Goal: Contribute content: Contribute content

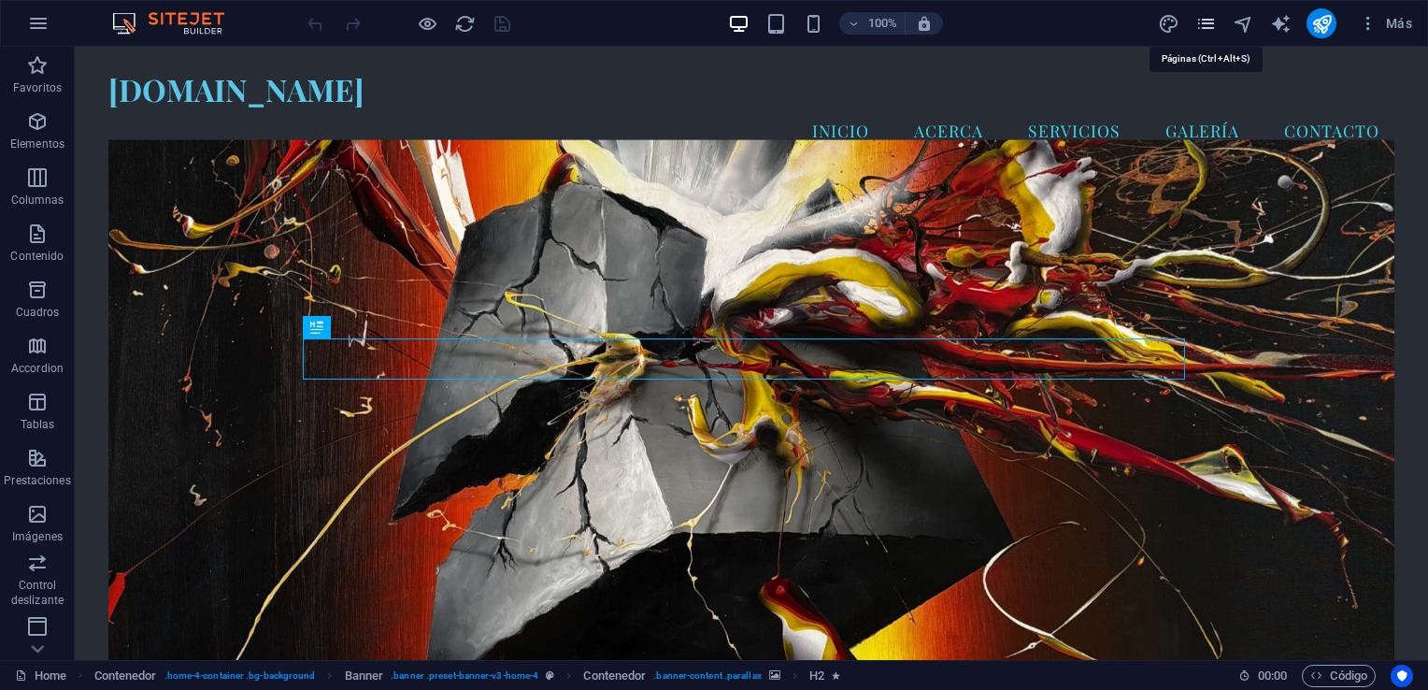
click at [1200, 23] on icon "pages" at bounding box center [1205, 23] width 21 height 21
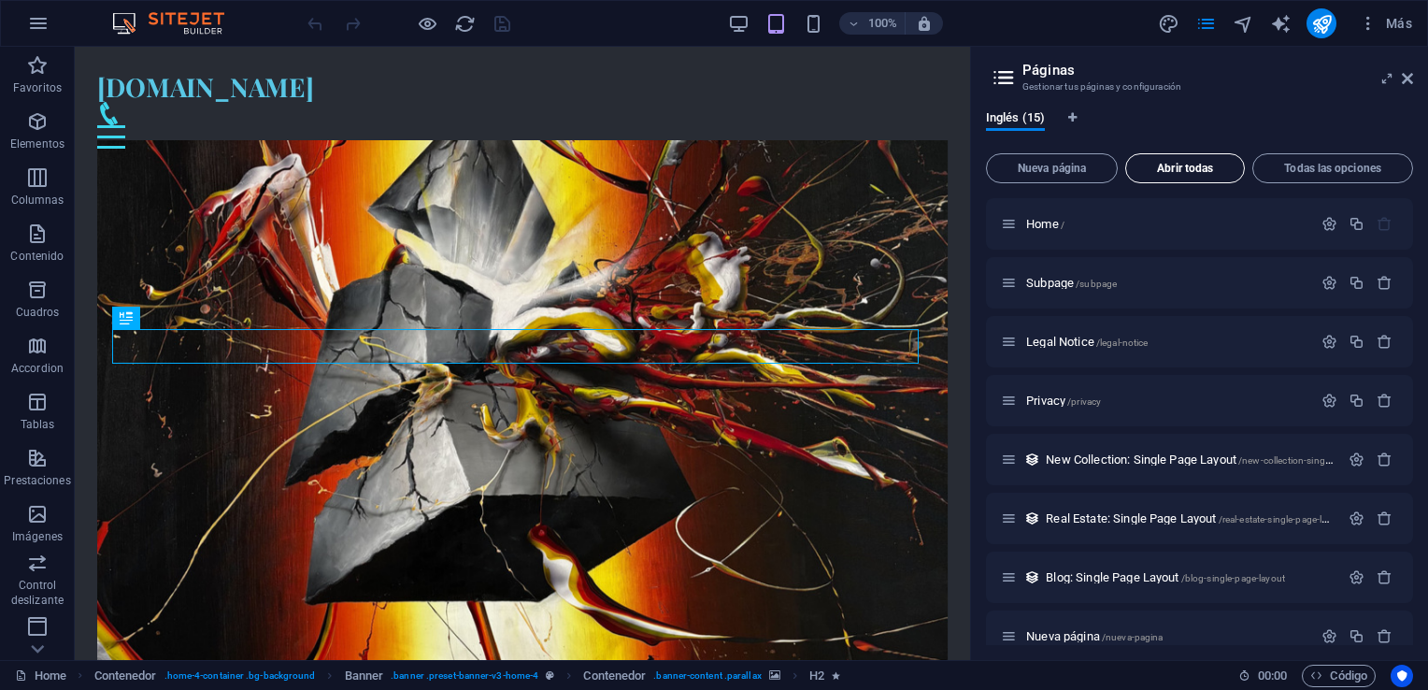
click at [1168, 165] on span "Abrir todas" at bounding box center [1185, 168] width 103 height 11
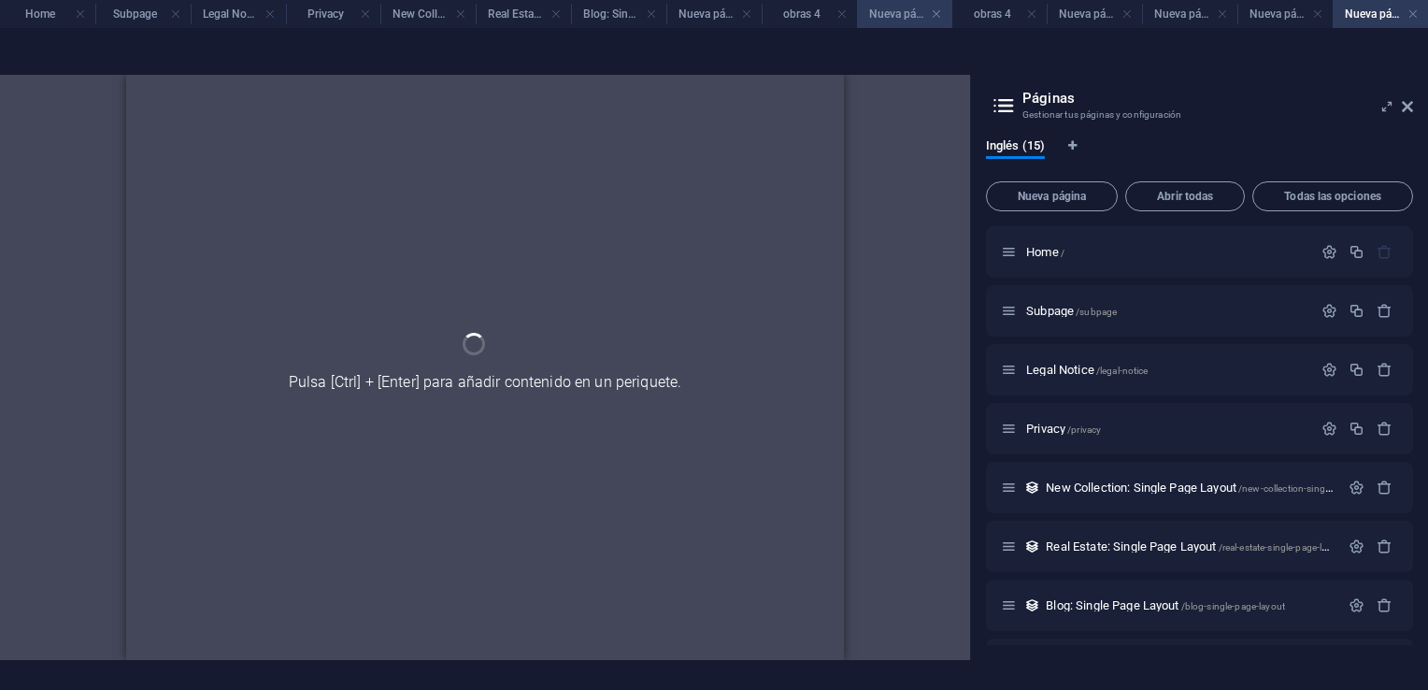
click at [889, 18] on h4 "Nueva página 2" at bounding box center [904, 14] width 95 height 21
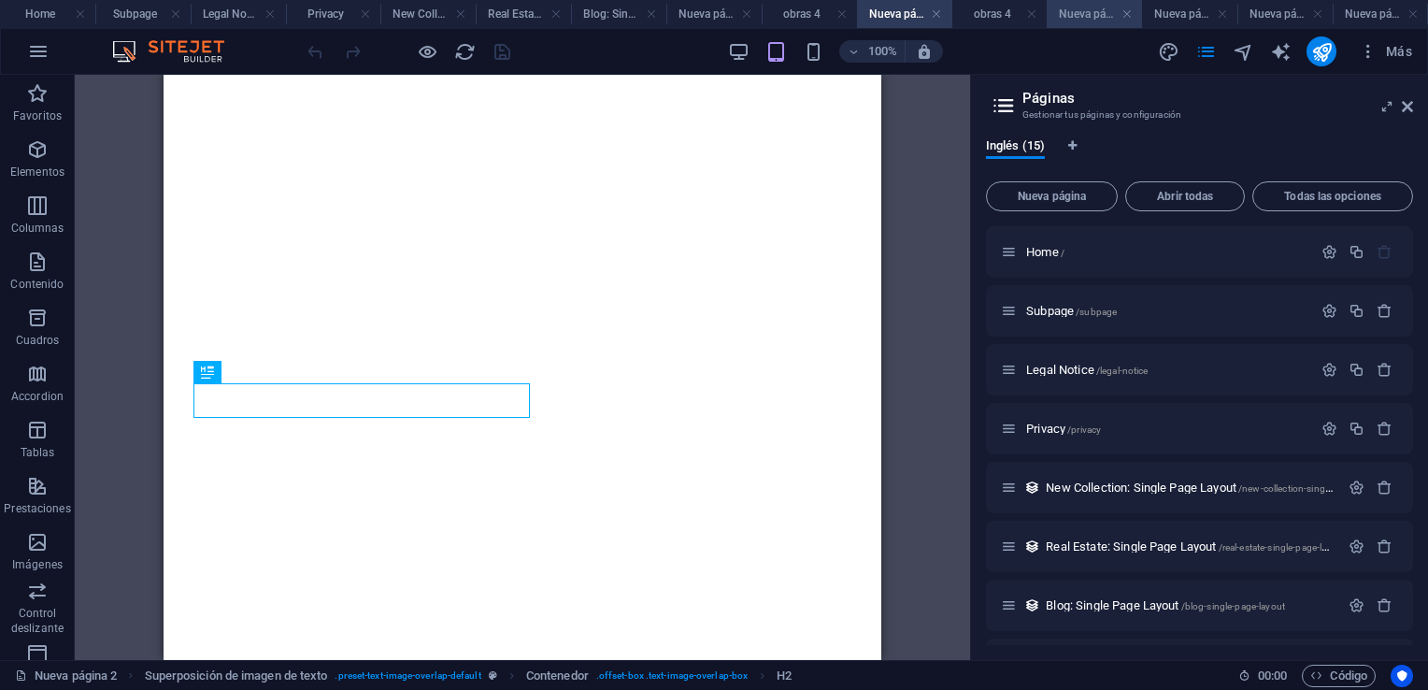
click at [1109, 17] on h4 "Nueva página 1" at bounding box center [1094, 14] width 95 height 21
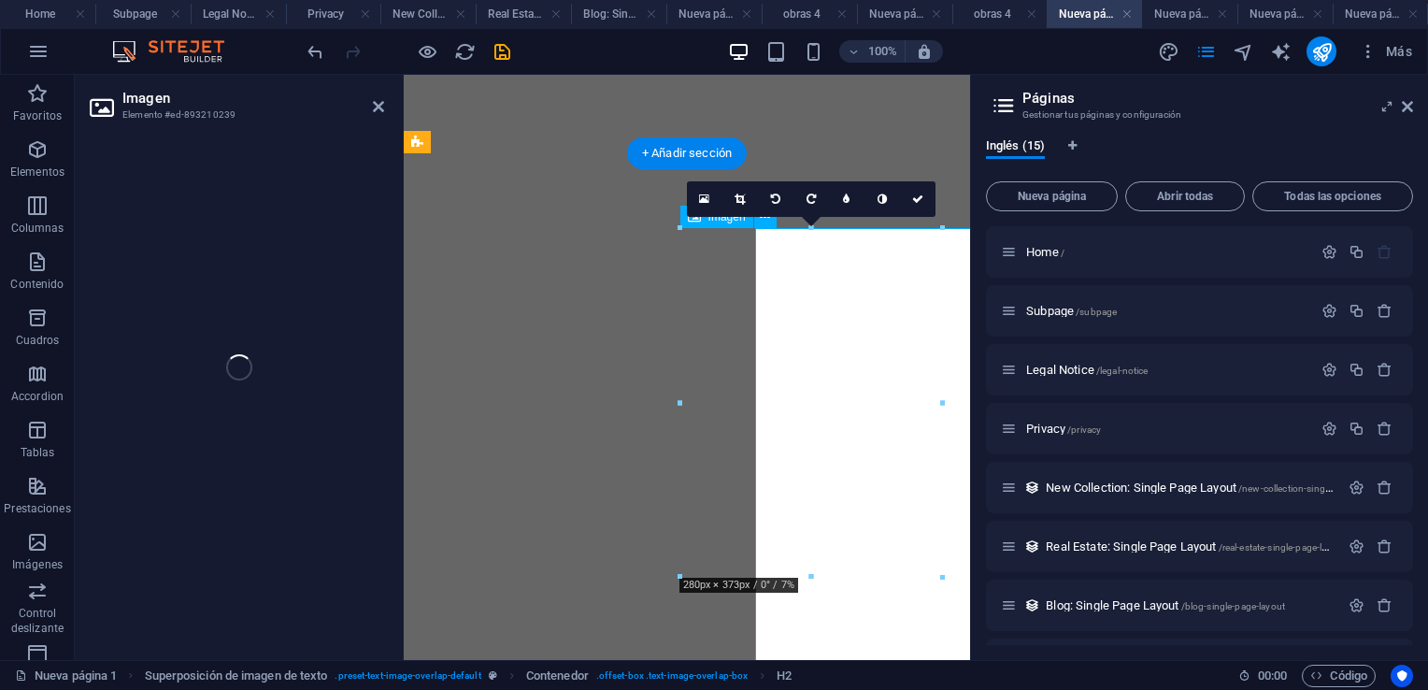
select select "%"
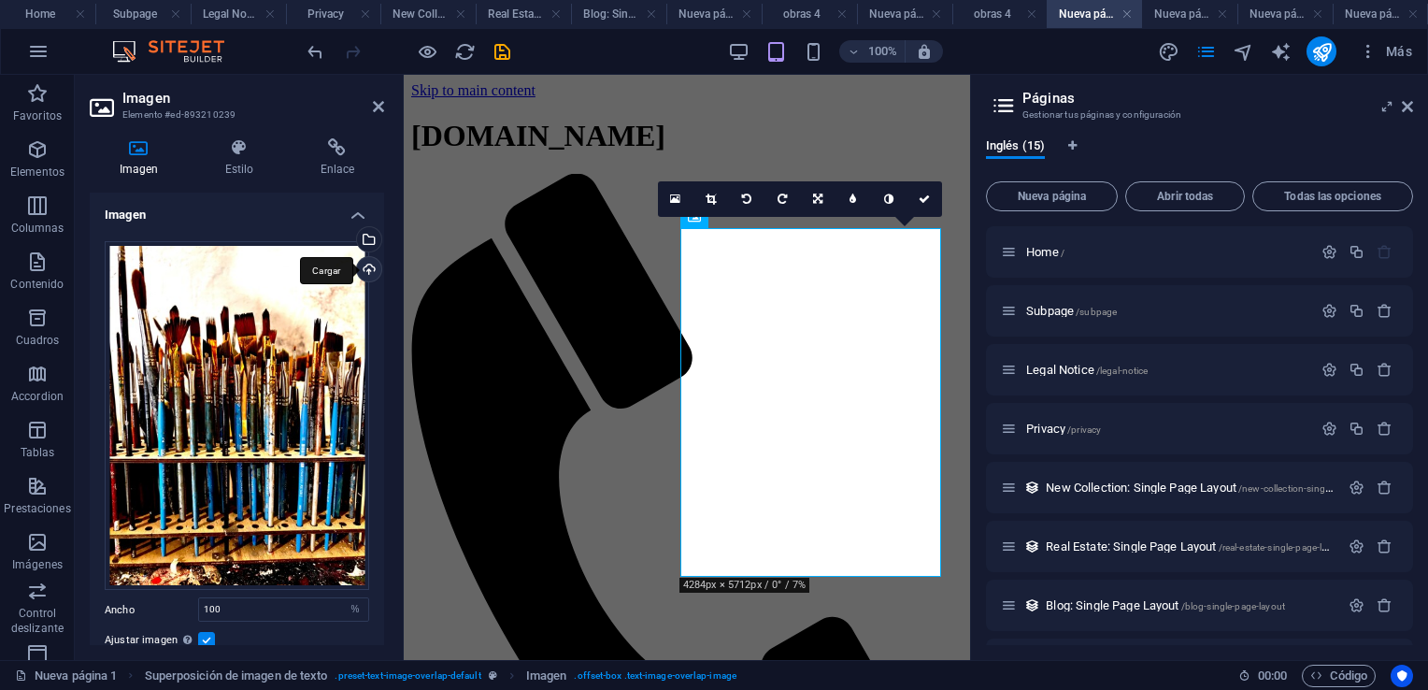
click at [360, 267] on div "Cargar" at bounding box center [367, 271] width 28 height 28
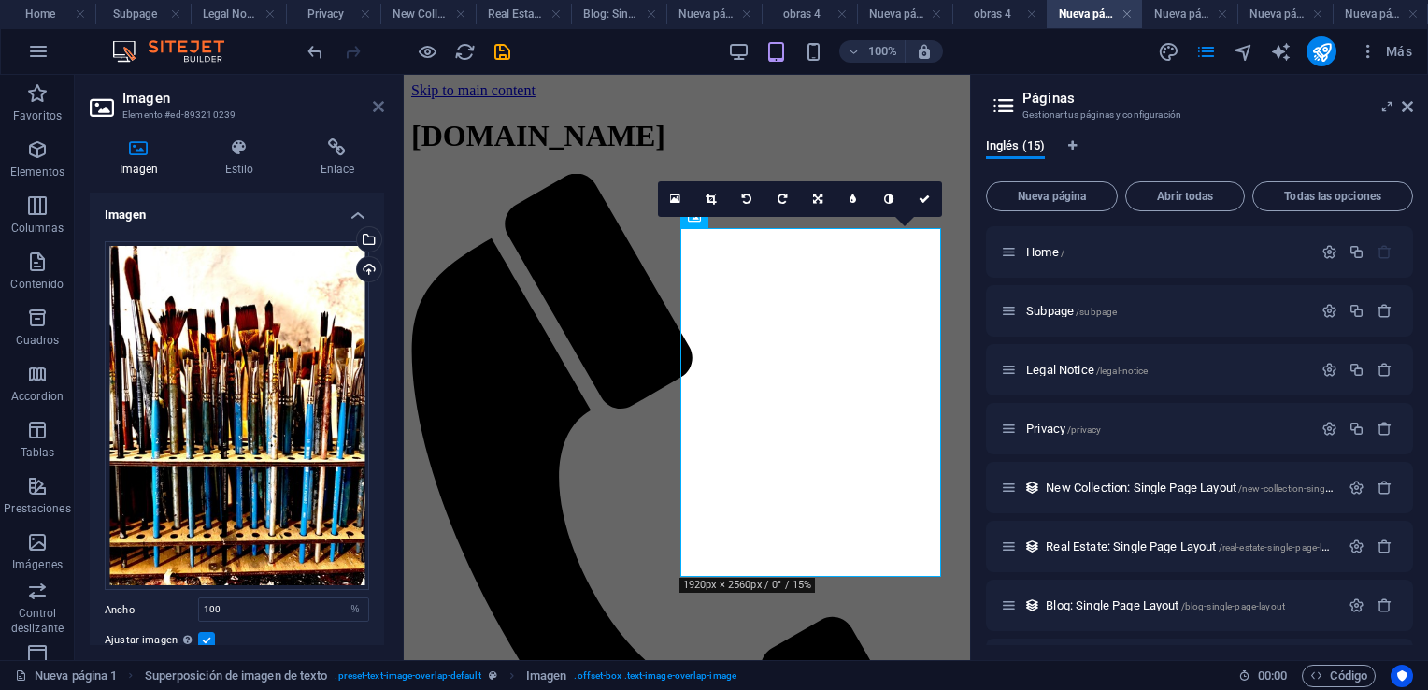
click at [381, 107] on icon at bounding box center [378, 106] width 11 height 15
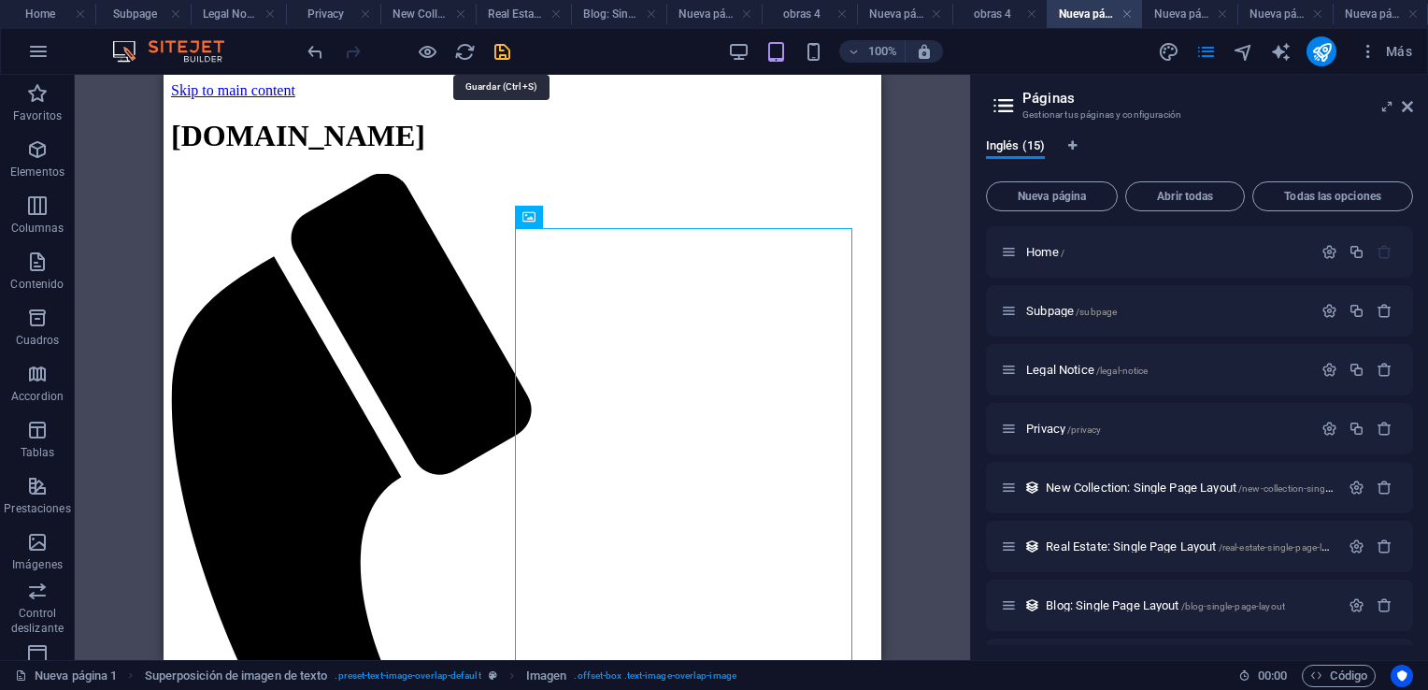
click at [503, 50] on icon "save" at bounding box center [502, 51] width 21 height 21
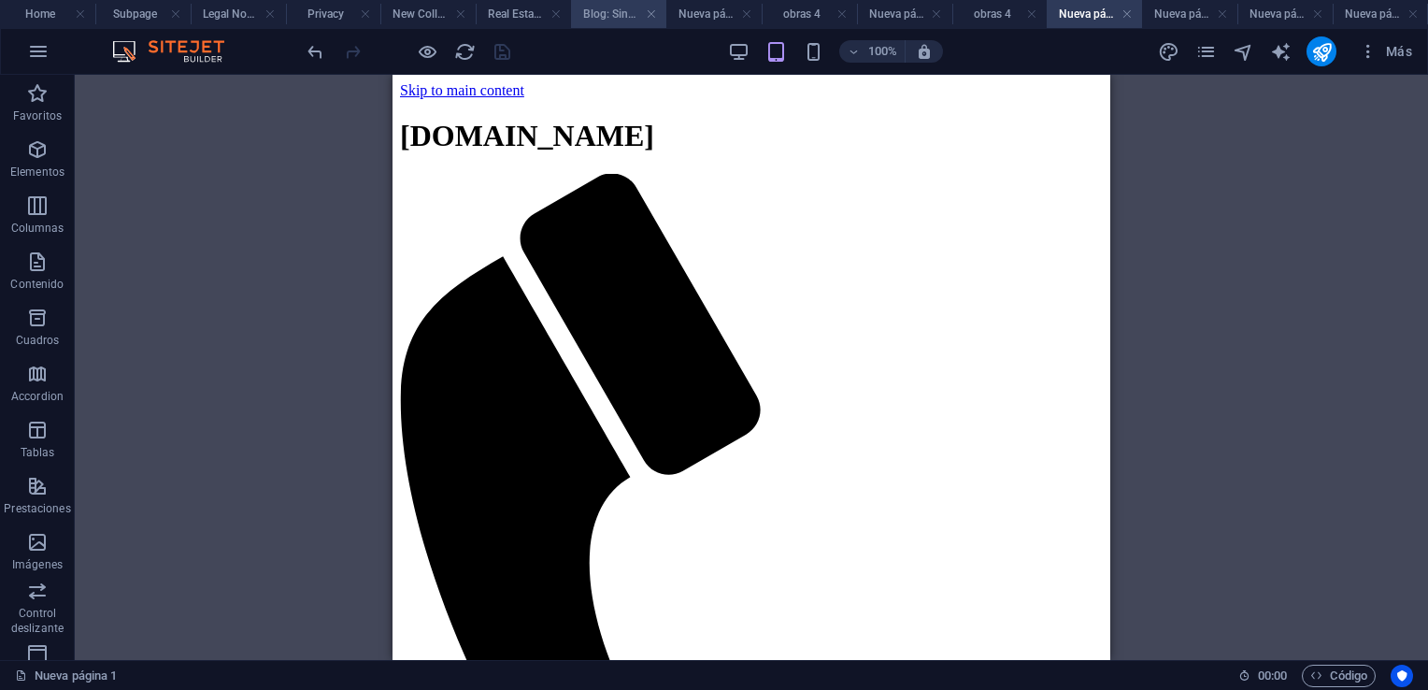
click at [624, 17] on h4 "Blog: Single Page Layout" at bounding box center [618, 14] width 95 height 21
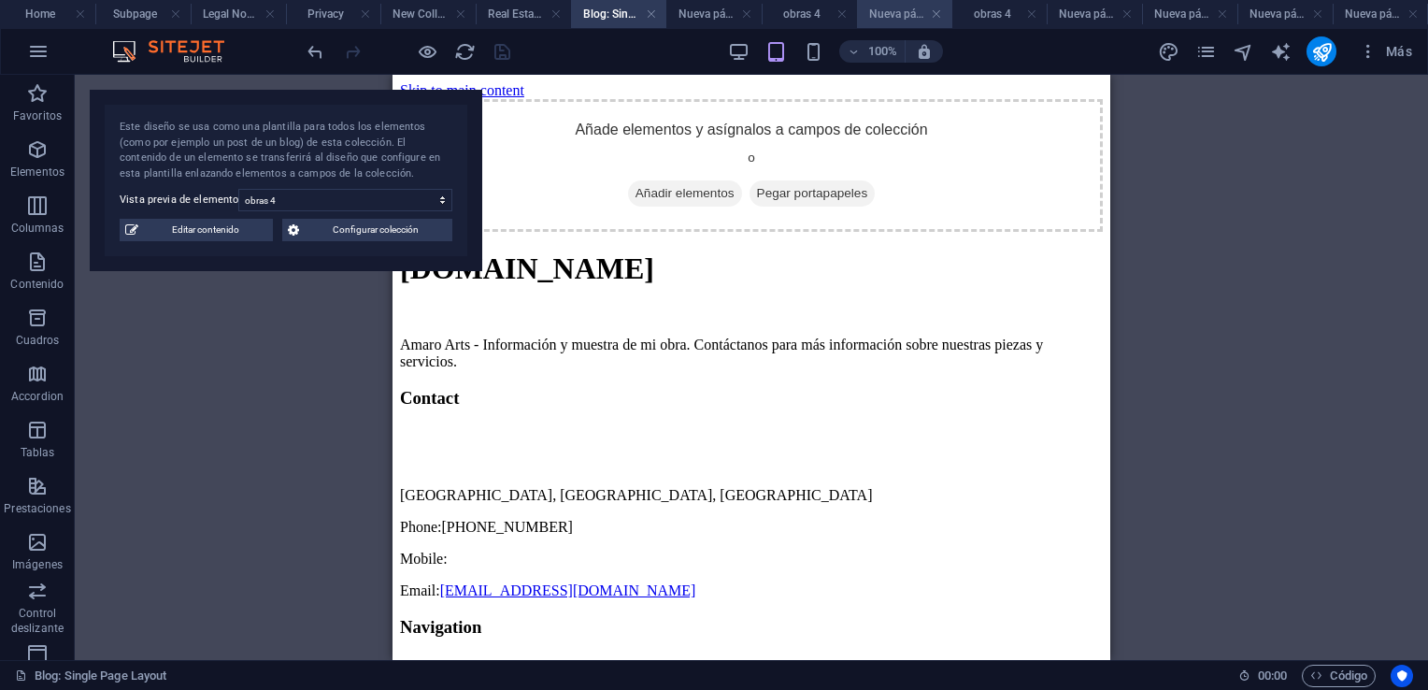
click at [901, 9] on h4 "Nueva página 2" at bounding box center [904, 14] width 95 height 21
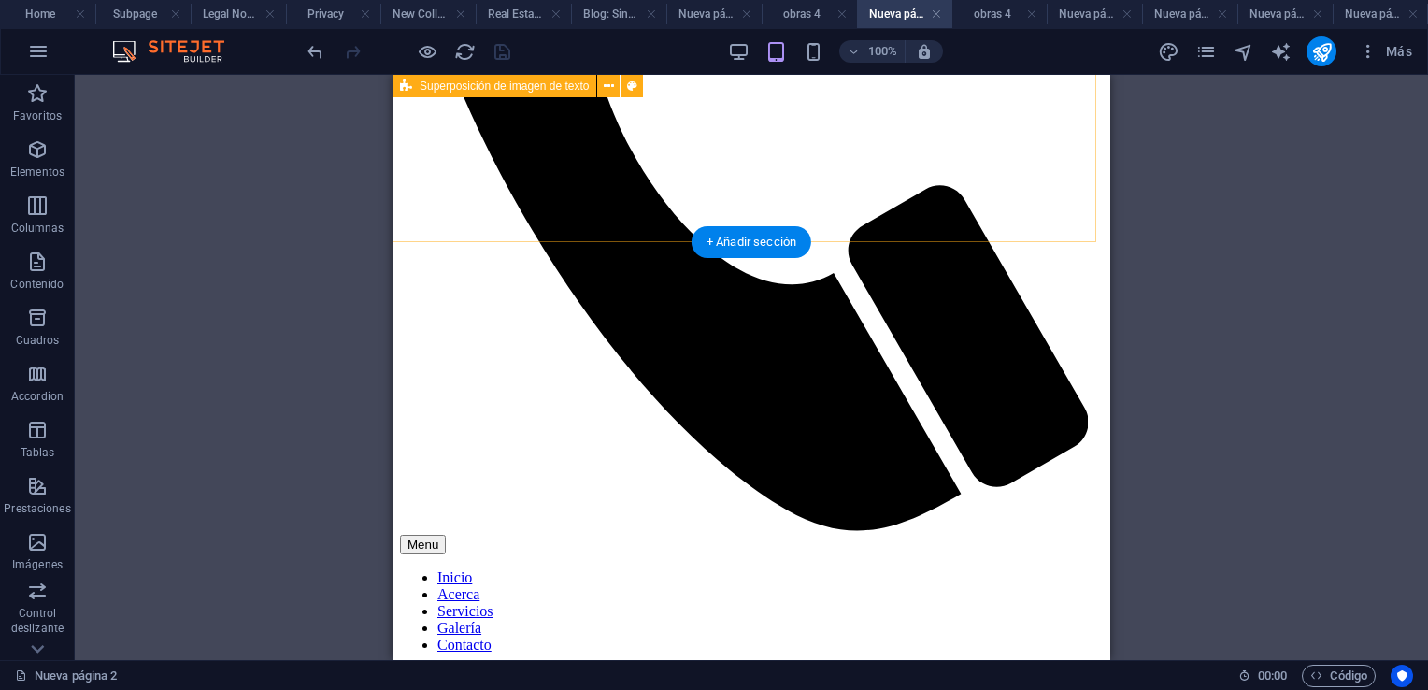
scroll to position [654, 0]
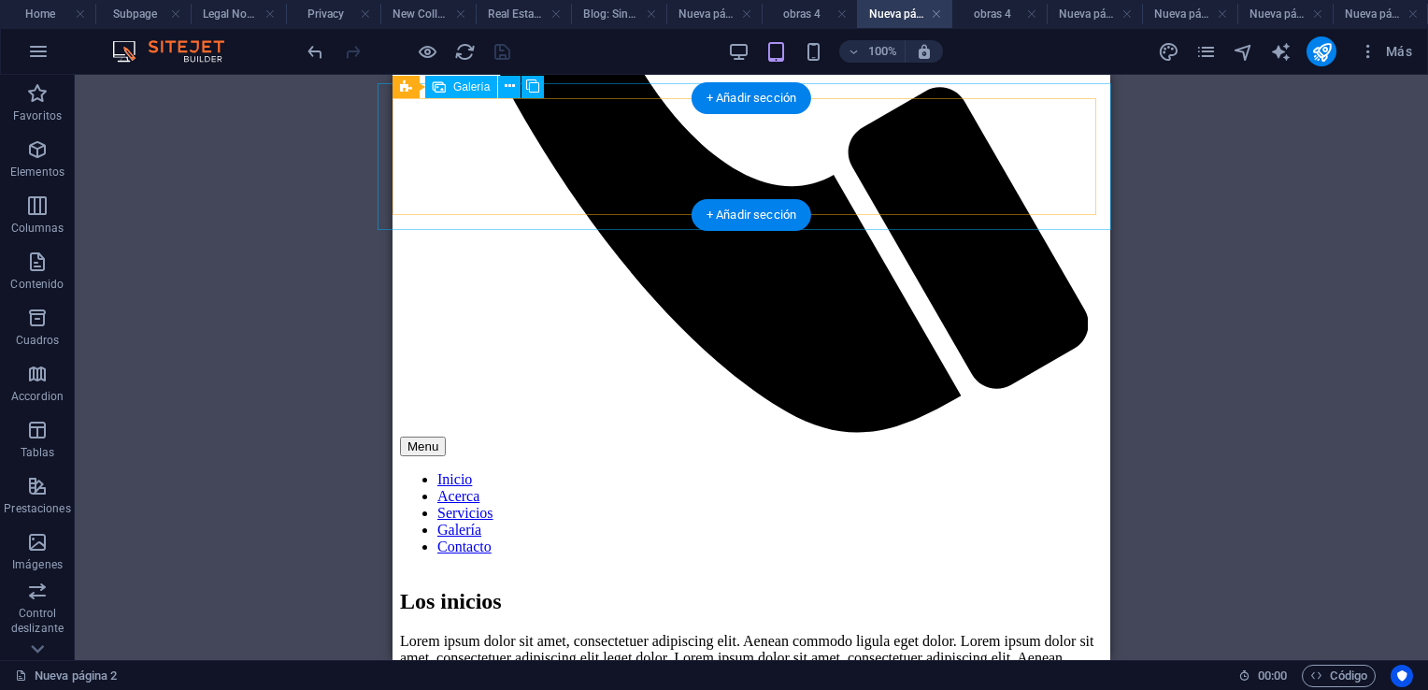
select select "4"
select select "px"
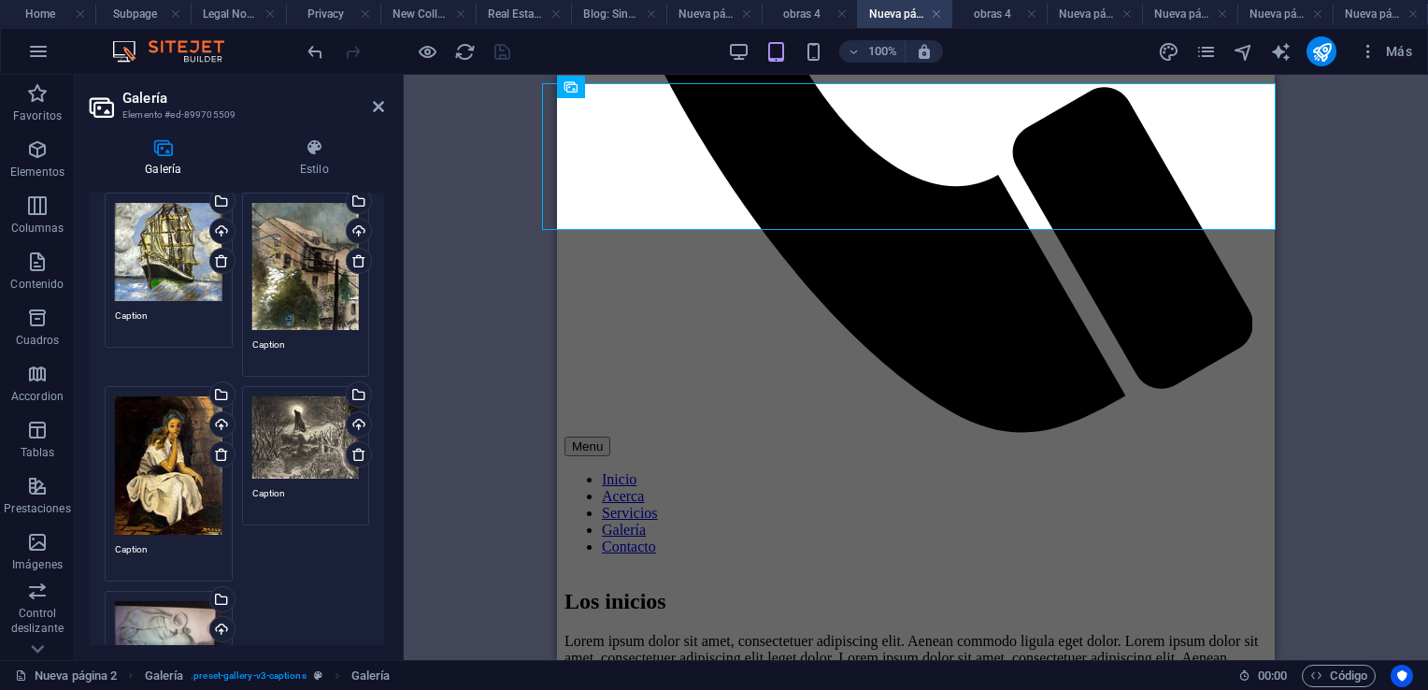
scroll to position [187, 0]
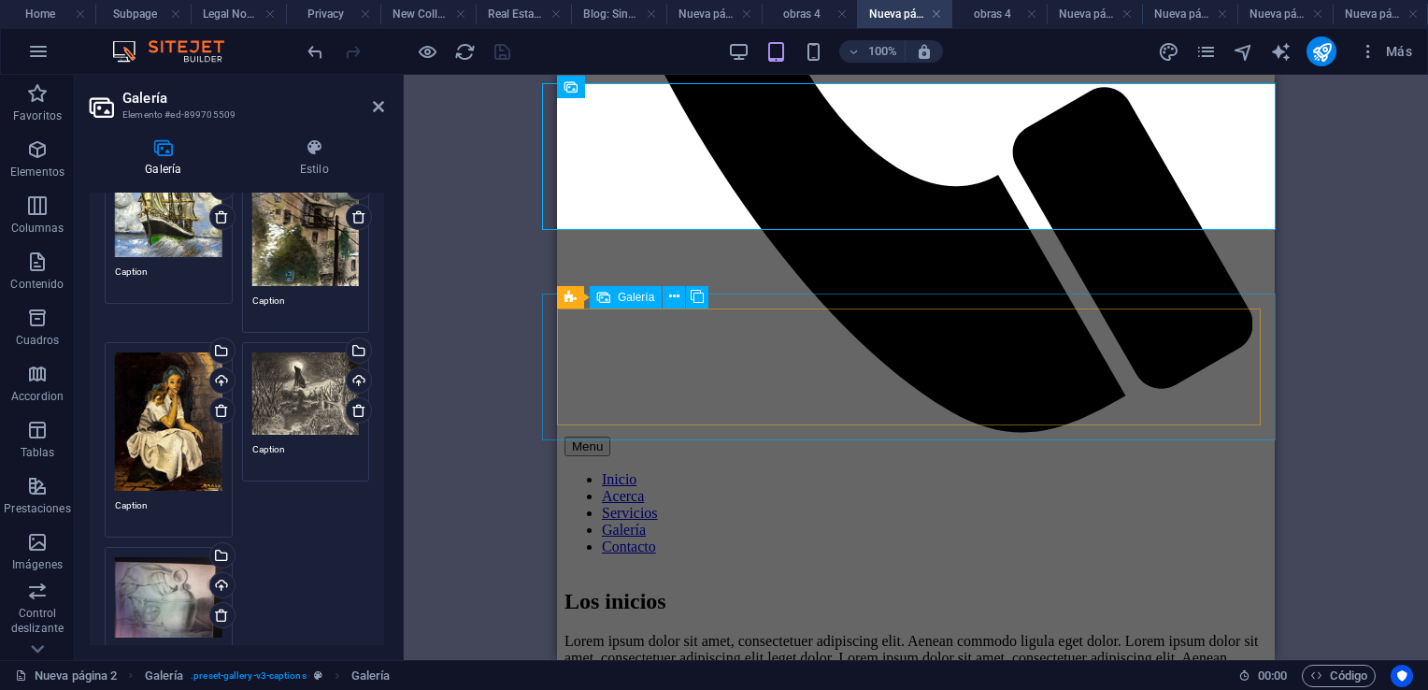
select select "4"
select select "px"
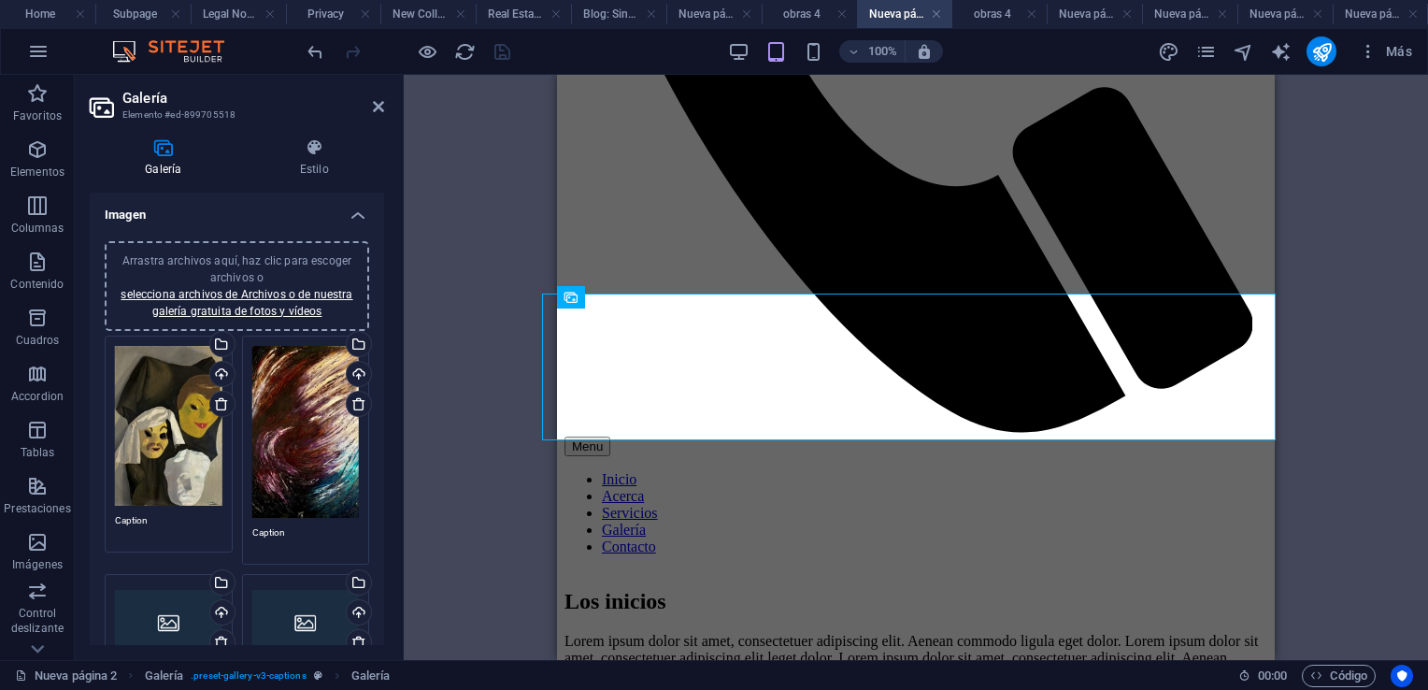
click at [165, 524] on textarea "Caption" at bounding box center [168, 527] width 107 height 28
type textarea "C"
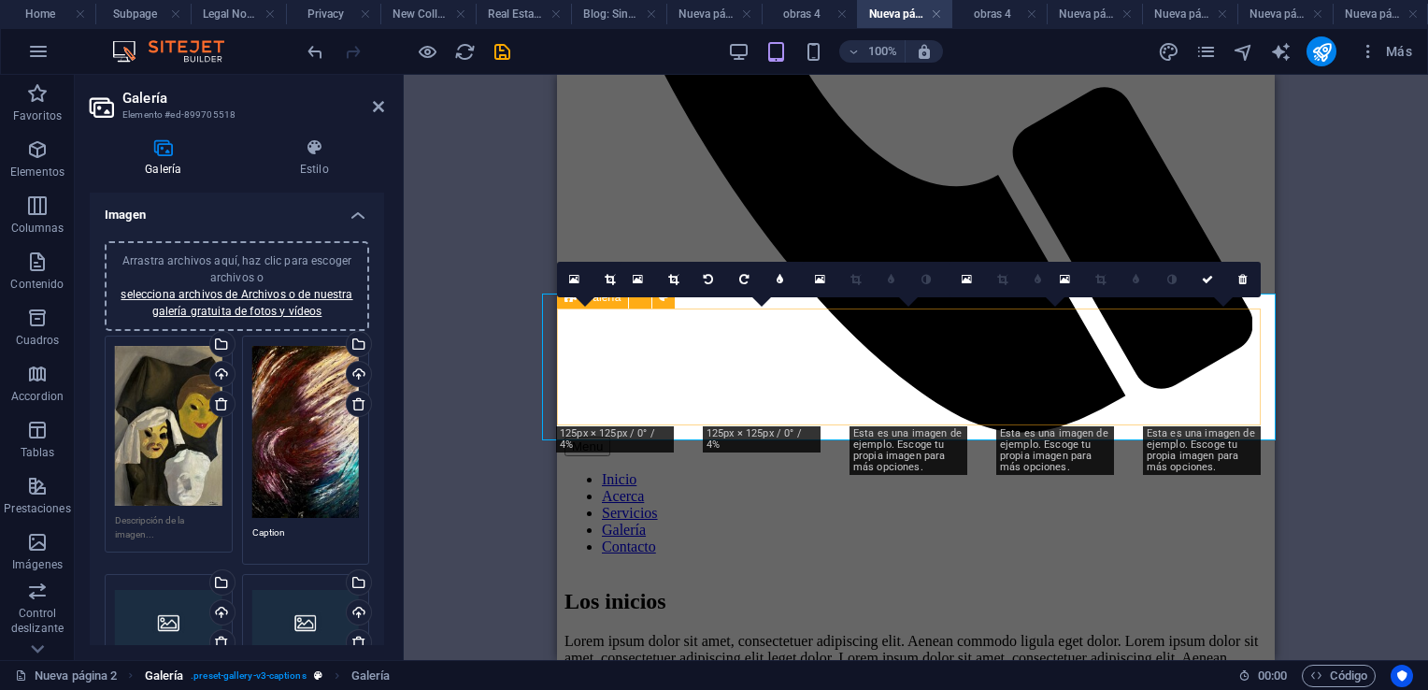
click at [269, 686] on span ". preset-gallery-v3-captions" at bounding box center [249, 676] width 116 height 22
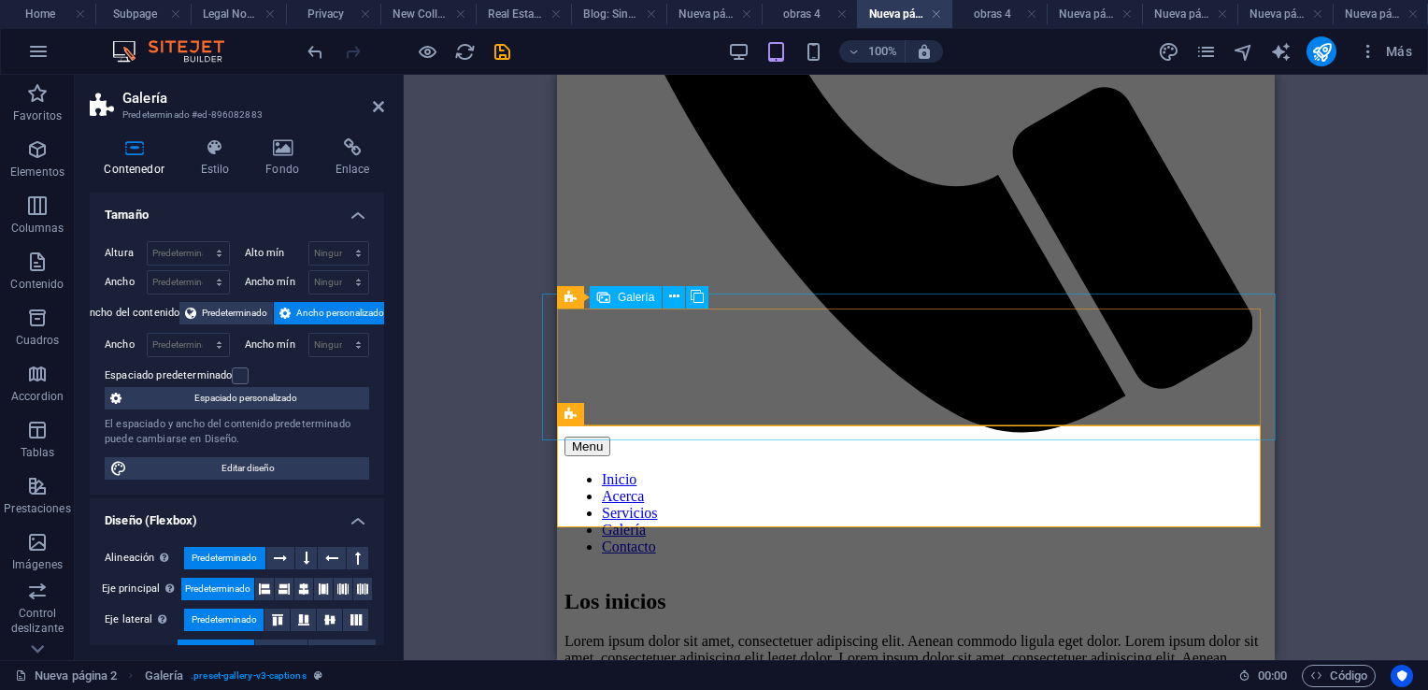
select select "4"
select select "px"
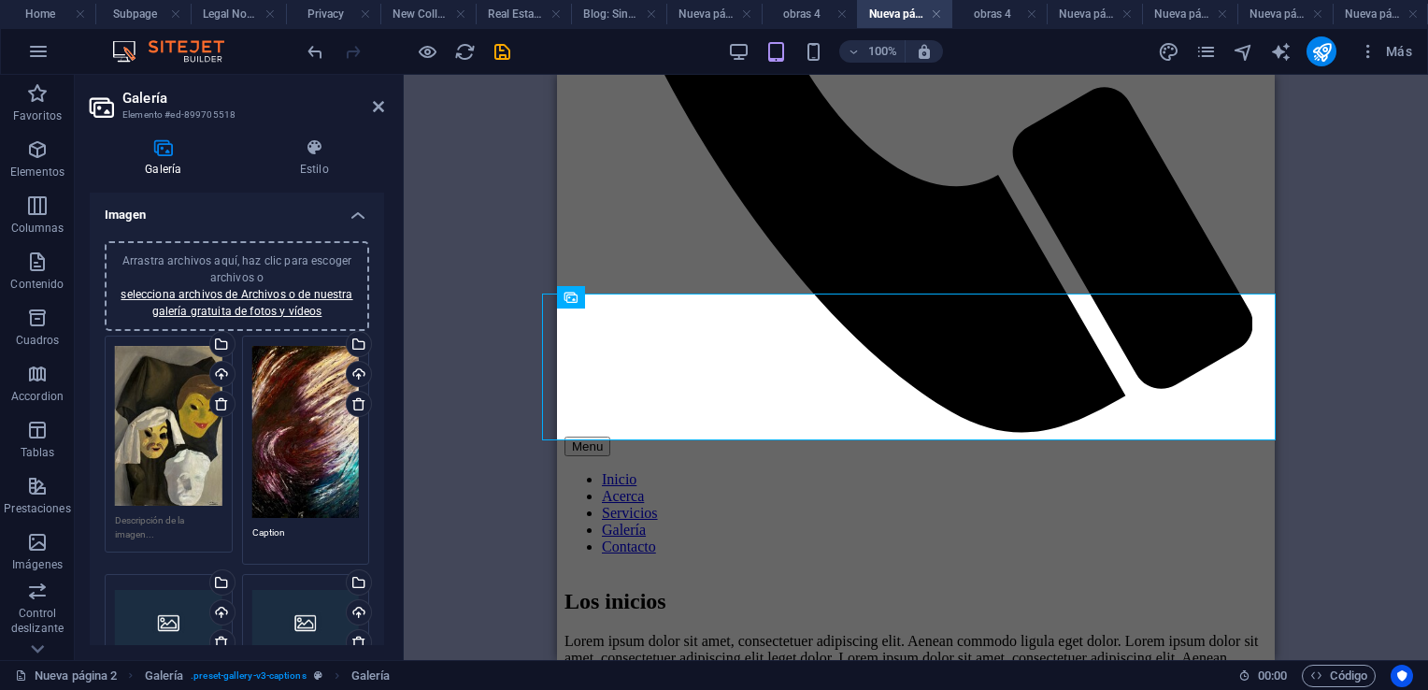
click at [189, 522] on textarea at bounding box center [168, 527] width 107 height 28
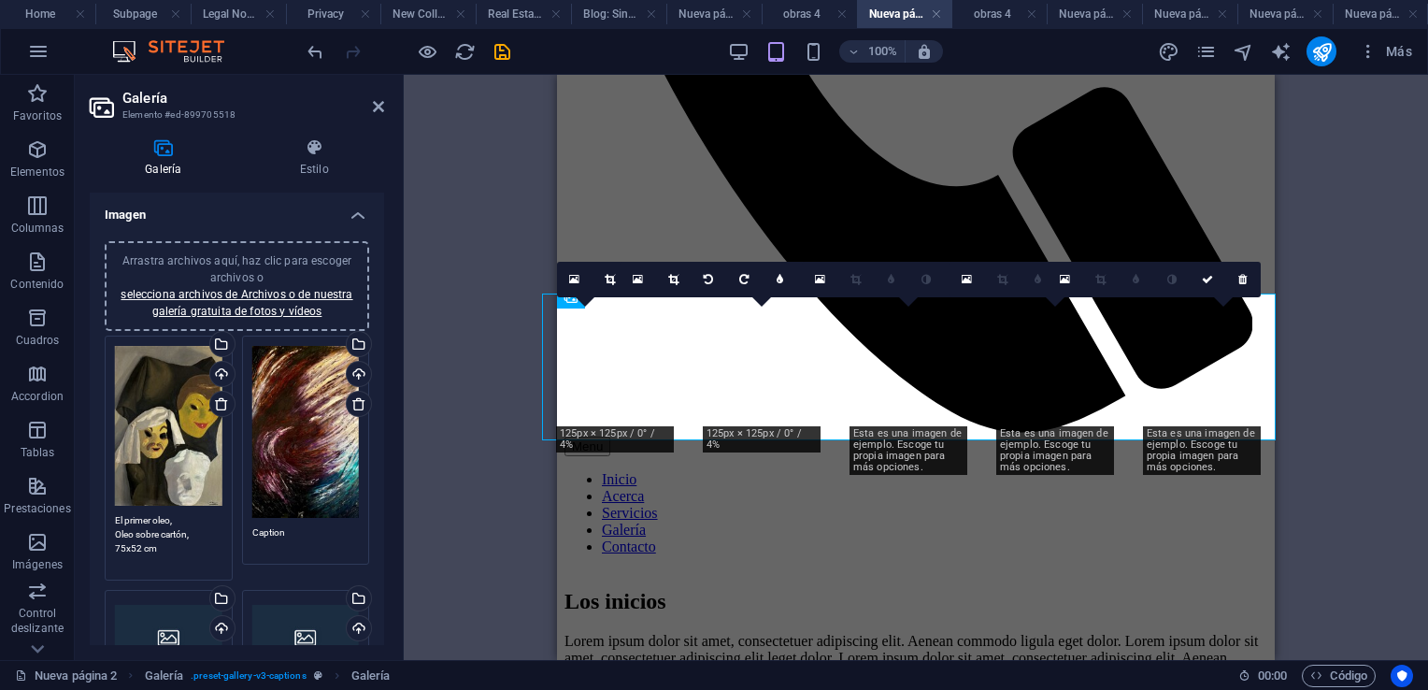
type textarea "El primer oleo, Oleo sobre cartón, 75x52 cm"
click at [308, 531] on textarea "Caption" at bounding box center [305, 539] width 107 height 28
click at [308, 531] on textarea "Caption" at bounding box center [305, 546] width 107 height 42
click at [309, 529] on textarea "Caption" at bounding box center [305, 546] width 107 height 42
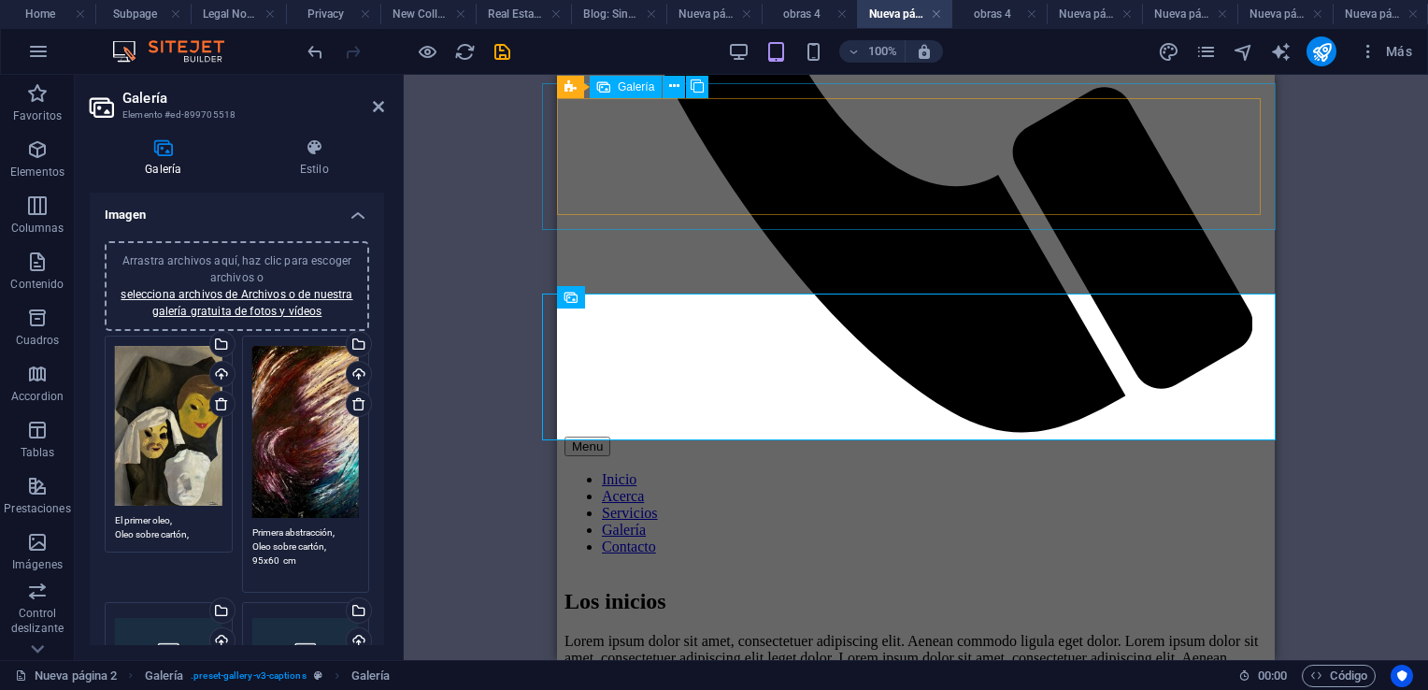
type textarea "Primera abstracción, Oleo sobre cartón, 95x60 cm"
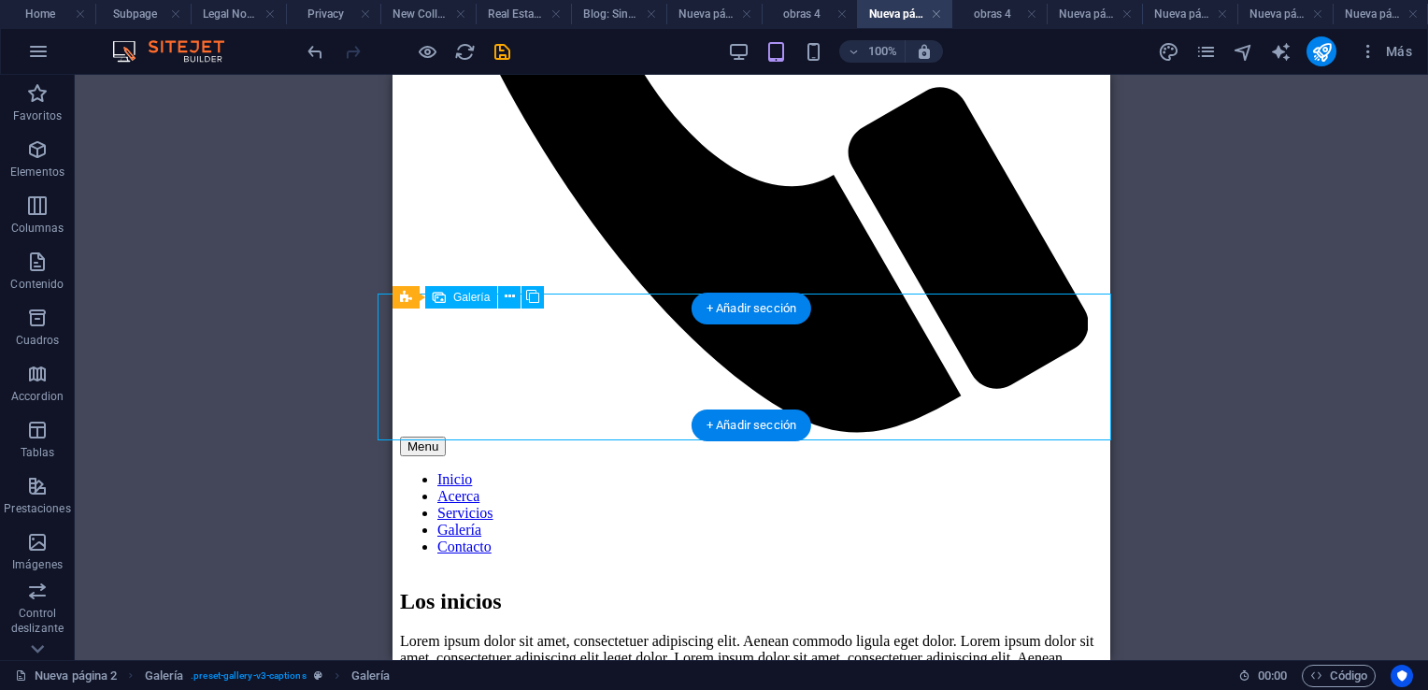
select select "4"
select select "px"
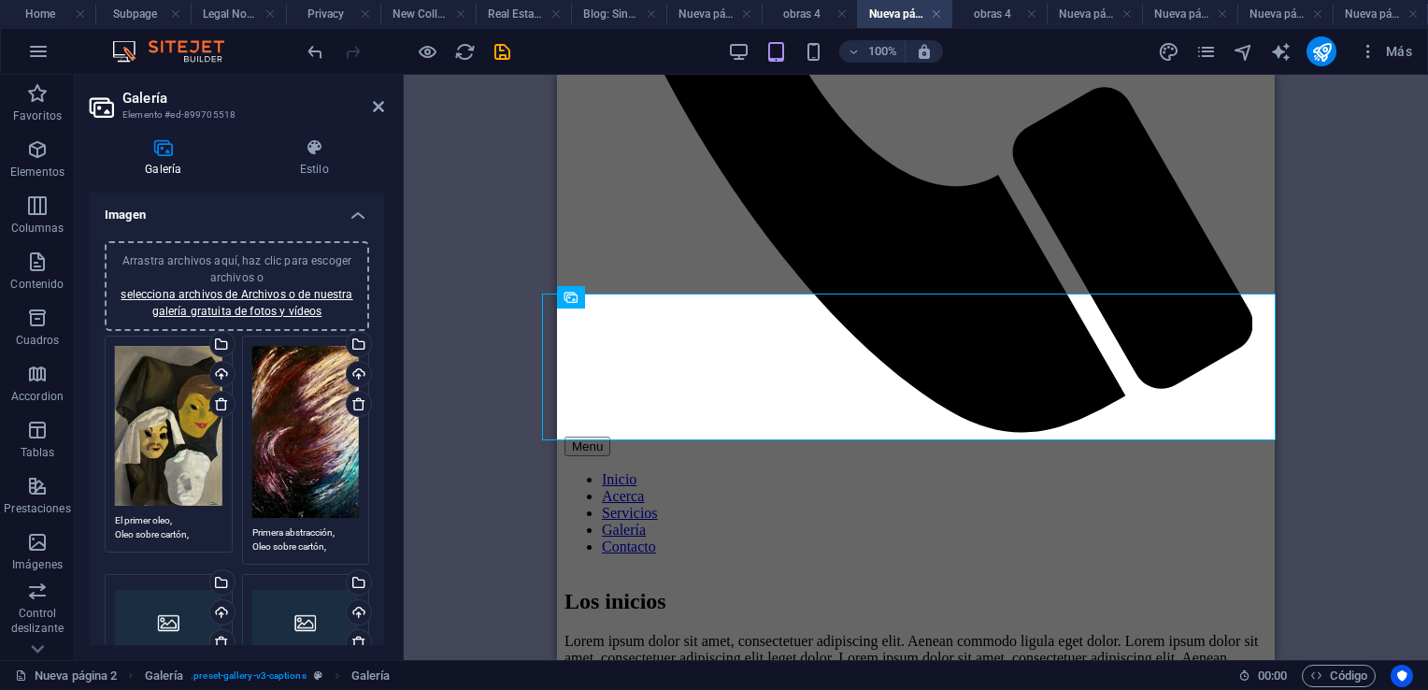
click at [185, 518] on textarea "El primer oleo, Oleo sobre cartón, 75x52 cm" at bounding box center [168, 527] width 107 height 28
type textarea "Estudio en clase Oleo sobre cartón, 75x52 cm"
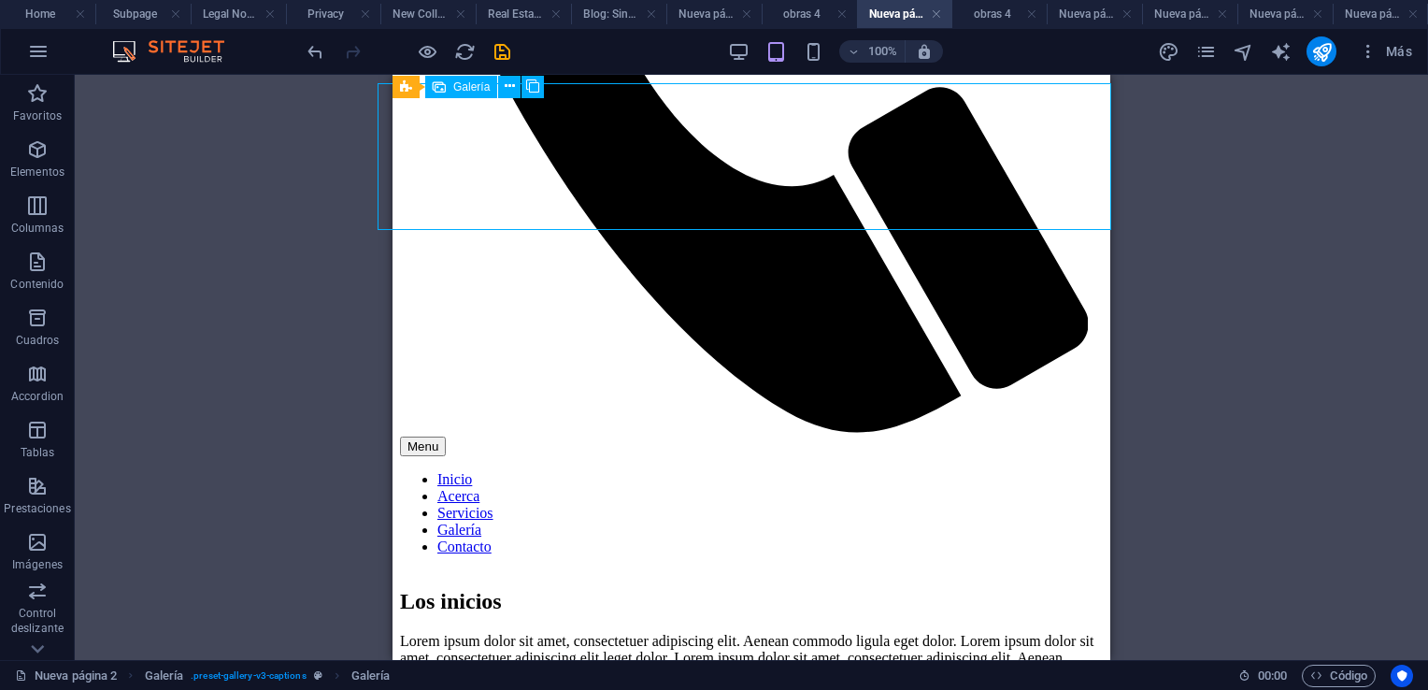
select select "4"
select select "px"
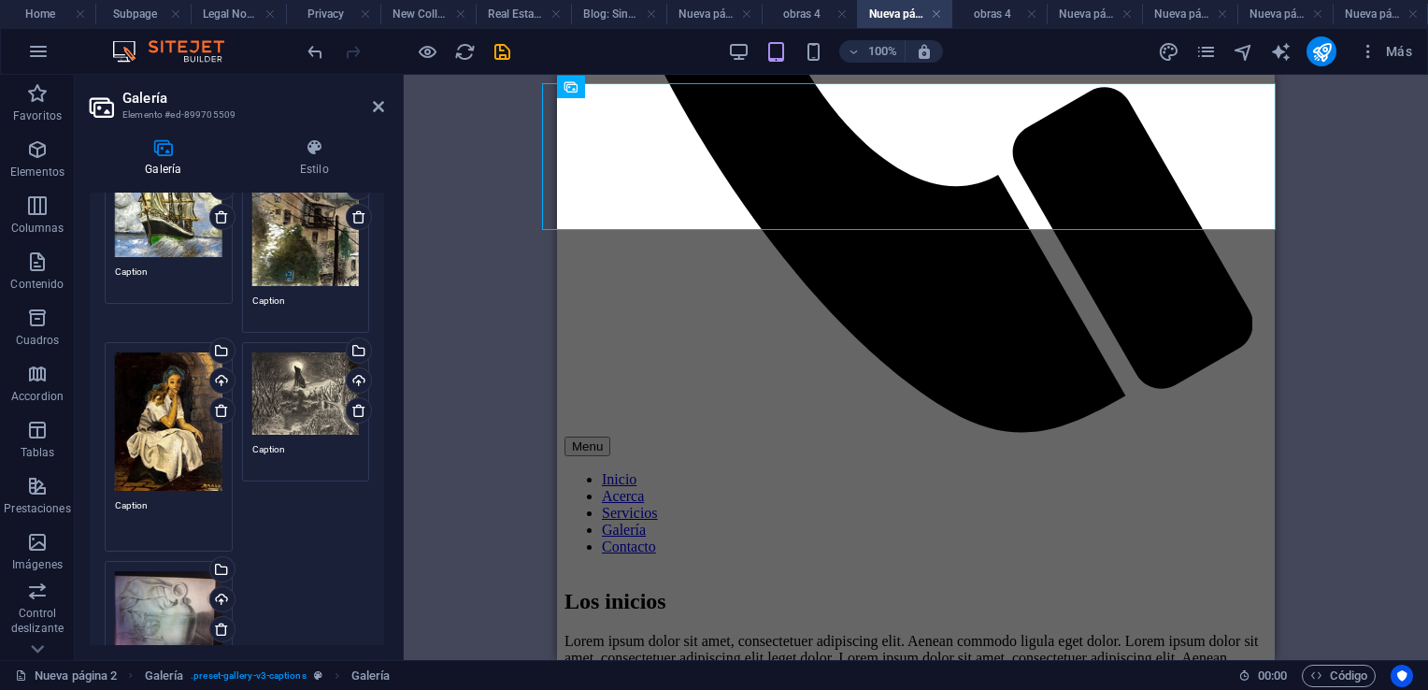
click at [187, 498] on textarea "Caption" at bounding box center [168, 519] width 107 height 42
type textarea "C"
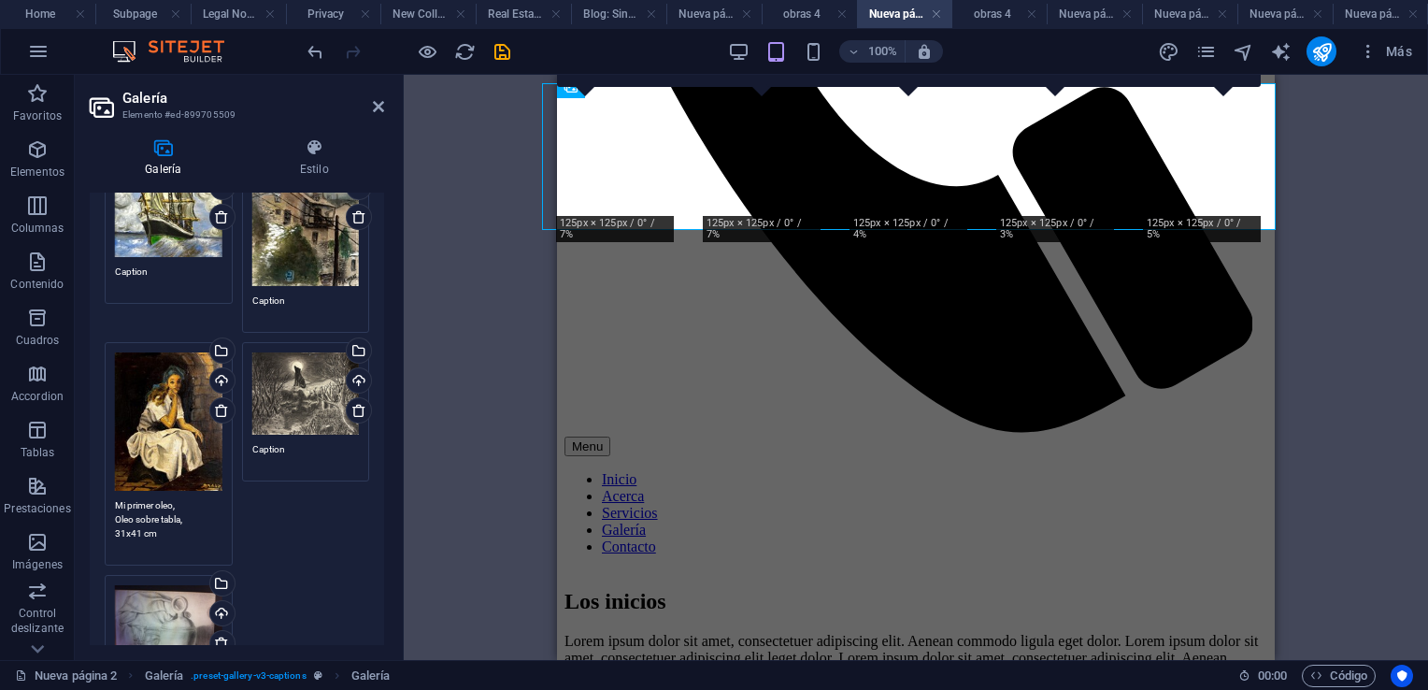
type textarea "Mi primer oleo, Oleo sobre tabla, 31x41 cm"
click at [304, 446] on textarea "Caption" at bounding box center [305, 463] width 107 height 42
type textarea "C"
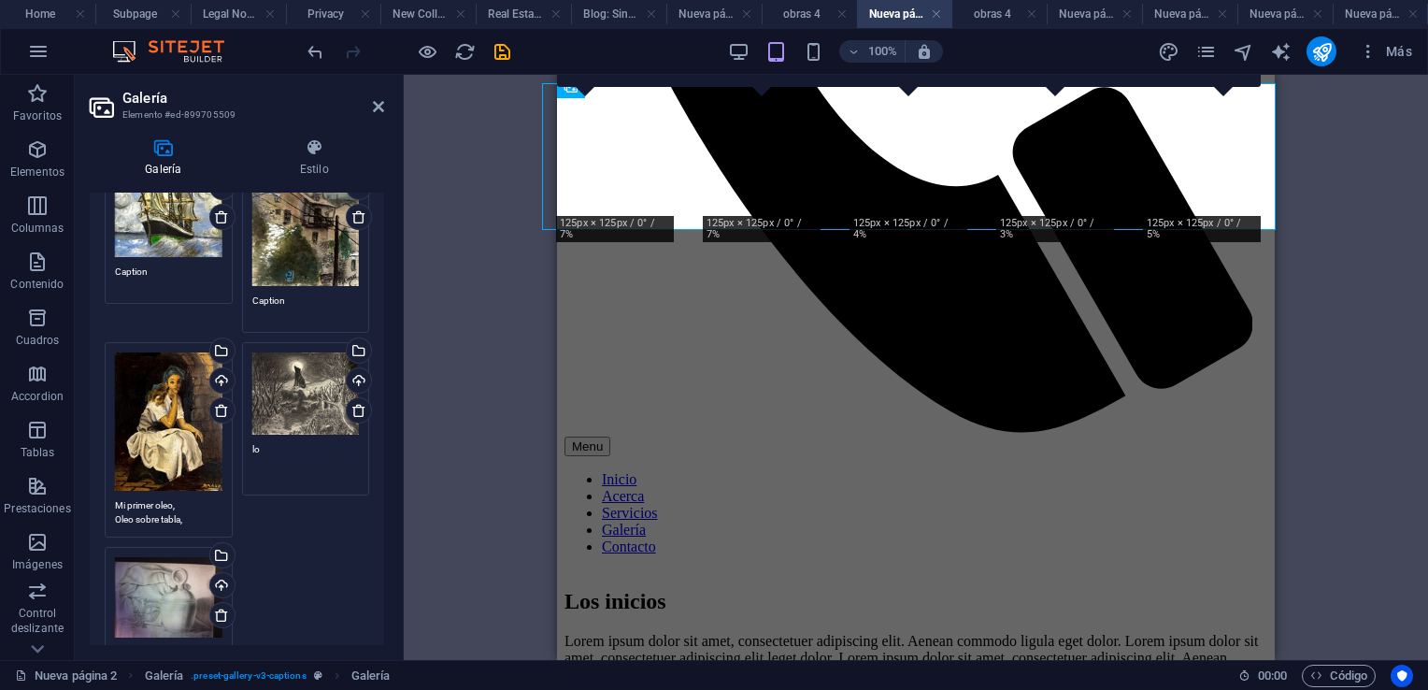
type textarea "l"
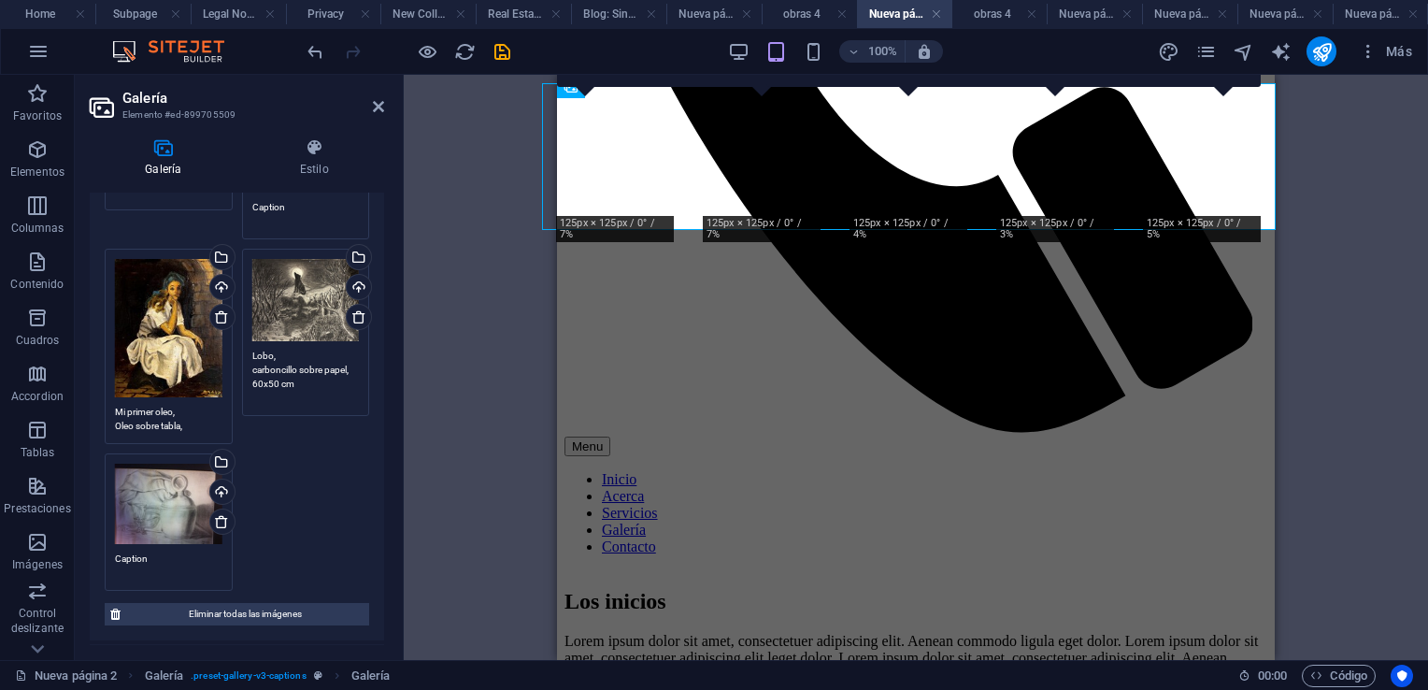
type textarea "Lobo, carboncillo sobre papel, 60x50 cm"
click at [157, 555] on textarea "Caption" at bounding box center [168, 572] width 107 height 42
type textarea "C"
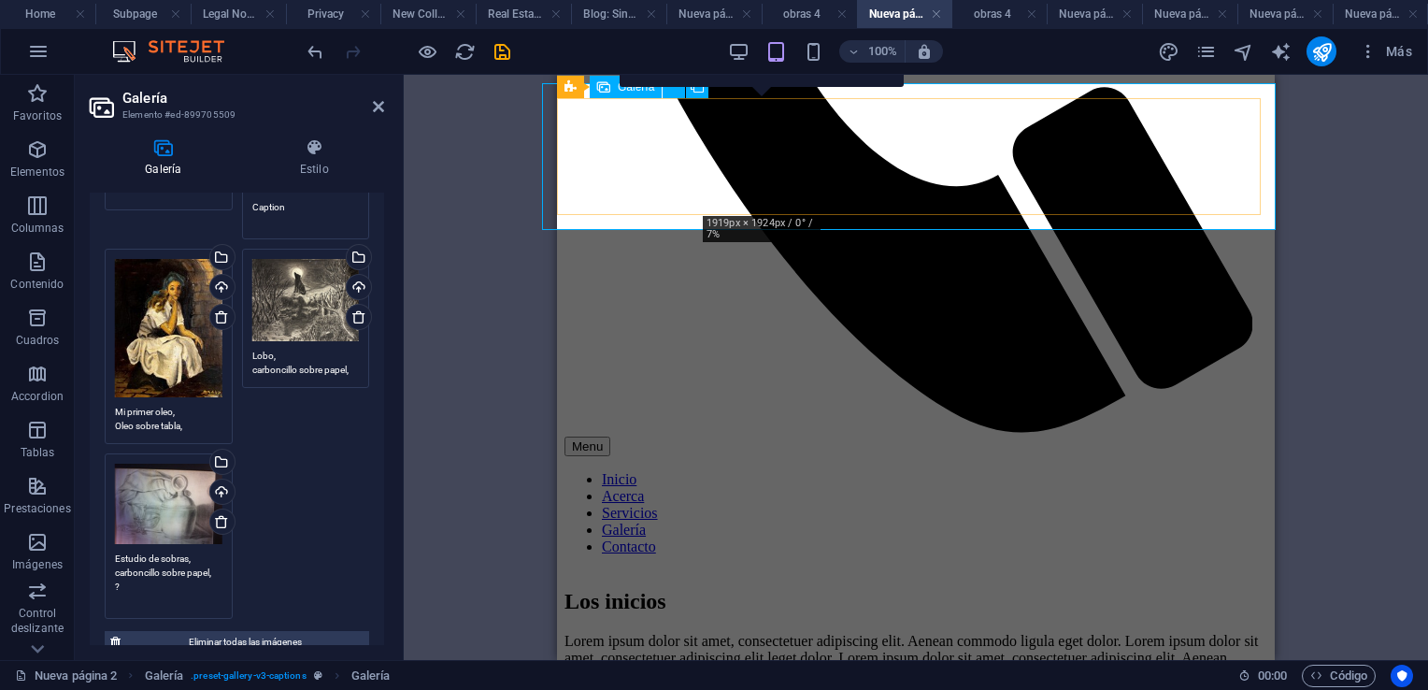
type textarea "Estudio de sobras, carboncillo sobre papel, ?"
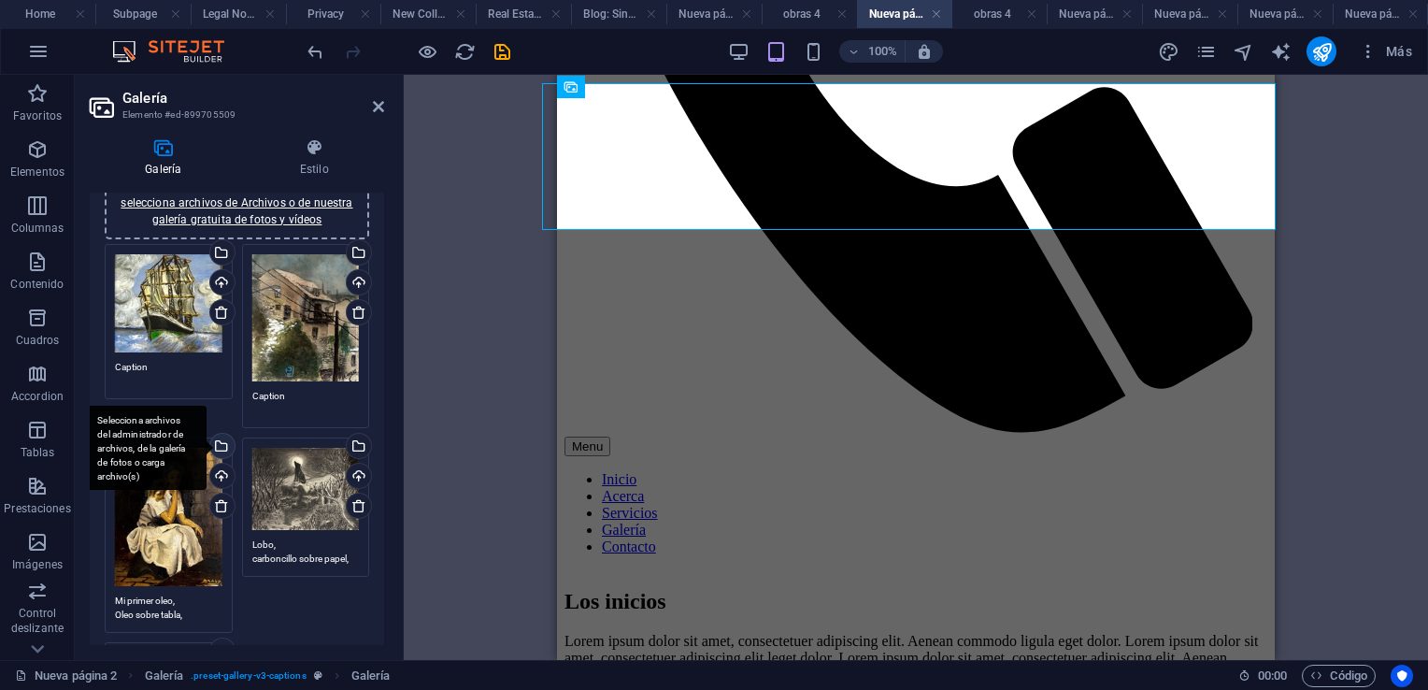
scroll to position [0, 0]
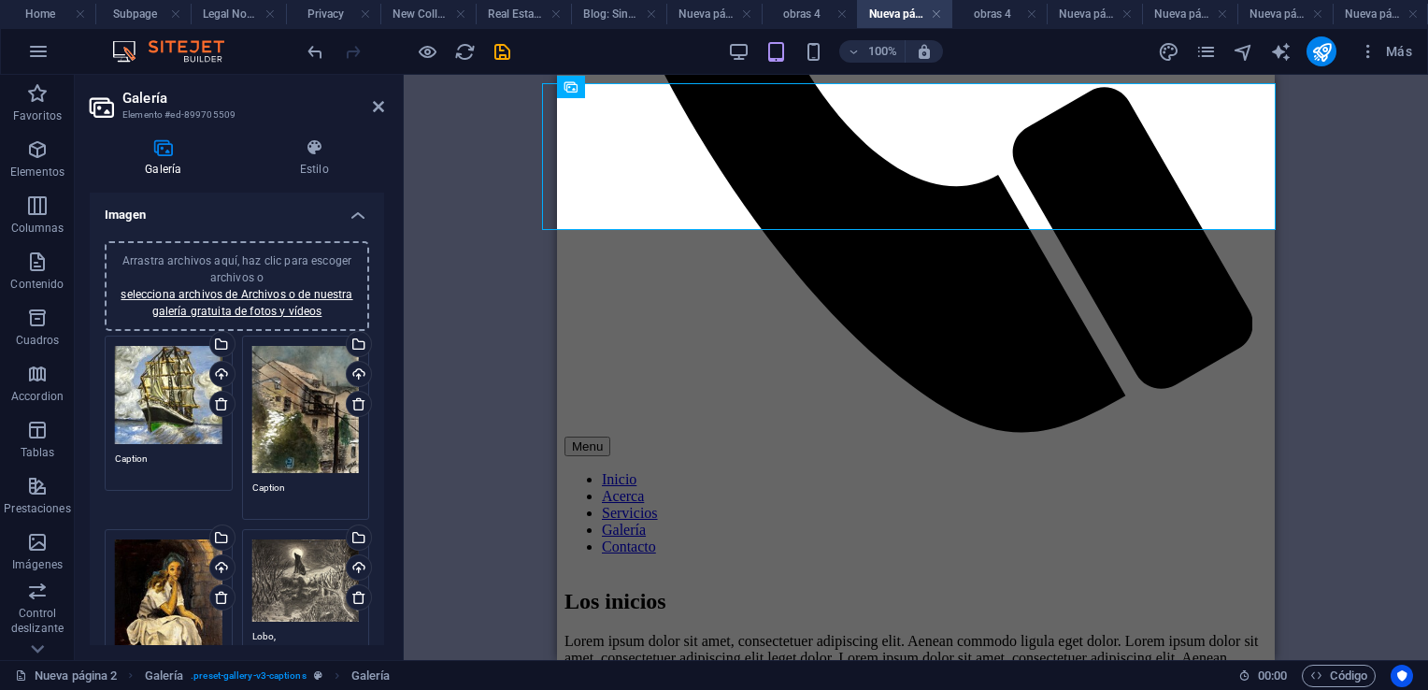
click at [289, 487] on textarea "Caption" at bounding box center [305, 494] width 107 height 28
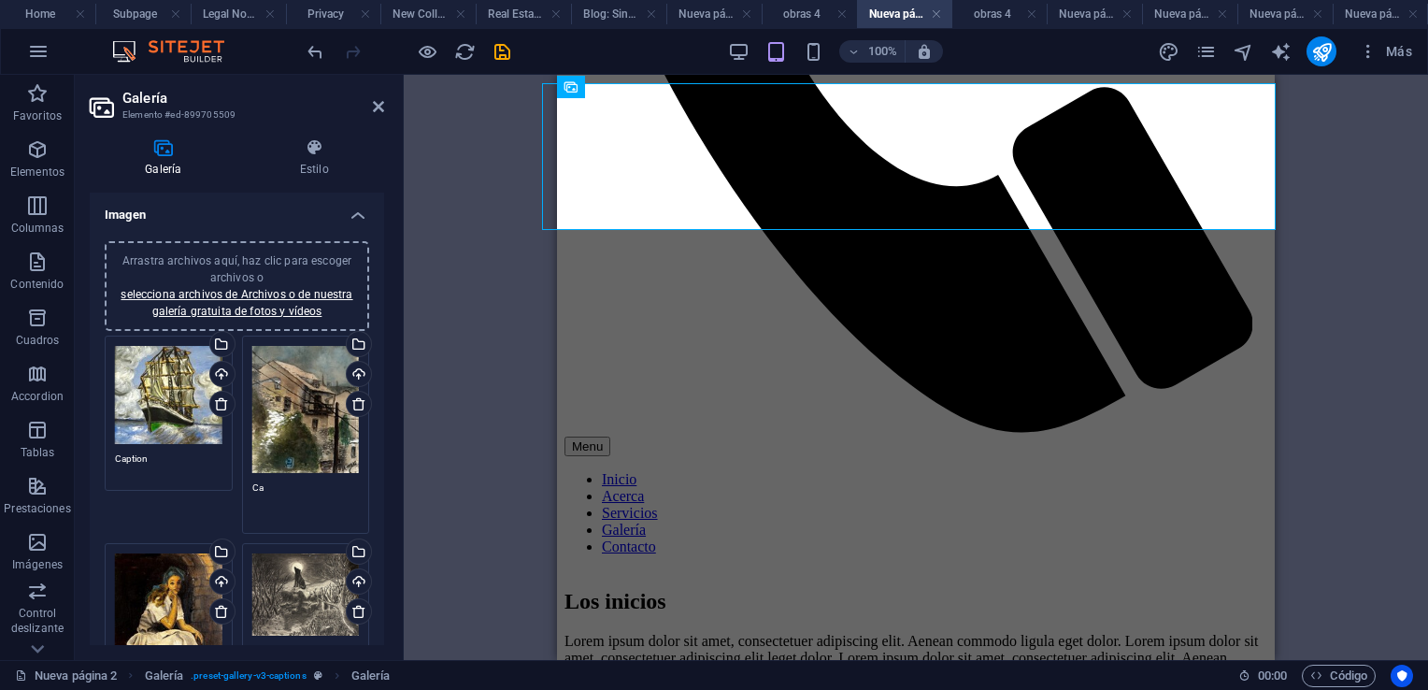
type textarea "C"
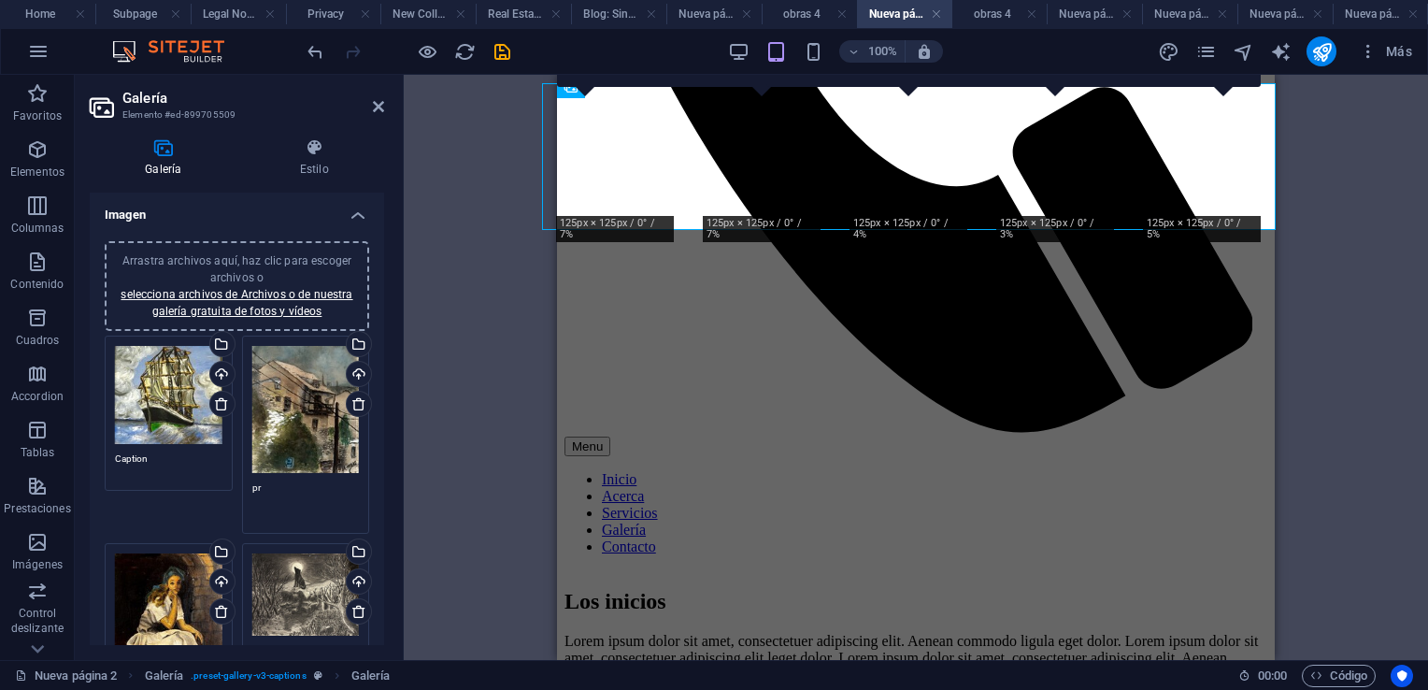
type textarea "p"
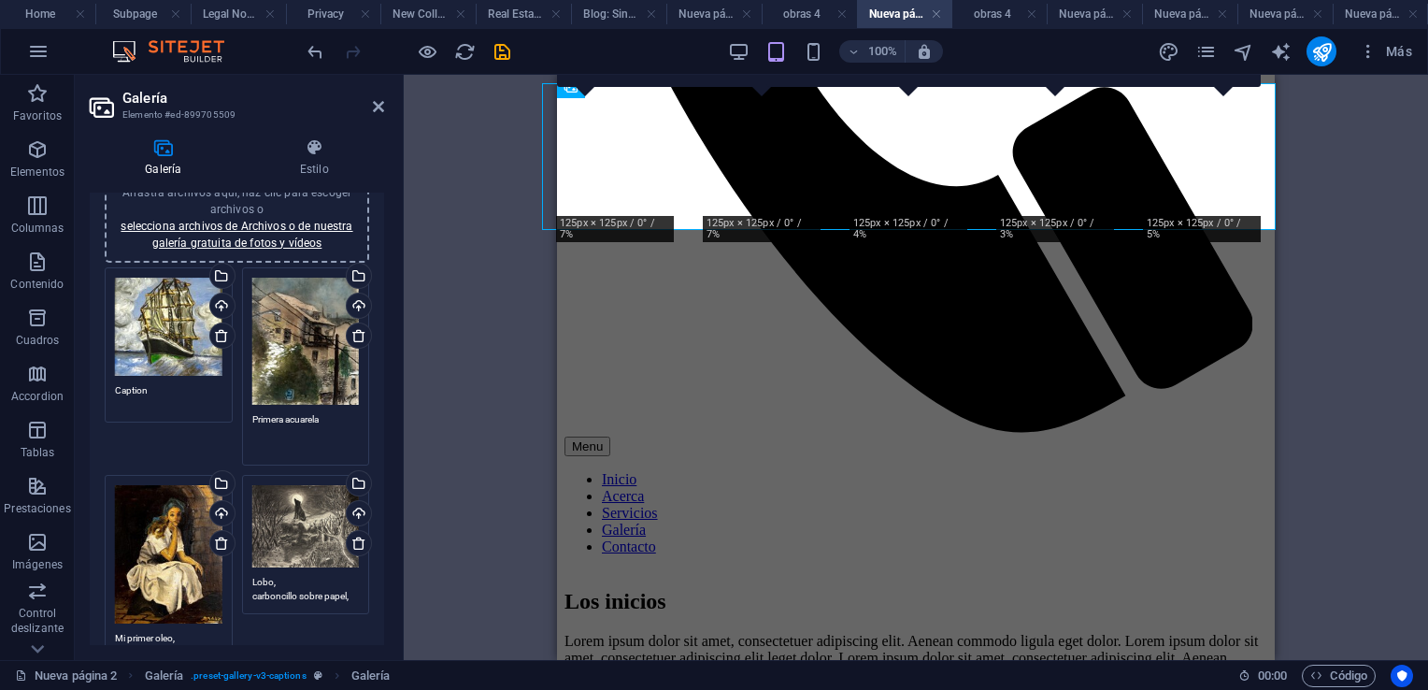
scroll to position [93, 0]
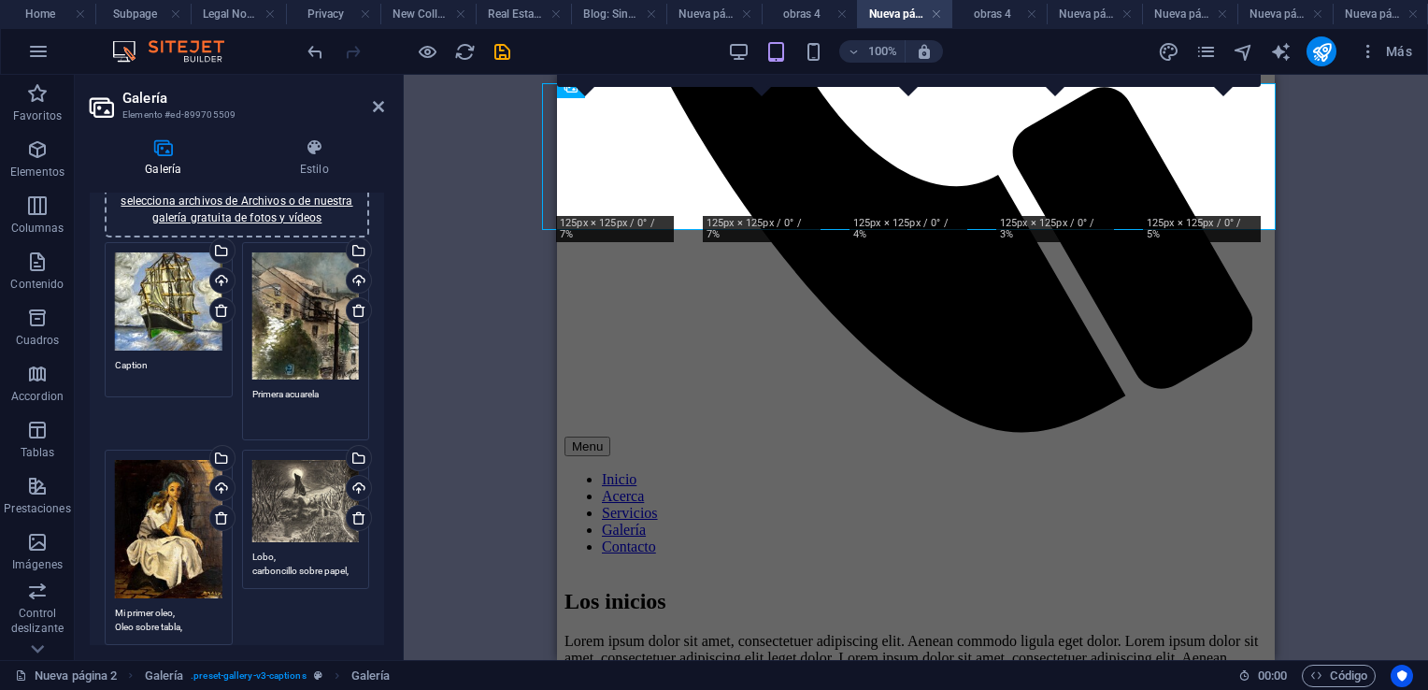
type textarea "Primera acuarela"
click at [125, 608] on textarea "Mi primer oleo, Oleo sobre tabla, 31x41 cm" at bounding box center [168, 620] width 107 height 28
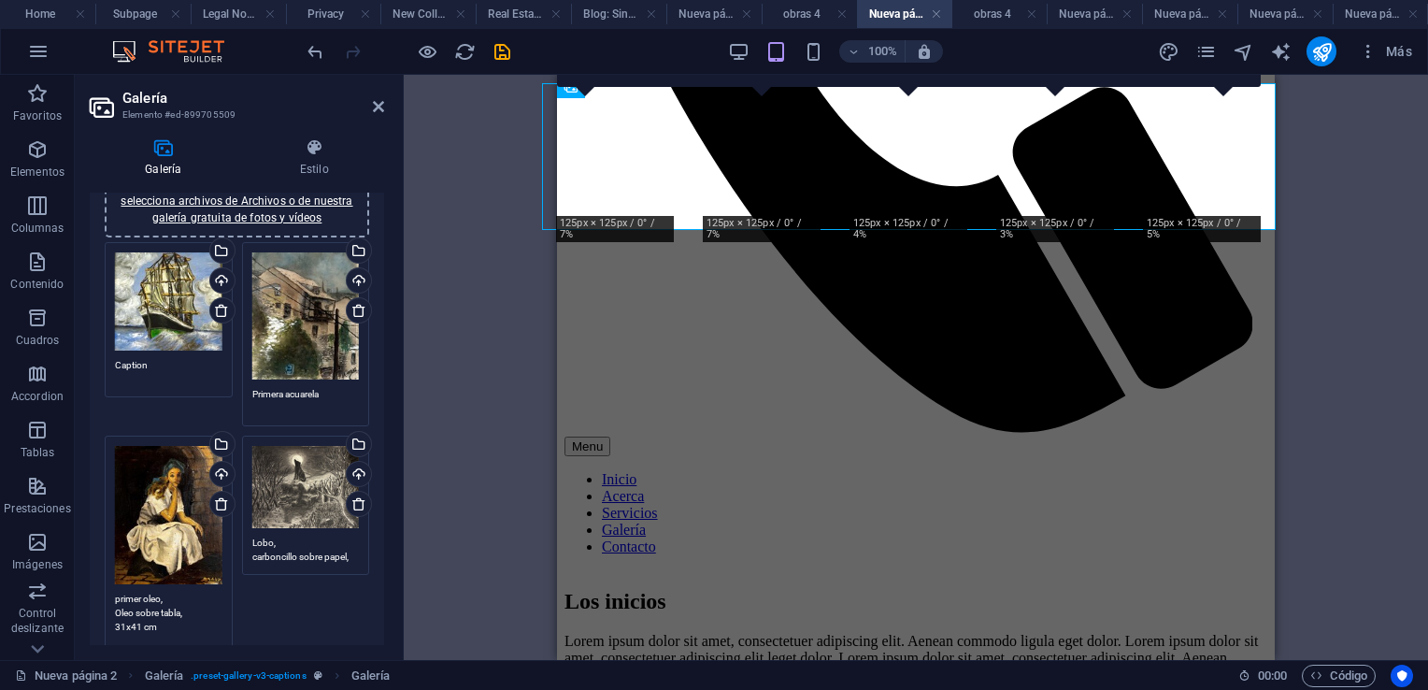
click at [121, 594] on textarea "primer oleo, Oleo sobre tabla, 31x41 cm" at bounding box center [168, 620] width 107 height 56
type textarea "Primer oleo, Oleo sobre tabla, 31x41 cm"
click at [329, 393] on textarea "Primera acuarela" at bounding box center [305, 401] width 107 height 28
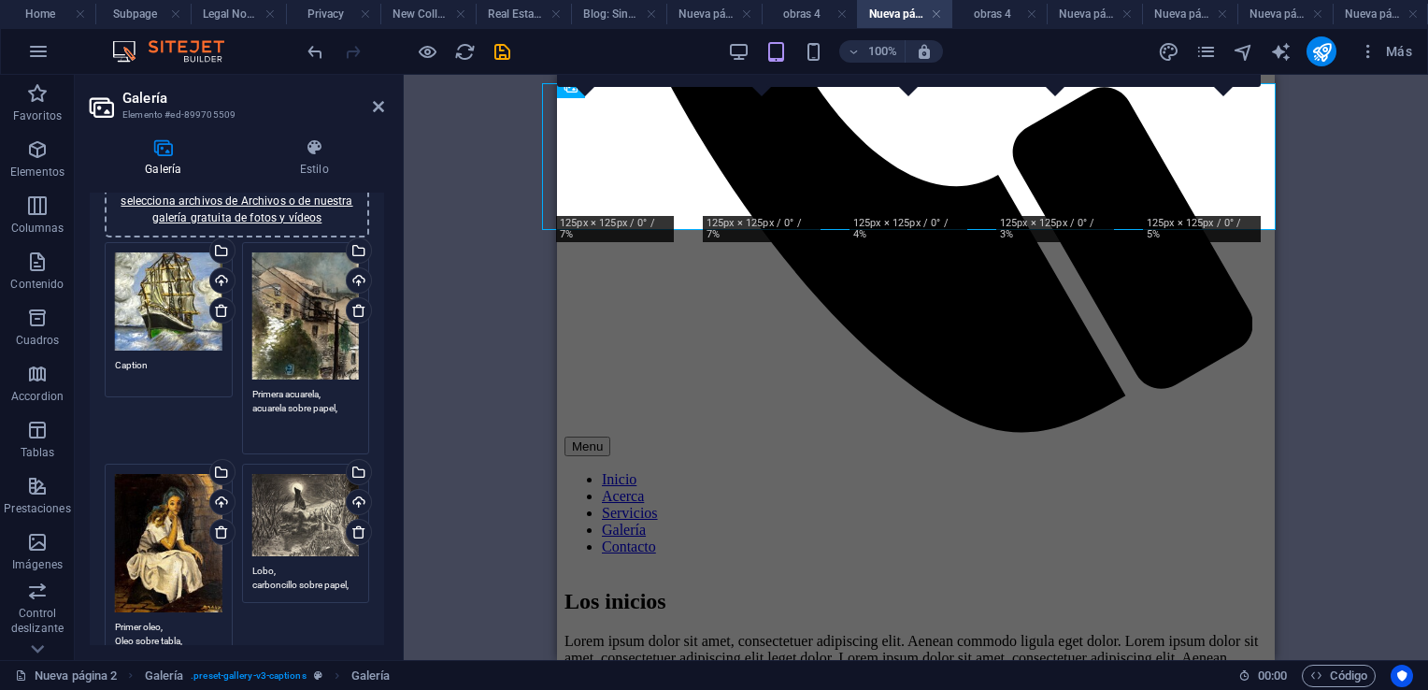
type textarea "Primera acuarela, acuarela sobre papel,"
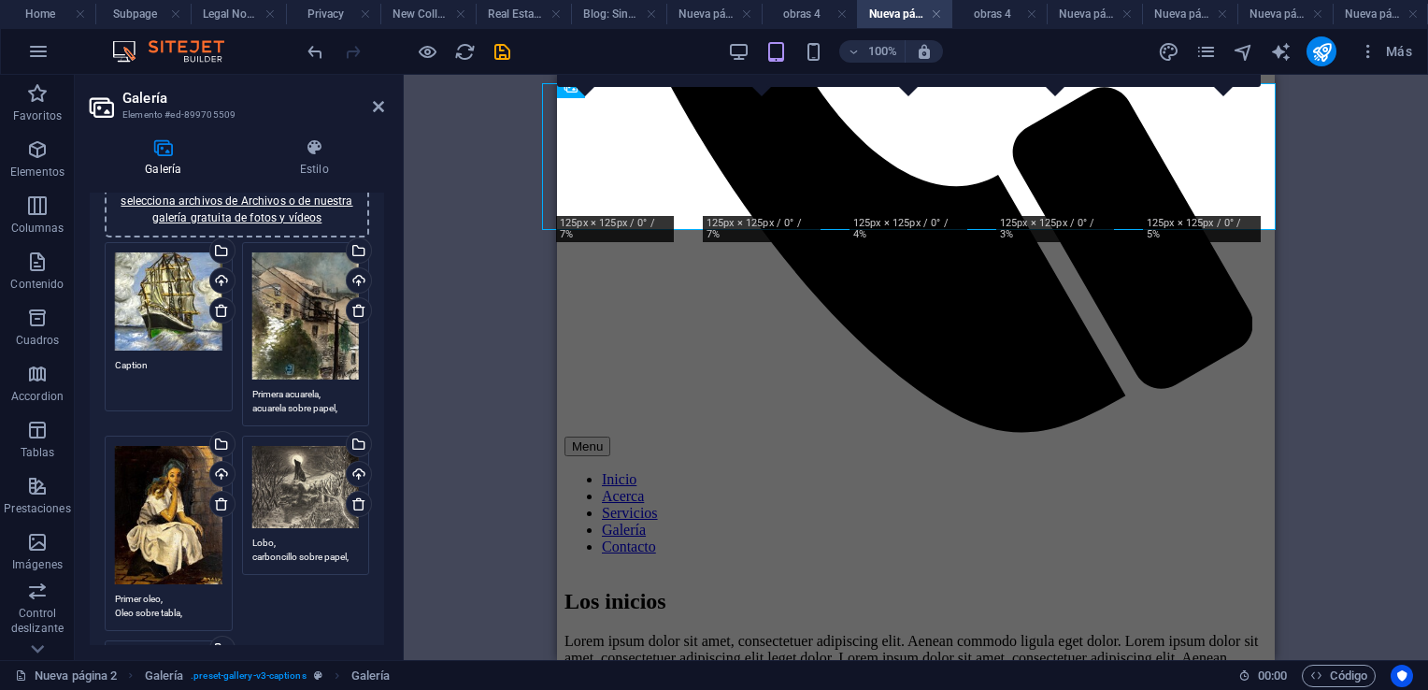
click at [164, 363] on textarea "Caption" at bounding box center [168, 379] width 107 height 42
type textarea "C"
type textarea "M"
type textarea "Primera tempera, tempera sobre papel."
click at [94, 323] on div "Arrastra archivos aquí, haz clic para escoger archivos o selecciona archivos de…" at bounding box center [237, 480] width 294 height 695
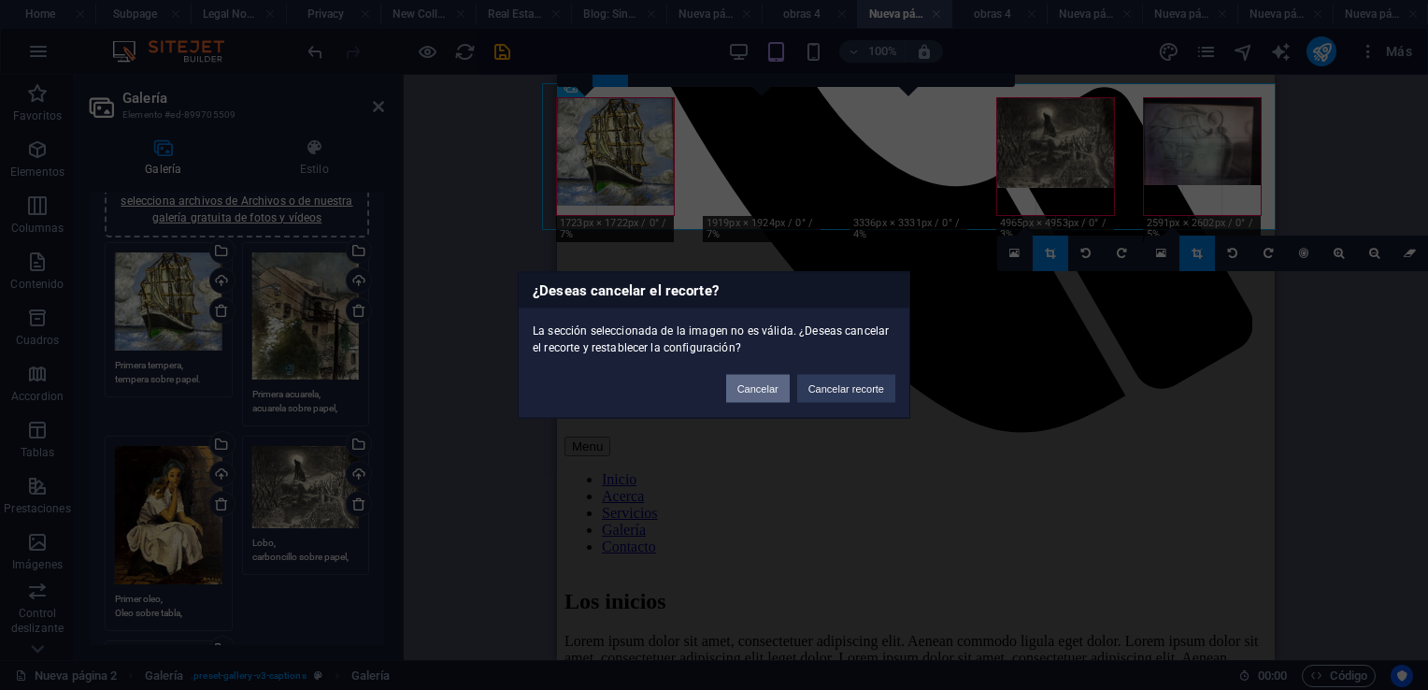
click at [751, 379] on button "Cancelar" at bounding box center [758, 389] width 64 height 28
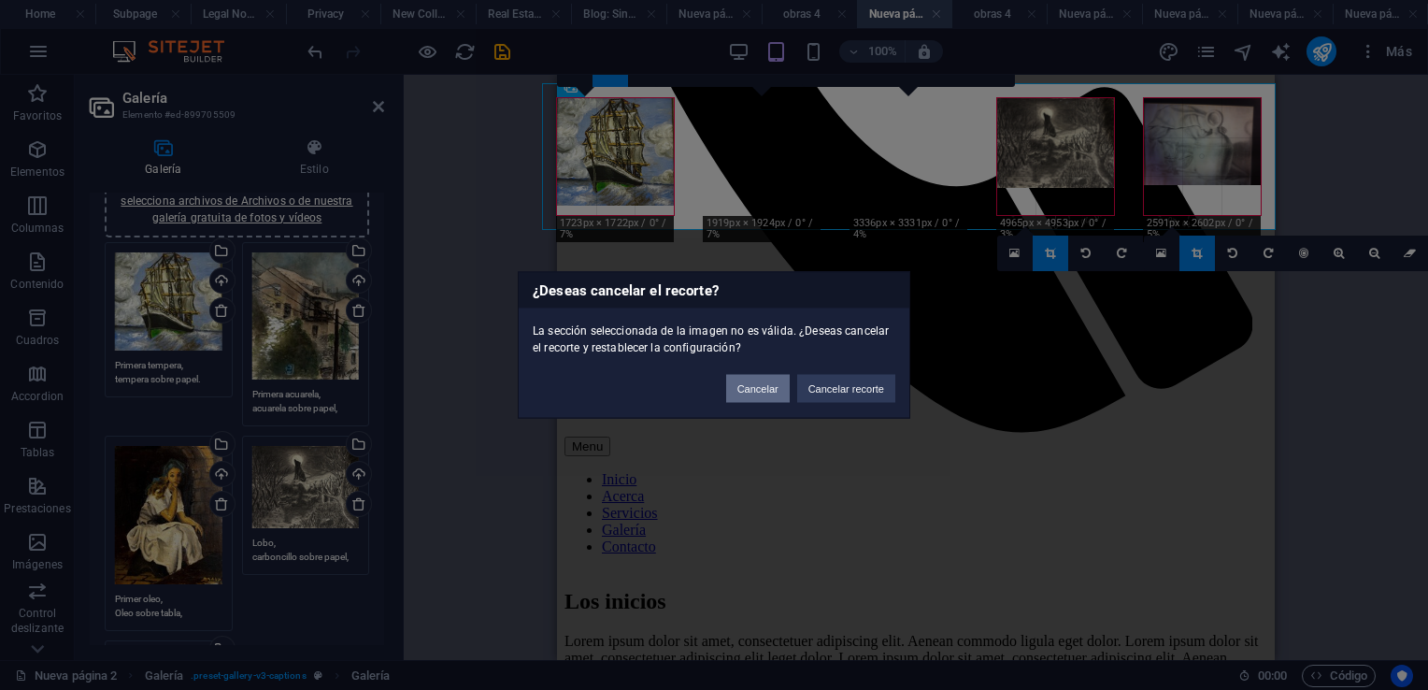
click at [751, 384] on button "Cancelar" at bounding box center [758, 389] width 64 height 28
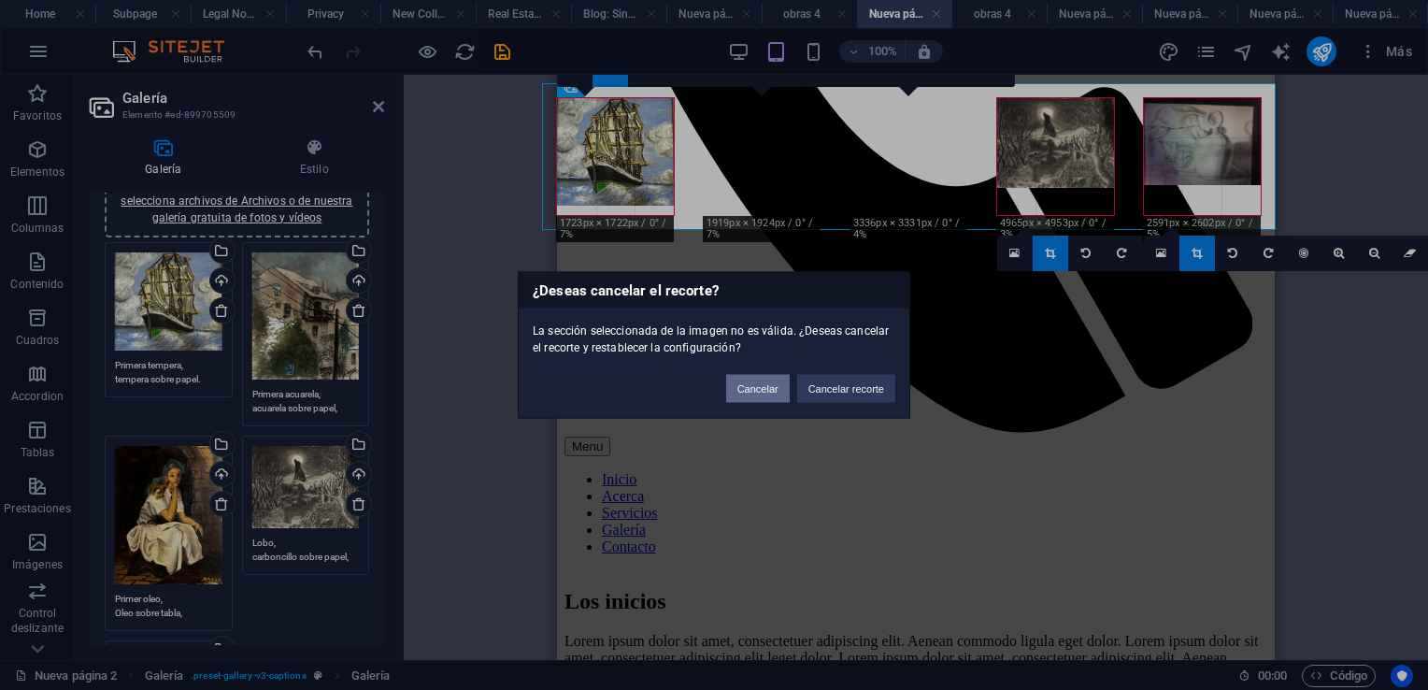
click at [751, 384] on button "Cancelar" at bounding box center [758, 389] width 64 height 28
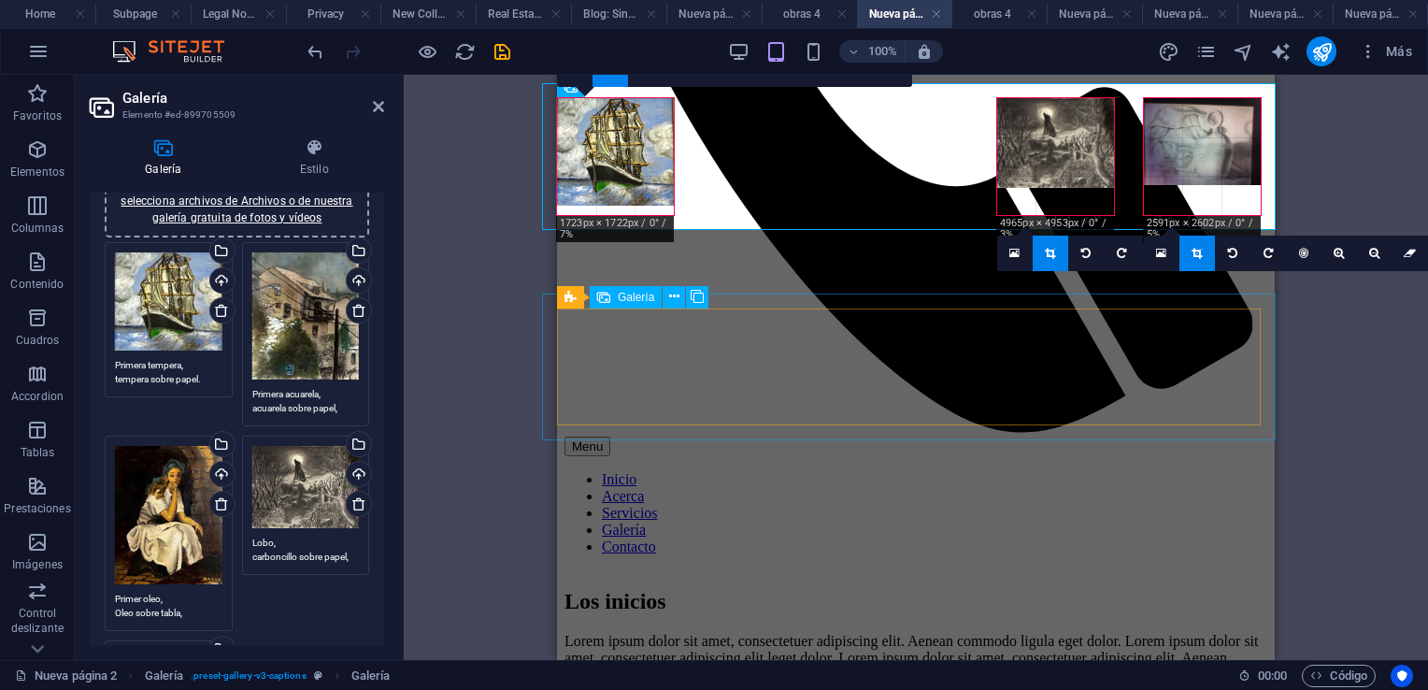
select select "4"
select select "px"
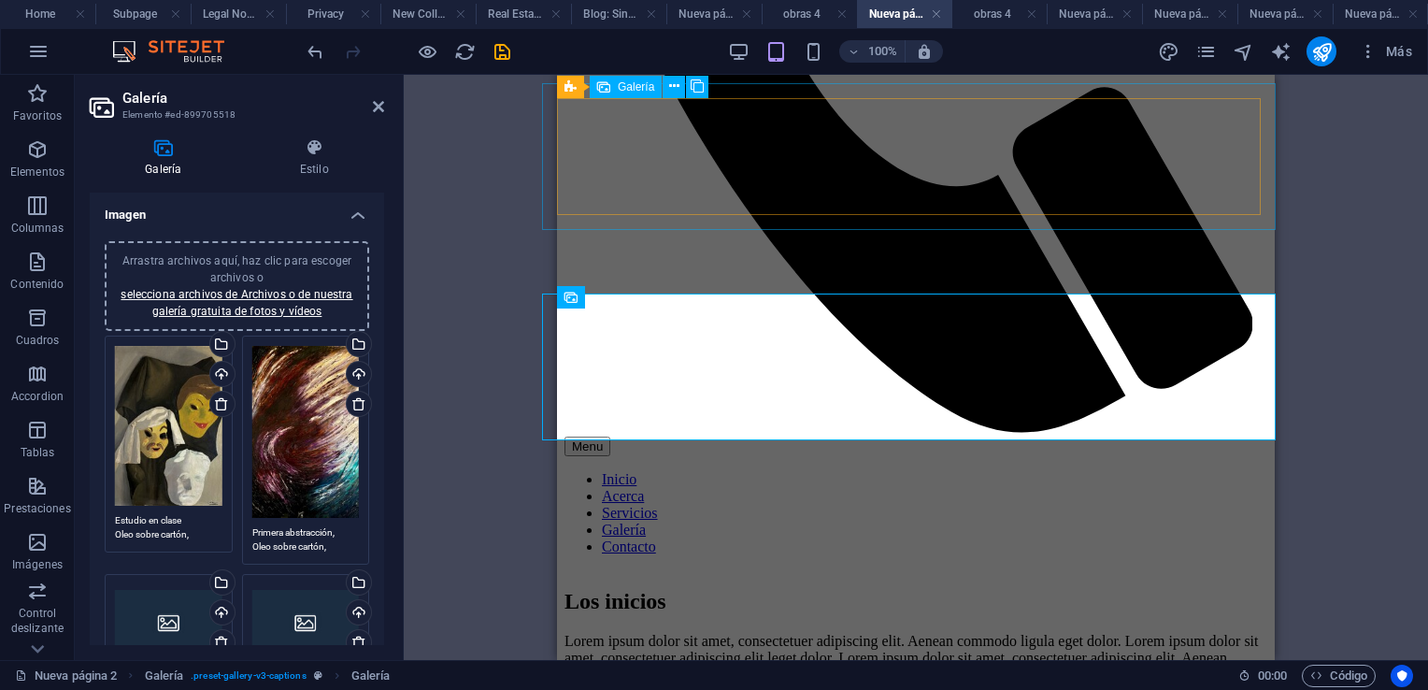
select select "4"
select select "px"
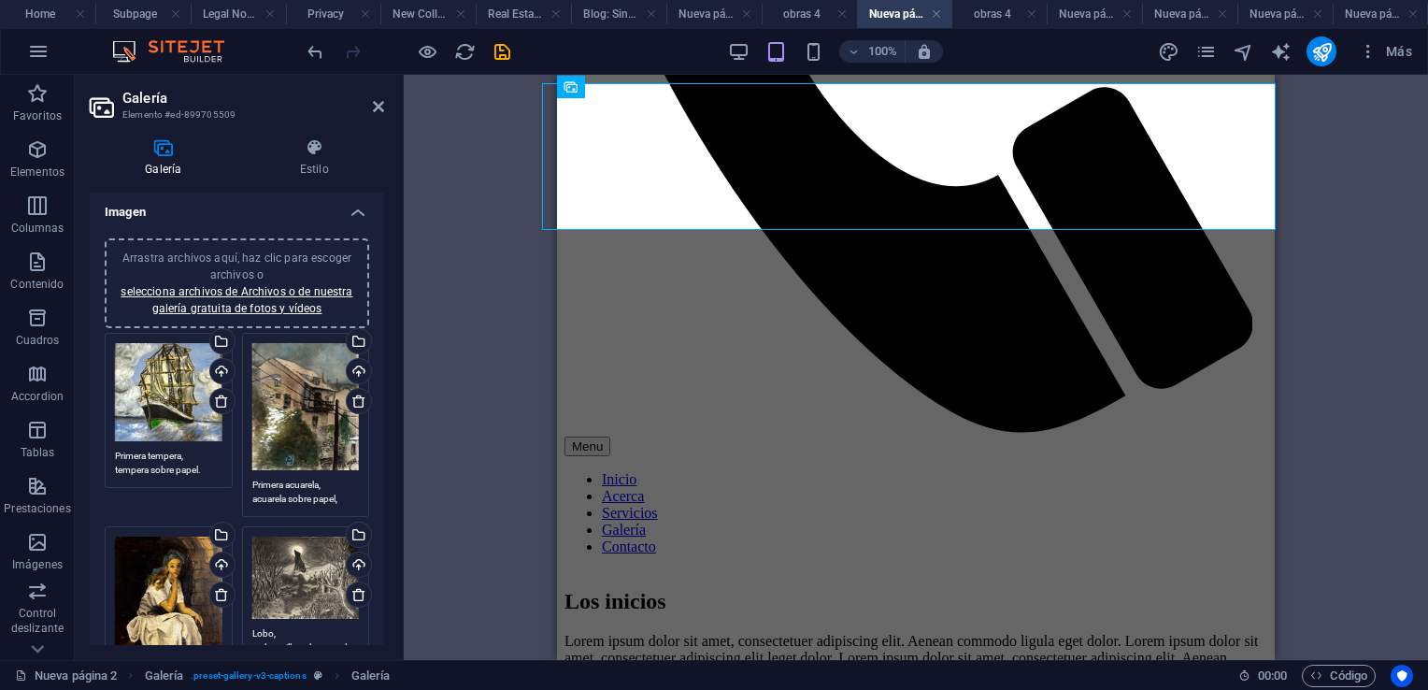
scroll to position [0, 0]
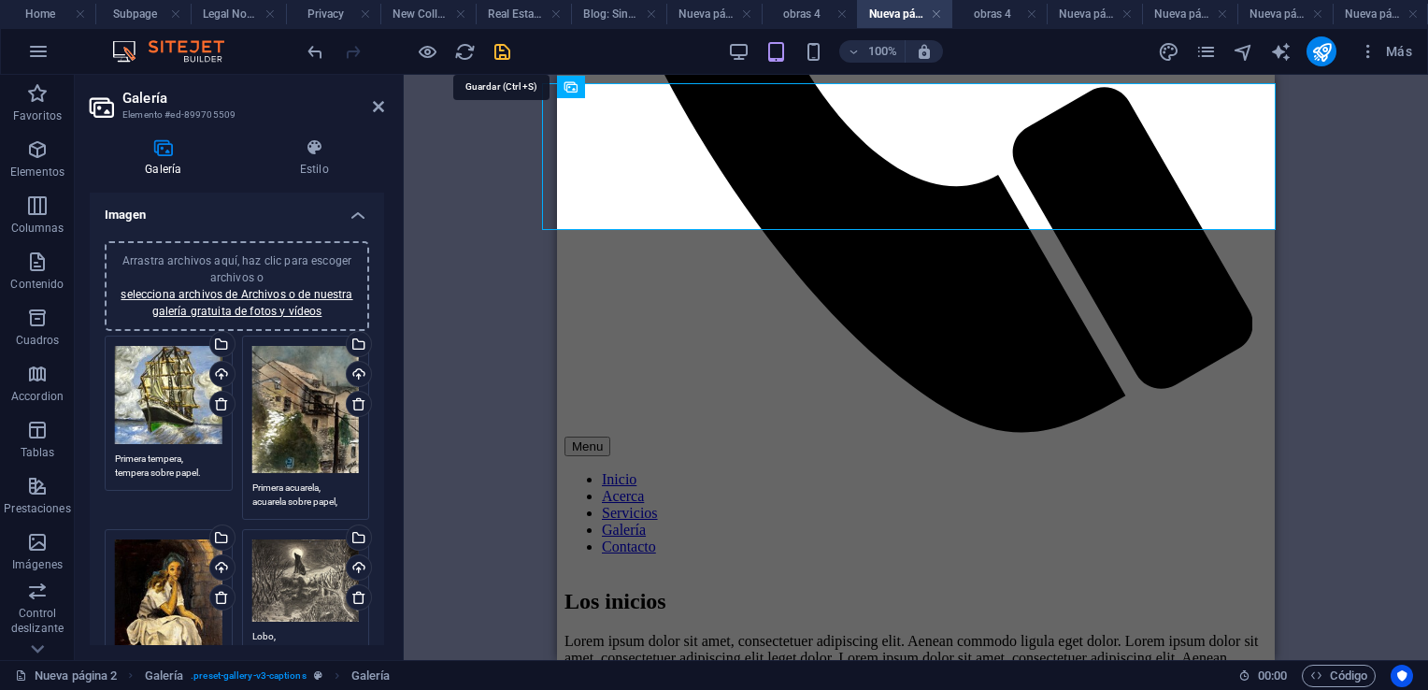
click at [505, 48] on icon "save" at bounding box center [502, 51] width 21 height 21
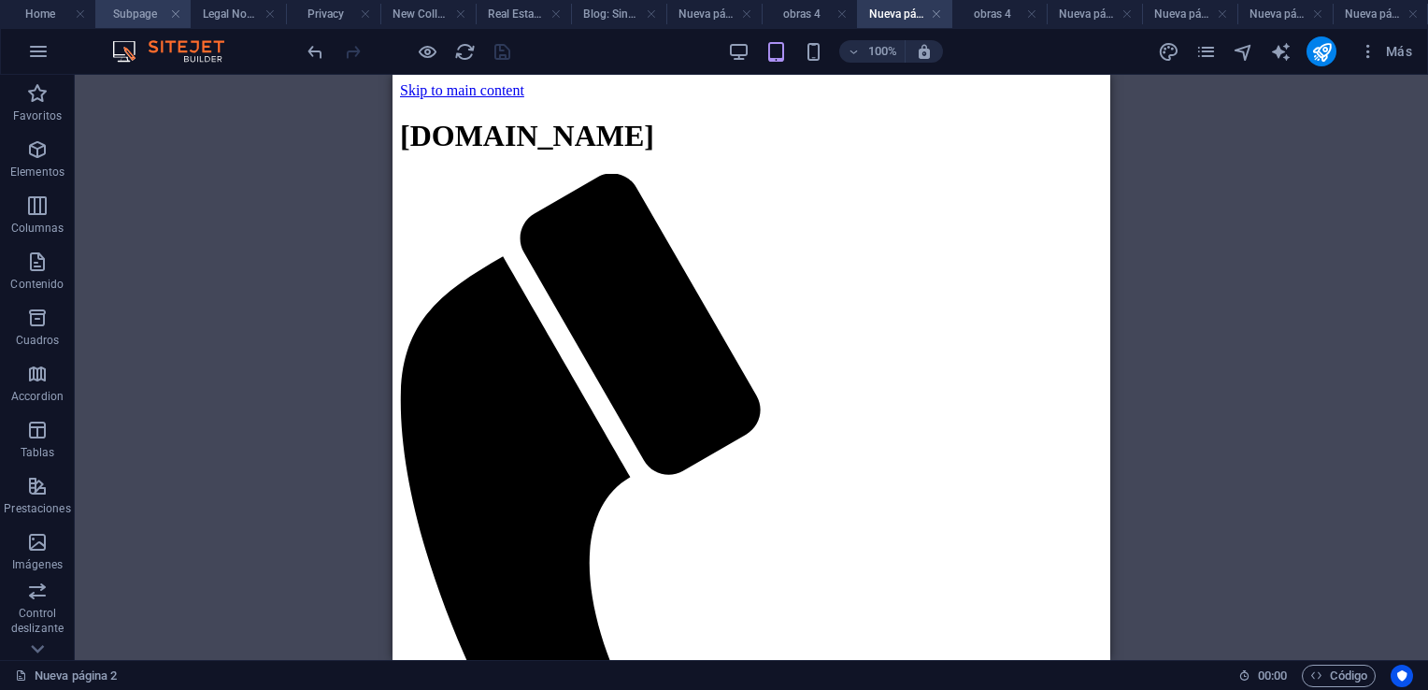
click at [144, 11] on h4 "Subpage" at bounding box center [142, 14] width 95 height 21
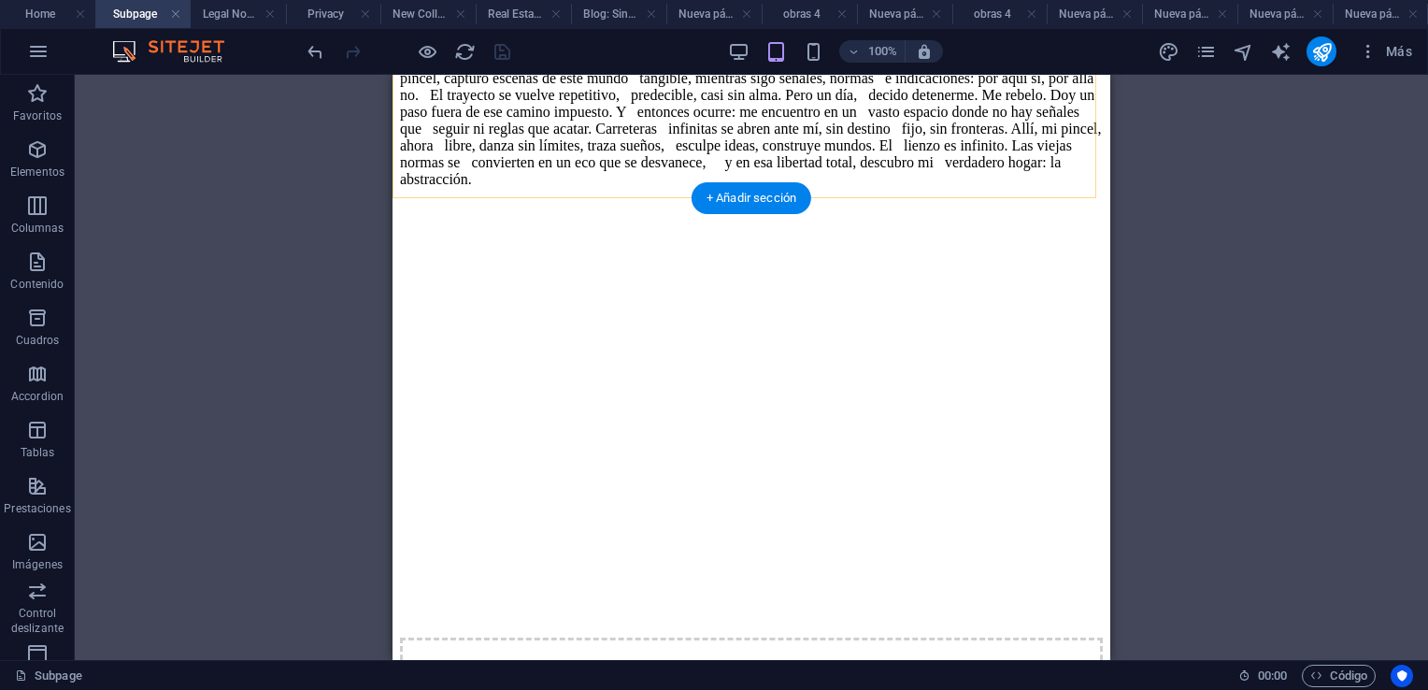
scroll to position [849, 0]
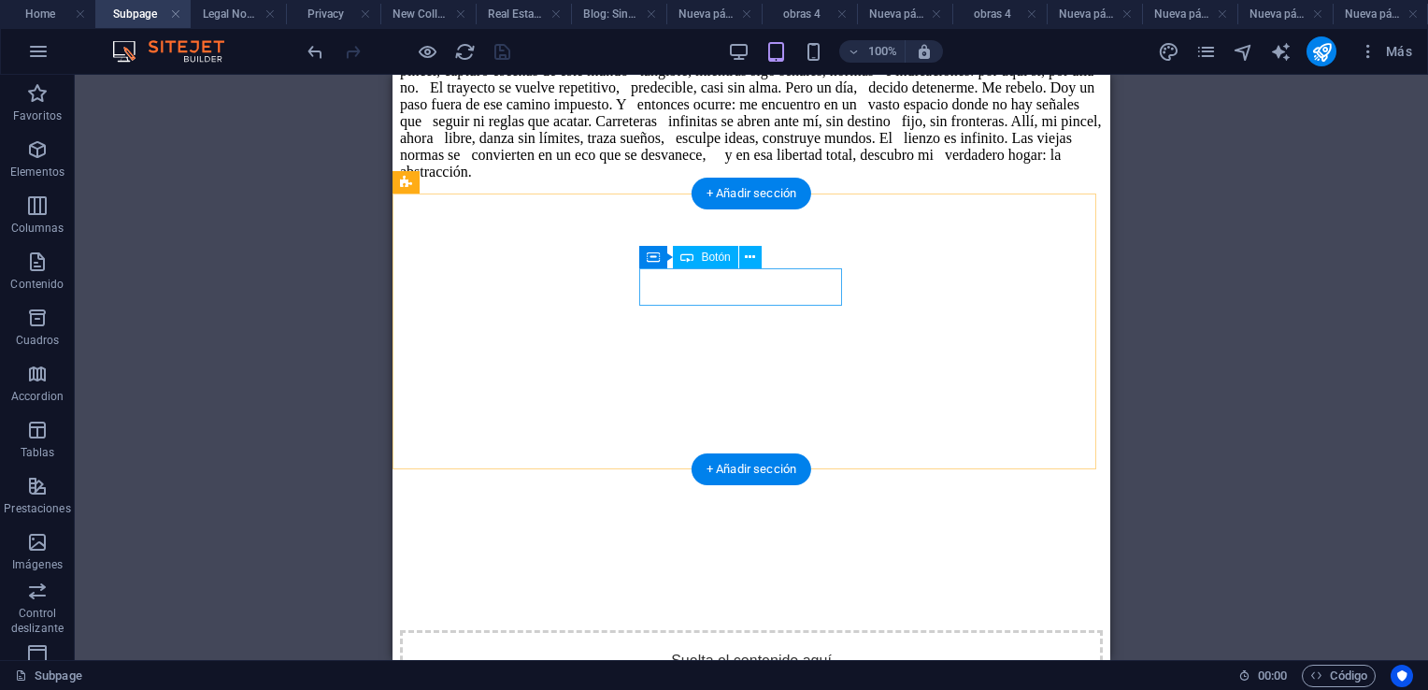
select select "9"
select select
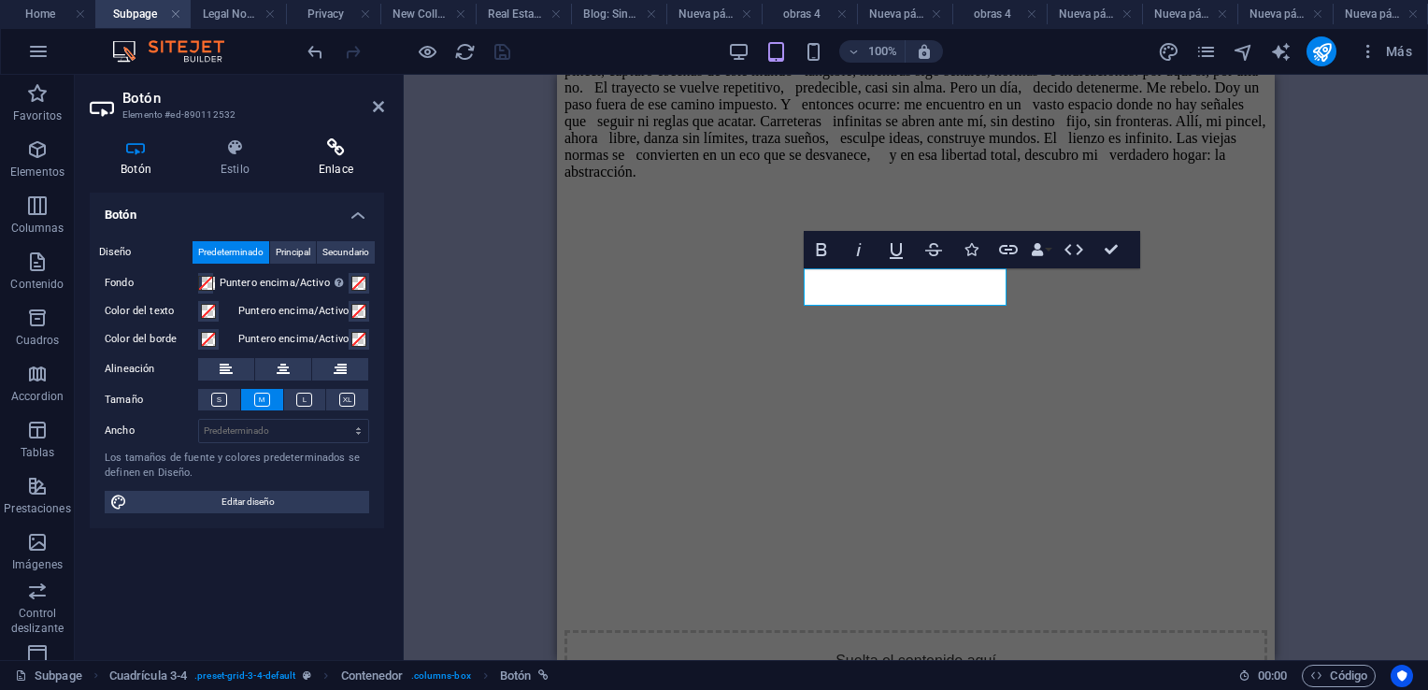
click at [336, 152] on icon at bounding box center [336, 147] width 96 height 19
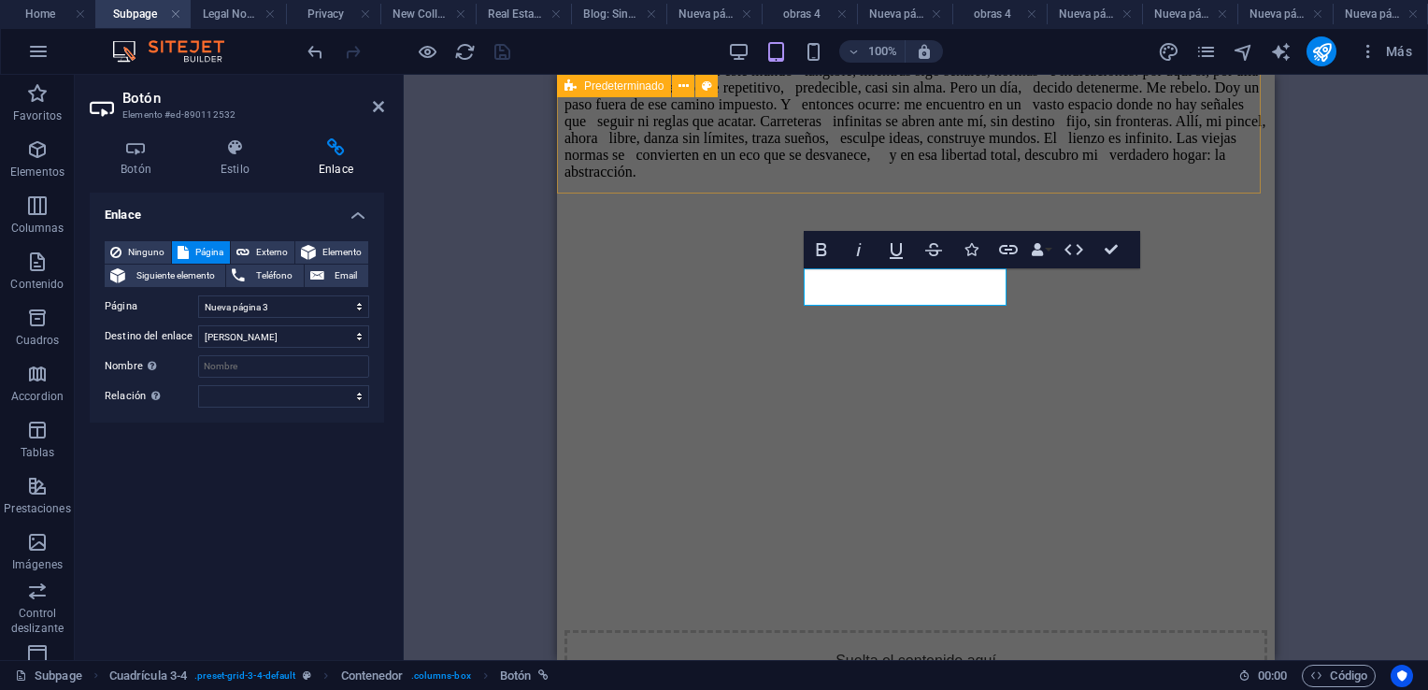
click at [381, 107] on icon at bounding box center [378, 106] width 11 height 15
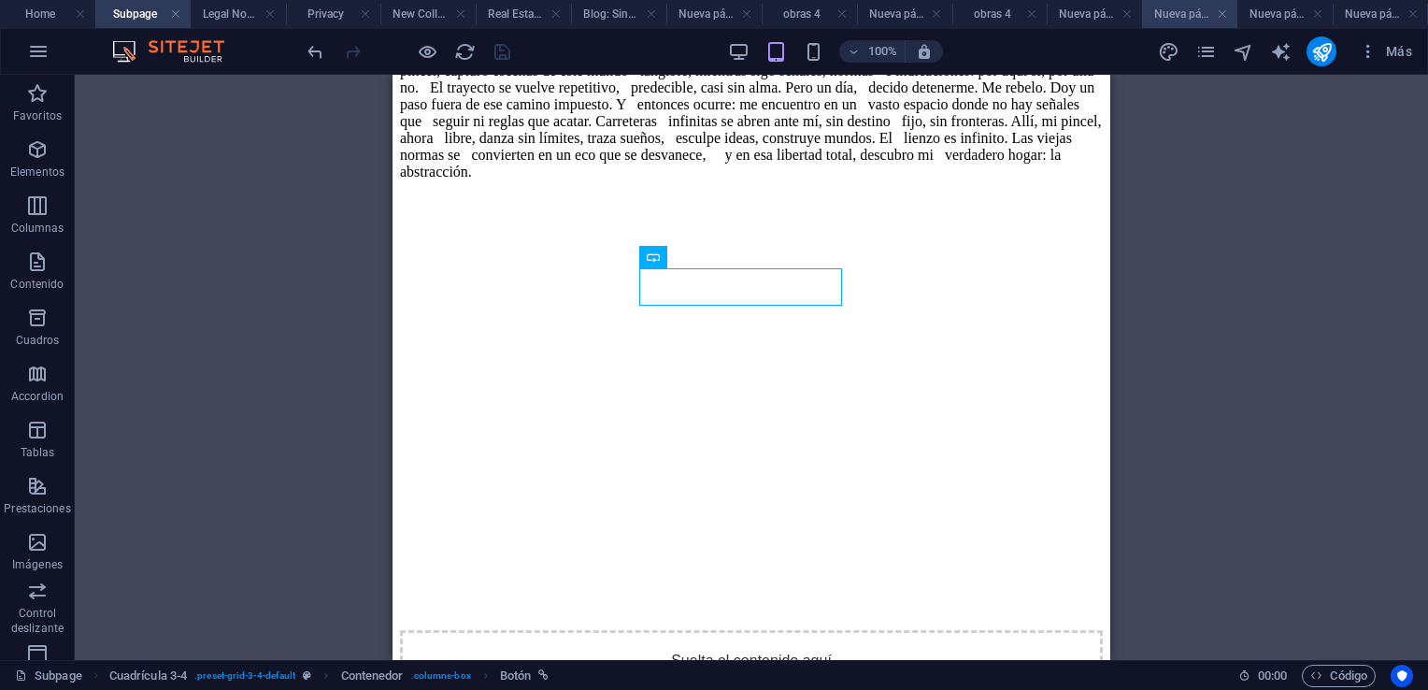
click at [1167, 14] on h4 "Nueva página 3" at bounding box center [1189, 14] width 95 height 21
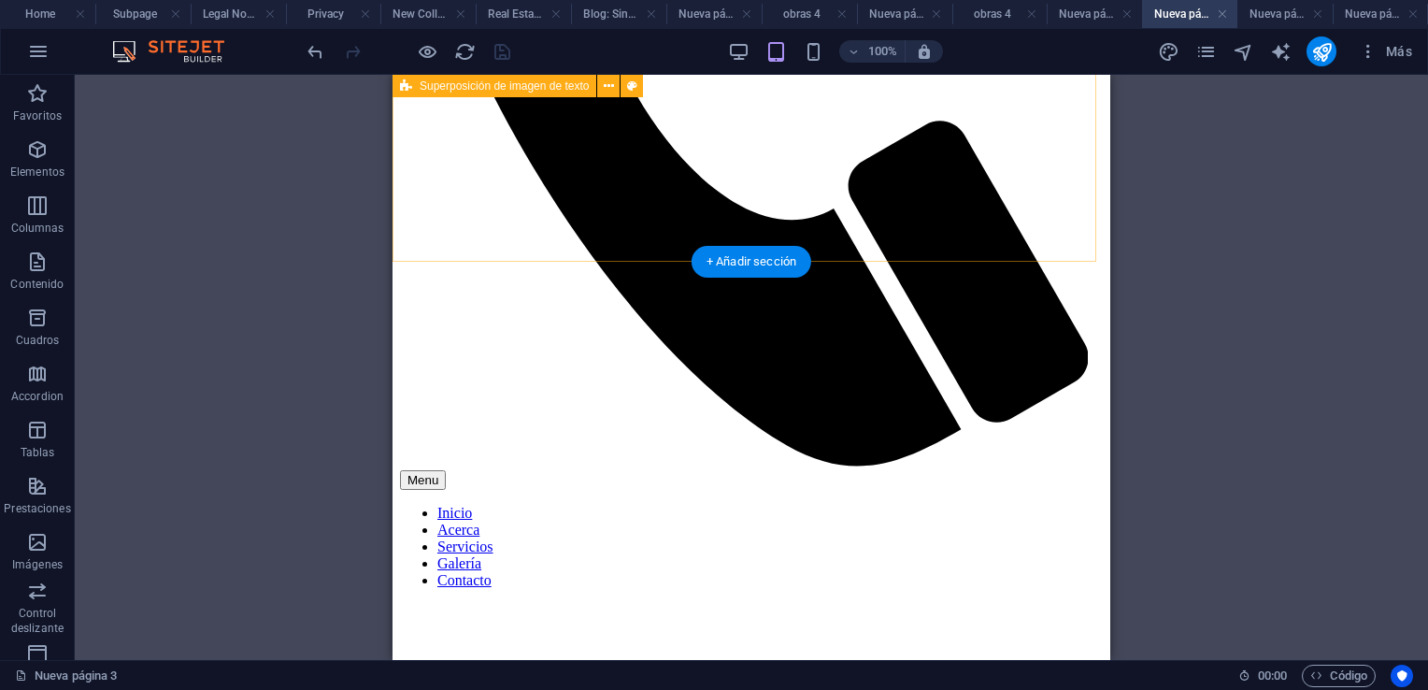
scroll to position [654, 0]
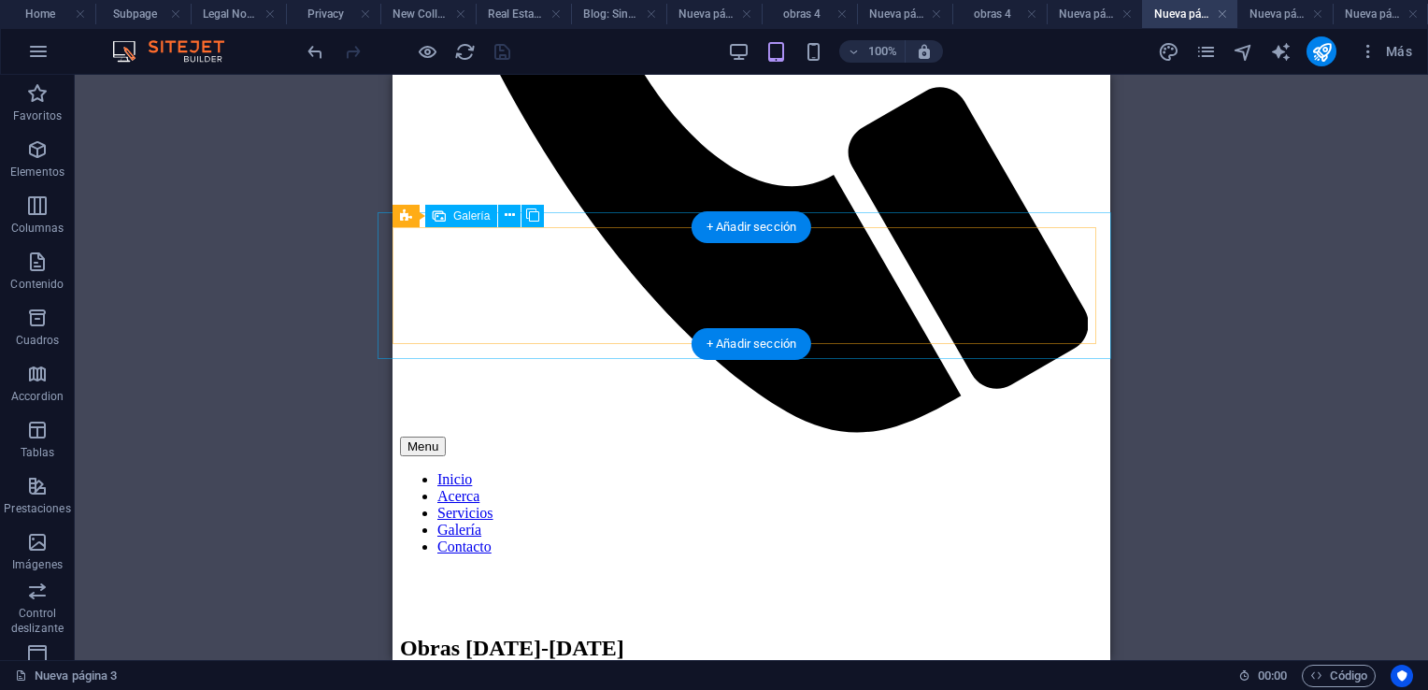
select select "4"
select select "px"
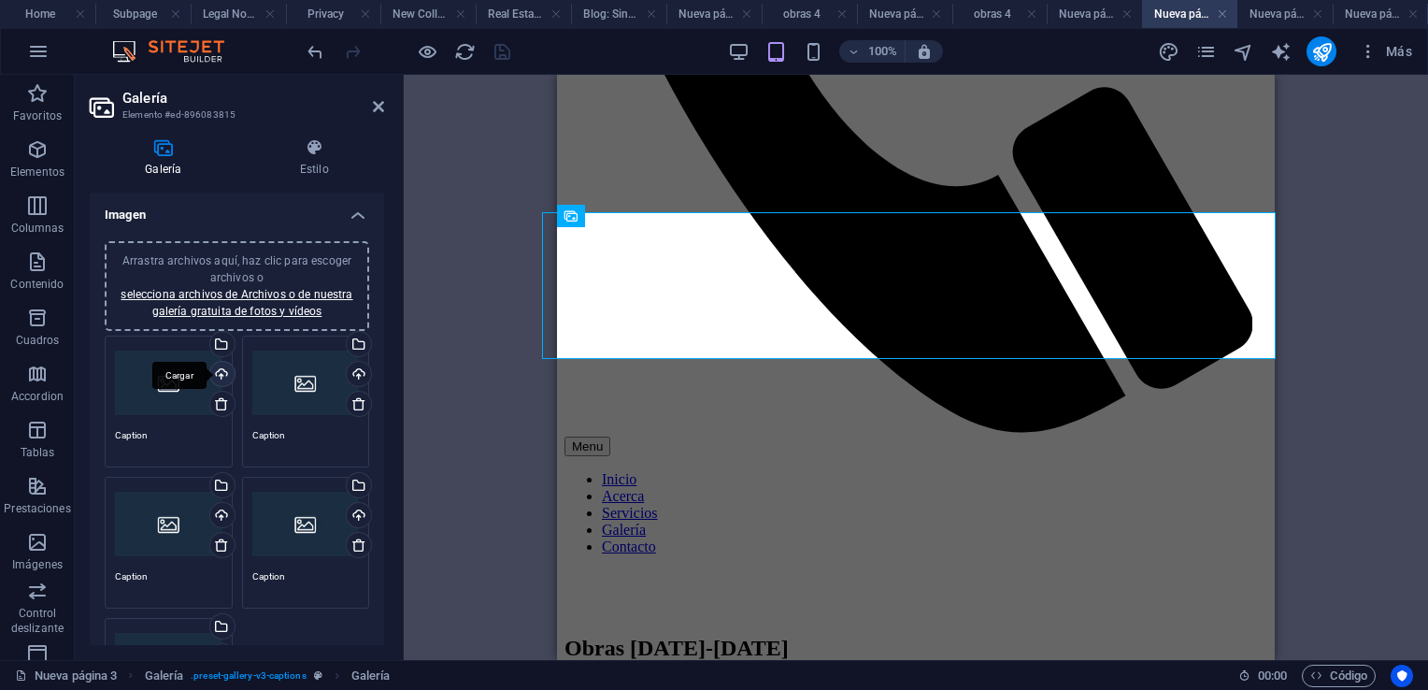
click at [217, 374] on div "Cargar" at bounding box center [221, 376] width 28 height 28
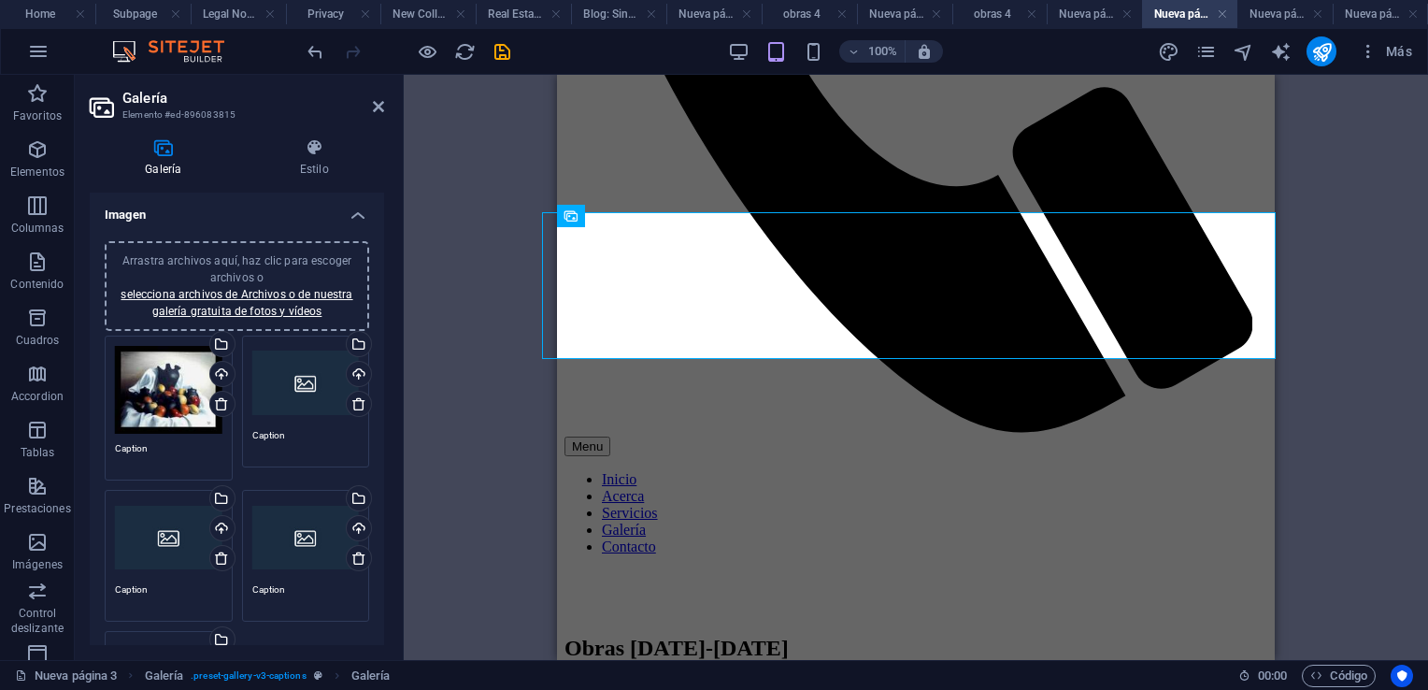
click at [303, 376] on div "Arrastra archivos aquí, haz clic para escoger archivos o selecciona archivos de…" at bounding box center [305, 383] width 107 height 75
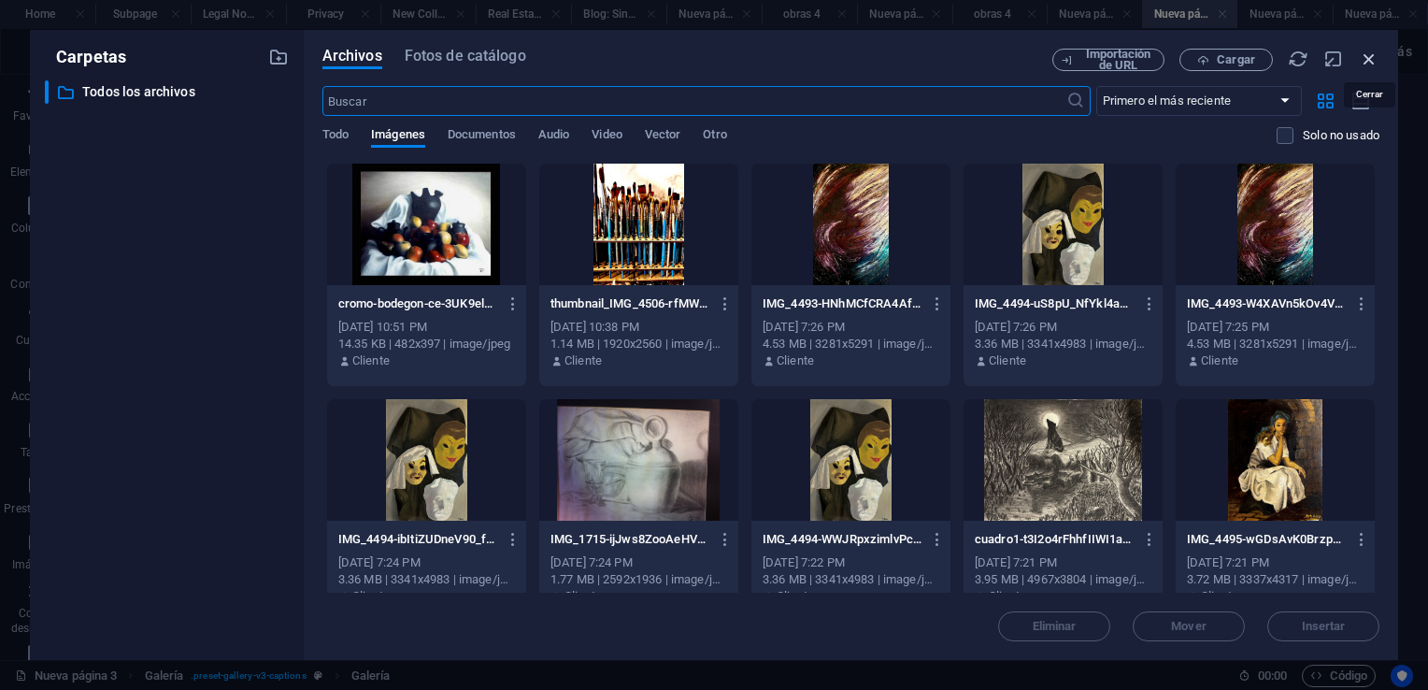
click at [1375, 62] on icon "button" at bounding box center [1369, 59] width 21 height 21
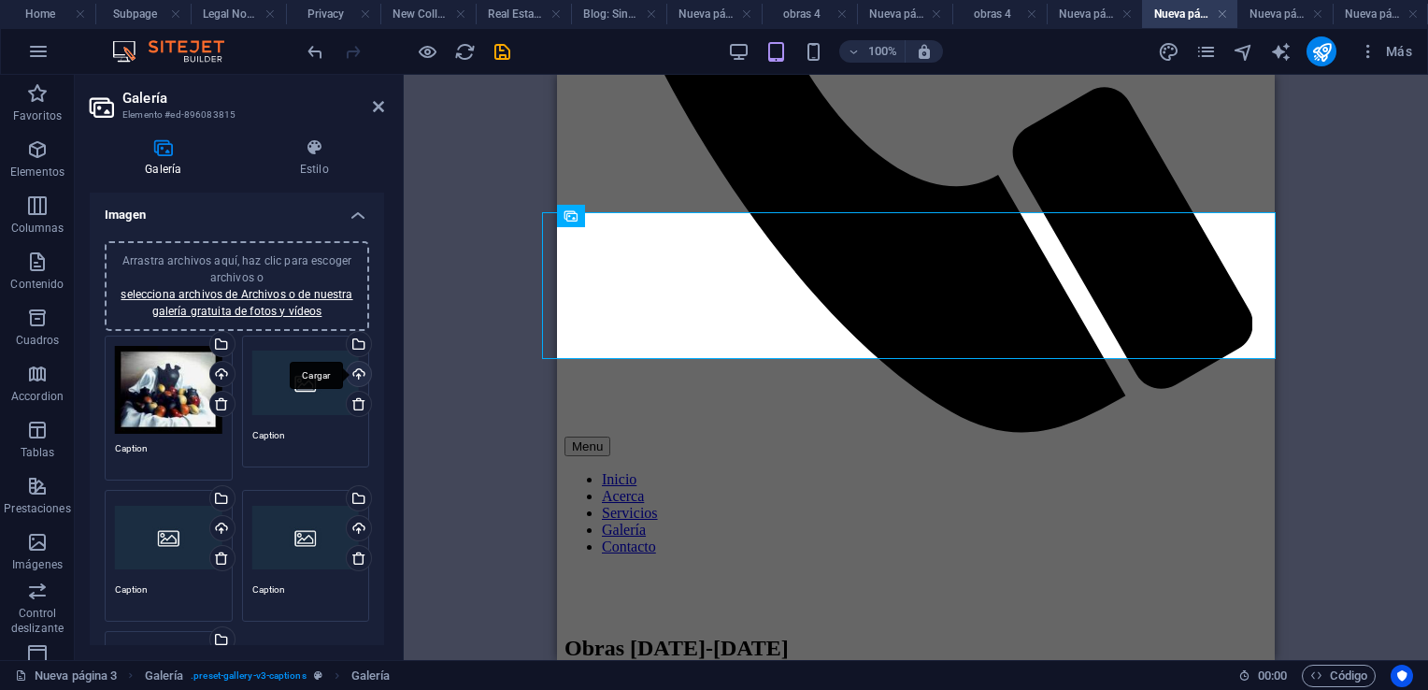
click at [359, 372] on div "Cargar" at bounding box center [357, 376] width 28 height 28
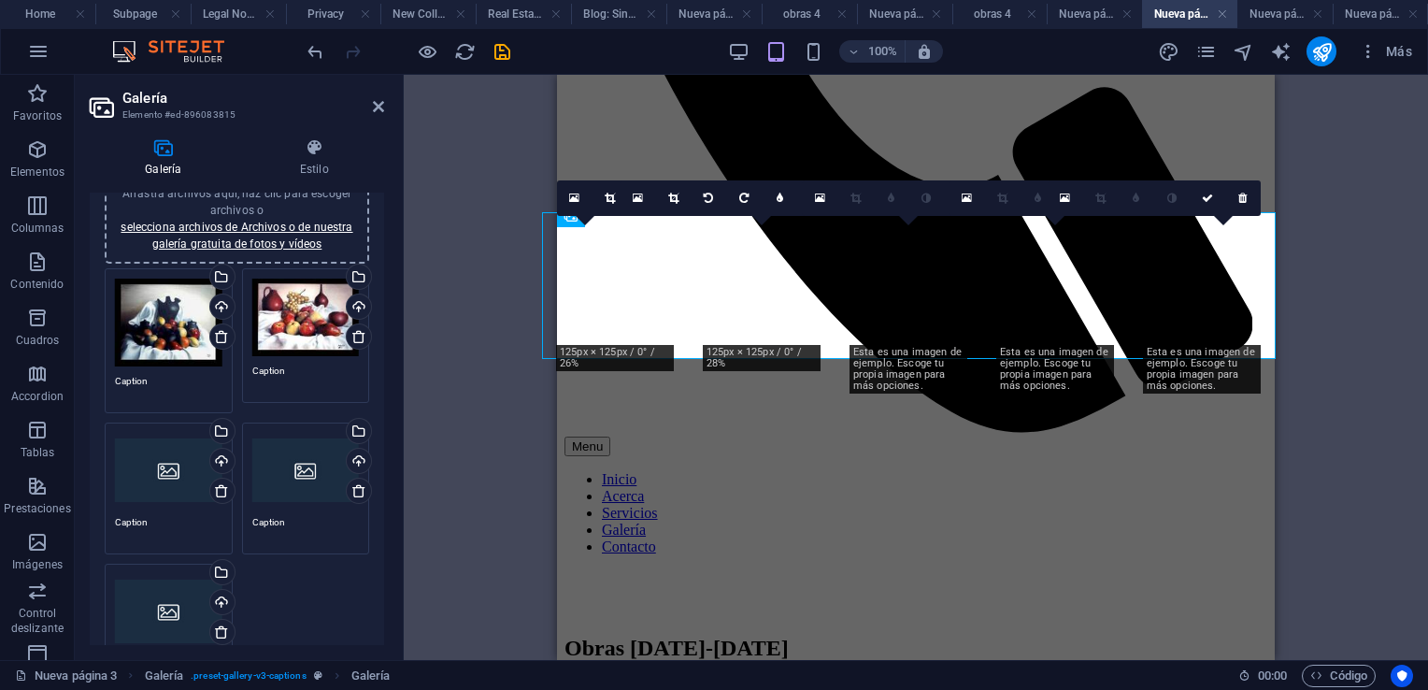
scroll to position [93, 0]
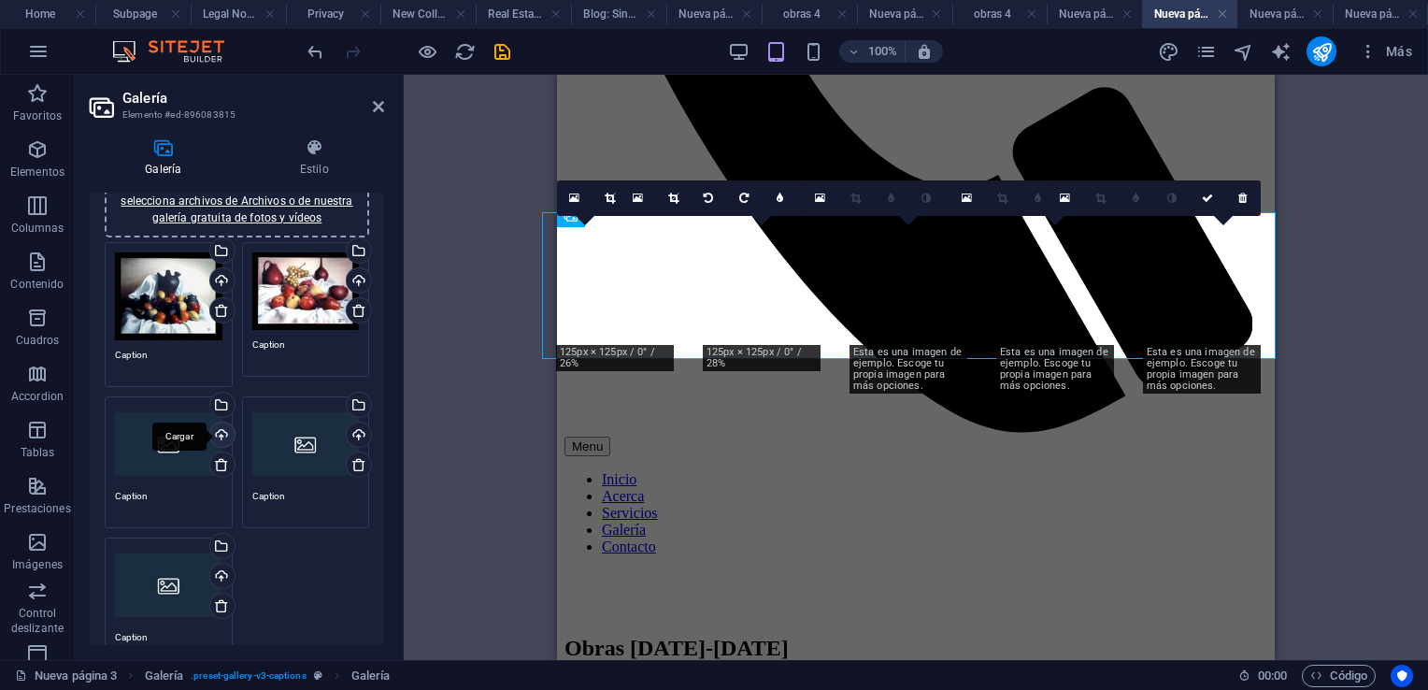
click at [221, 435] on div "Cargar" at bounding box center [221, 436] width 28 height 28
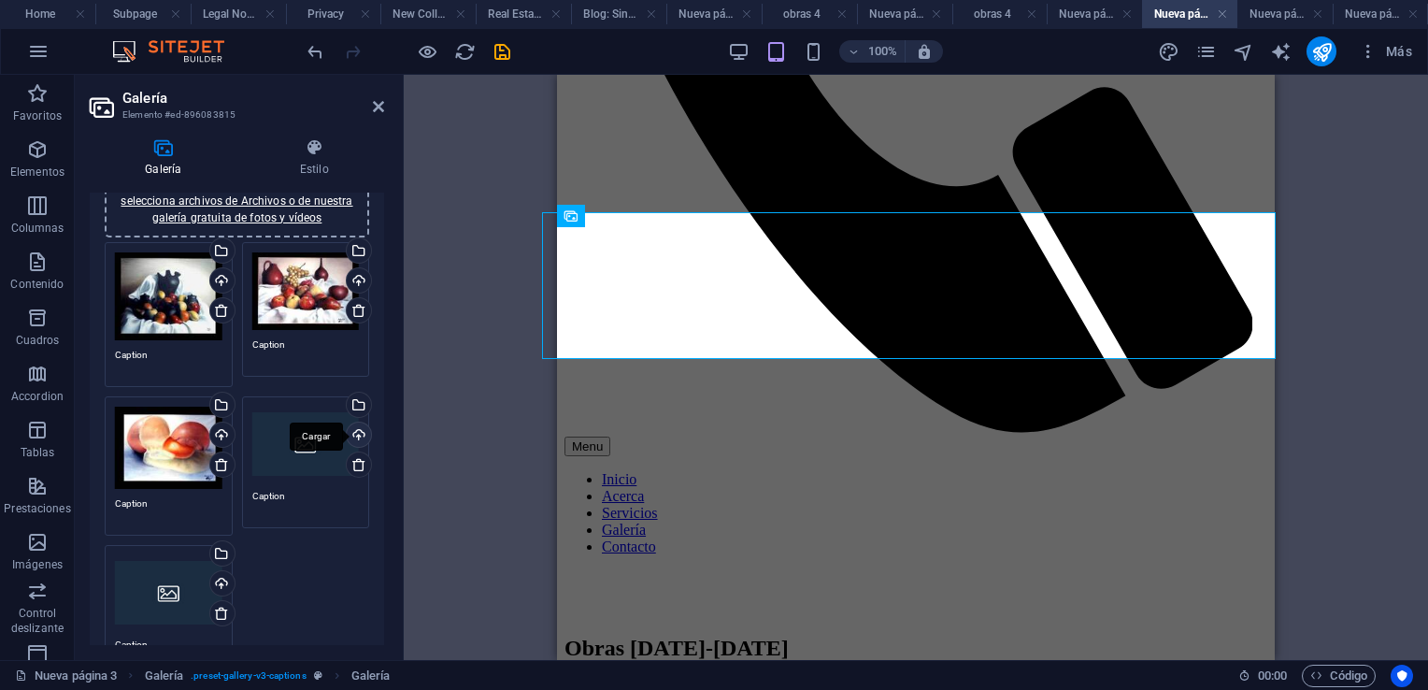
click at [356, 433] on div "Cargar" at bounding box center [357, 436] width 28 height 28
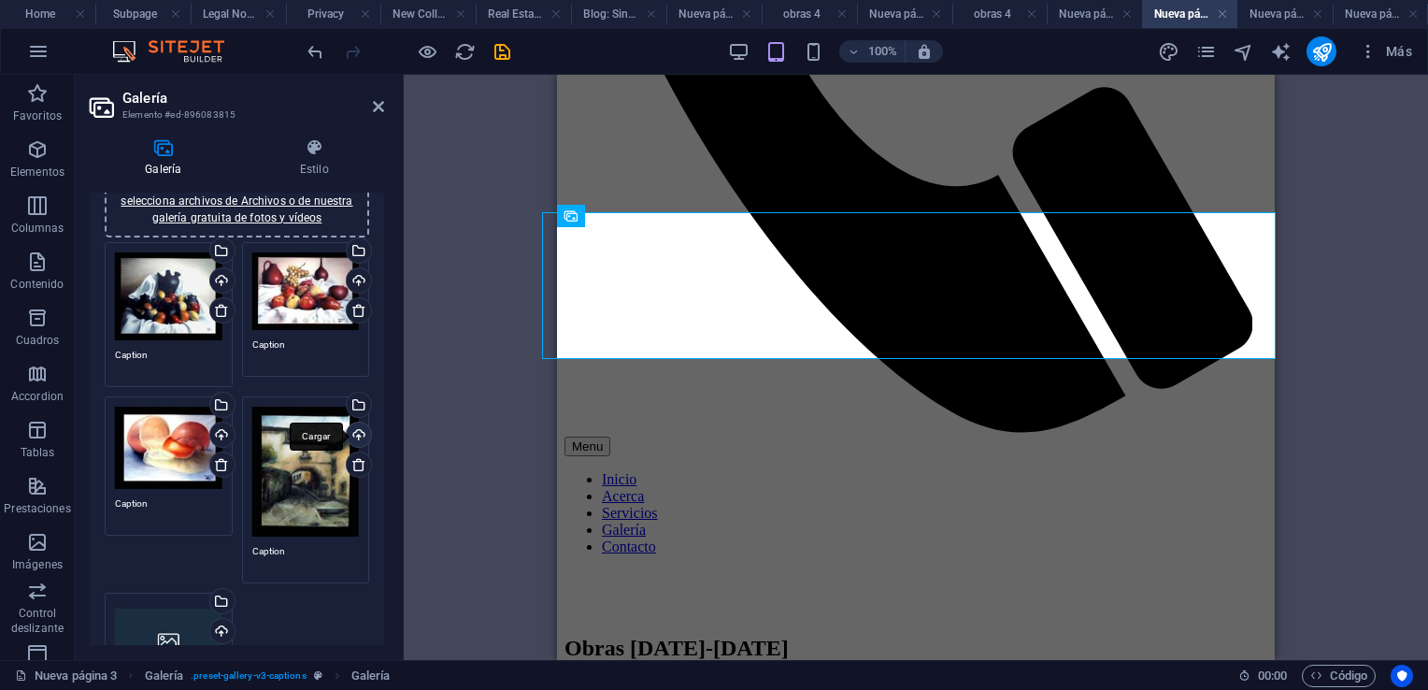
click at [359, 435] on div "Cargar" at bounding box center [357, 436] width 28 height 28
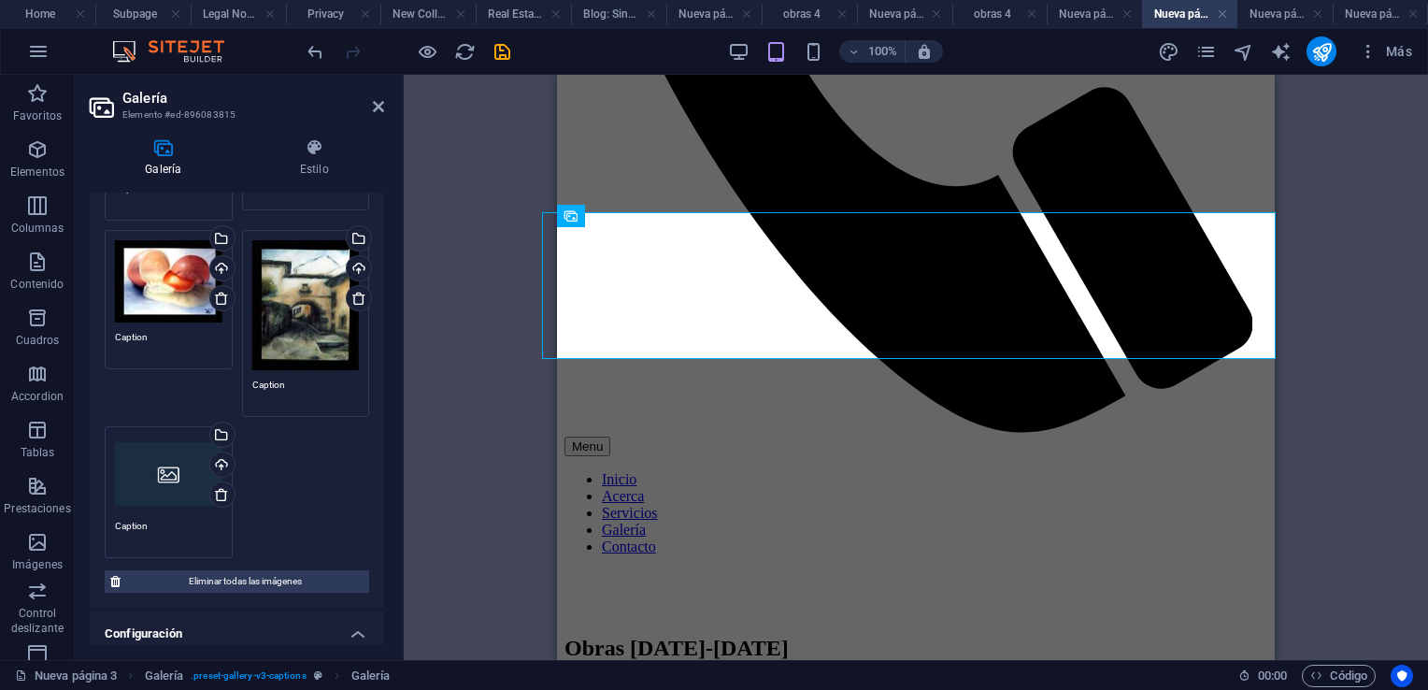
scroll to position [280, 0]
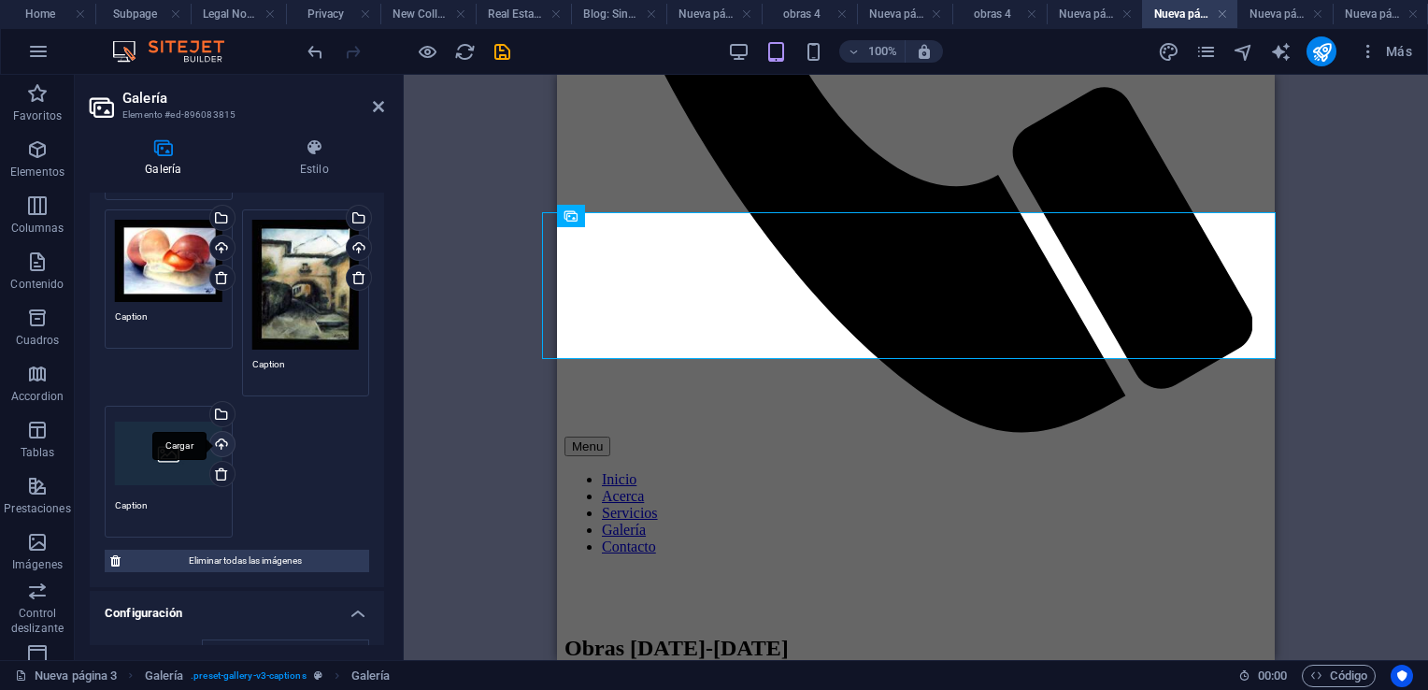
click at [216, 443] on div "Cargar" at bounding box center [221, 446] width 28 height 28
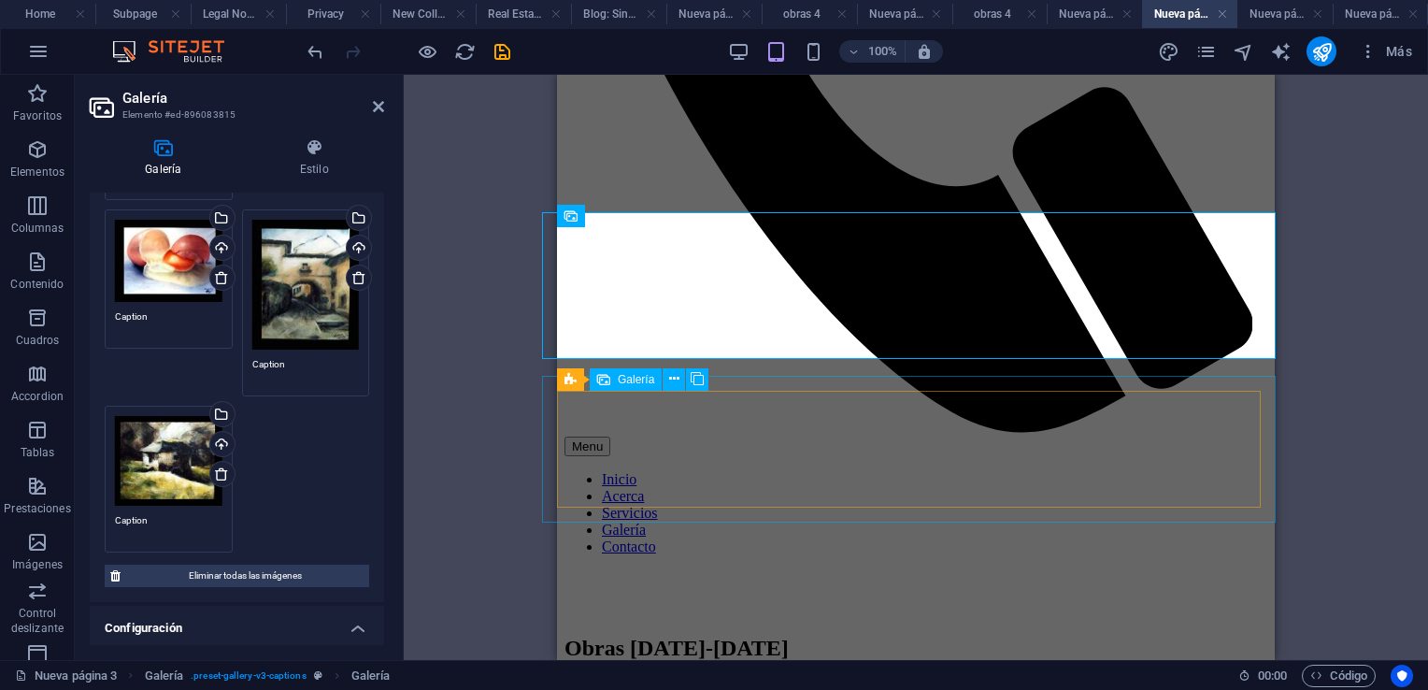
select select "4"
select select "px"
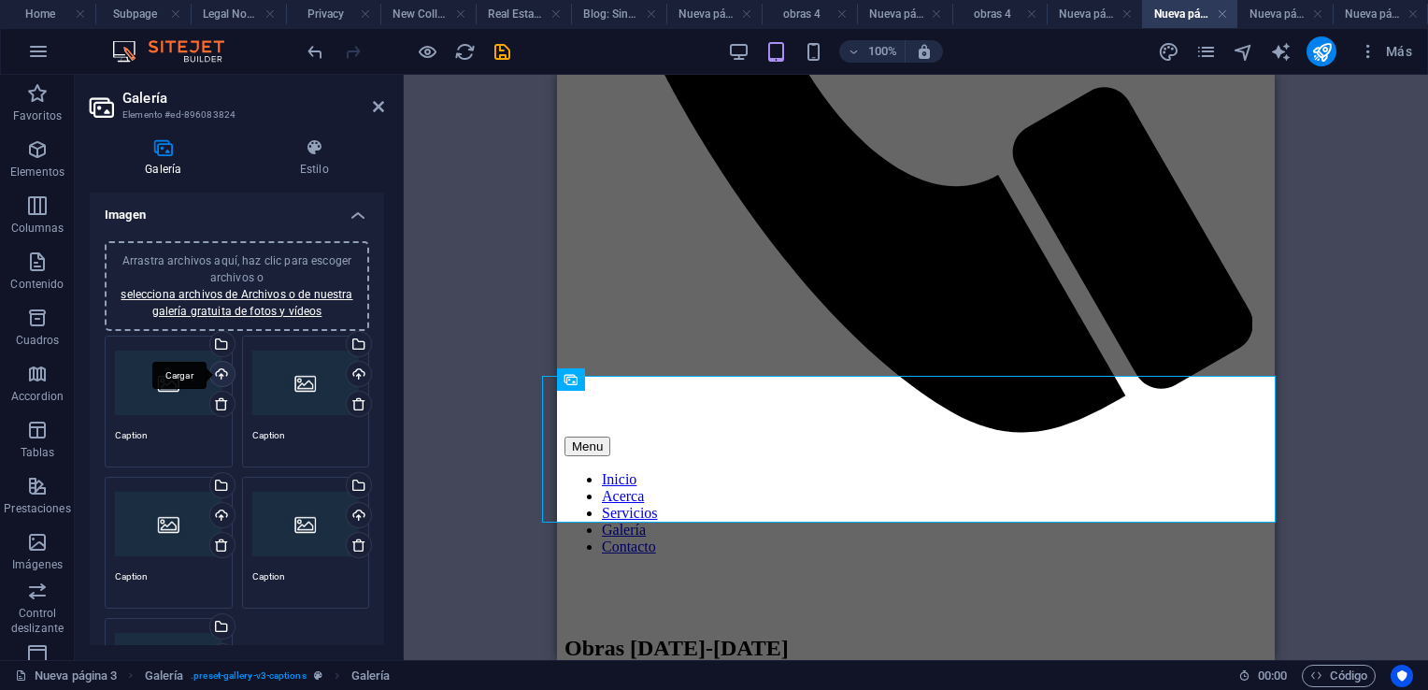
click at [219, 370] on div "Cargar" at bounding box center [221, 376] width 28 height 28
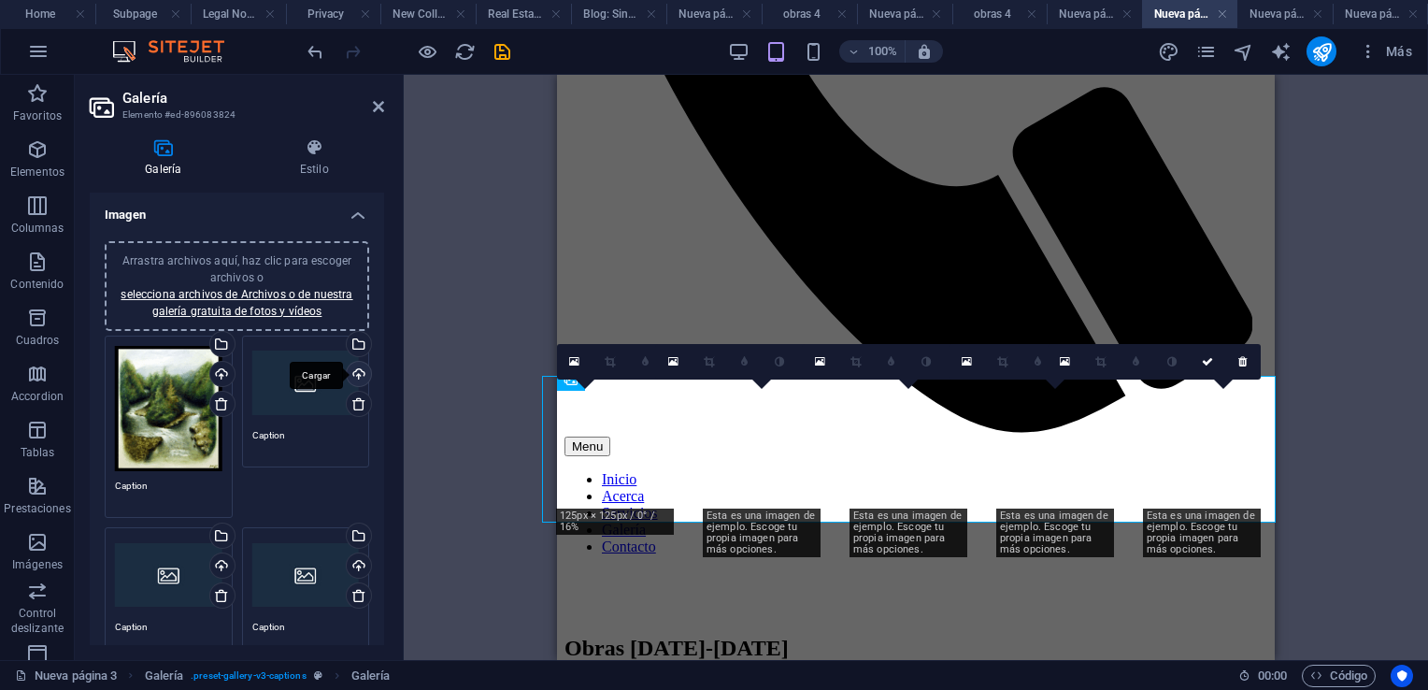
click at [362, 371] on div "Cargar" at bounding box center [357, 376] width 28 height 28
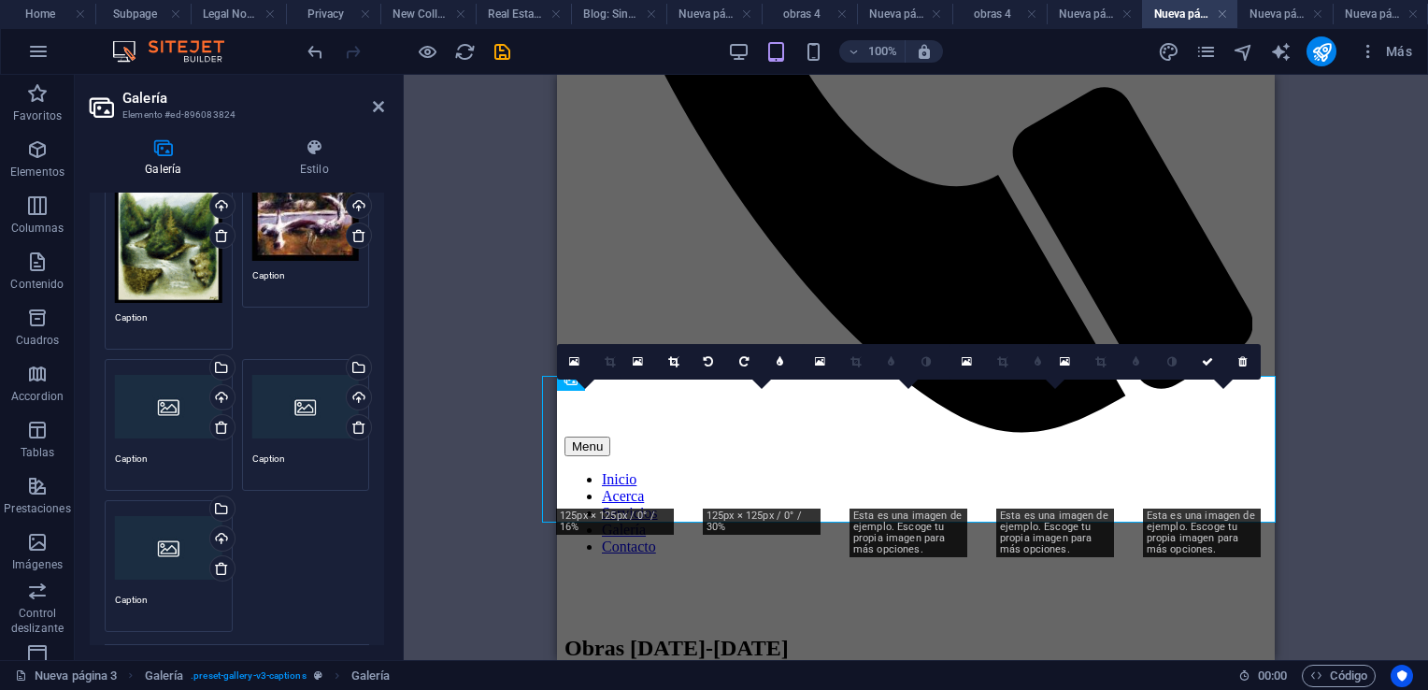
scroll to position [187, 0]
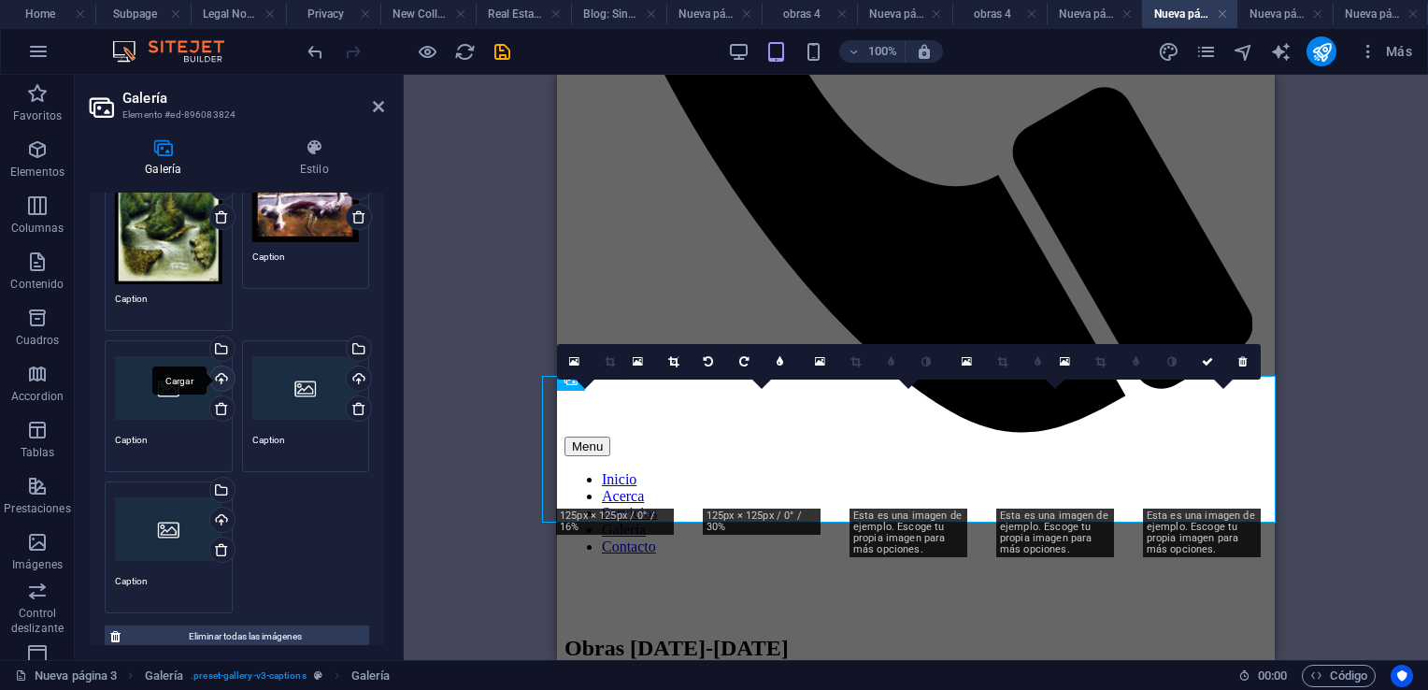
click at [217, 376] on div "Cargar" at bounding box center [221, 380] width 28 height 28
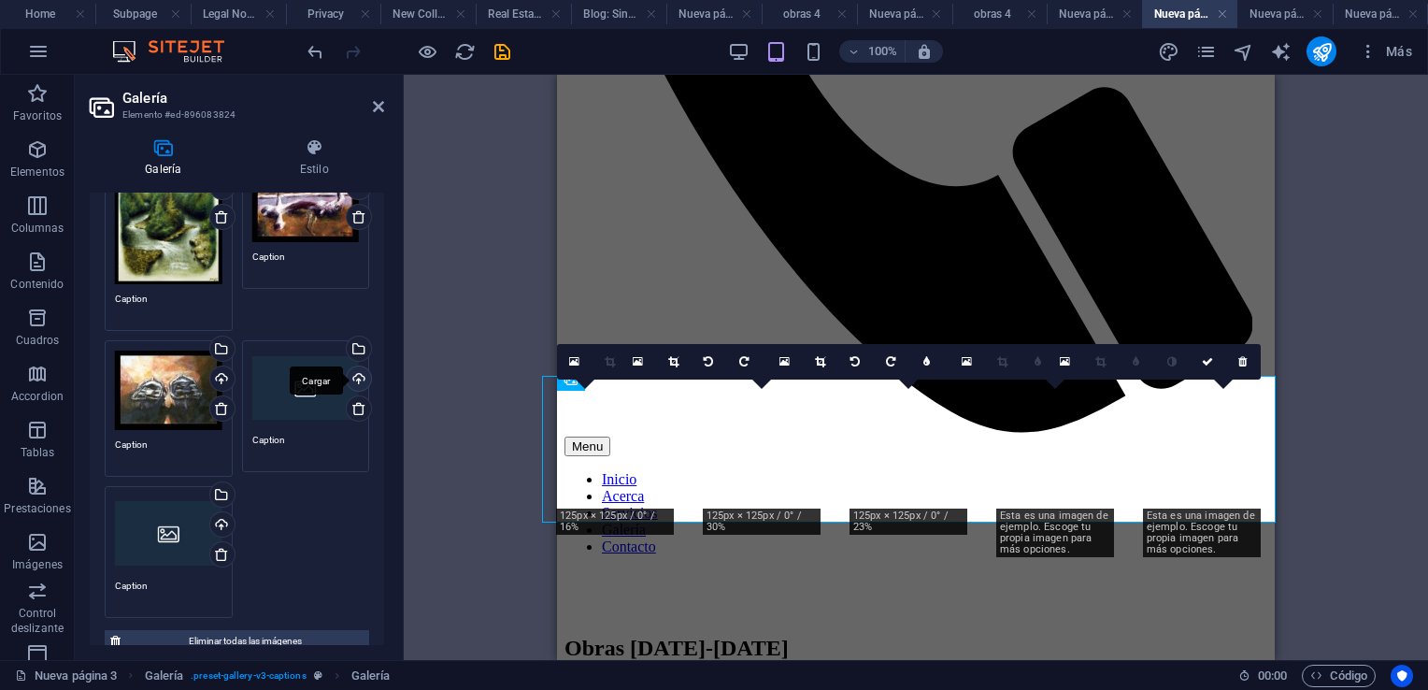
click at [353, 371] on div "Cargar" at bounding box center [357, 380] width 28 height 28
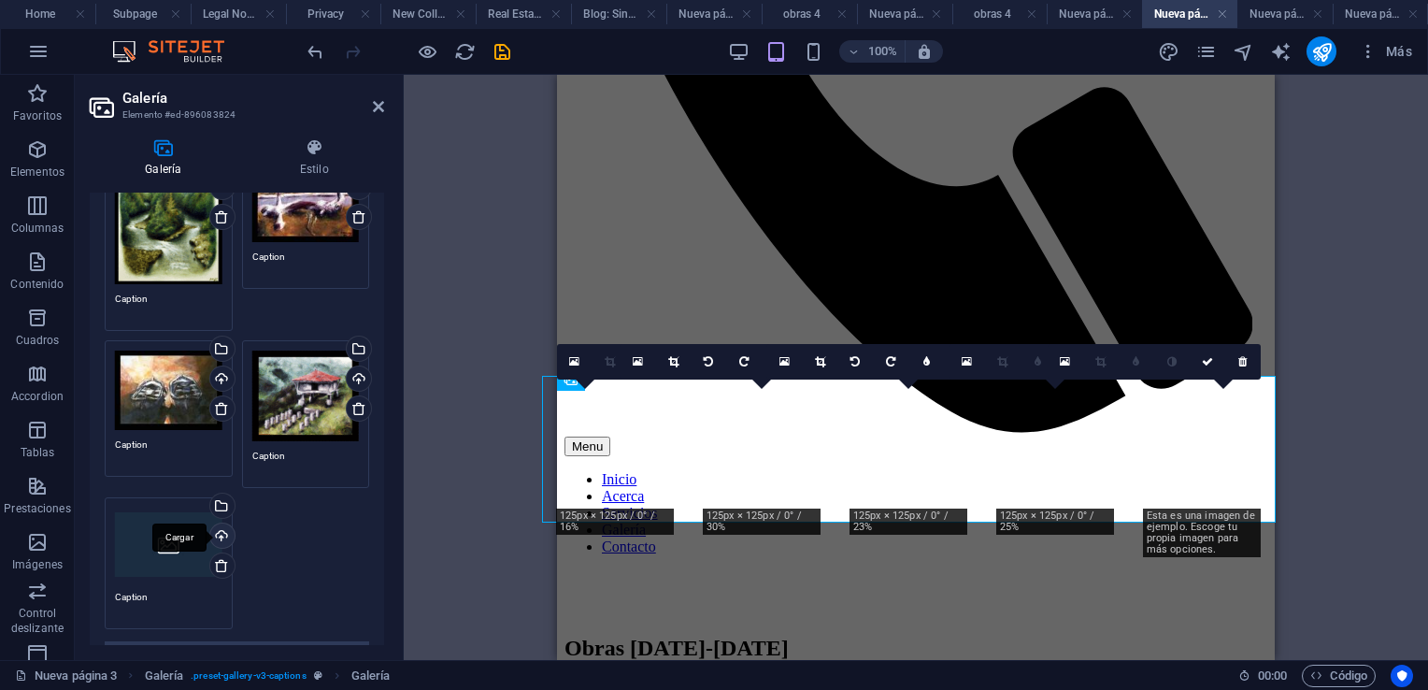
click at [224, 531] on div "Cargar" at bounding box center [221, 537] width 28 height 28
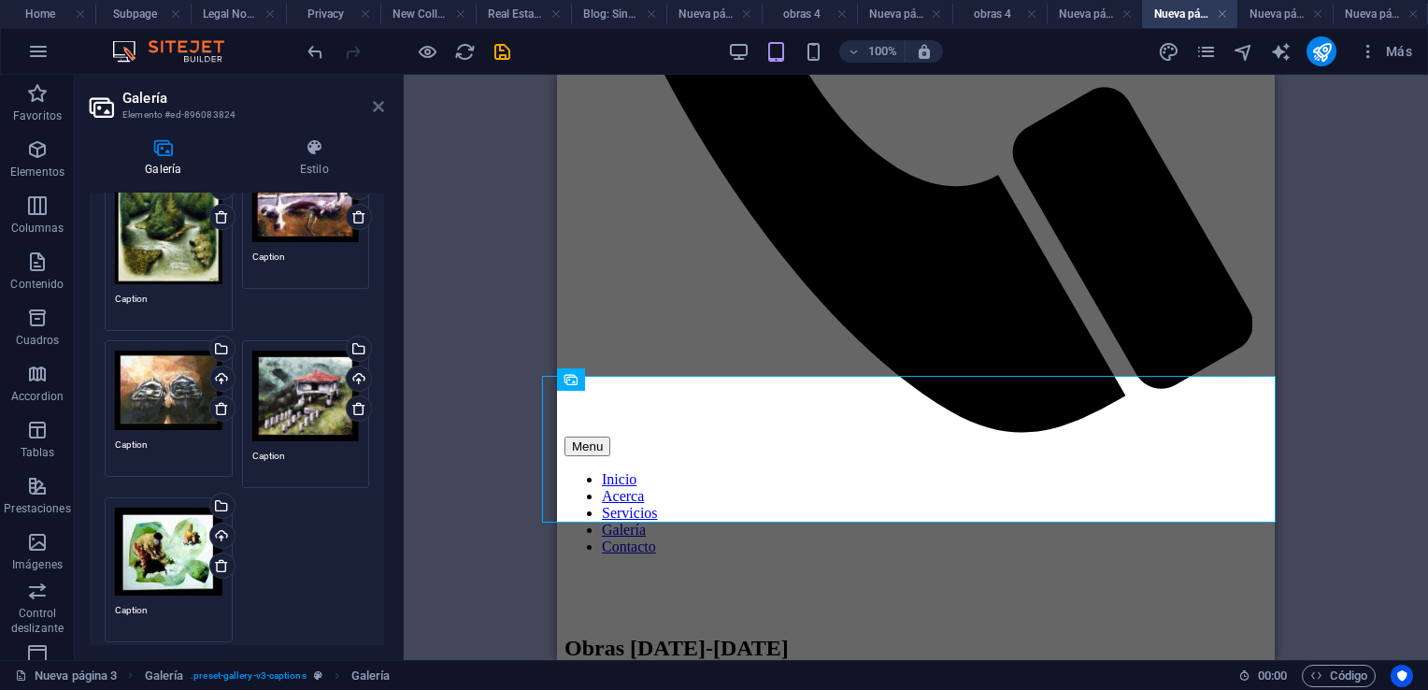
click at [382, 106] on icon at bounding box center [378, 106] width 11 height 15
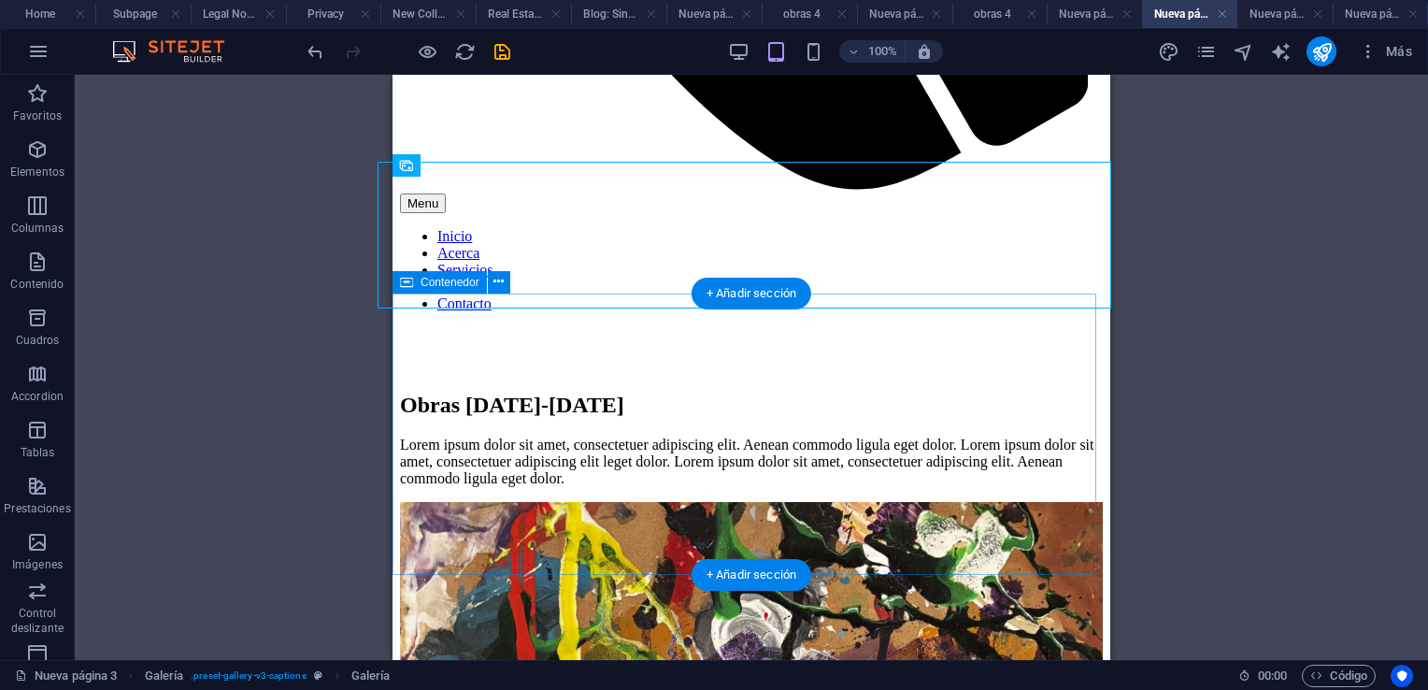
scroll to position [935, 0]
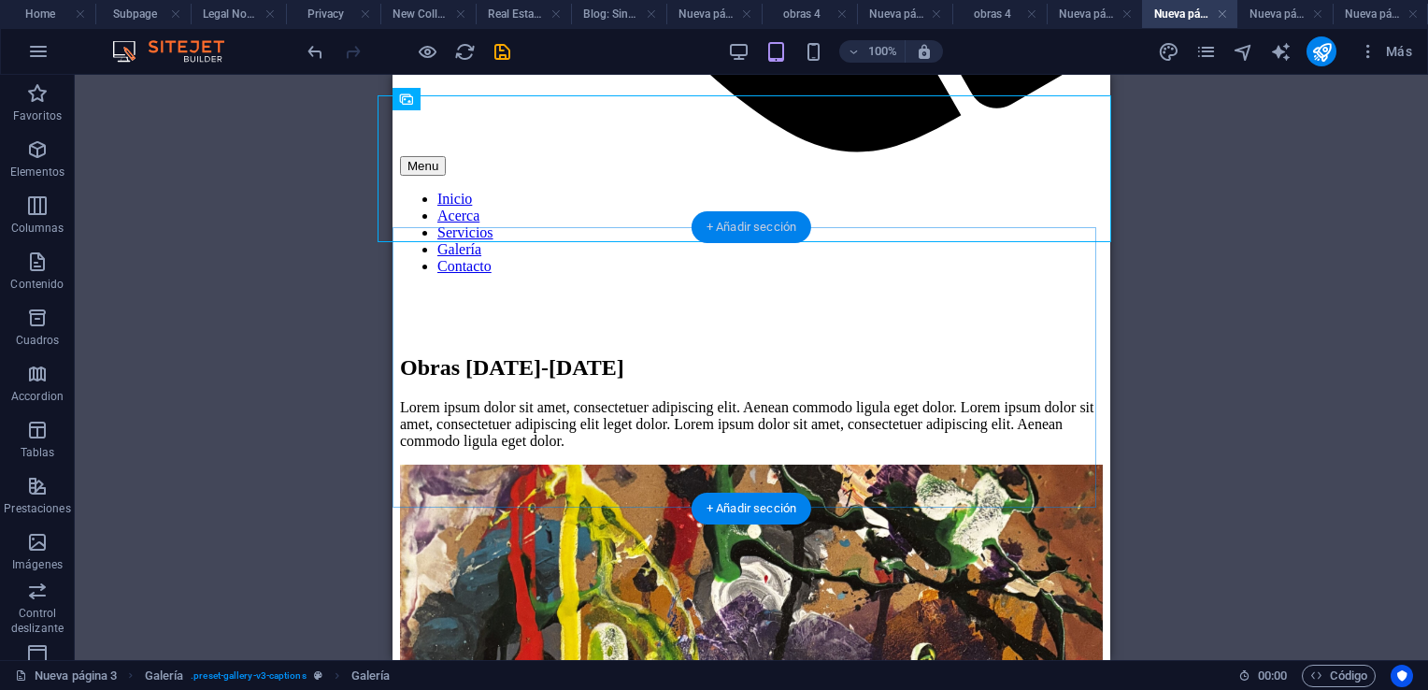
click at [750, 230] on div "+ Añadir sección" at bounding box center [752, 227] width 120 height 32
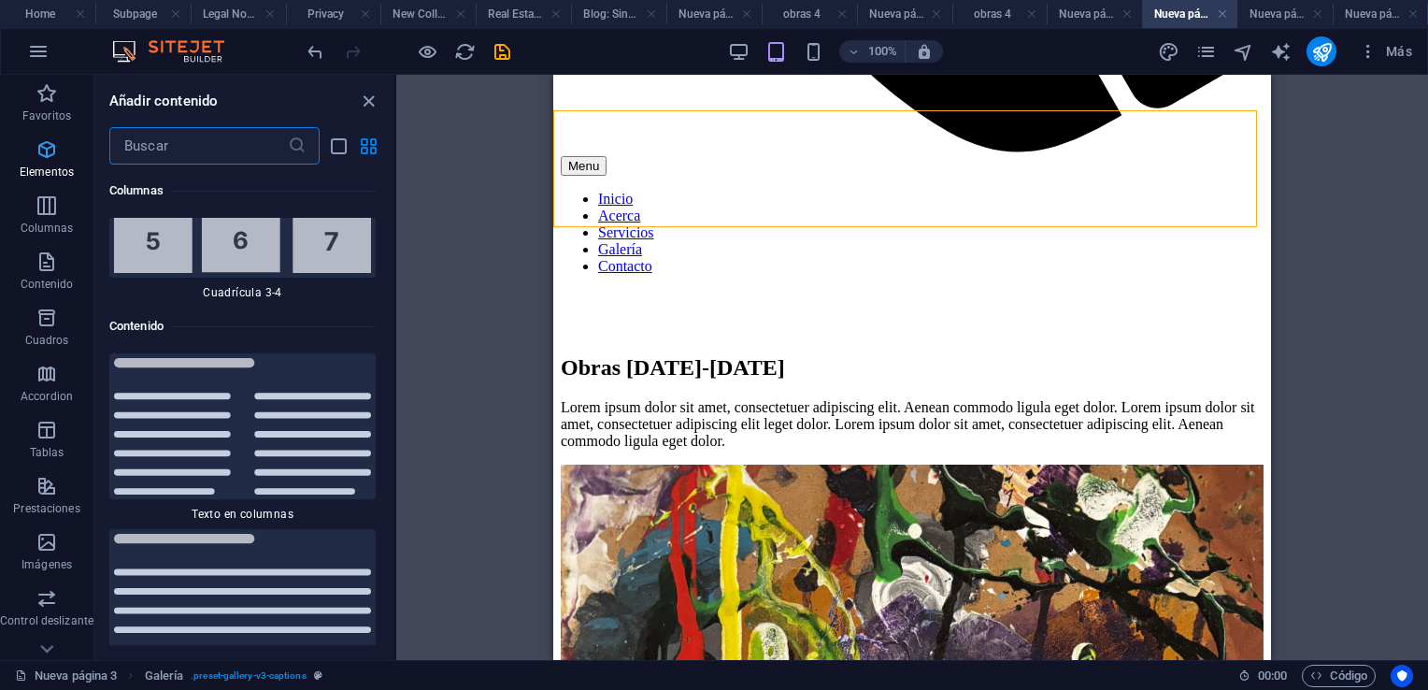
scroll to position [6358, 0]
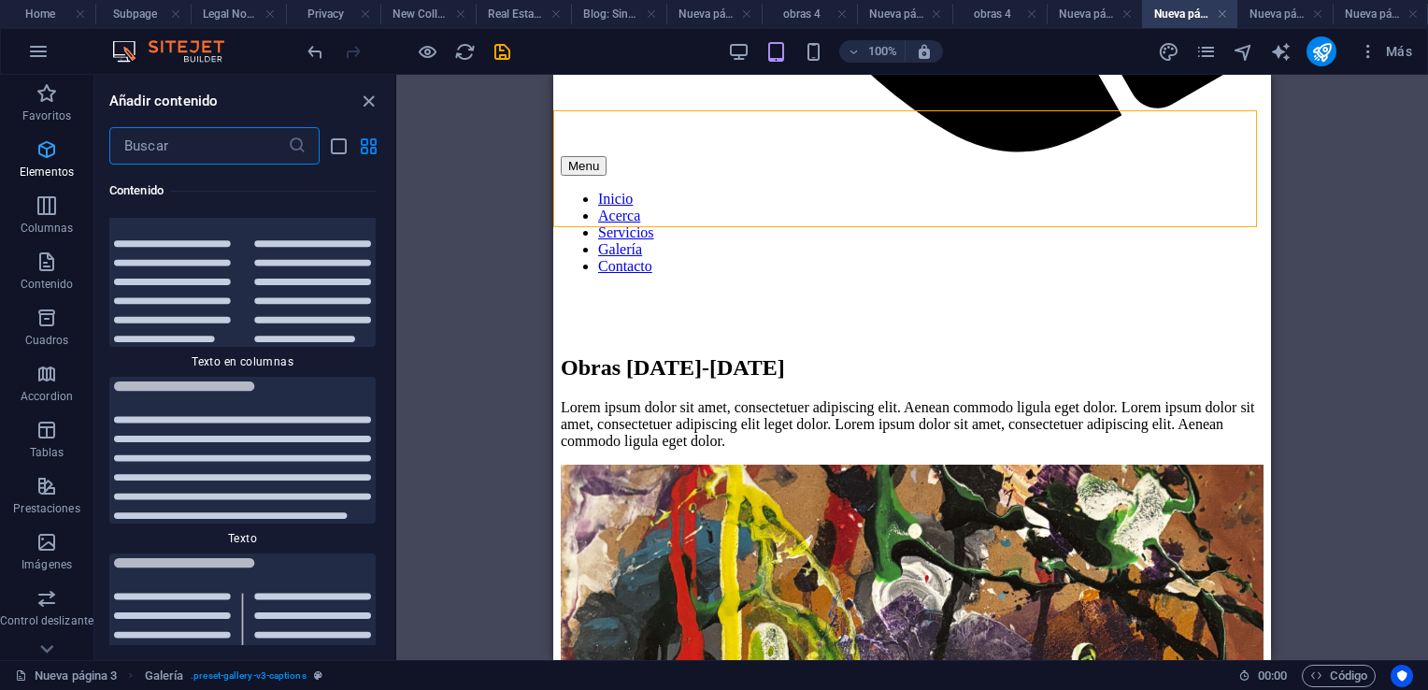
click at [41, 155] on icon "button" at bounding box center [47, 149] width 22 height 22
click at [42, 149] on icon "button" at bounding box center [47, 149] width 22 height 22
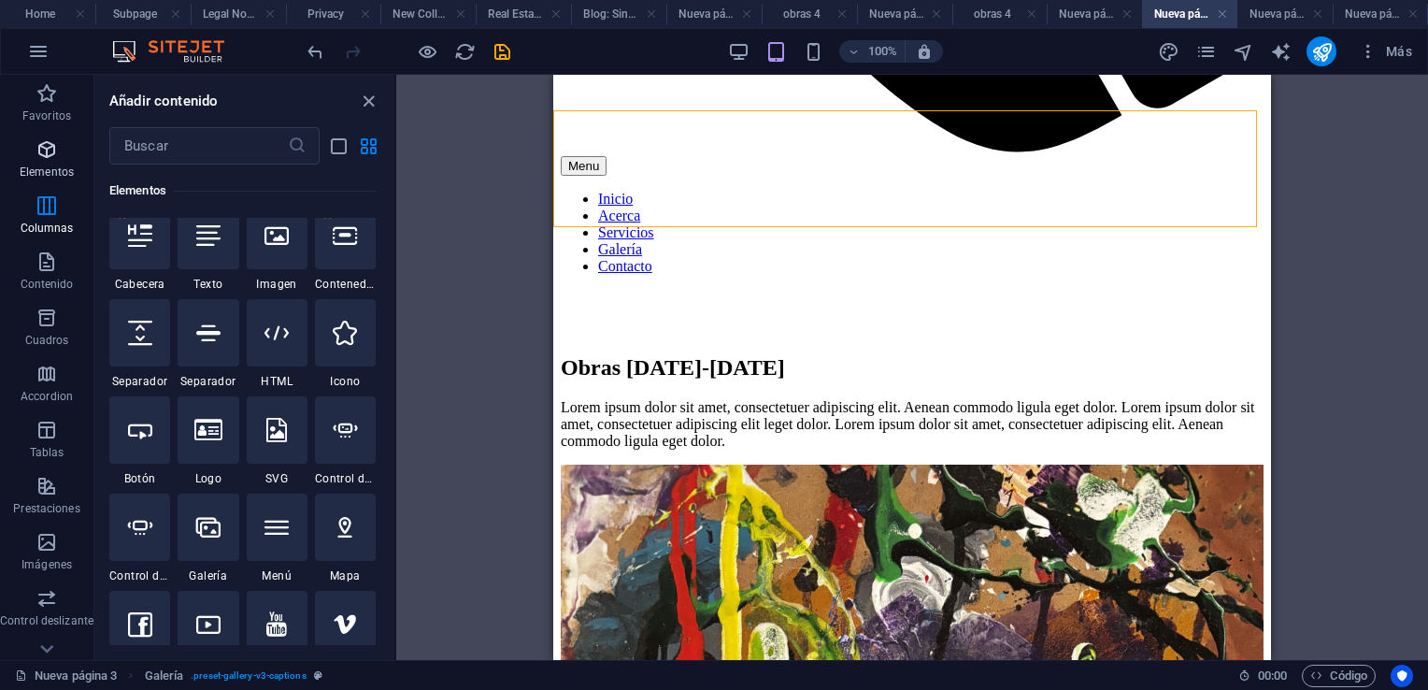
scroll to position [352, 0]
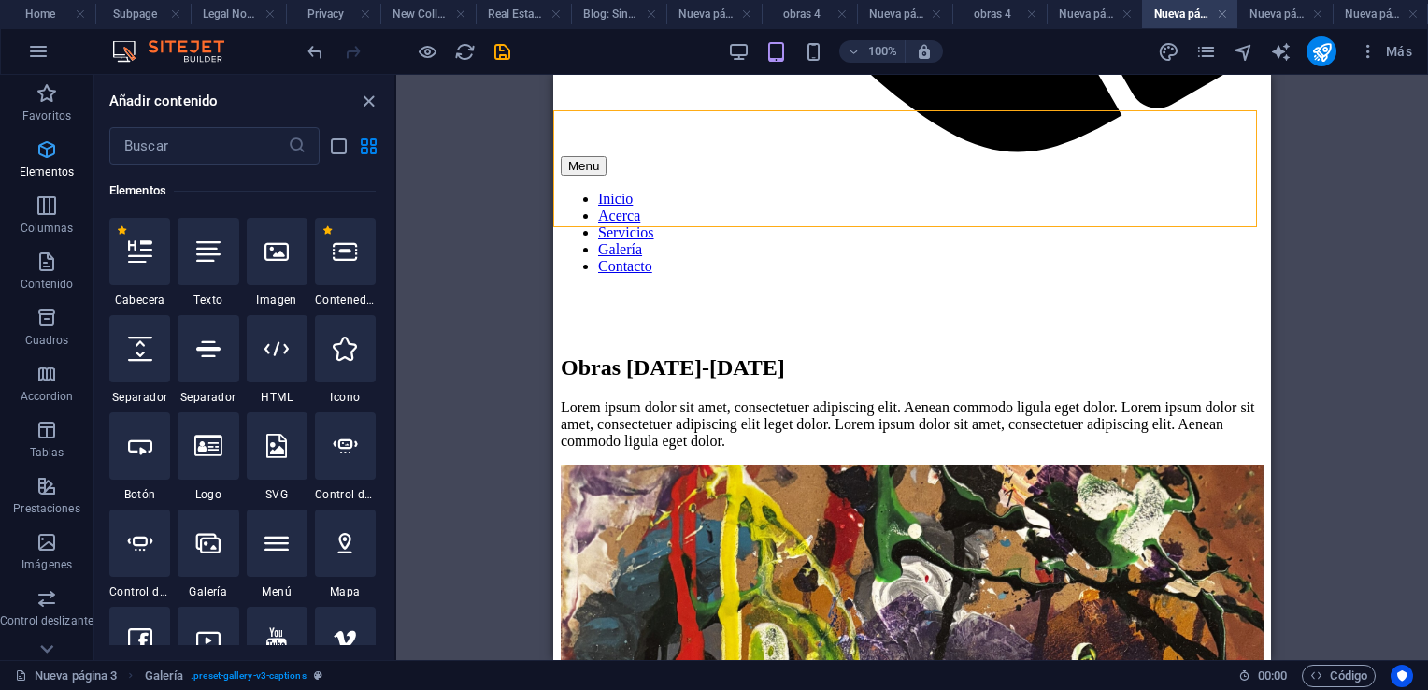
click at [45, 143] on icon "button" at bounding box center [47, 149] width 22 height 22
click at [45, 144] on icon "button" at bounding box center [47, 149] width 22 height 22
click at [137, 356] on icon at bounding box center [140, 348] width 24 height 24
select select "px"
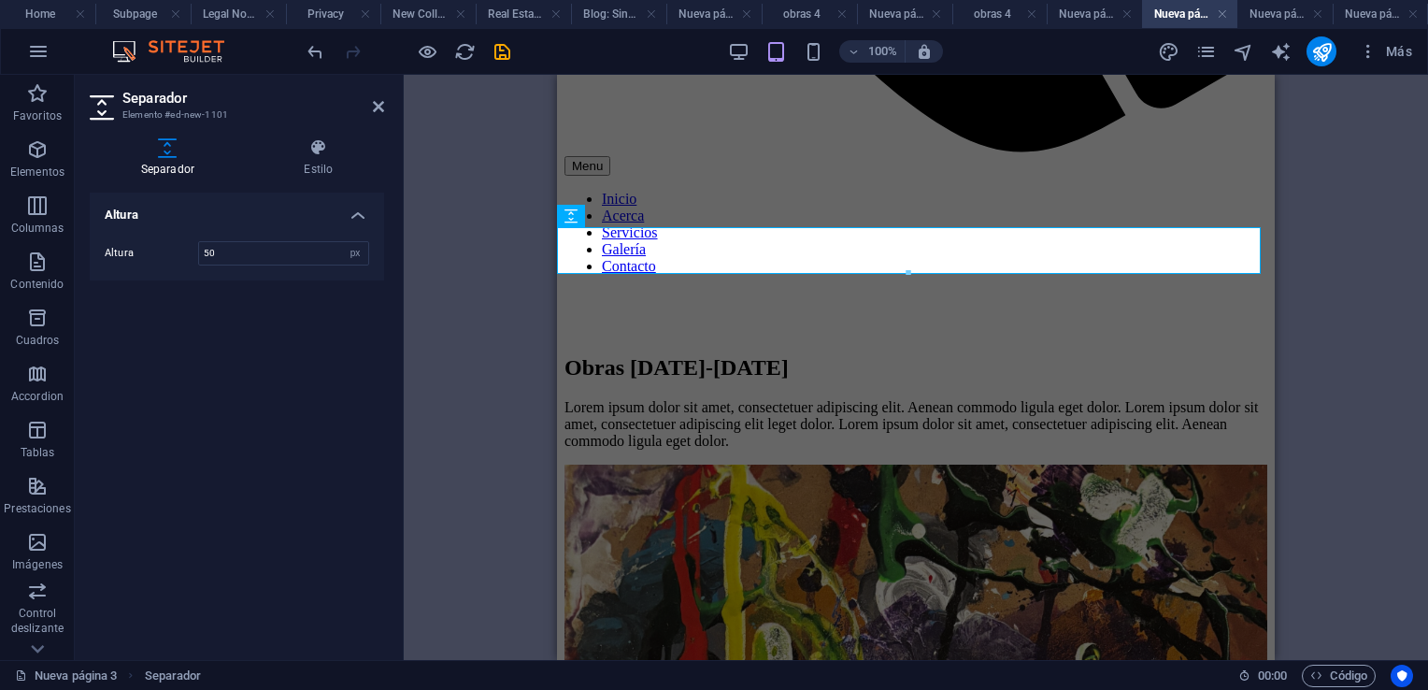
click at [379, 106] on icon at bounding box center [378, 106] width 11 height 15
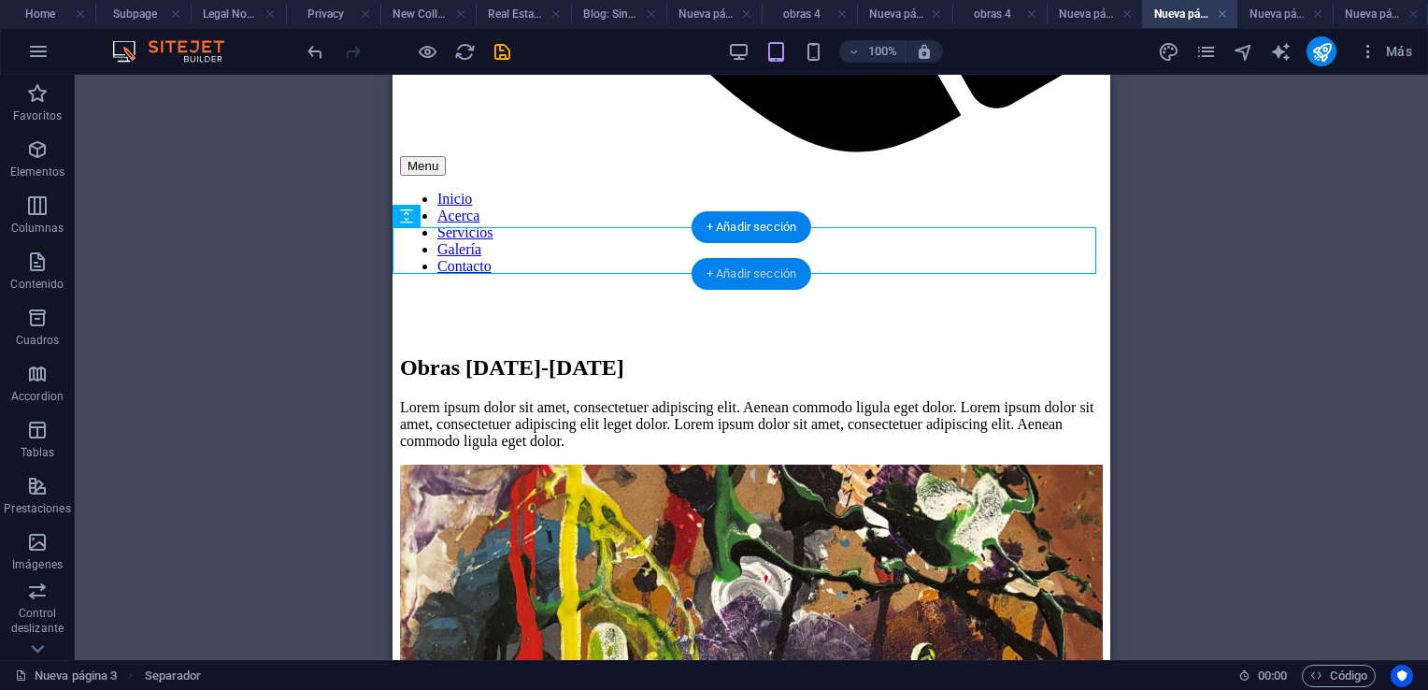
click at [731, 279] on div "+ Añadir sección" at bounding box center [752, 274] width 120 height 32
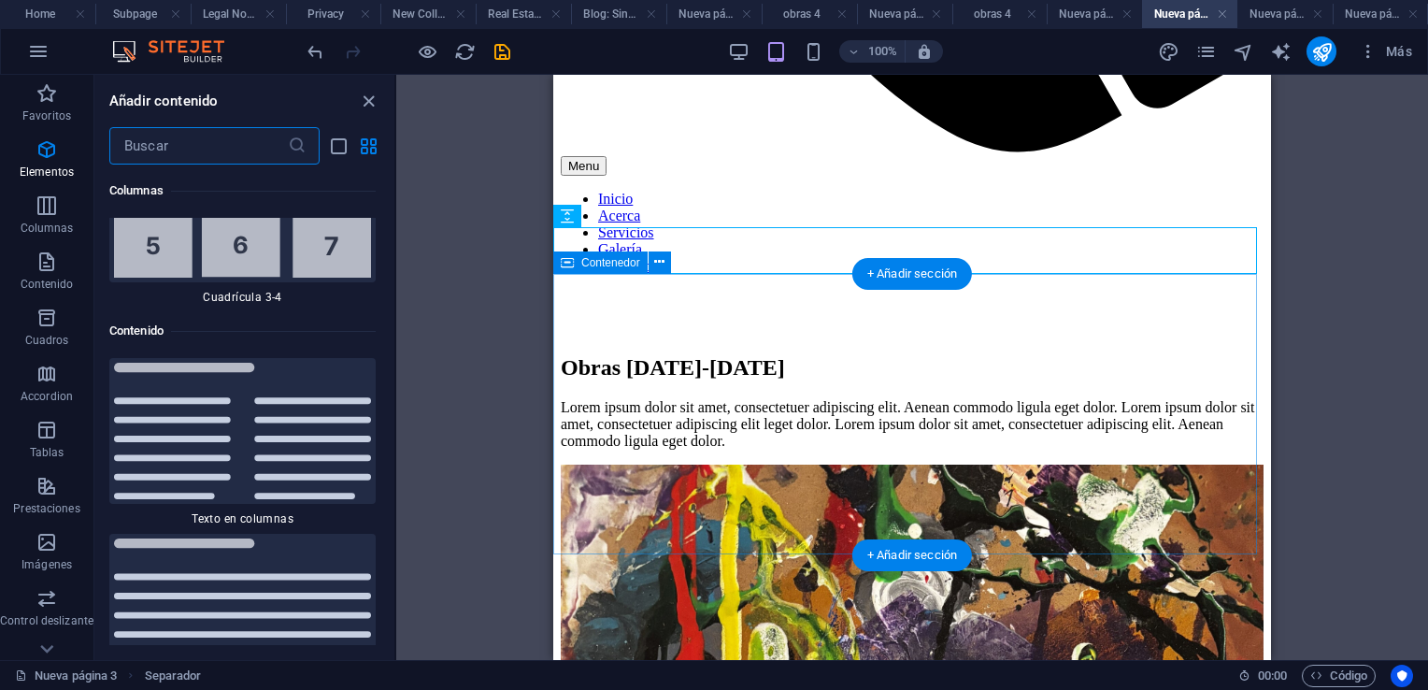
scroll to position [6358, 0]
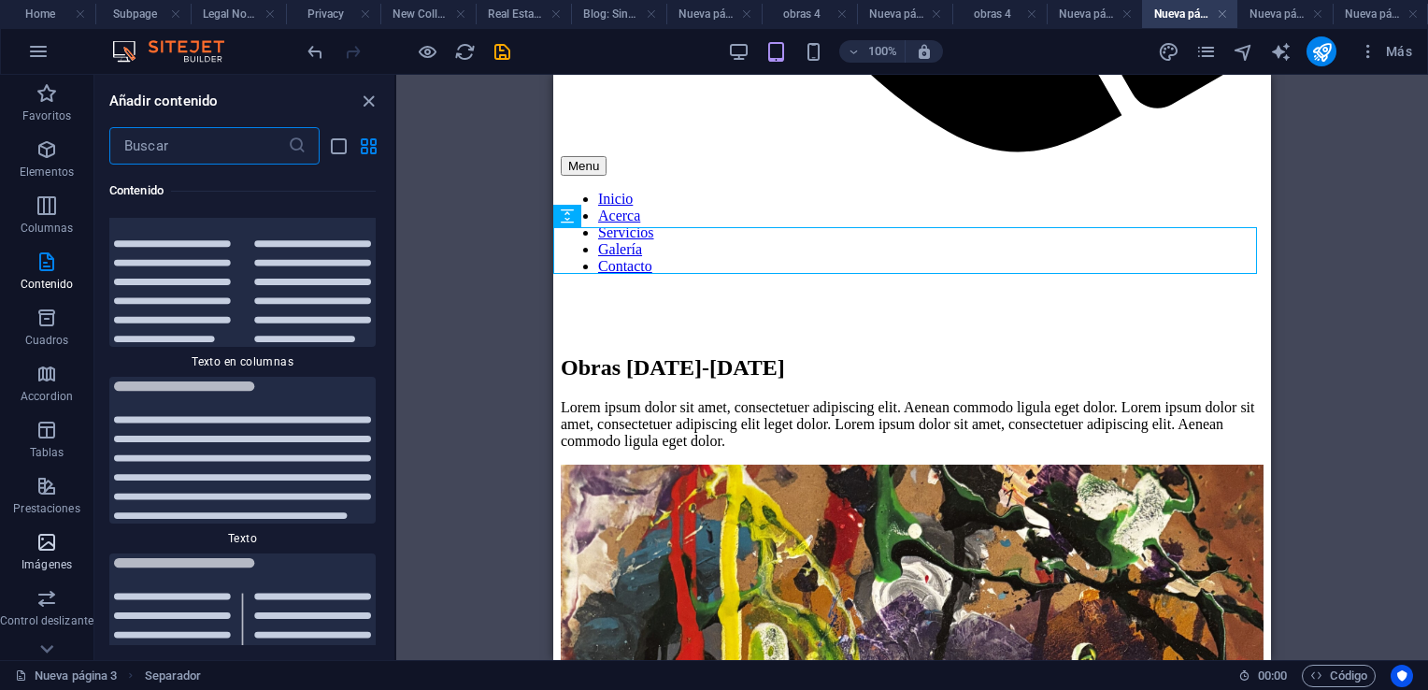
click at [40, 546] on icon "button" at bounding box center [47, 542] width 22 height 22
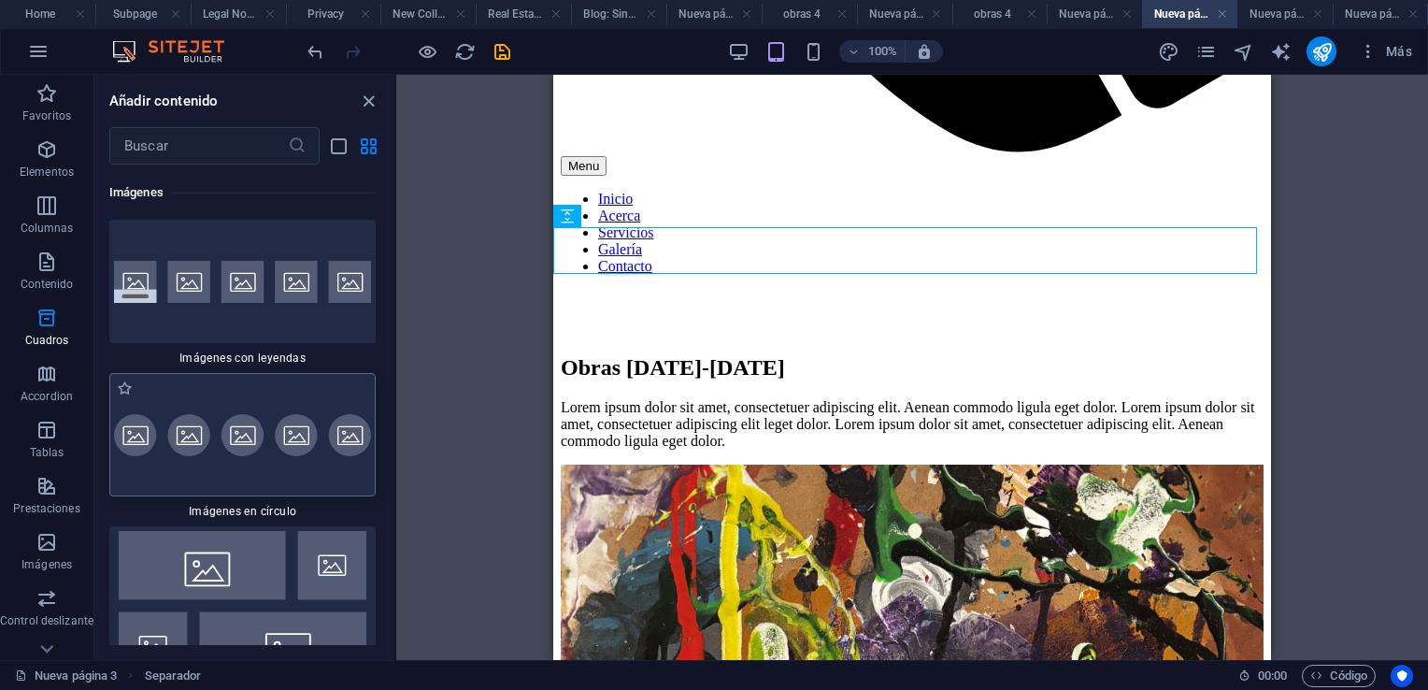
scroll to position [18806, 0]
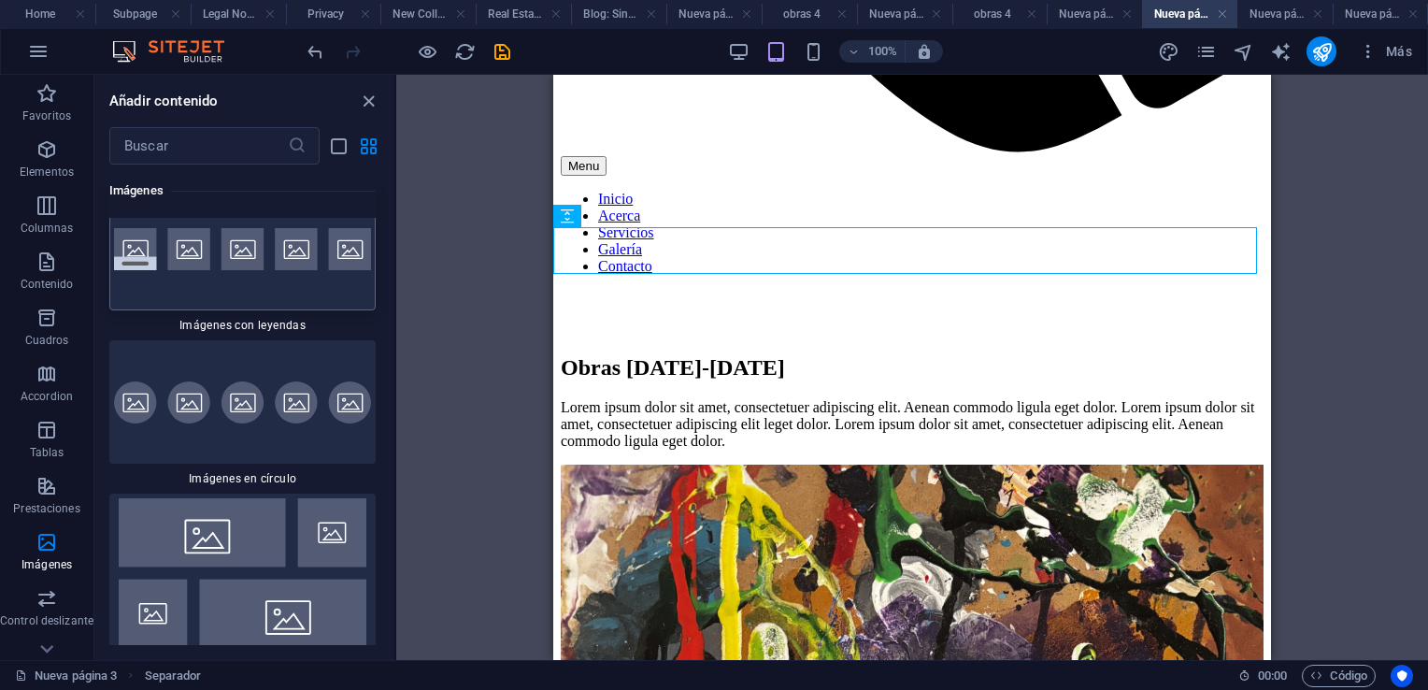
click at [197, 310] on div at bounding box center [242, 248] width 266 height 123
click at [396, 329] on div "H2 Superposición de imagen de texto Contenedor Referencia Separador Imagen Sepa…" at bounding box center [912, 367] width 1032 height 585
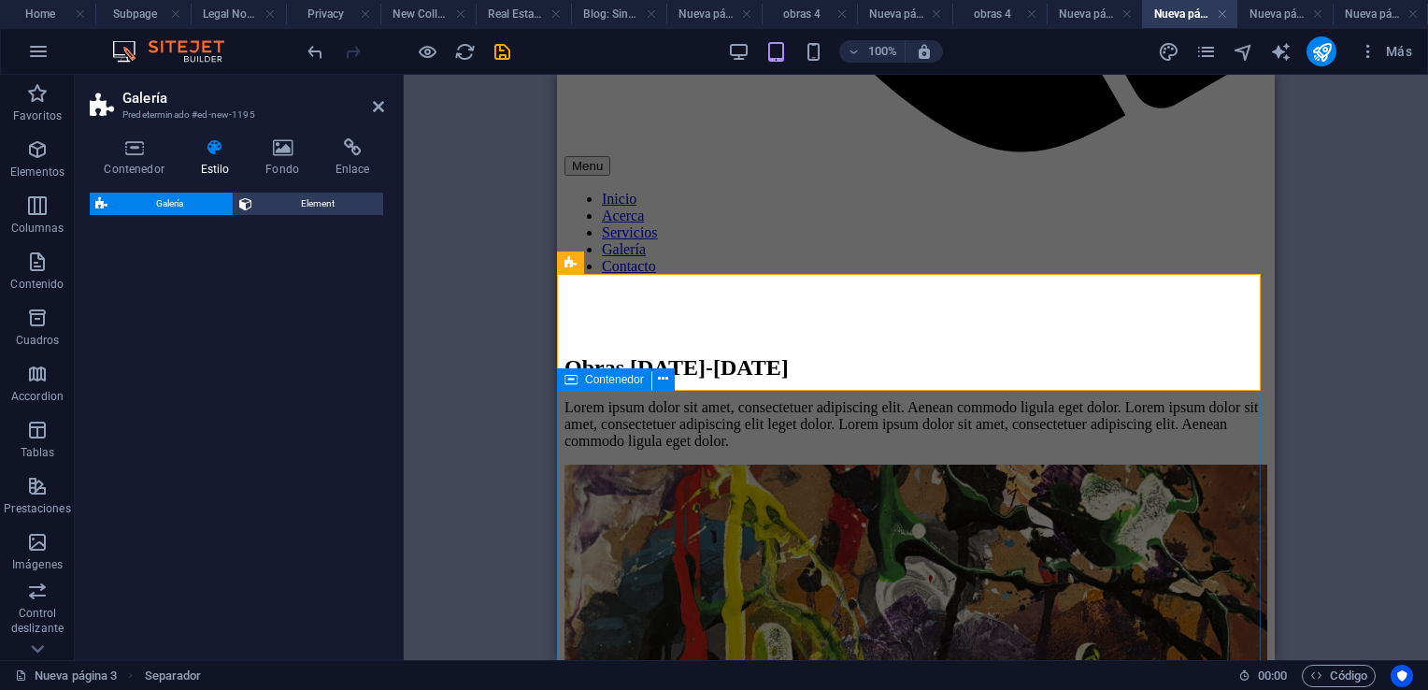
select select "rem"
select select "preset-gallery-v3-captions"
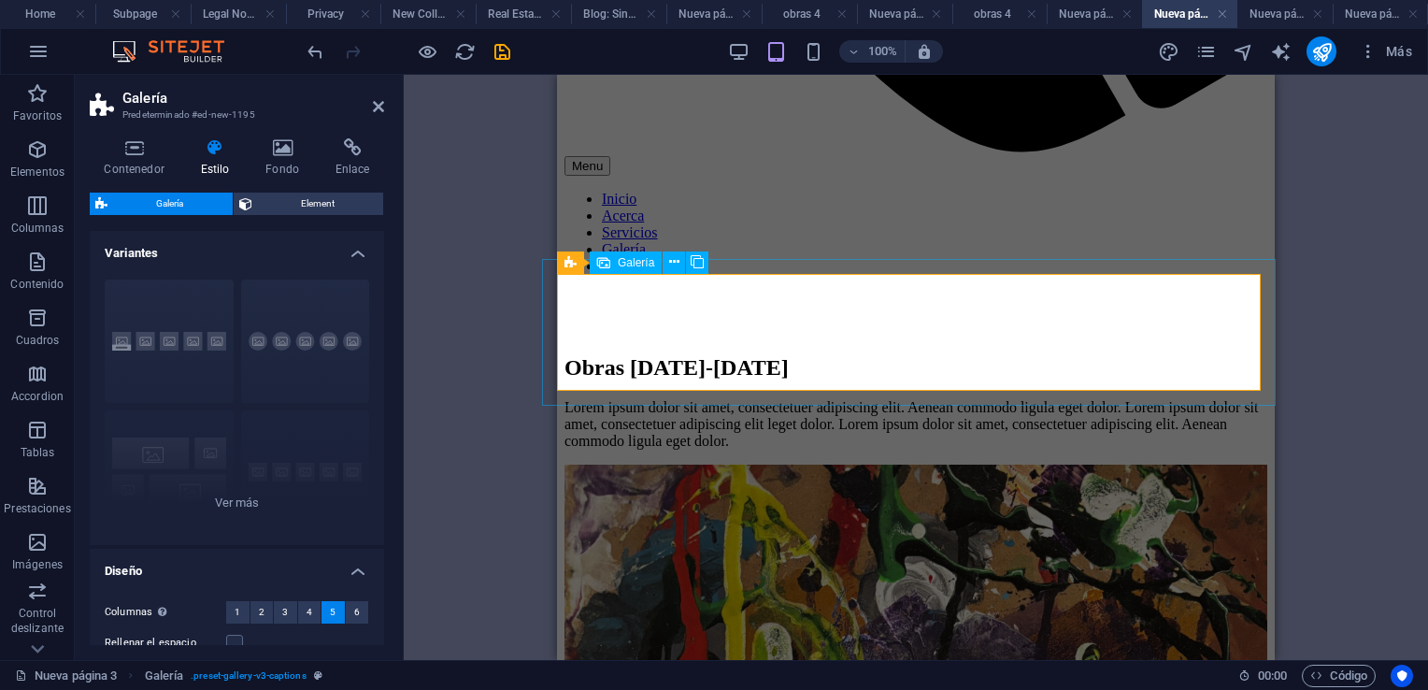
select select "4"
select select "px"
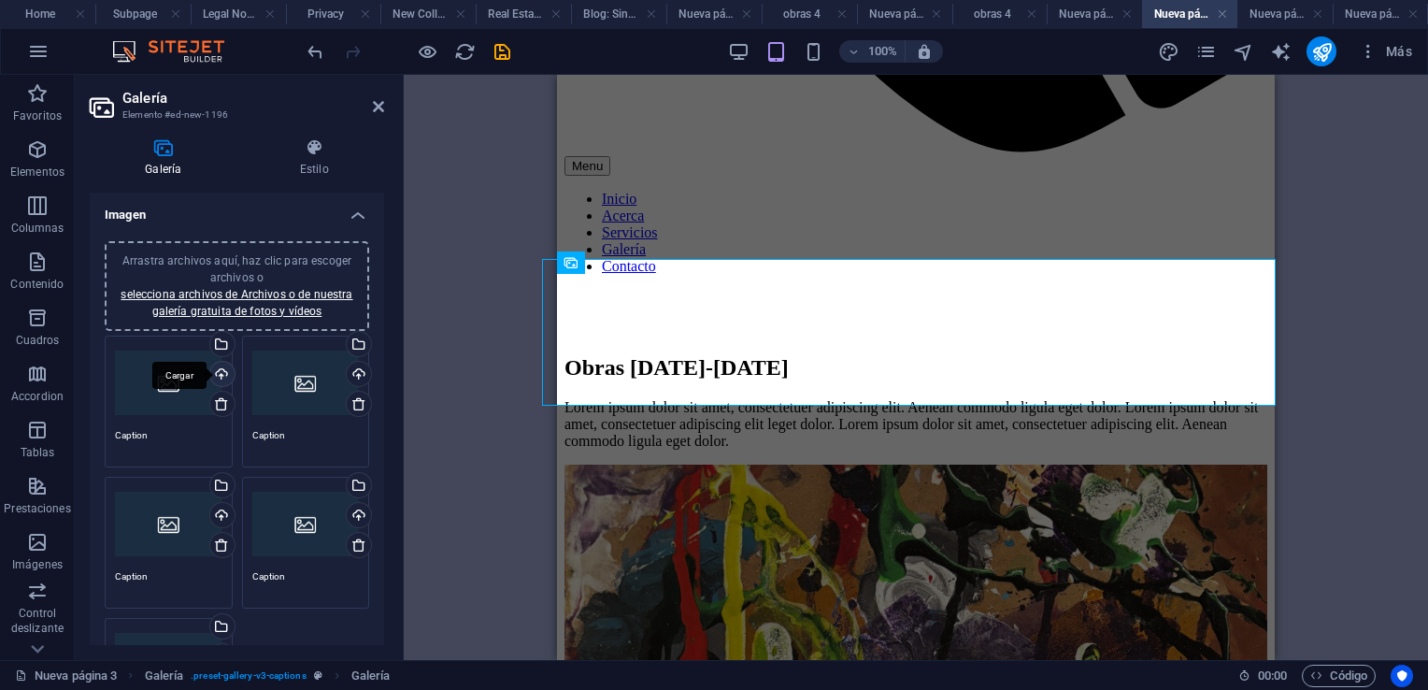
click at [218, 375] on div "Cargar" at bounding box center [221, 376] width 28 height 28
click at [216, 372] on div "Cargar" at bounding box center [221, 376] width 28 height 28
click at [355, 376] on div "Cargar" at bounding box center [357, 376] width 28 height 28
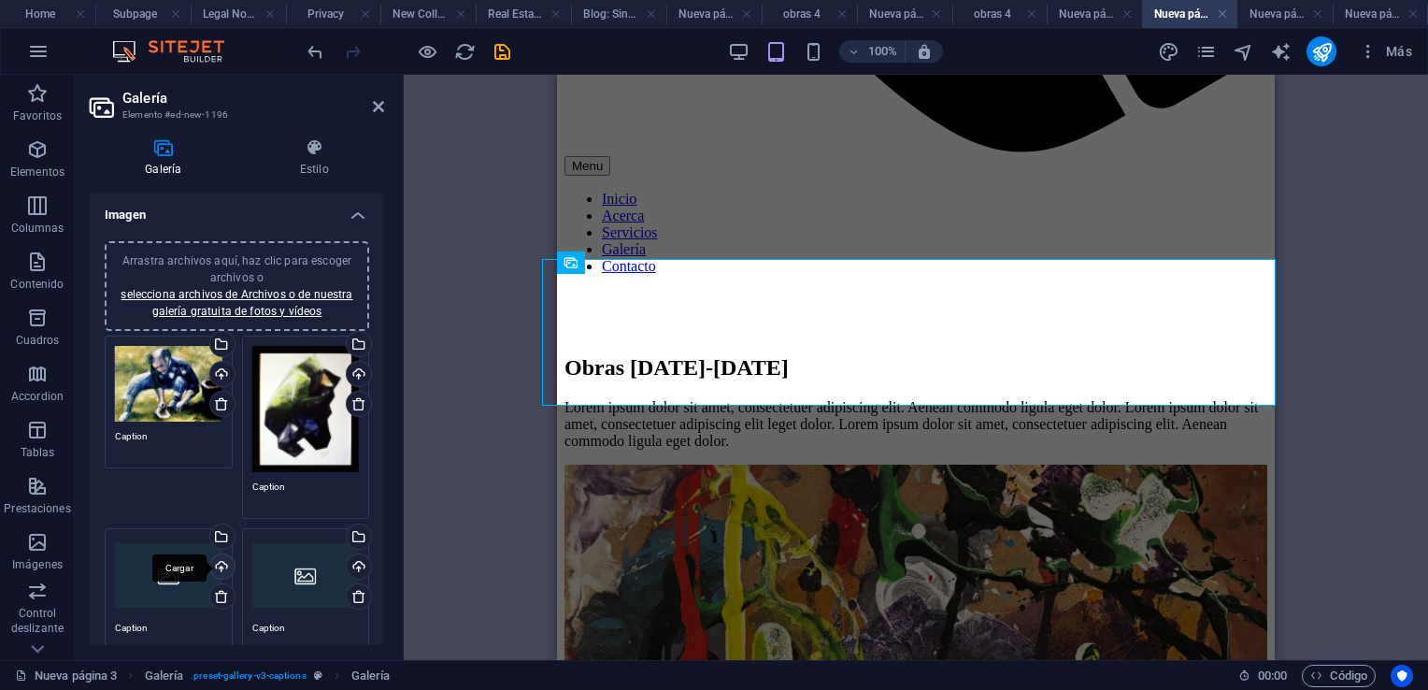
click at [217, 561] on div "Cargar" at bounding box center [221, 568] width 28 height 28
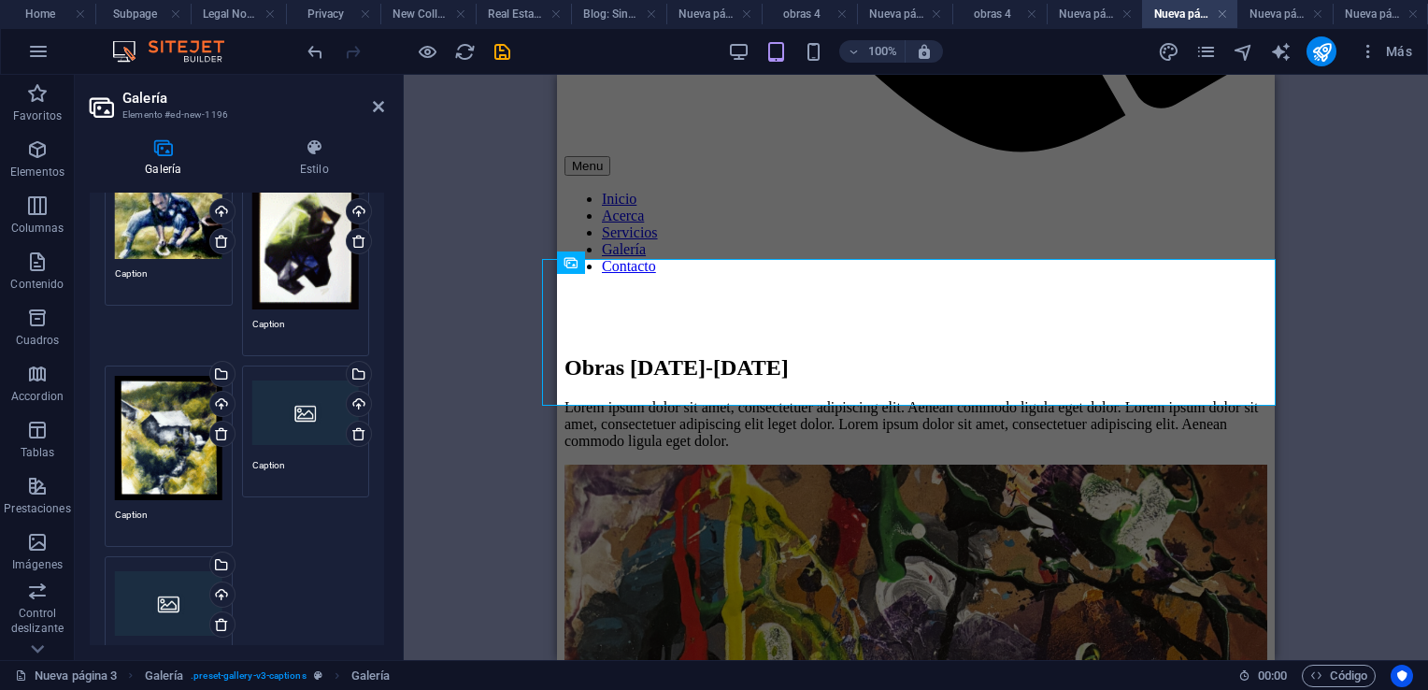
scroll to position [187, 0]
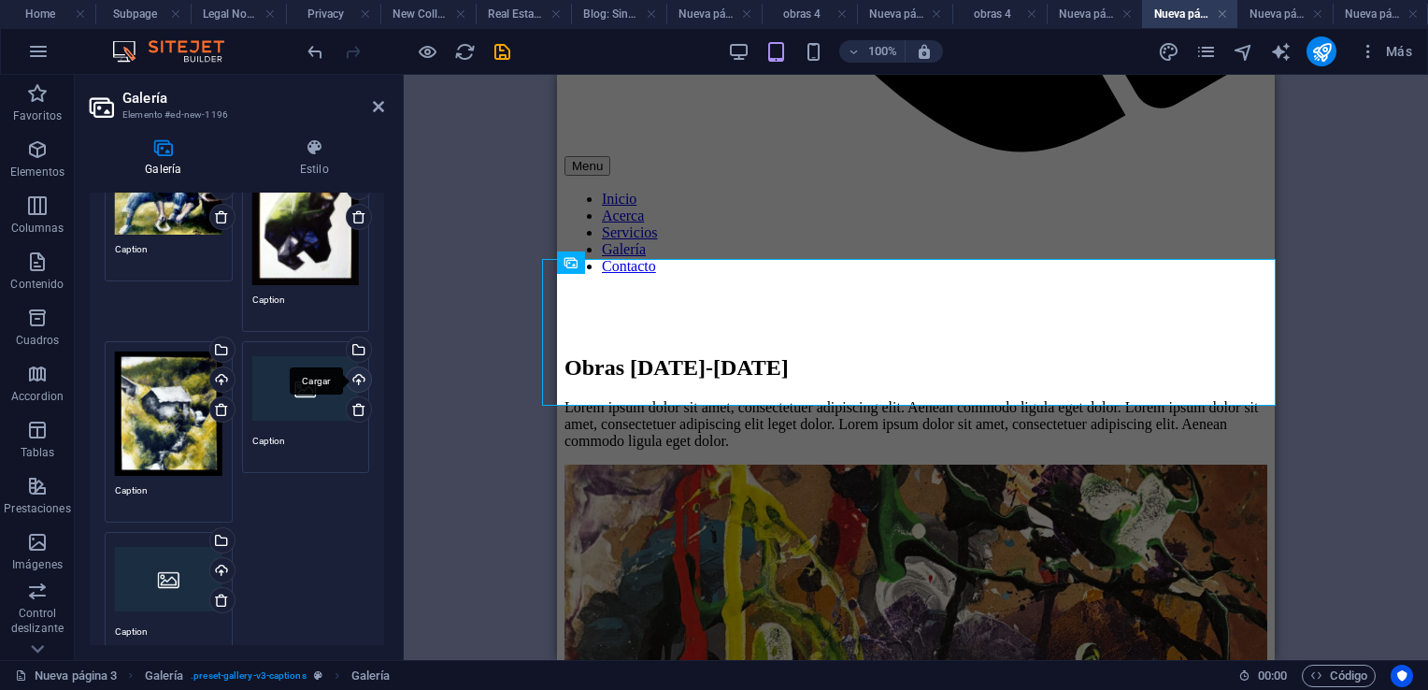
click at [351, 377] on div "Cargar" at bounding box center [357, 381] width 28 height 28
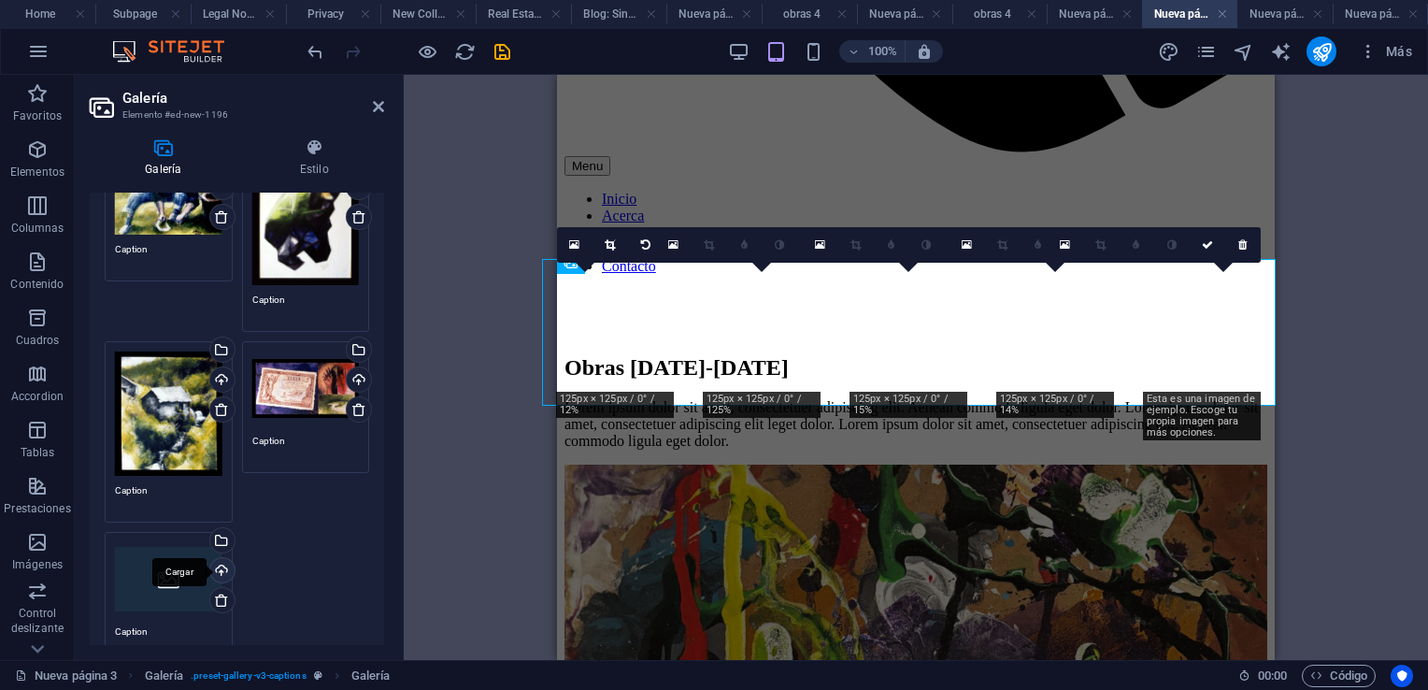
click at [216, 564] on div "Cargar" at bounding box center [221, 572] width 28 height 28
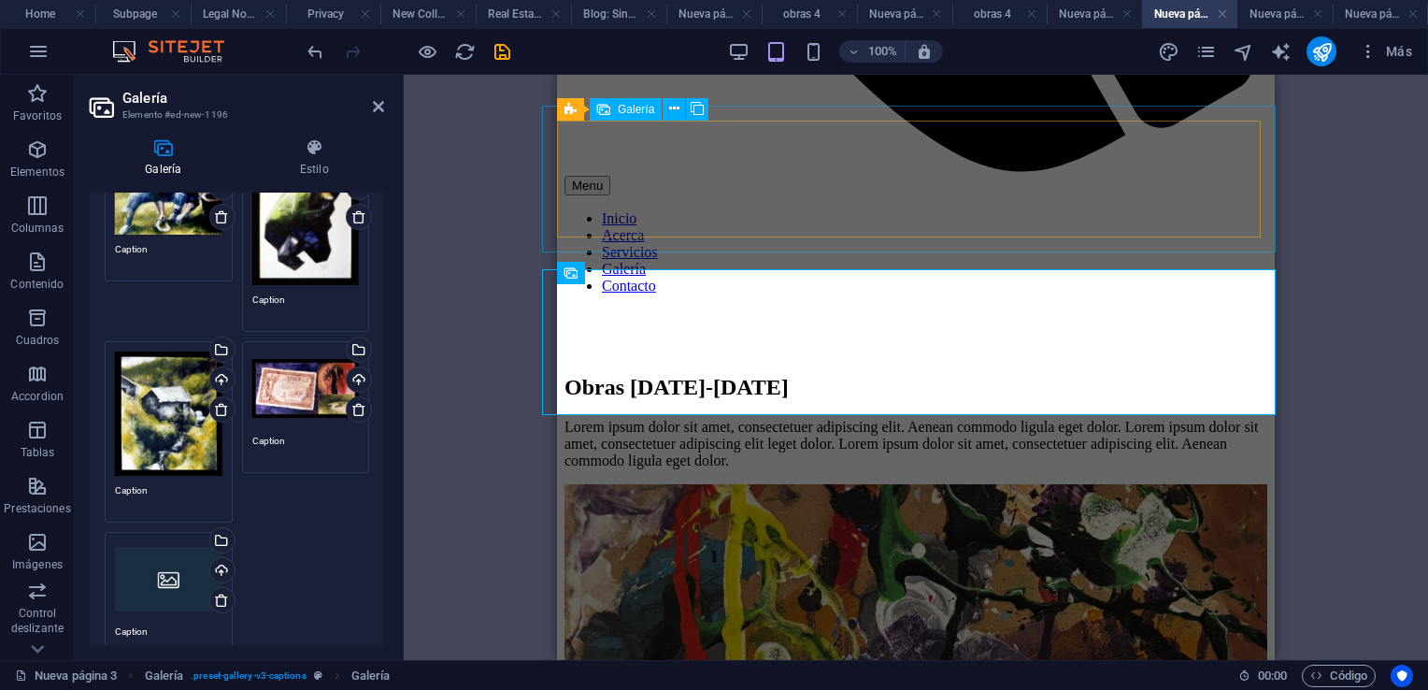
scroll to position [935, 0]
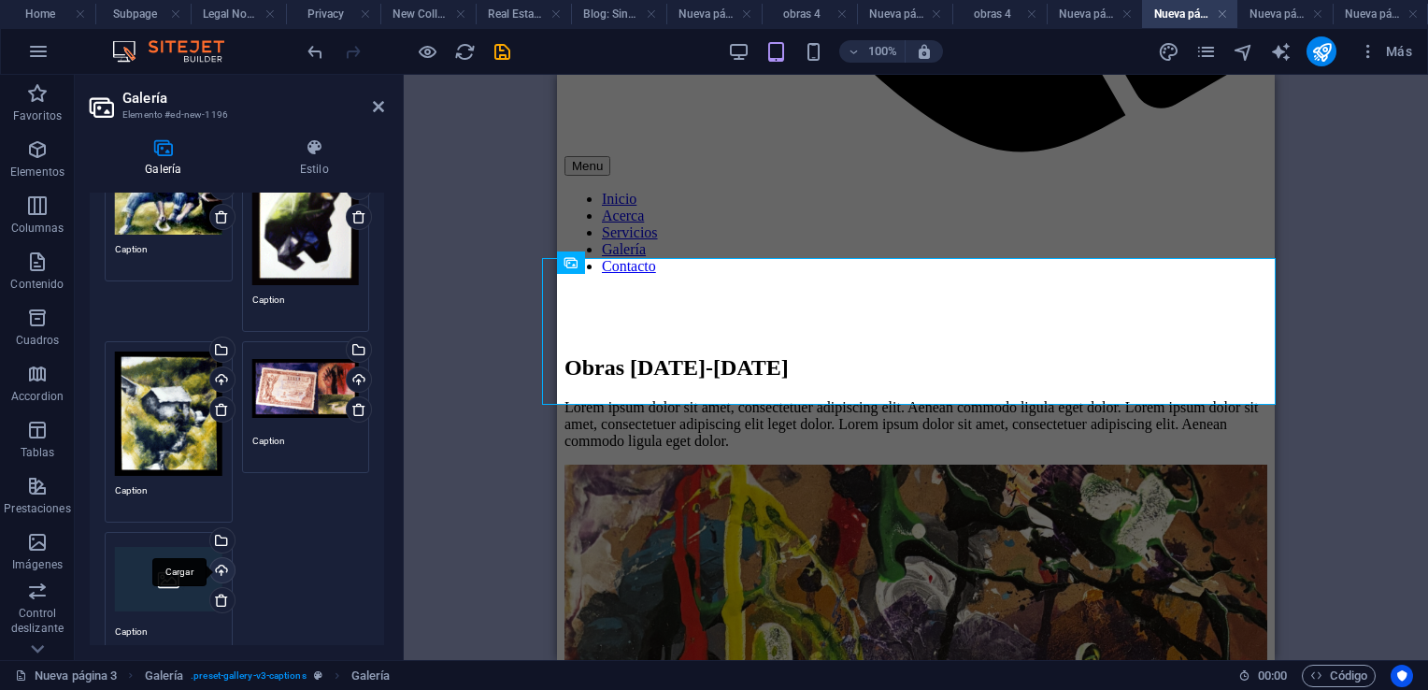
click at [216, 566] on div "Cargar" at bounding box center [221, 572] width 28 height 28
click at [379, 111] on icon at bounding box center [378, 106] width 11 height 15
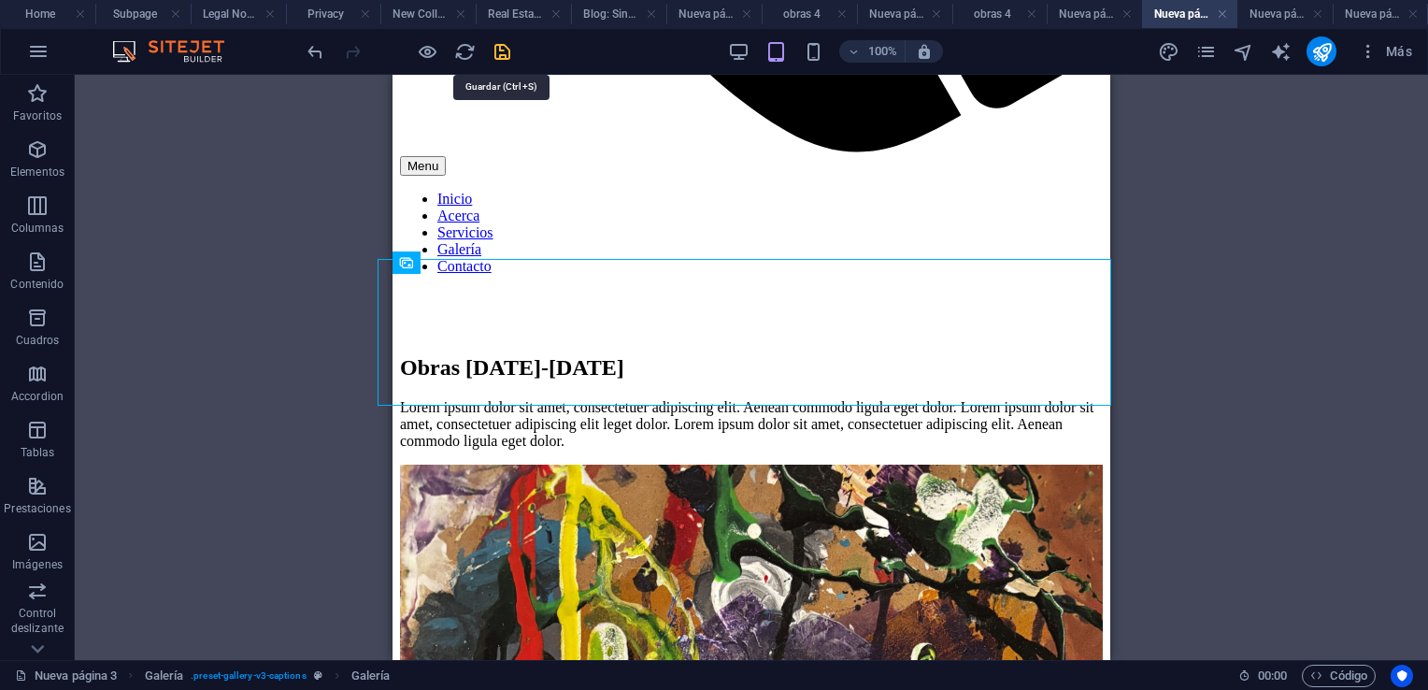
click at [505, 50] on icon "save" at bounding box center [502, 51] width 21 height 21
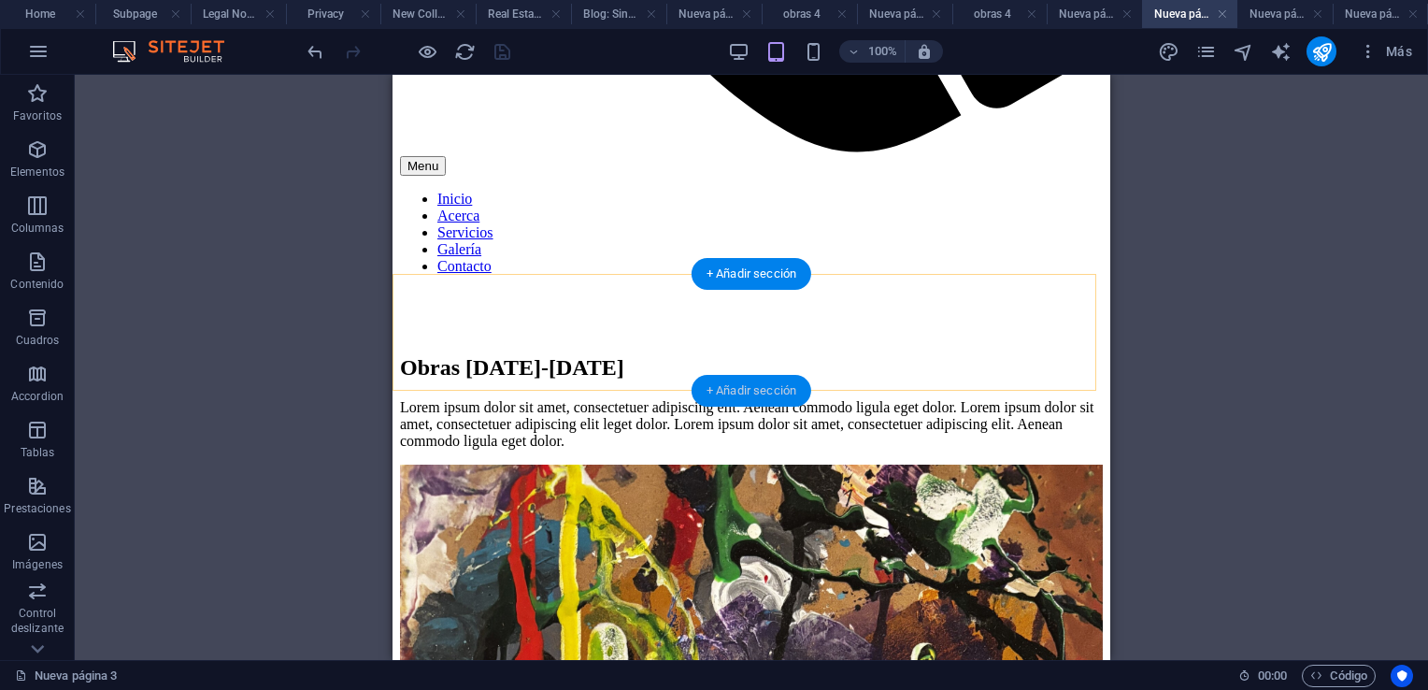
click at [759, 390] on div "+ Añadir sección" at bounding box center [752, 391] width 120 height 32
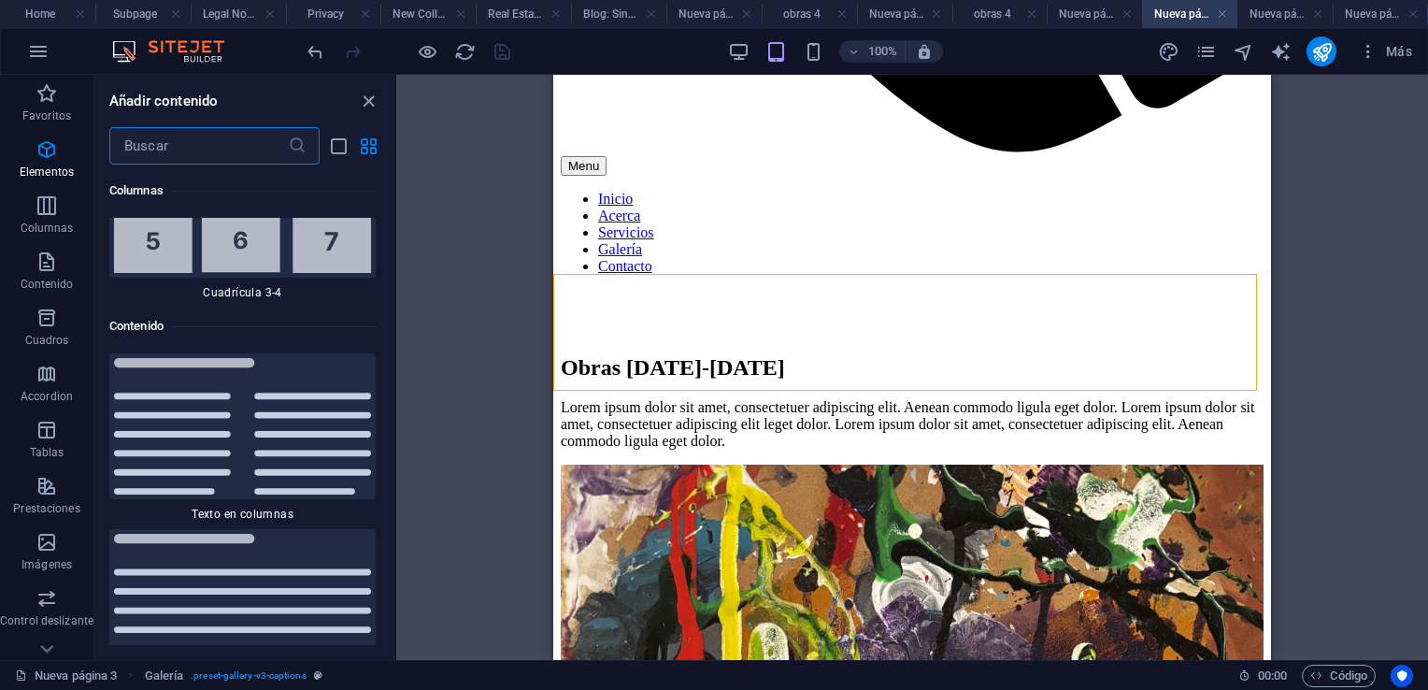
scroll to position [6358, 0]
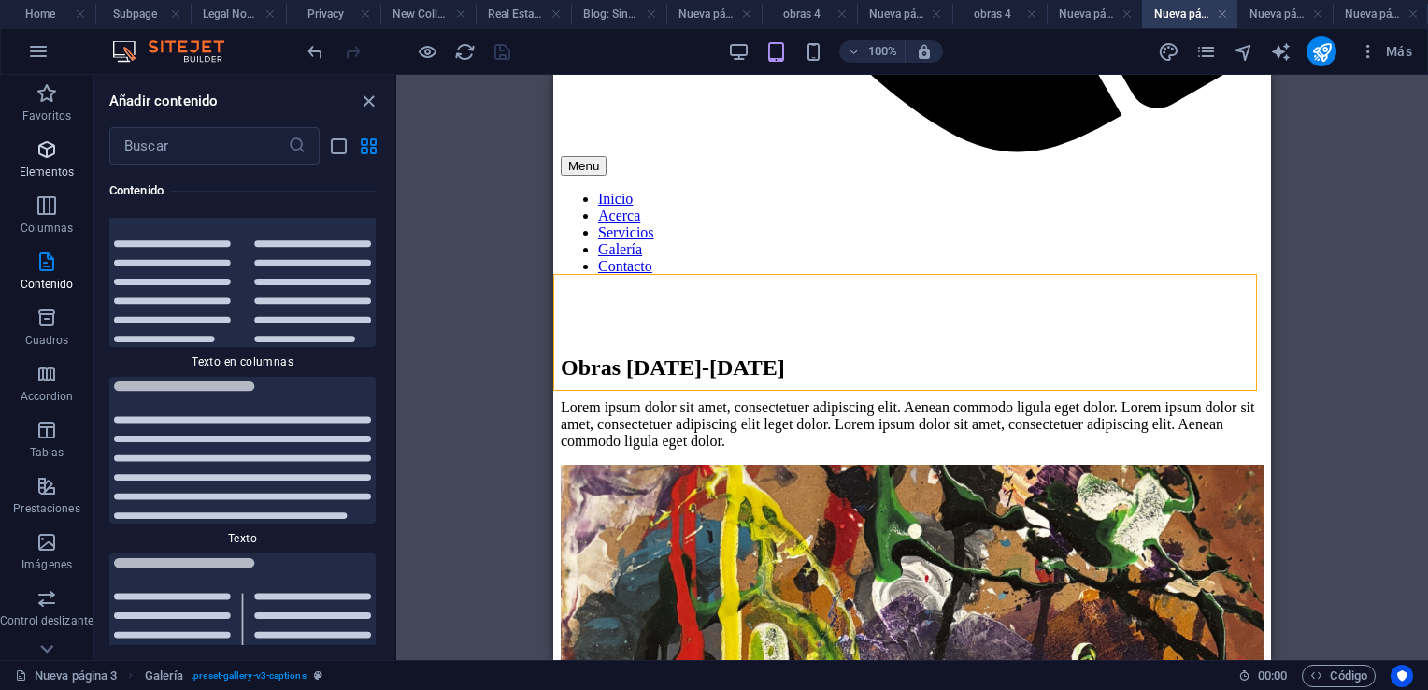
click at [39, 155] on icon "button" at bounding box center [47, 149] width 22 height 22
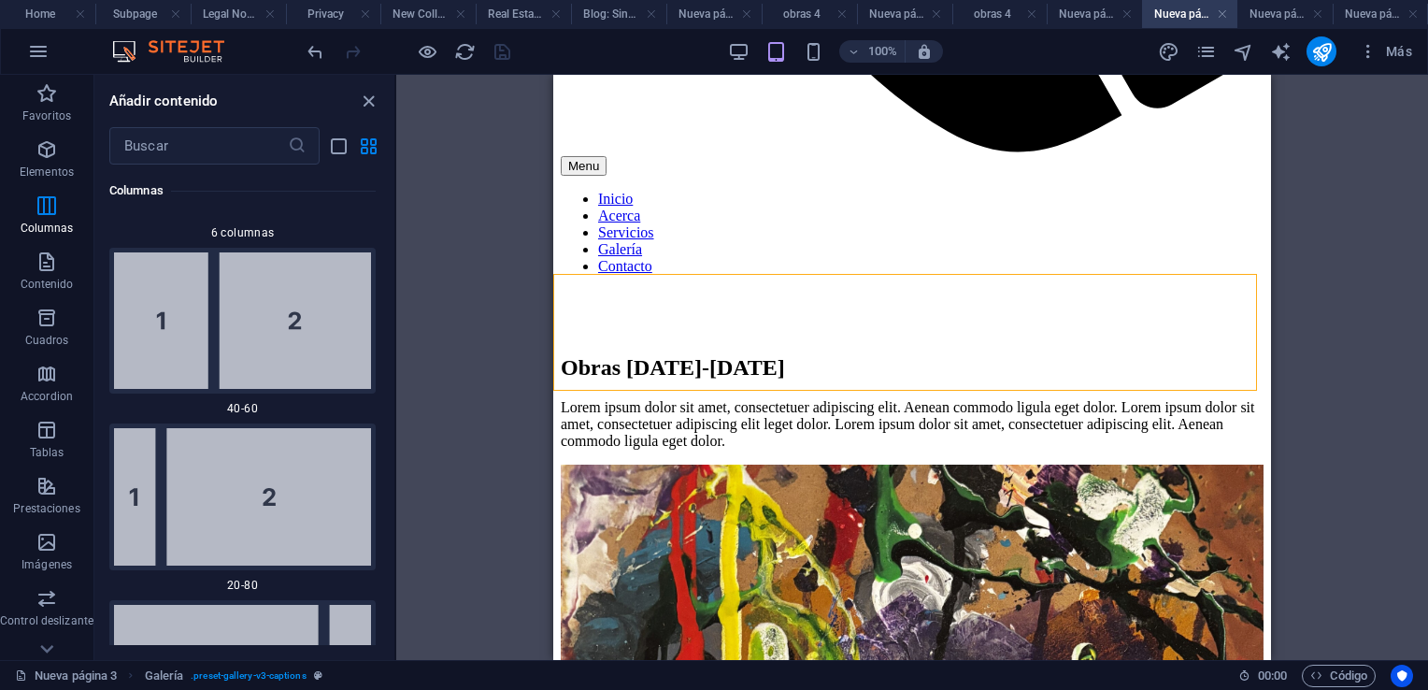
scroll to position [352, 0]
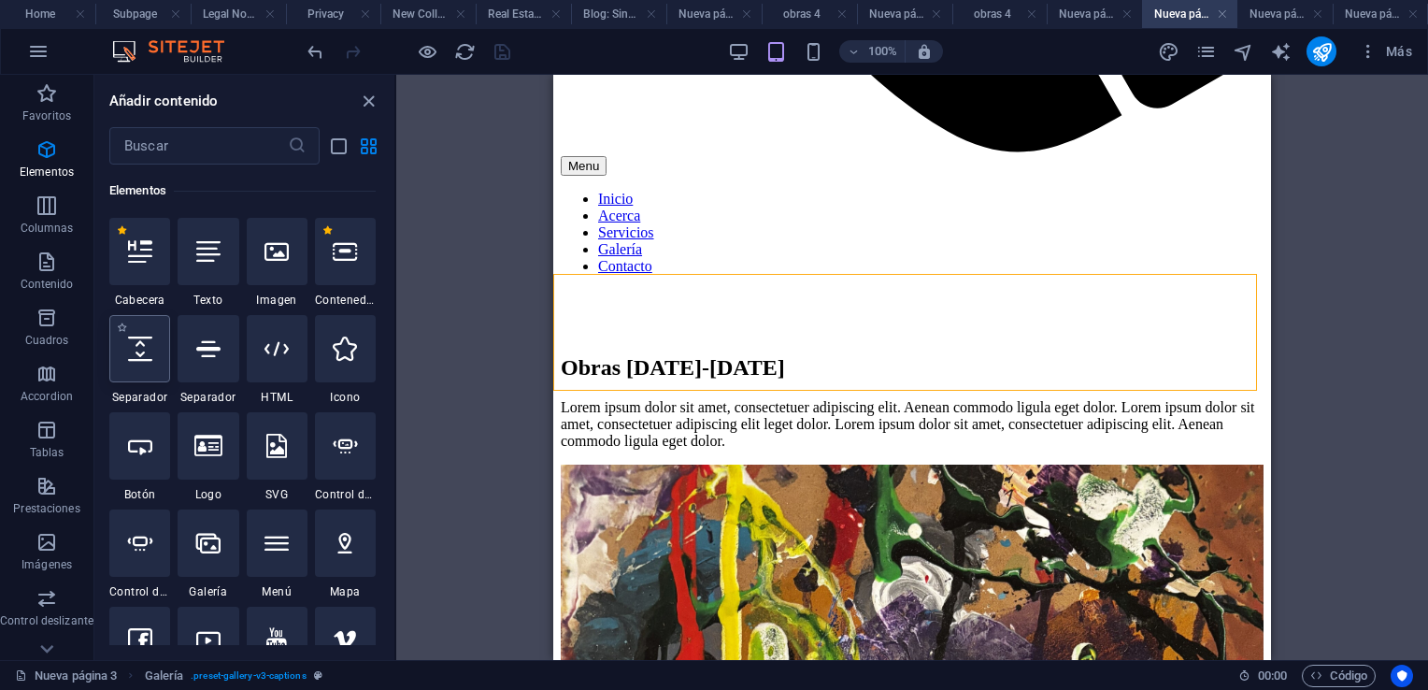
click at [150, 350] on icon at bounding box center [140, 348] width 24 height 24
select select "px"
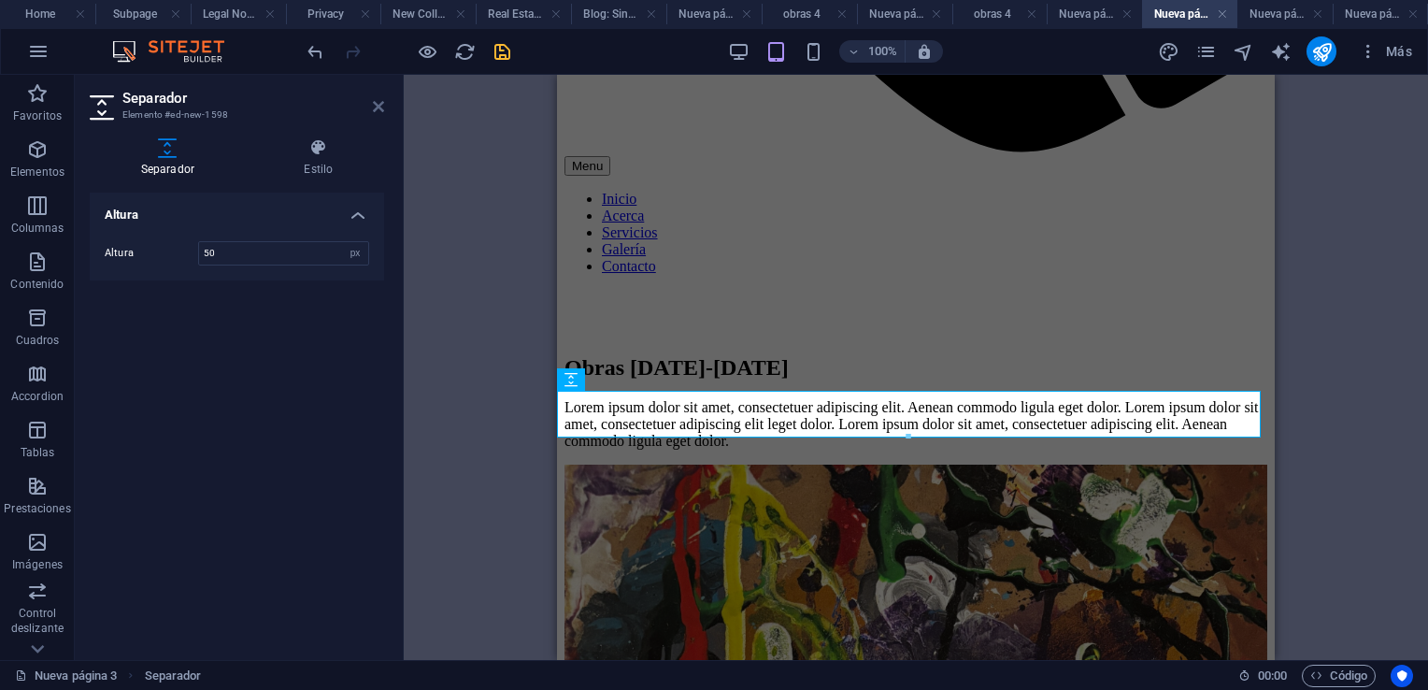
click at [381, 109] on icon at bounding box center [378, 106] width 11 height 15
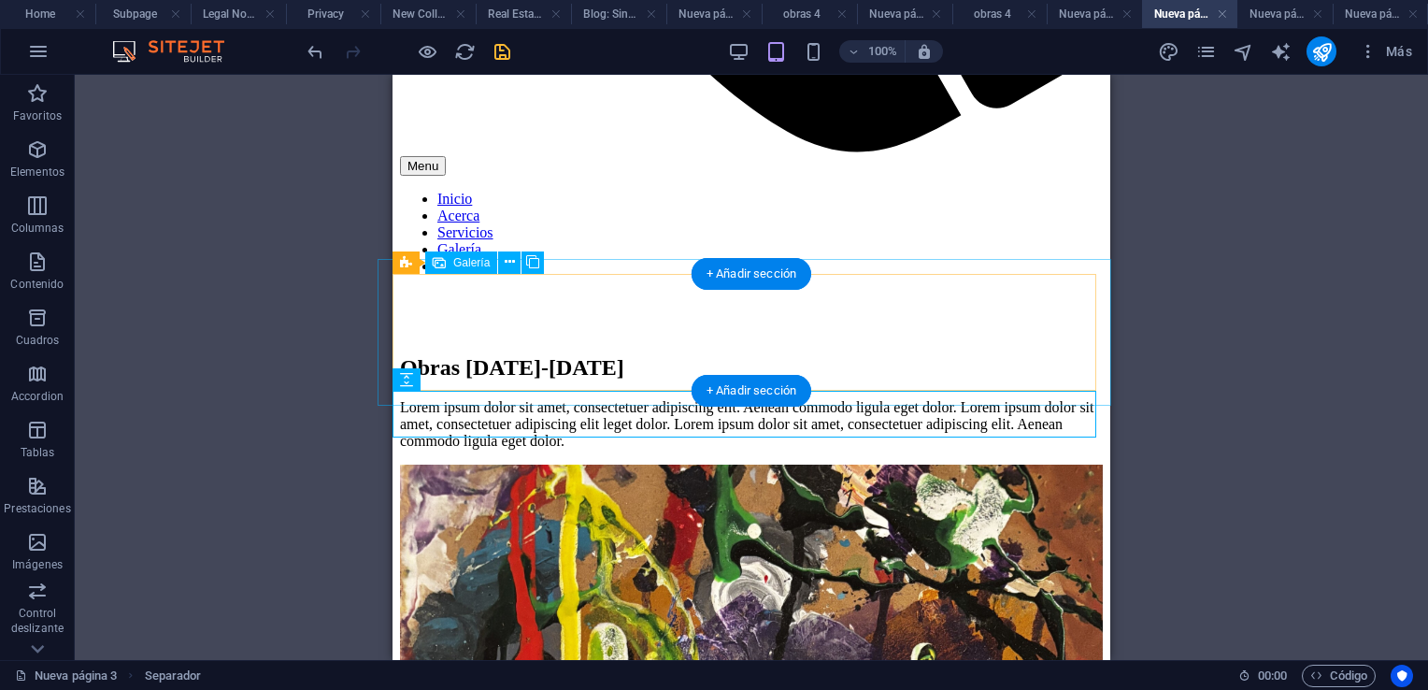
scroll to position [1028, 0]
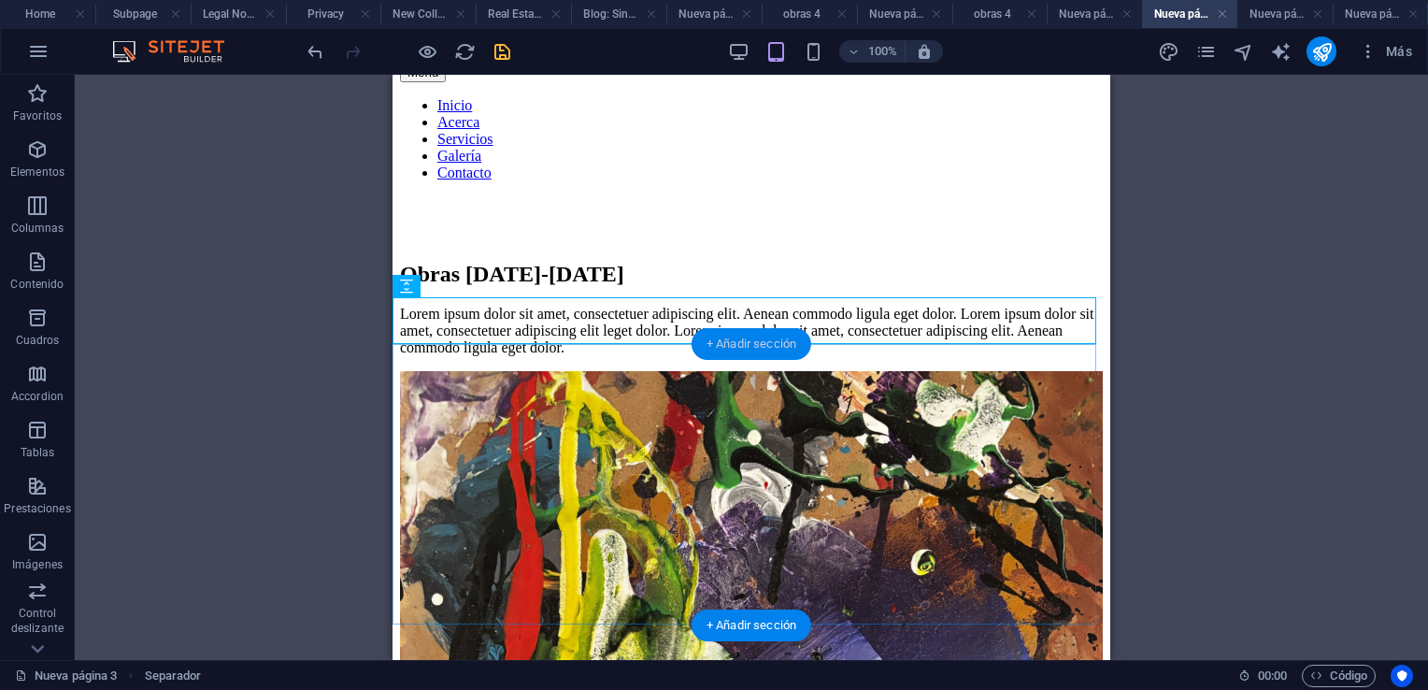
drag, startPoint x: 751, startPoint y: 338, endPoint x: 198, endPoint y: 263, distance: 558.4
click at [751, 338] on div "+ Añadir sección" at bounding box center [752, 344] width 120 height 32
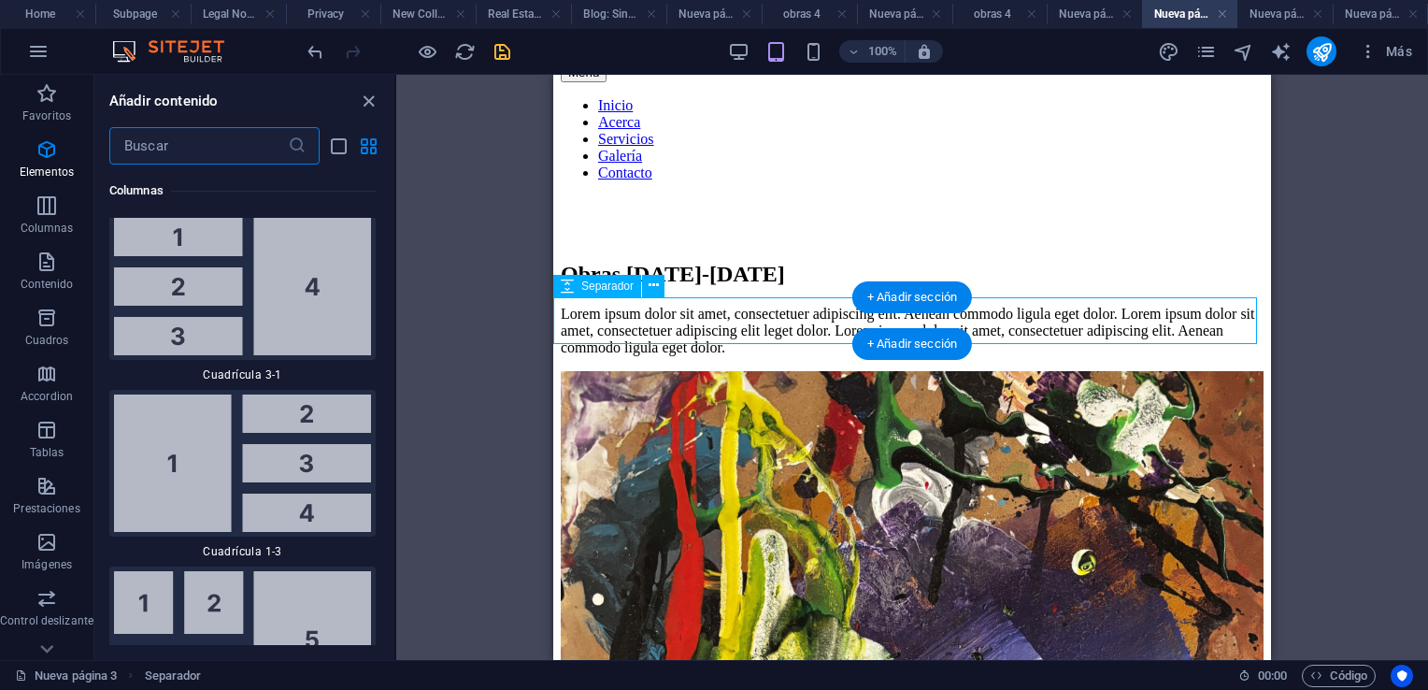
scroll to position [6358, 0]
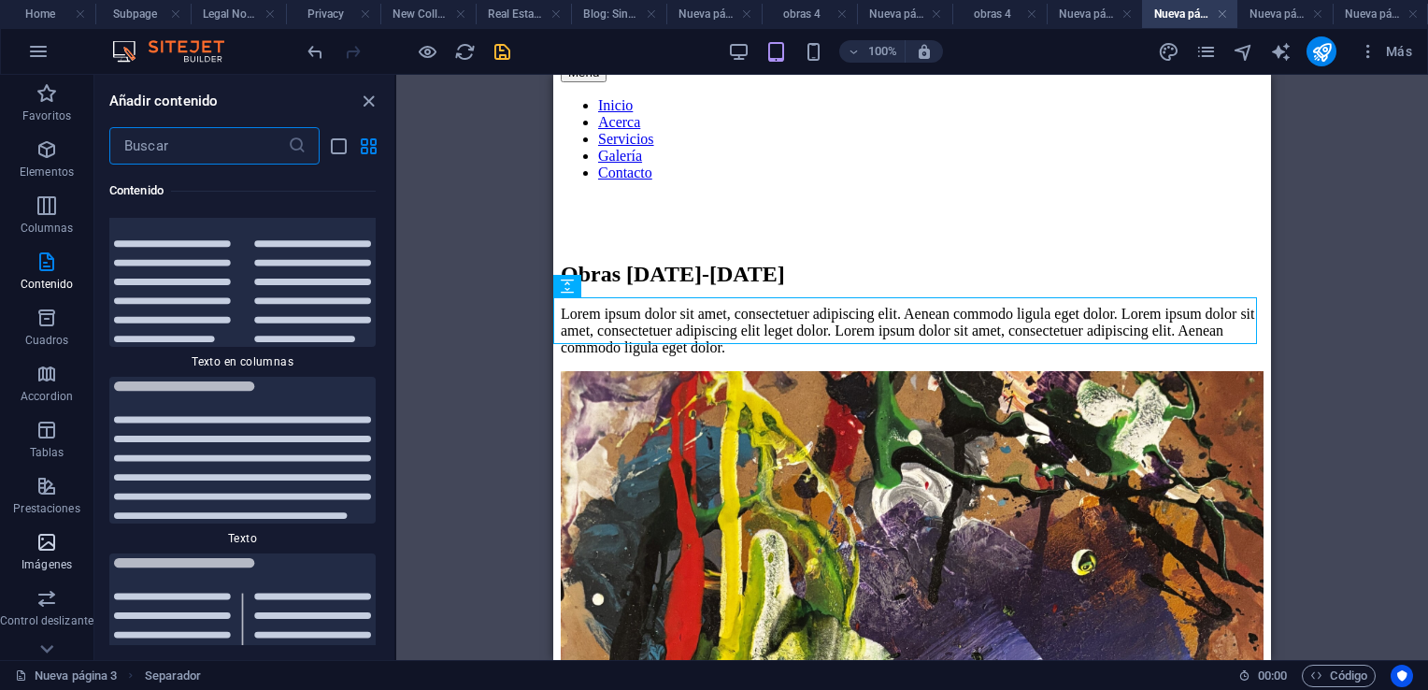
click at [42, 534] on icon "button" at bounding box center [47, 542] width 22 height 22
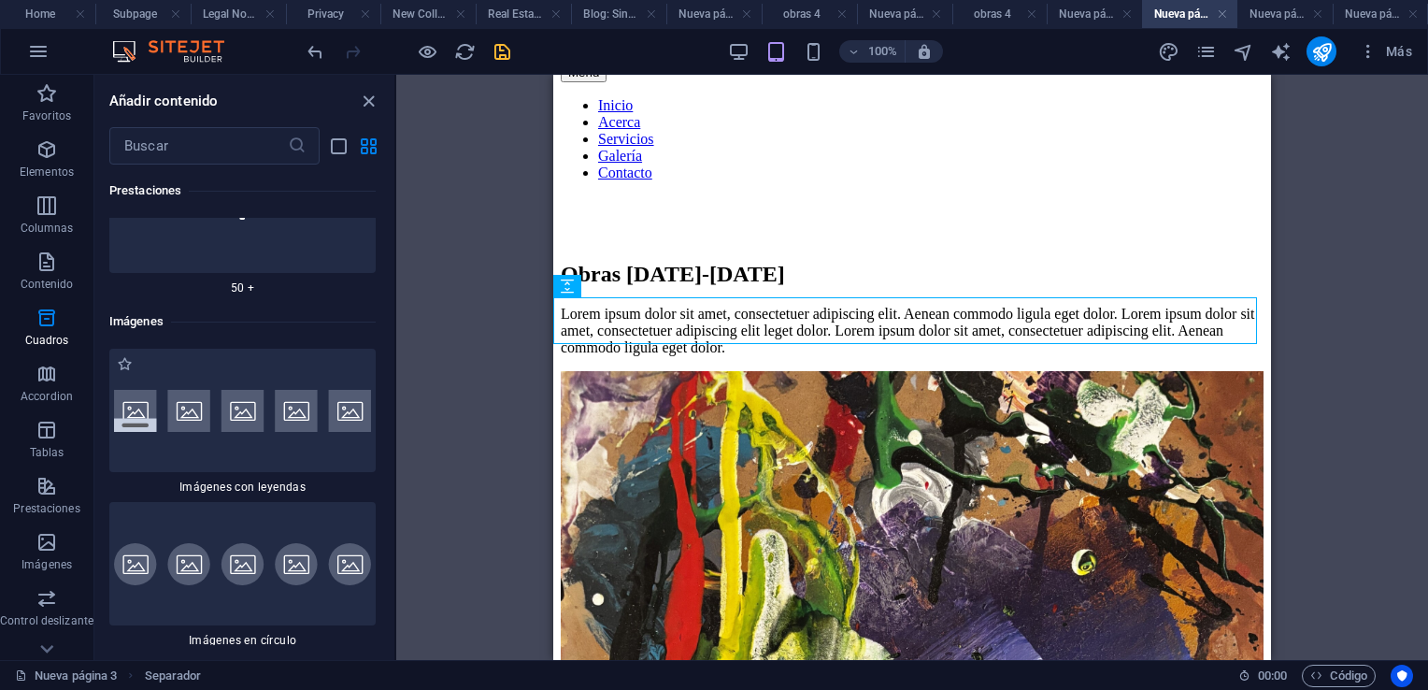
scroll to position [18806, 0]
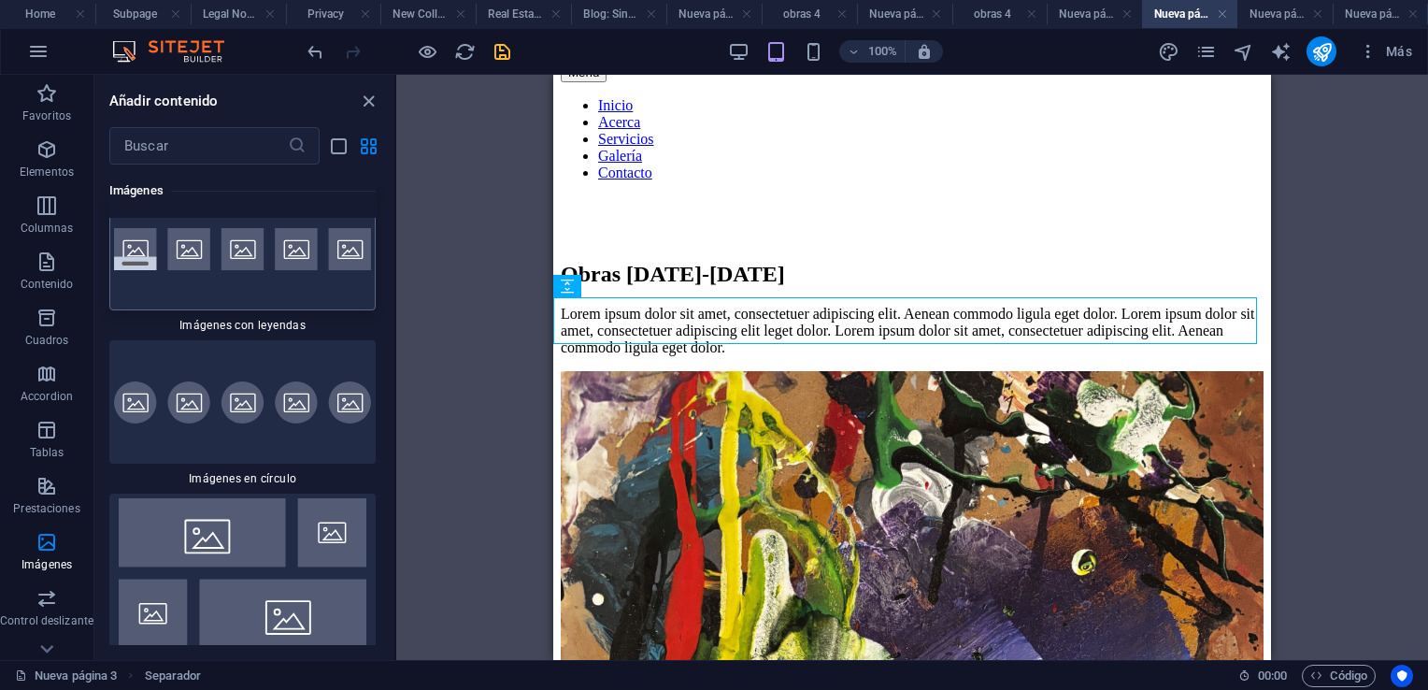
click at [223, 310] on div at bounding box center [242, 248] width 266 height 123
click at [396, 323] on div "H2 Superposición de imagen de texto Contenedor Referencia Separador Imagen Sepa…" at bounding box center [912, 367] width 1032 height 585
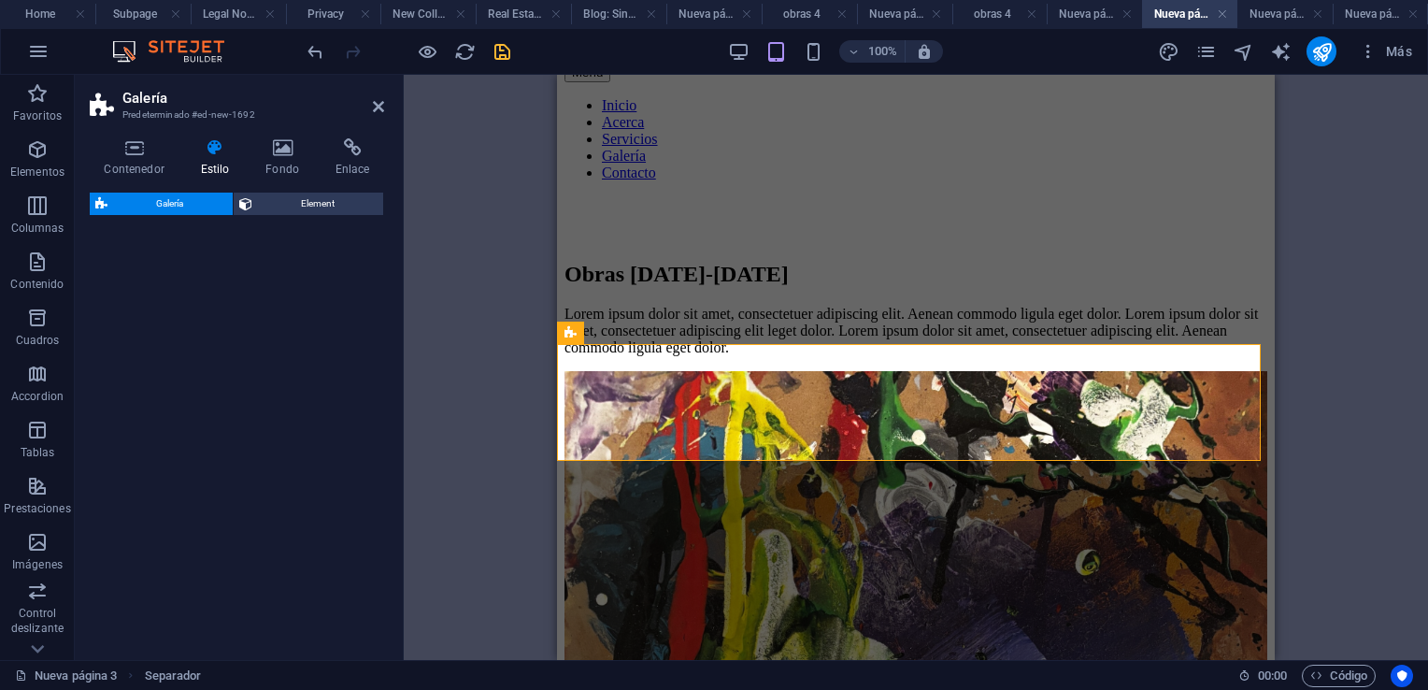
select select "rem"
select select "preset-gallery-v3-captions"
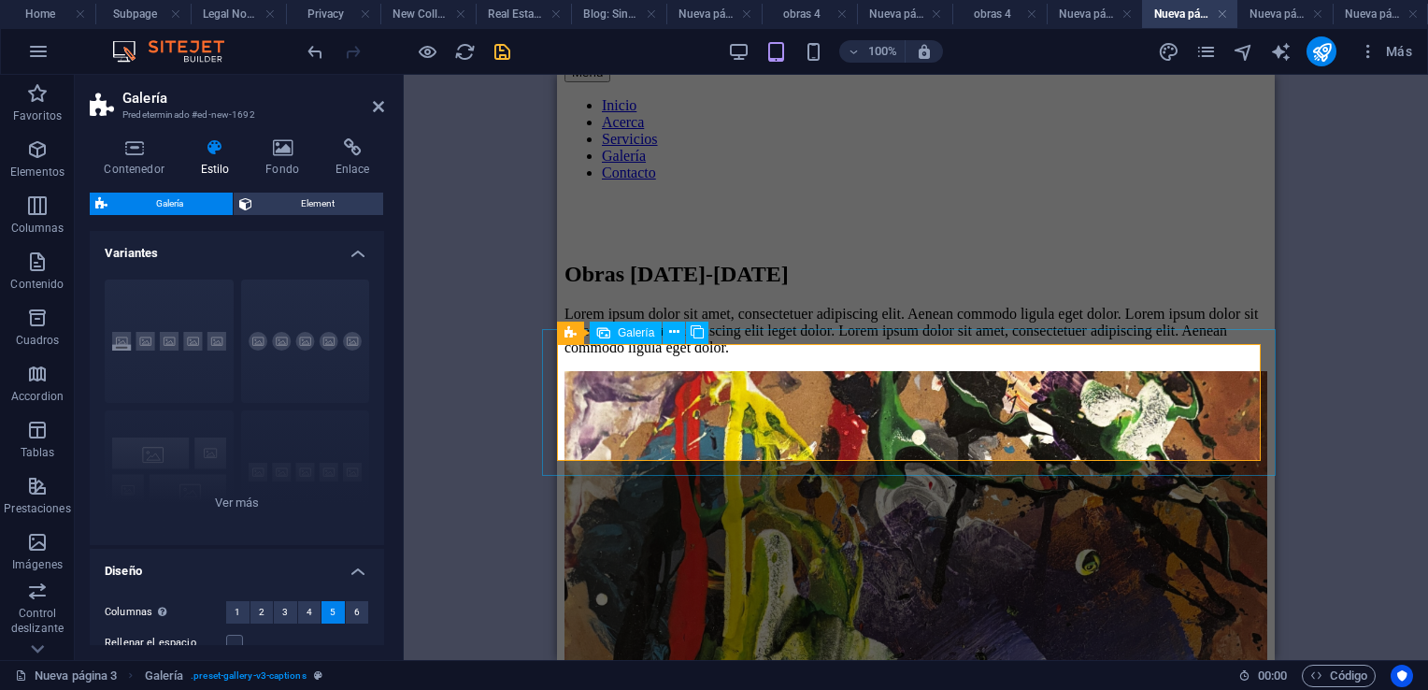
drag, startPoint x: 705, startPoint y: 395, endPoint x: 871, endPoint y: 395, distance: 166.4
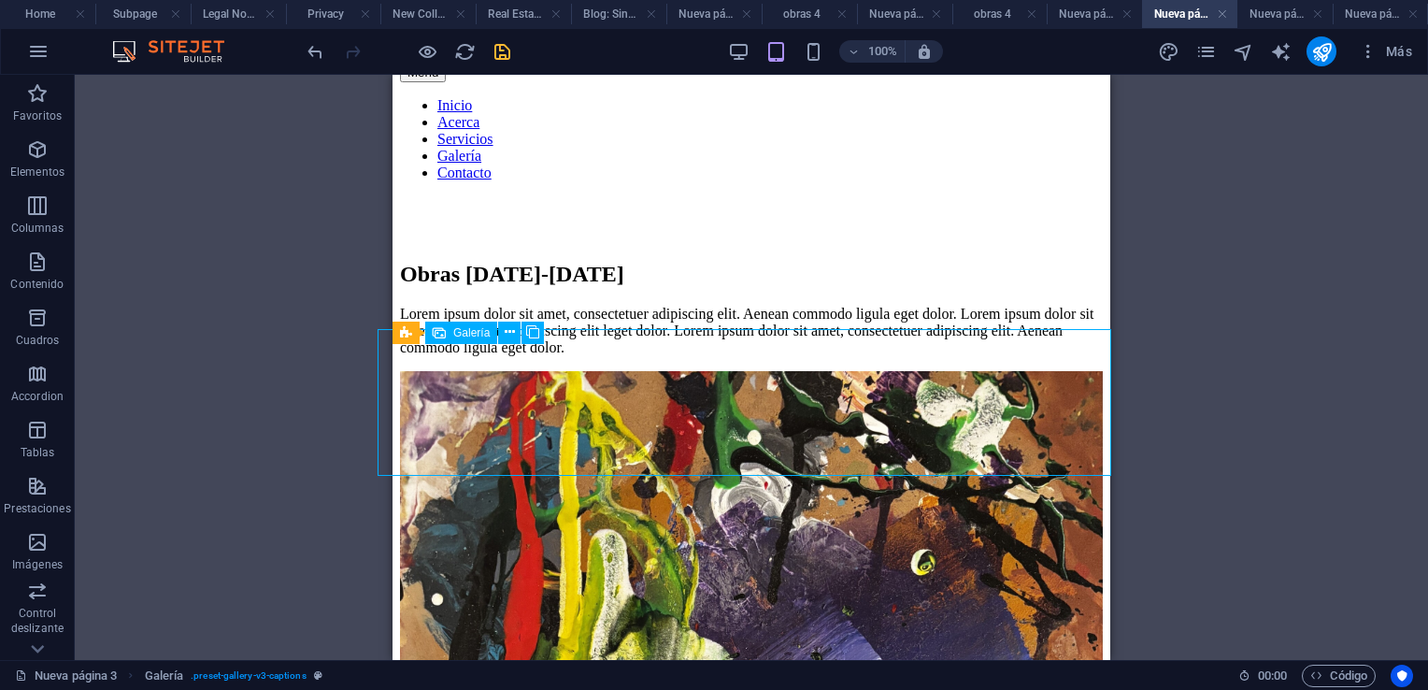
drag, startPoint x: 524, startPoint y: 404, endPoint x: 913, endPoint y: 479, distance: 395.9
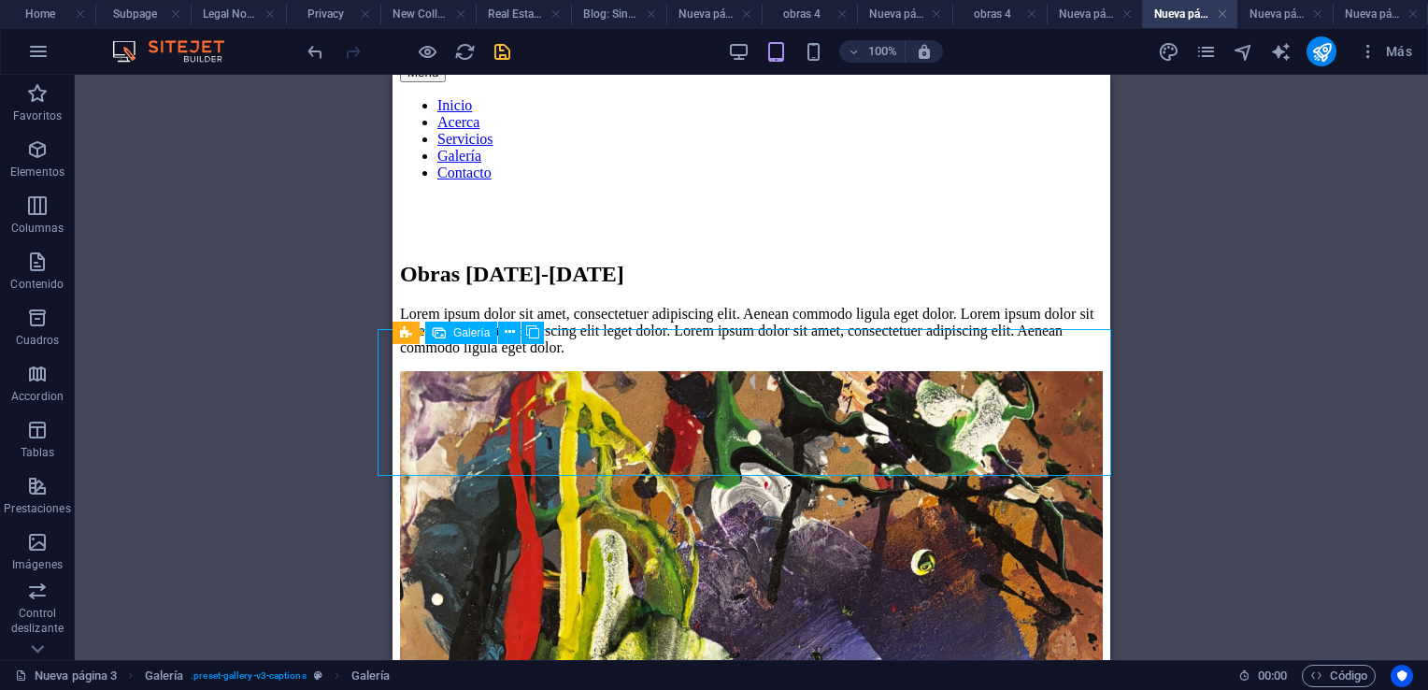
select select "4"
select select "px"
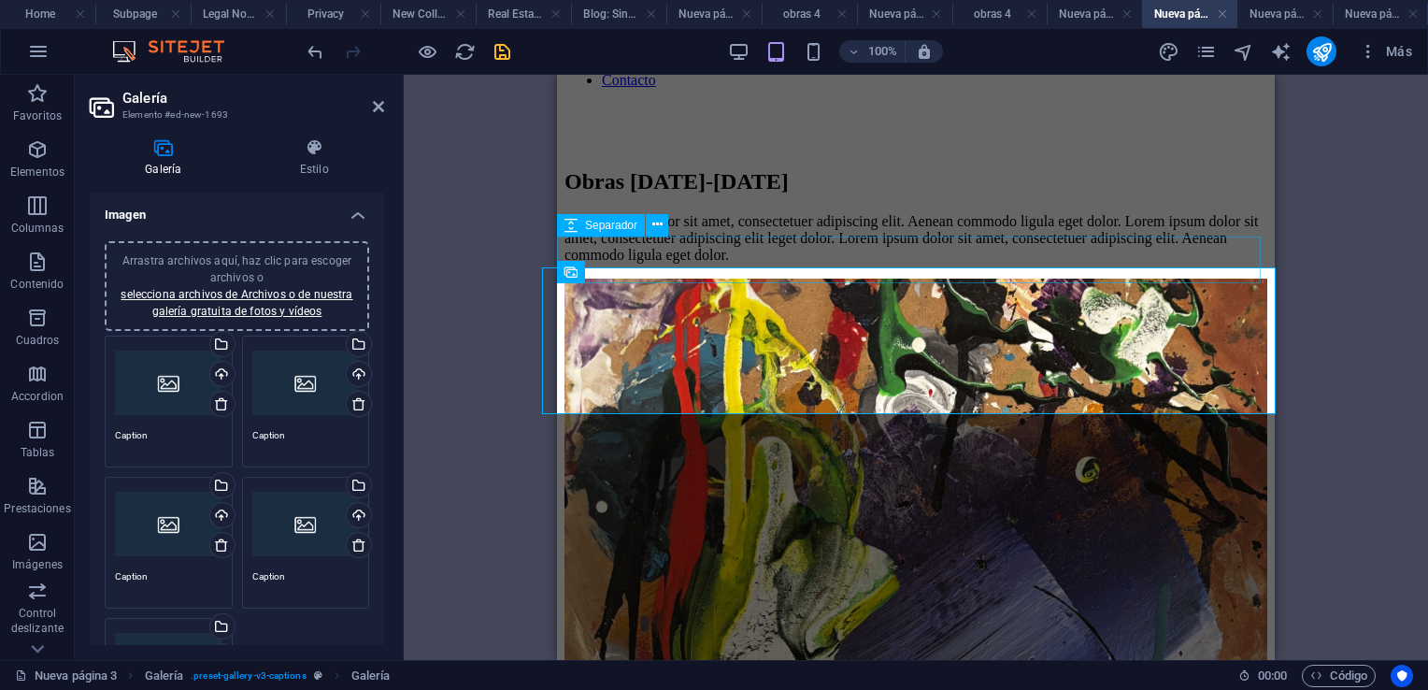
scroll to position [1122, 0]
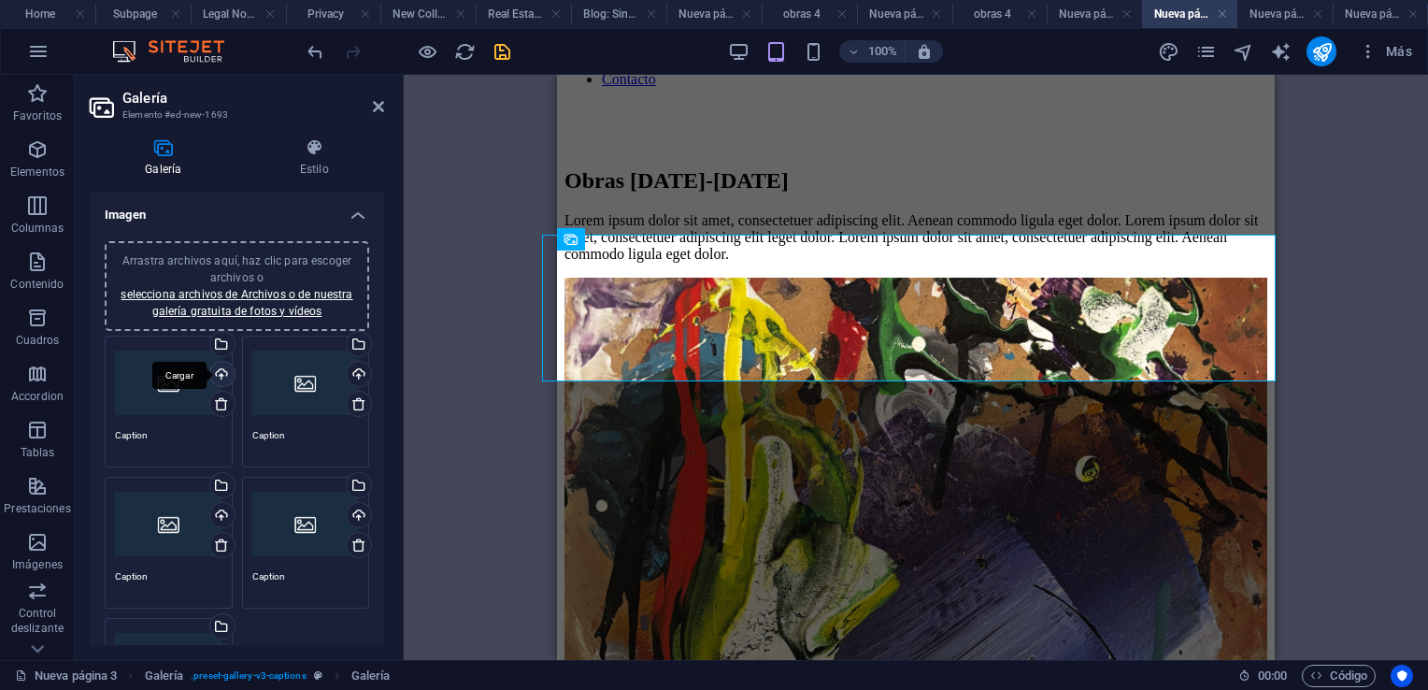
click at [217, 371] on div "Cargar" at bounding box center [221, 376] width 28 height 28
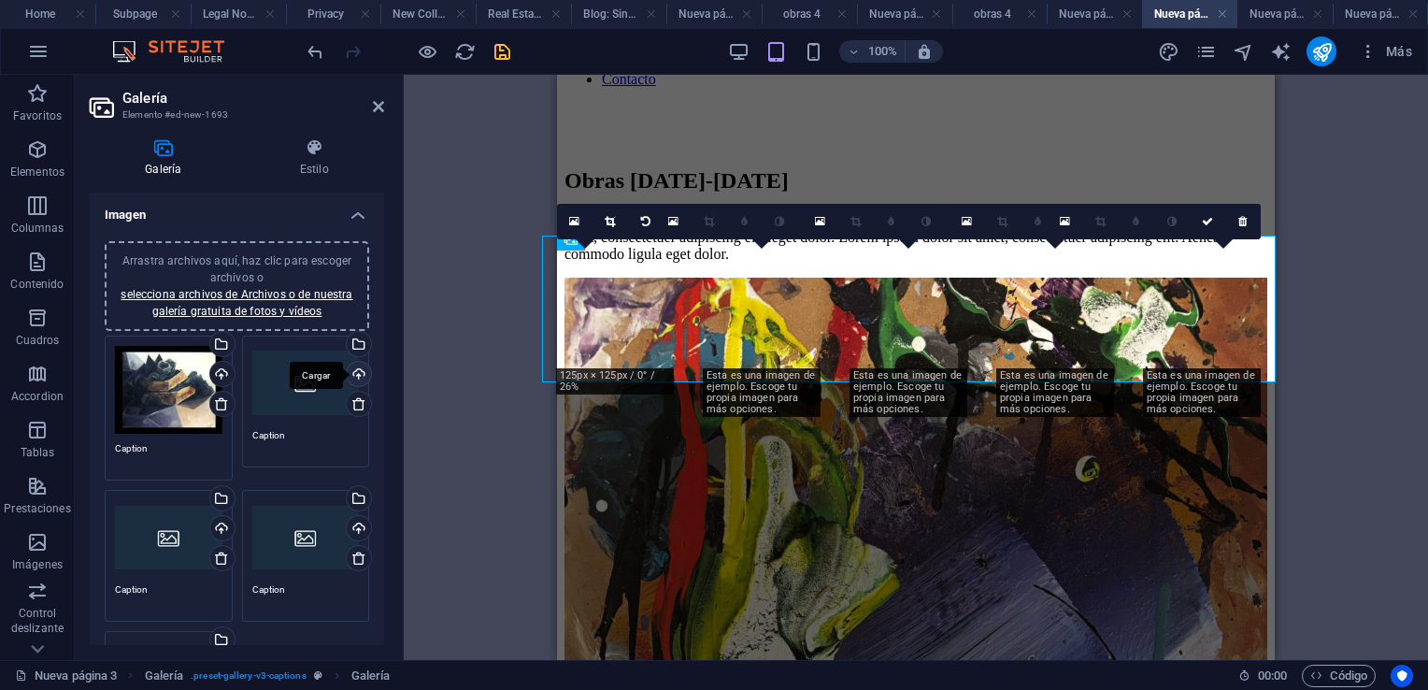
click at [355, 374] on div "Cargar" at bounding box center [357, 376] width 28 height 28
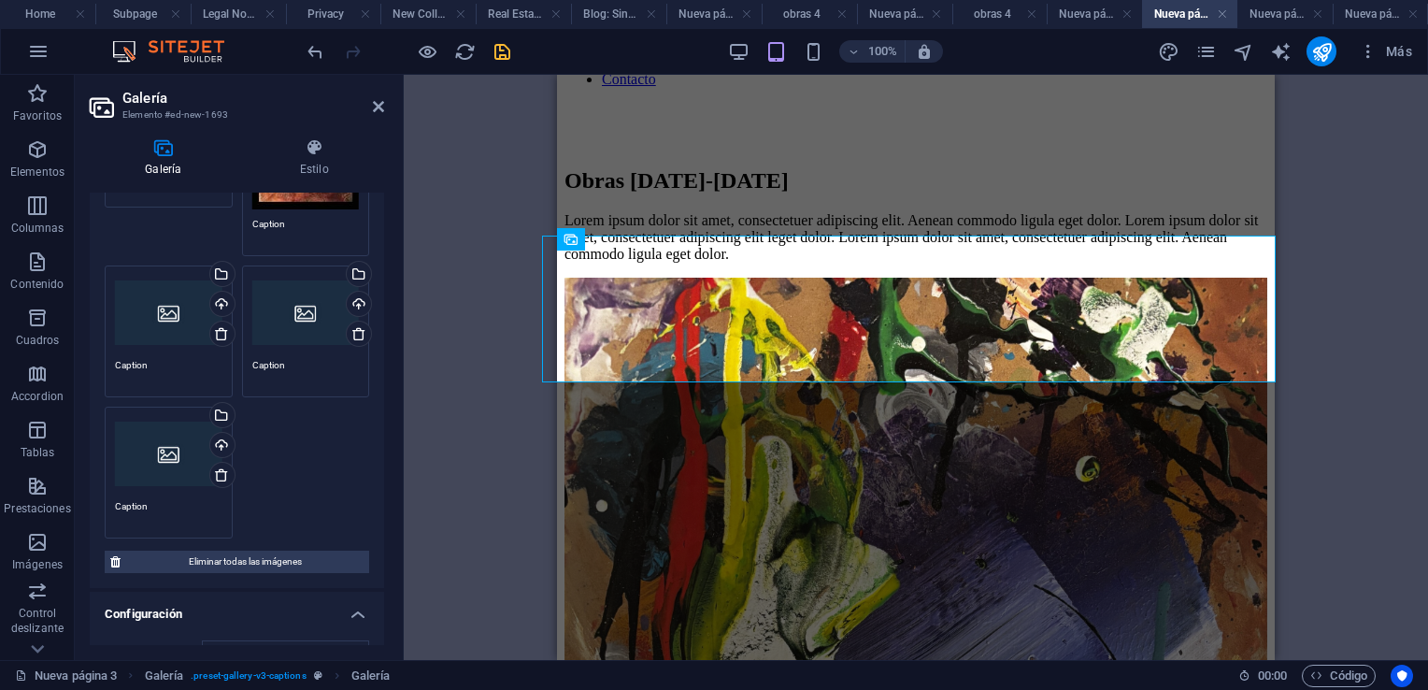
scroll to position [280, 0]
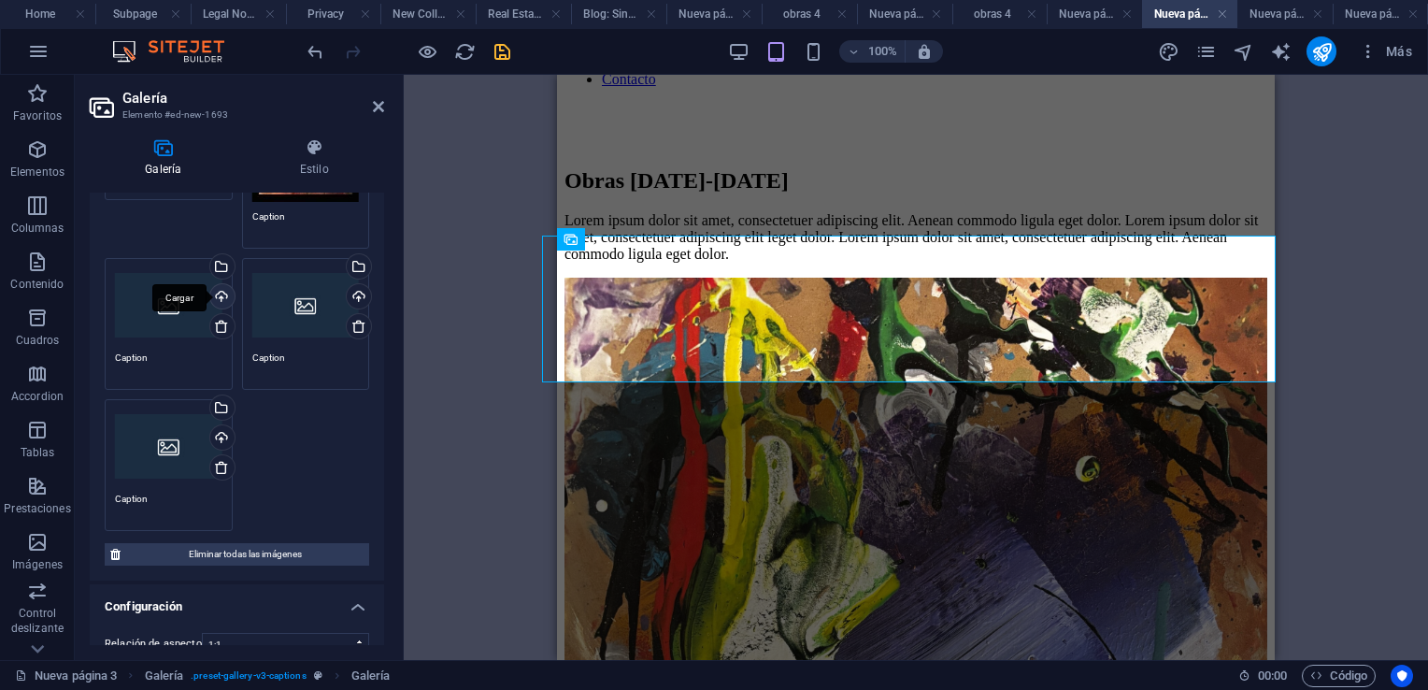
click at [219, 294] on div "Cargar" at bounding box center [221, 298] width 28 height 28
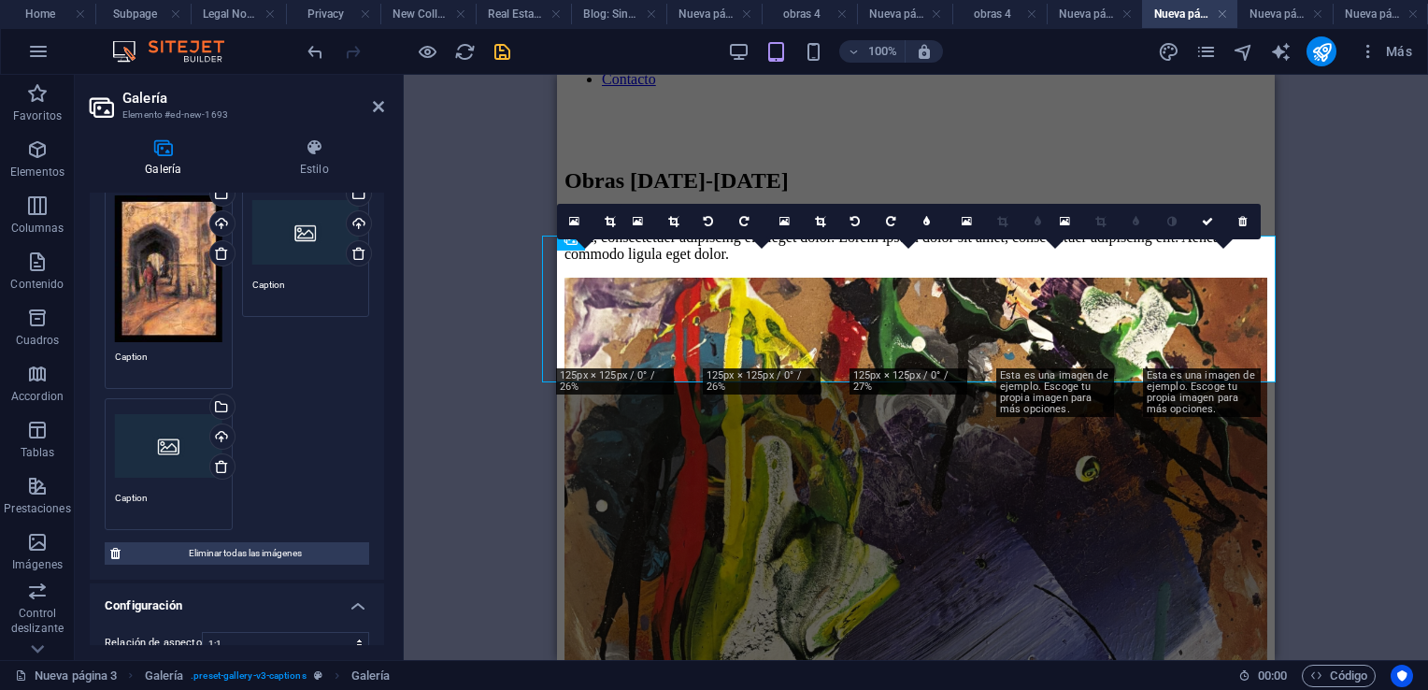
scroll to position [374, 0]
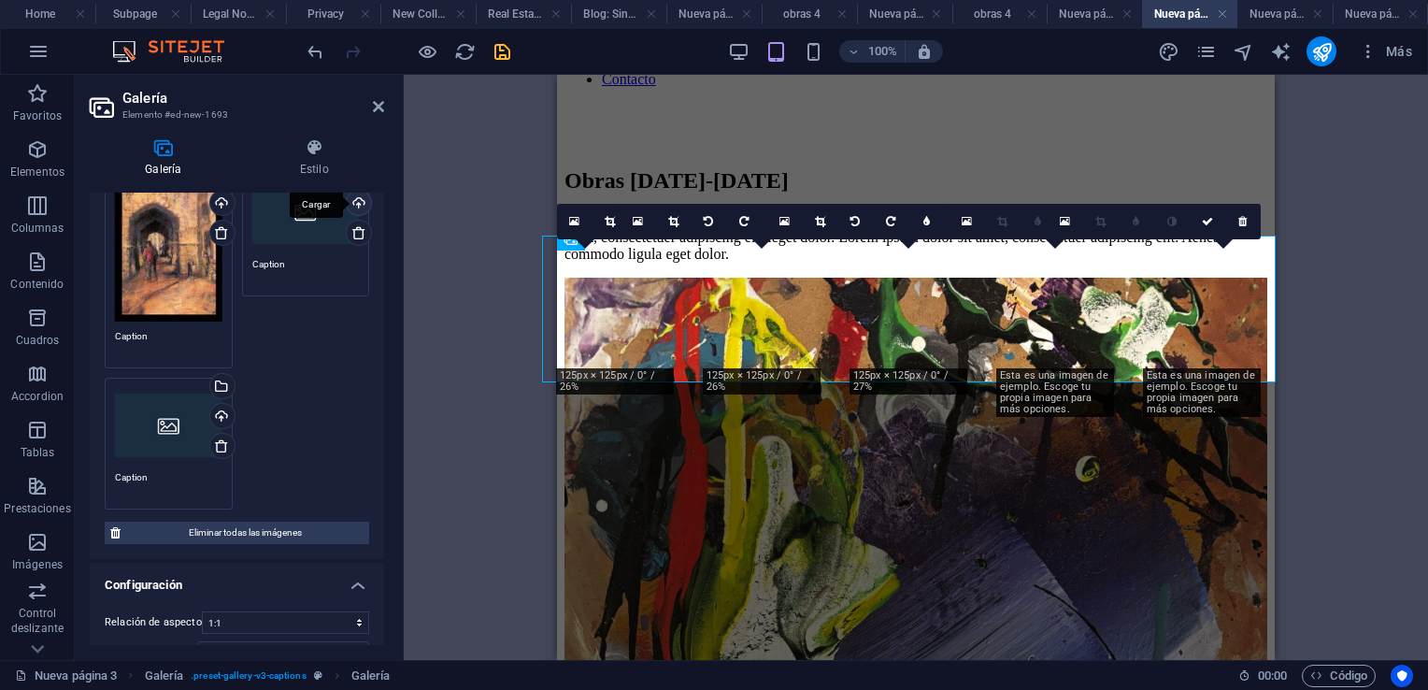
click at [359, 200] on div "Cargar" at bounding box center [357, 205] width 28 height 28
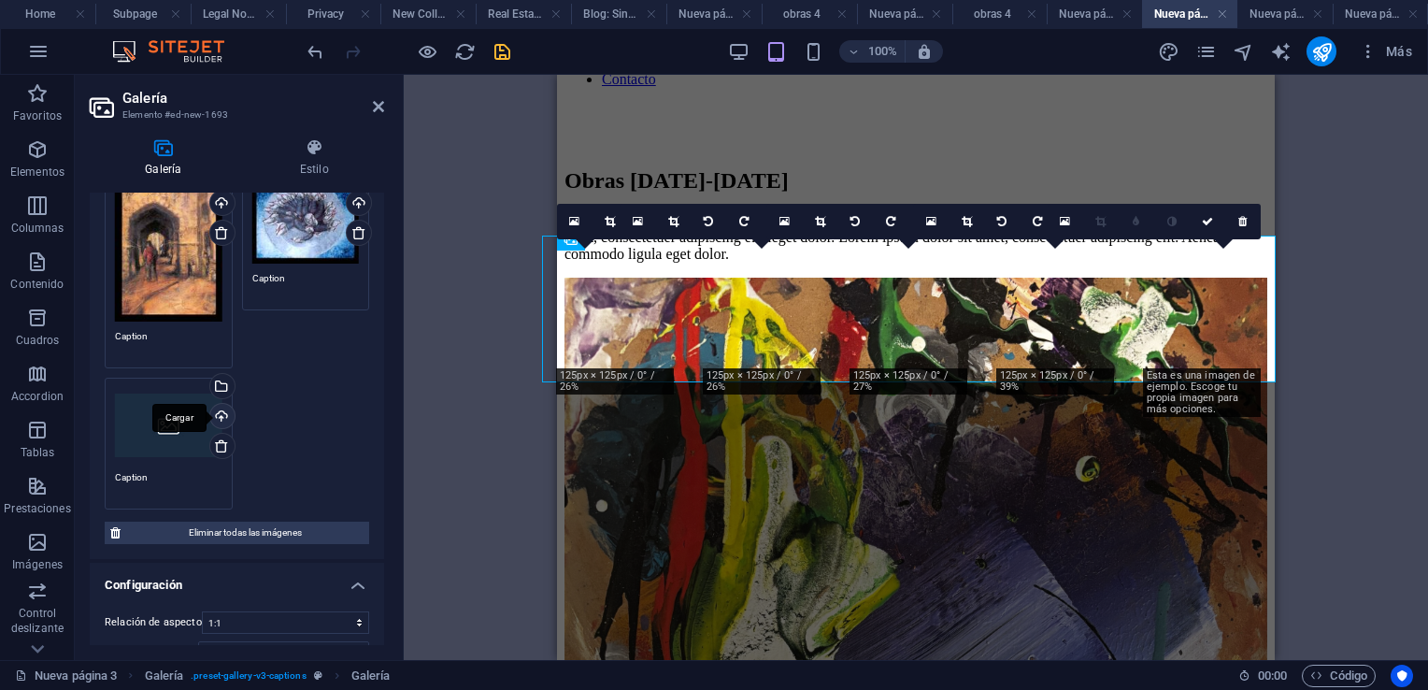
click at [219, 407] on div "Cargar" at bounding box center [221, 418] width 28 height 28
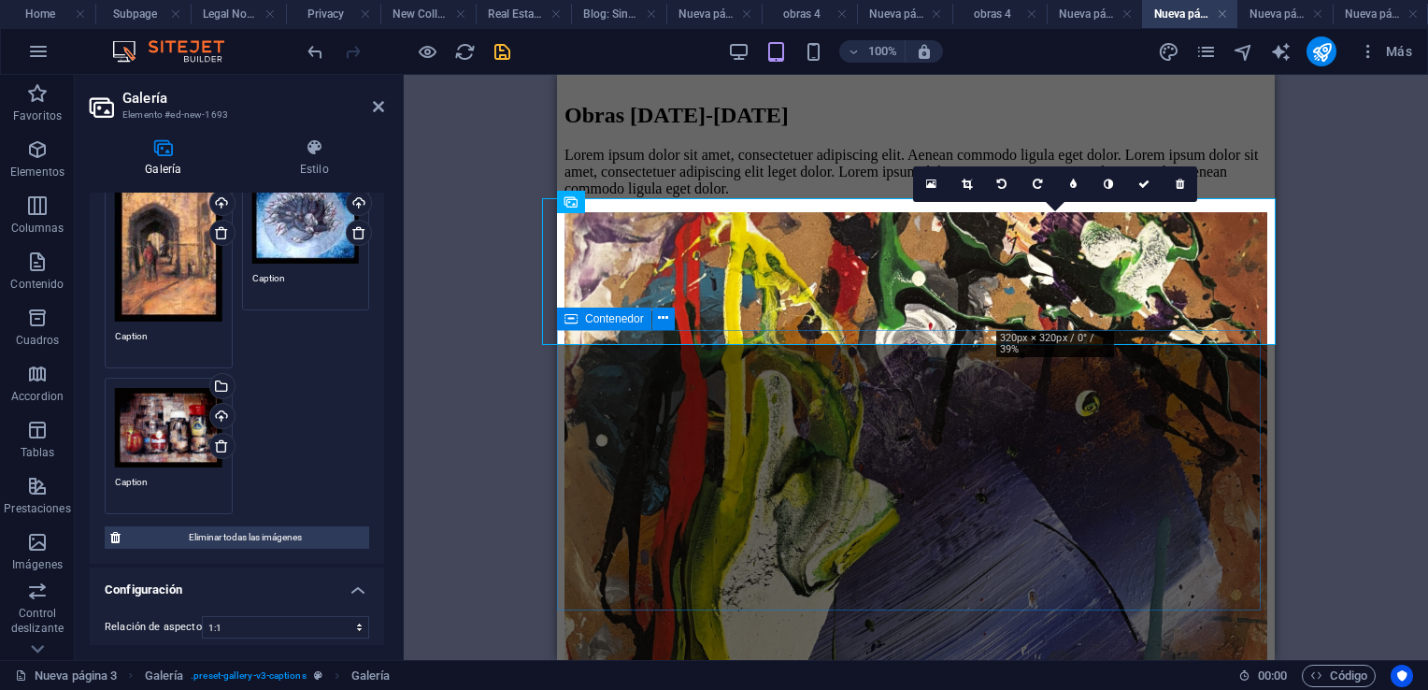
scroll to position [1215, 0]
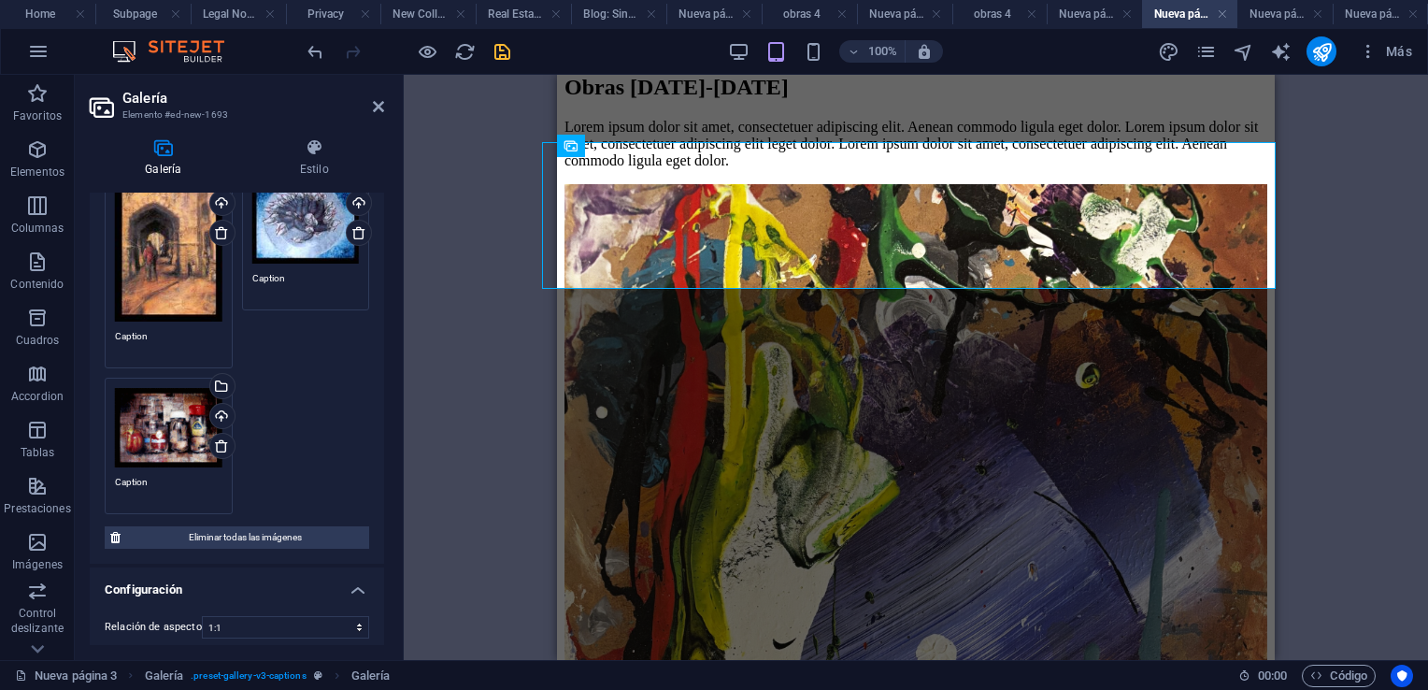
click at [371, 107] on header "Galería Elemento #ed-new-1693" at bounding box center [237, 99] width 294 height 49
click at [379, 107] on icon at bounding box center [378, 106] width 11 height 15
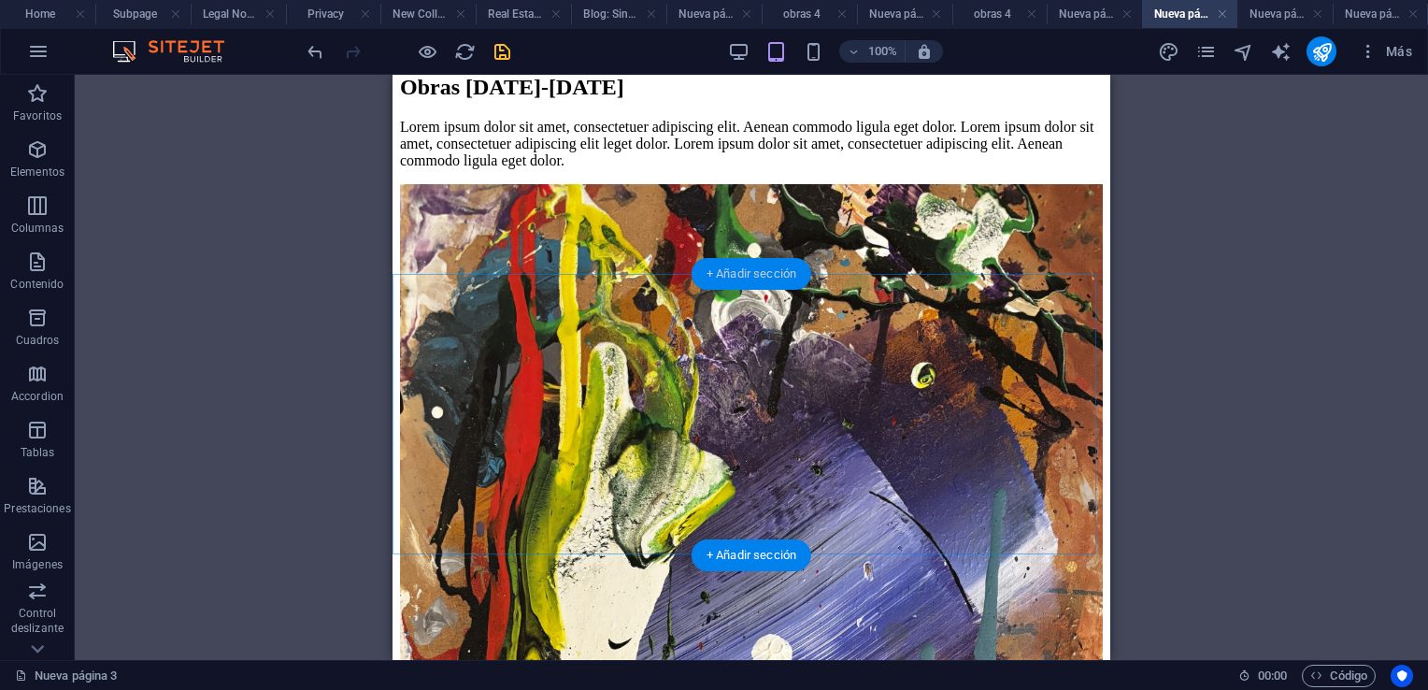
click at [764, 273] on div "+ Añadir sección" at bounding box center [752, 274] width 120 height 32
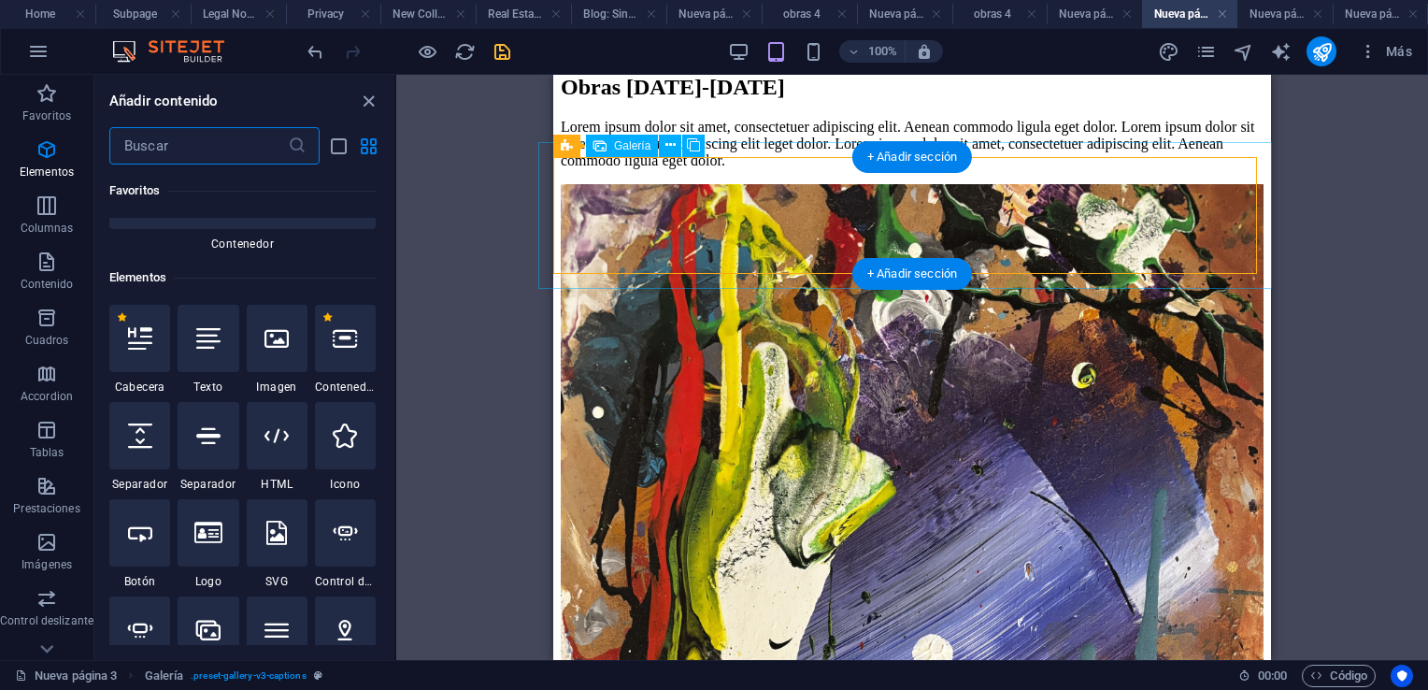
scroll to position [6358, 0]
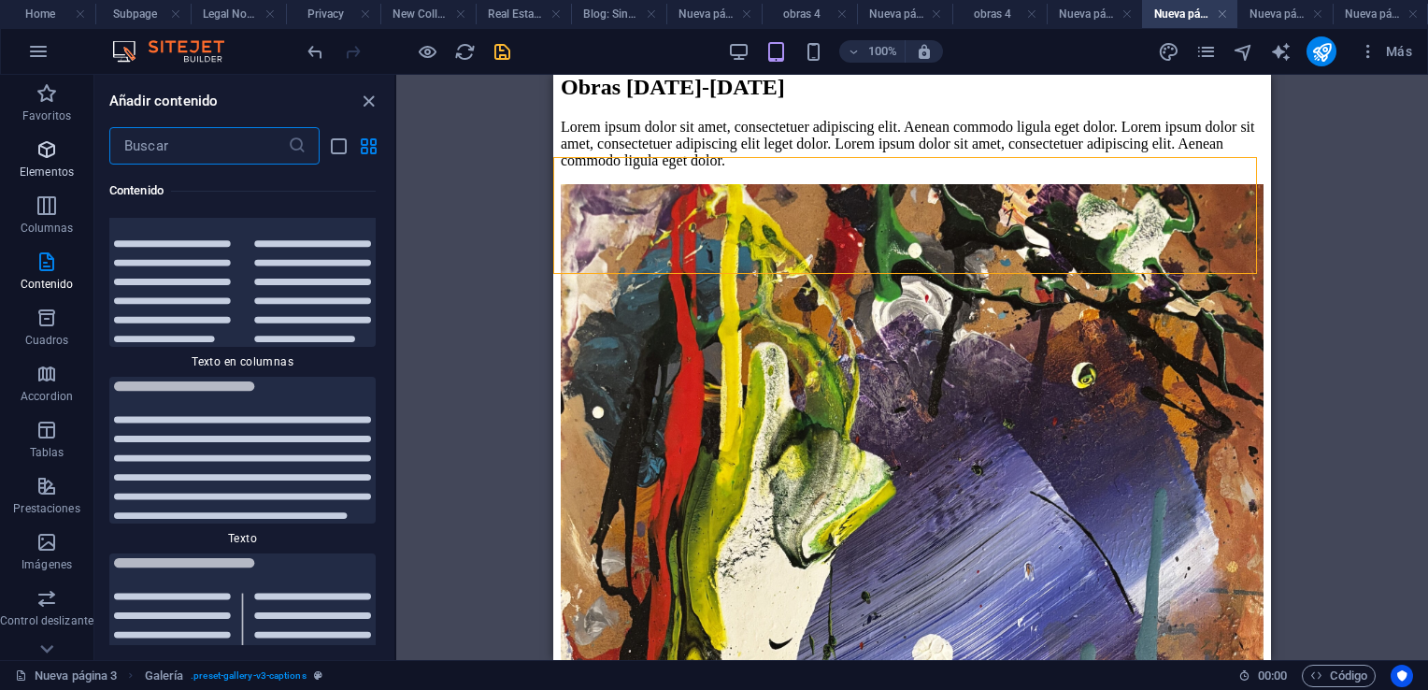
click at [38, 146] on icon "button" at bounding box center [47, 149] width 22 height 22
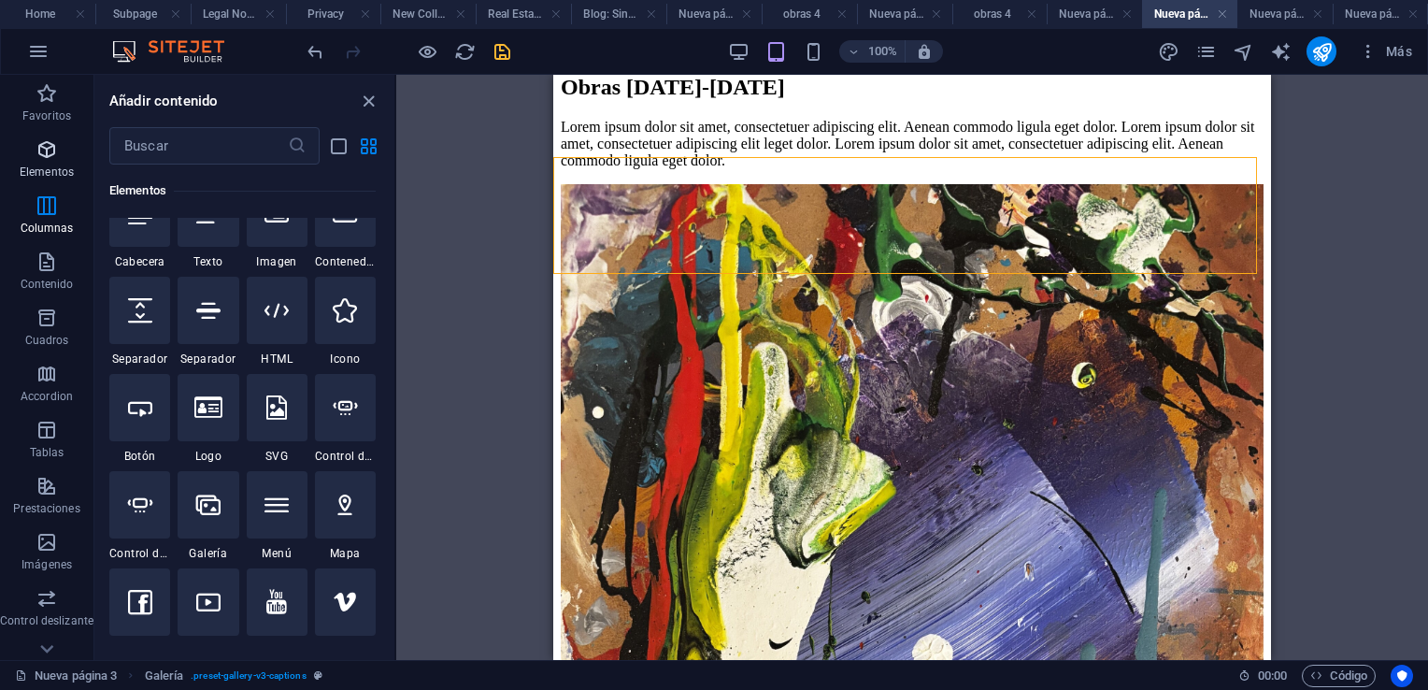
scroll to position [352, 0]
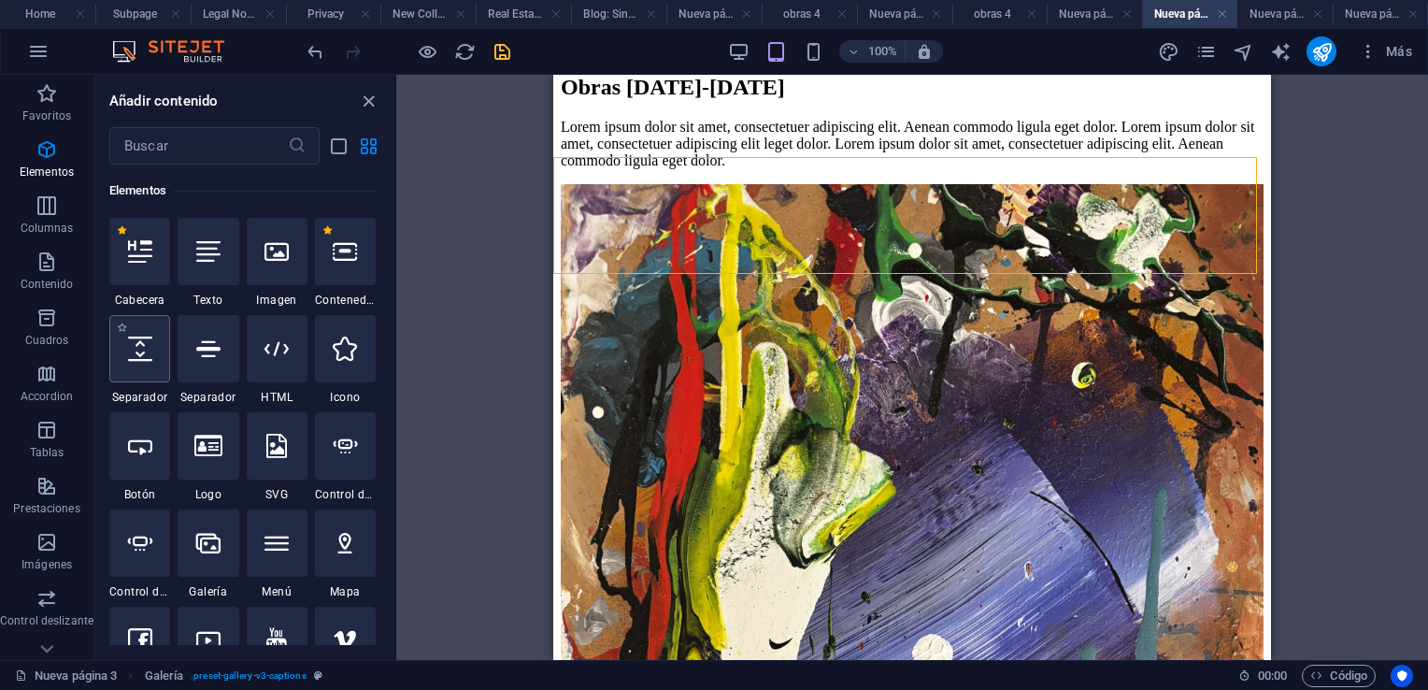
click at [142, 348] on icon at bounding box center [140, 348] width 24 height 24
select select "px"
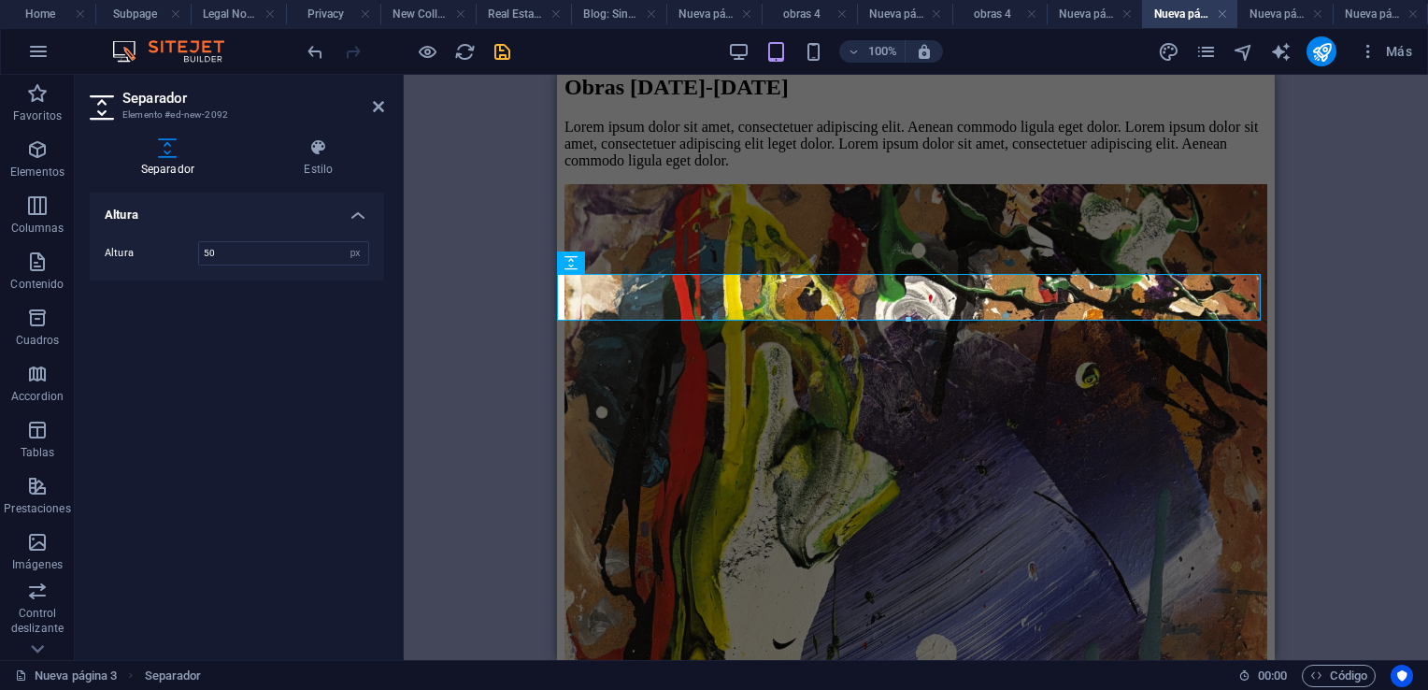
click at [378, 111] on icon at bounding box center [378, 106] width 11 height 15
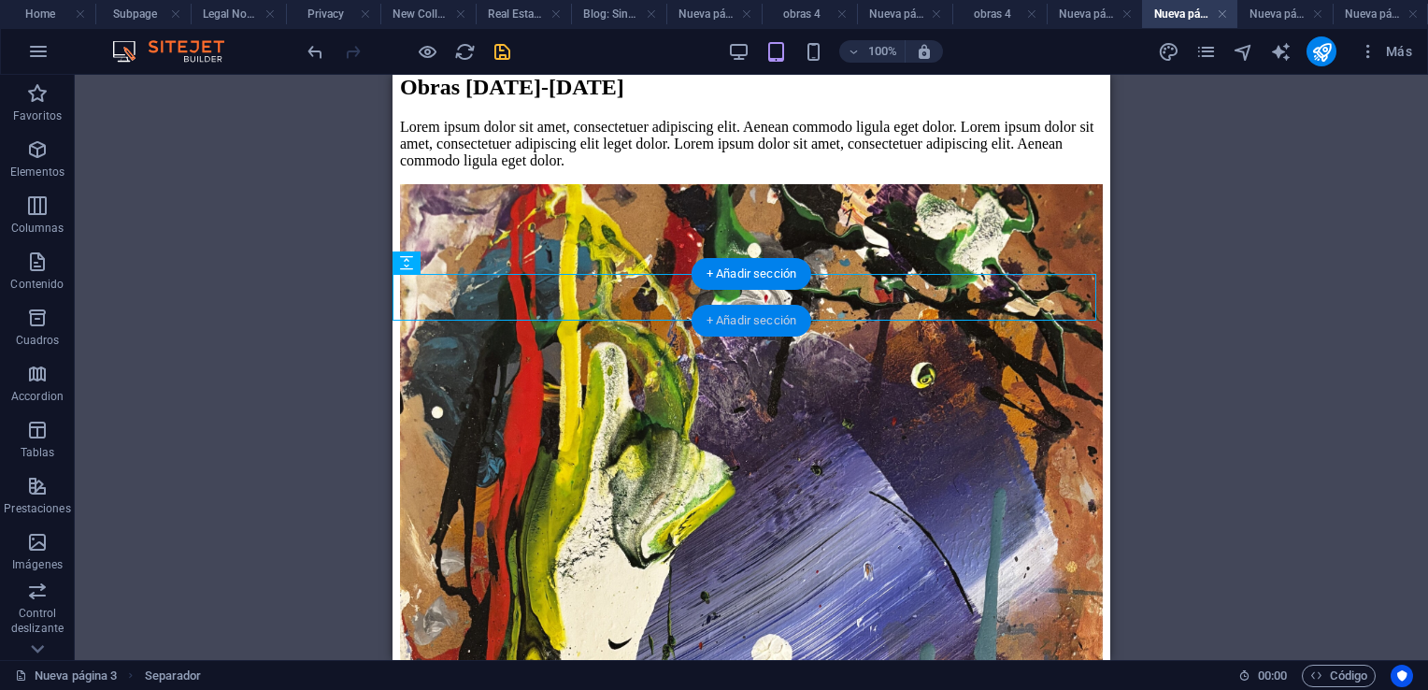
click at [751, 323] on div "+ Añadir sección" at bounding box center [752, 321] width 120 height 32
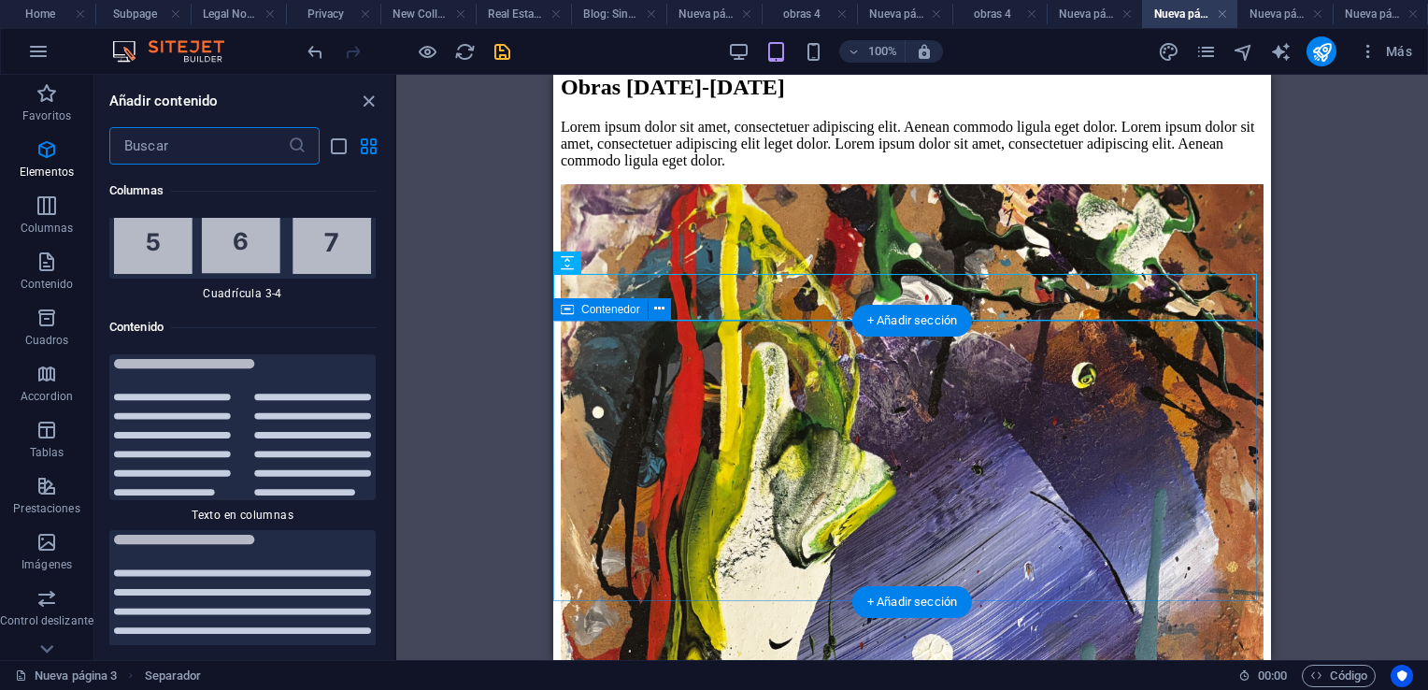
scroll to position [6358, 0]
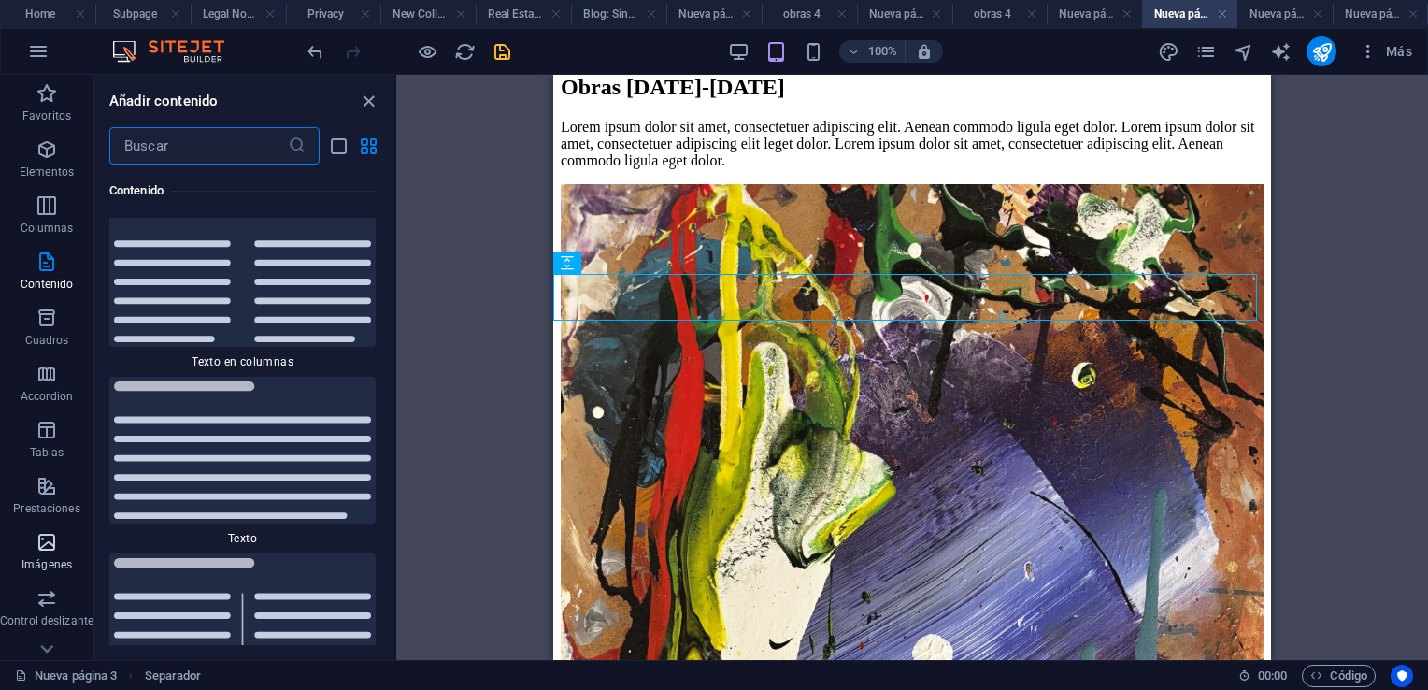
click at [44, 540] on icon "button" at bounding box center [47, 542] width 22 height 22
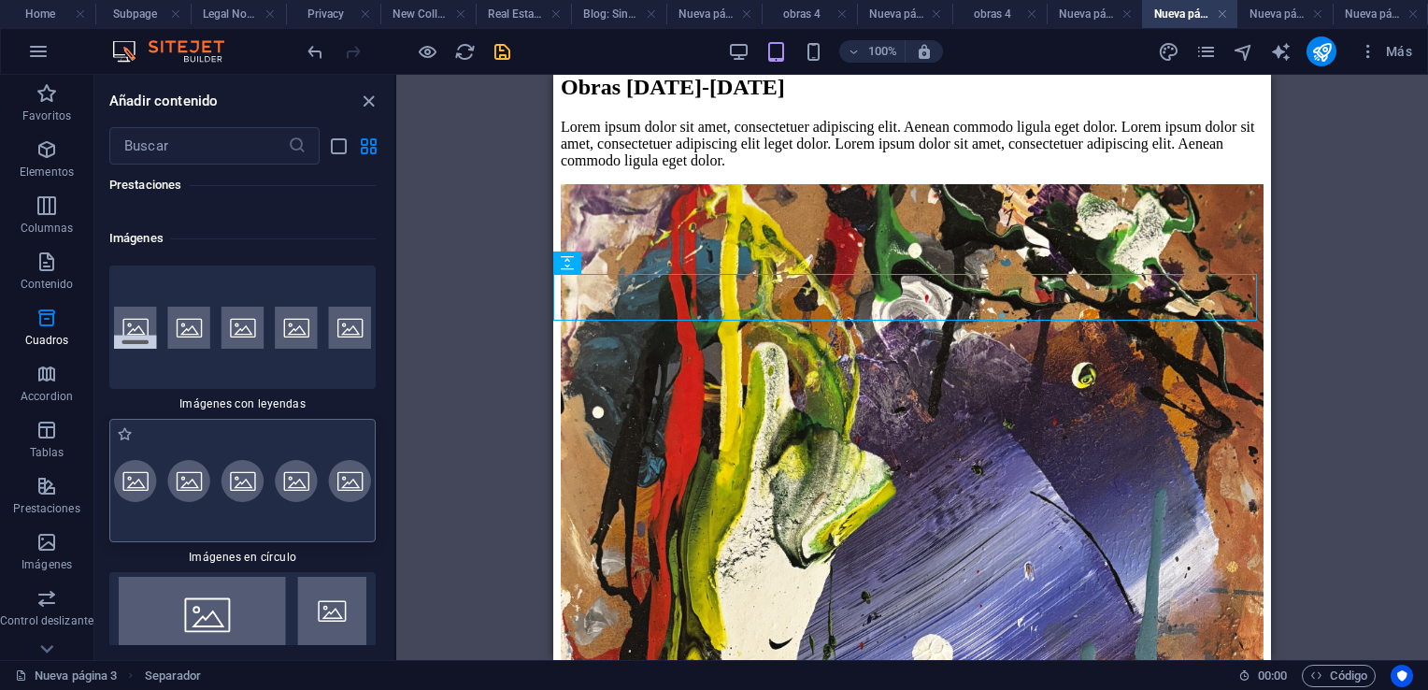
scroll to position [18806, 0]
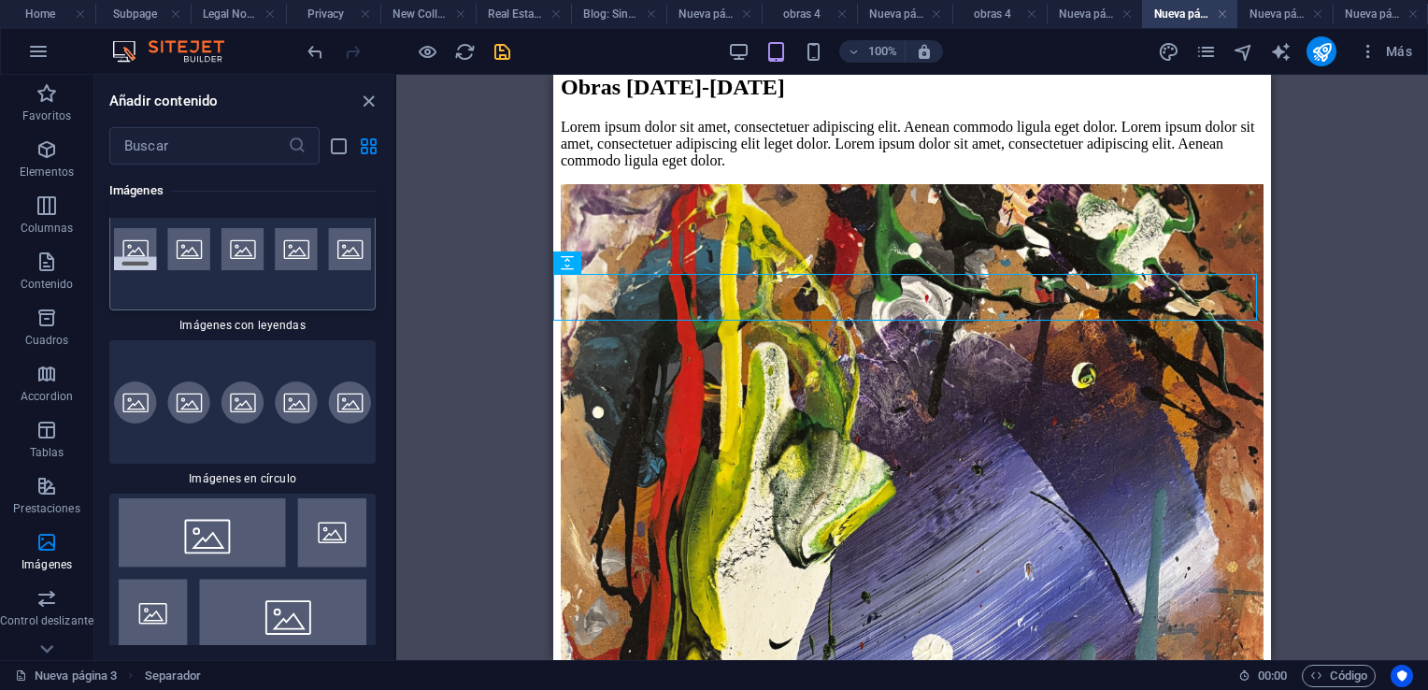
click at [201, 310] on div at bounding box center [242, 248] width 266 height 123
click at [396, 322] on div "H2 Superposición de imagen de texto Contenedor Referencia Separador Imagen Sepa…" at bounding box center [912, 367] width 1032 height 585
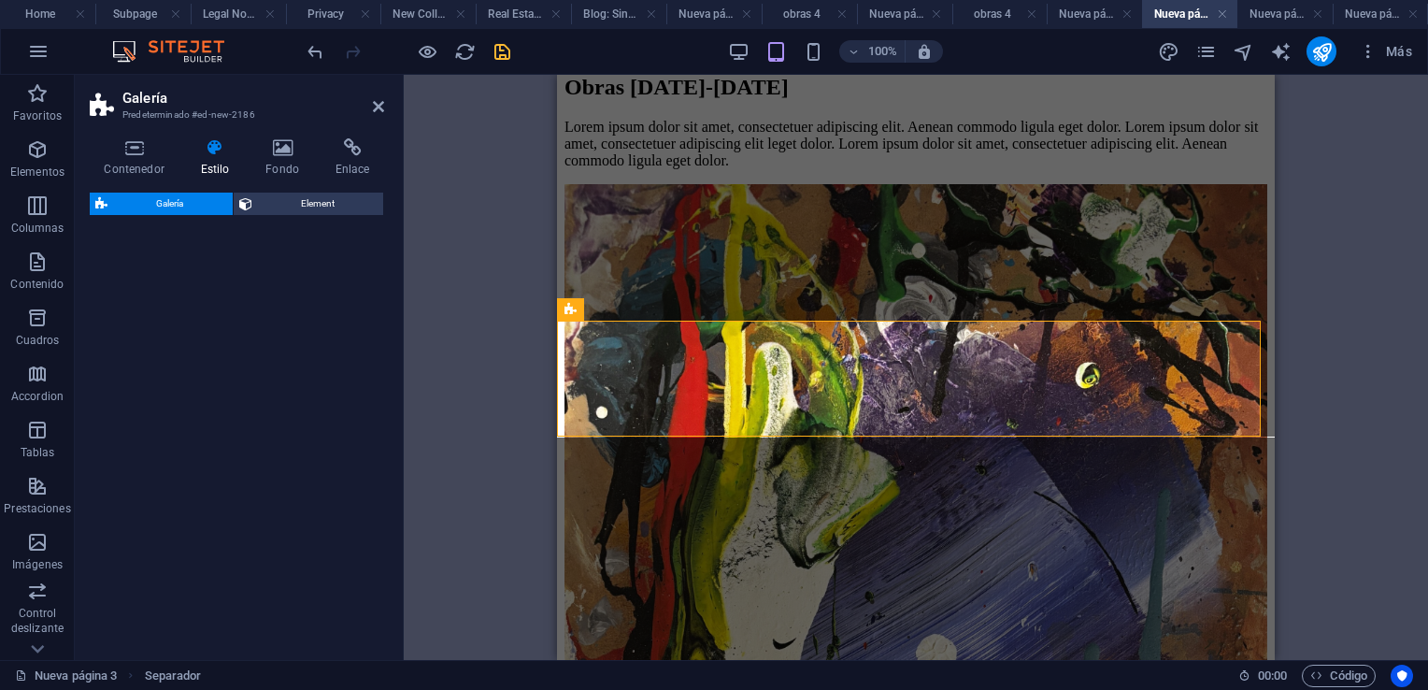
select select "rem"
select select "preset-gallery-v3-captions"
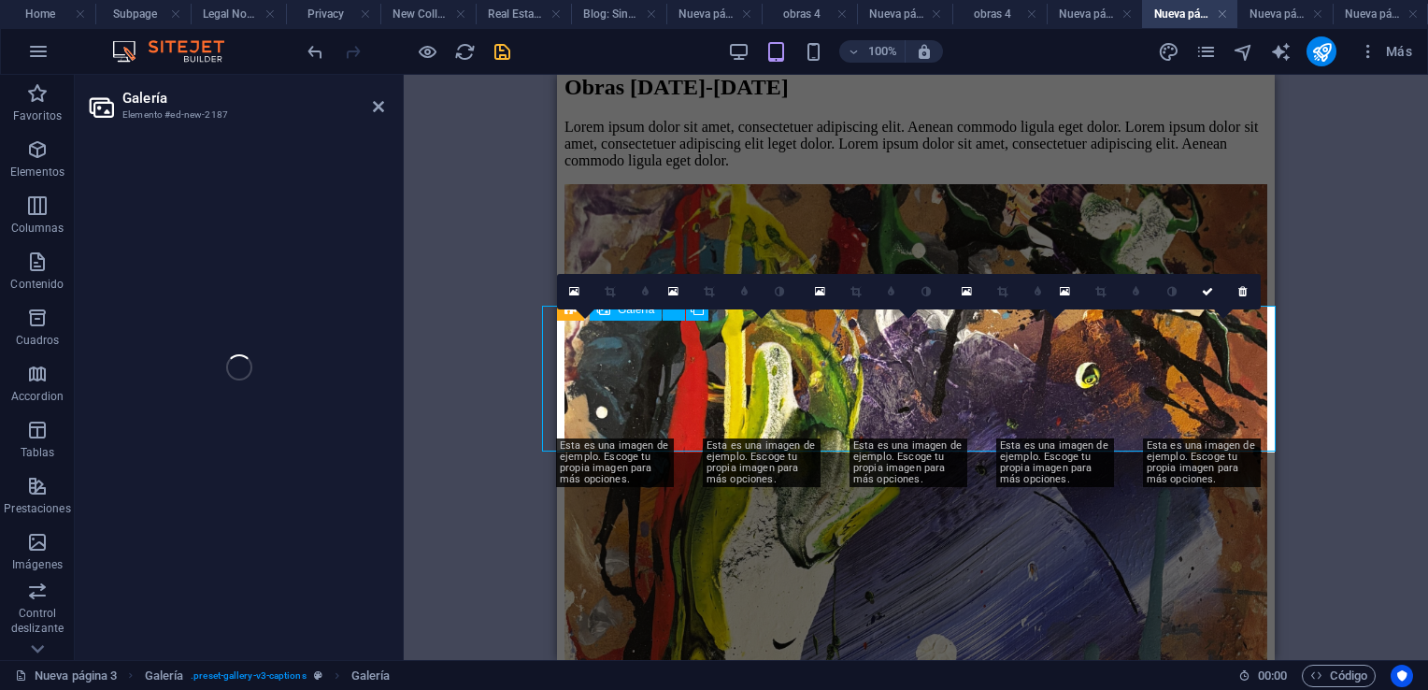
select select "4"
select select "px"
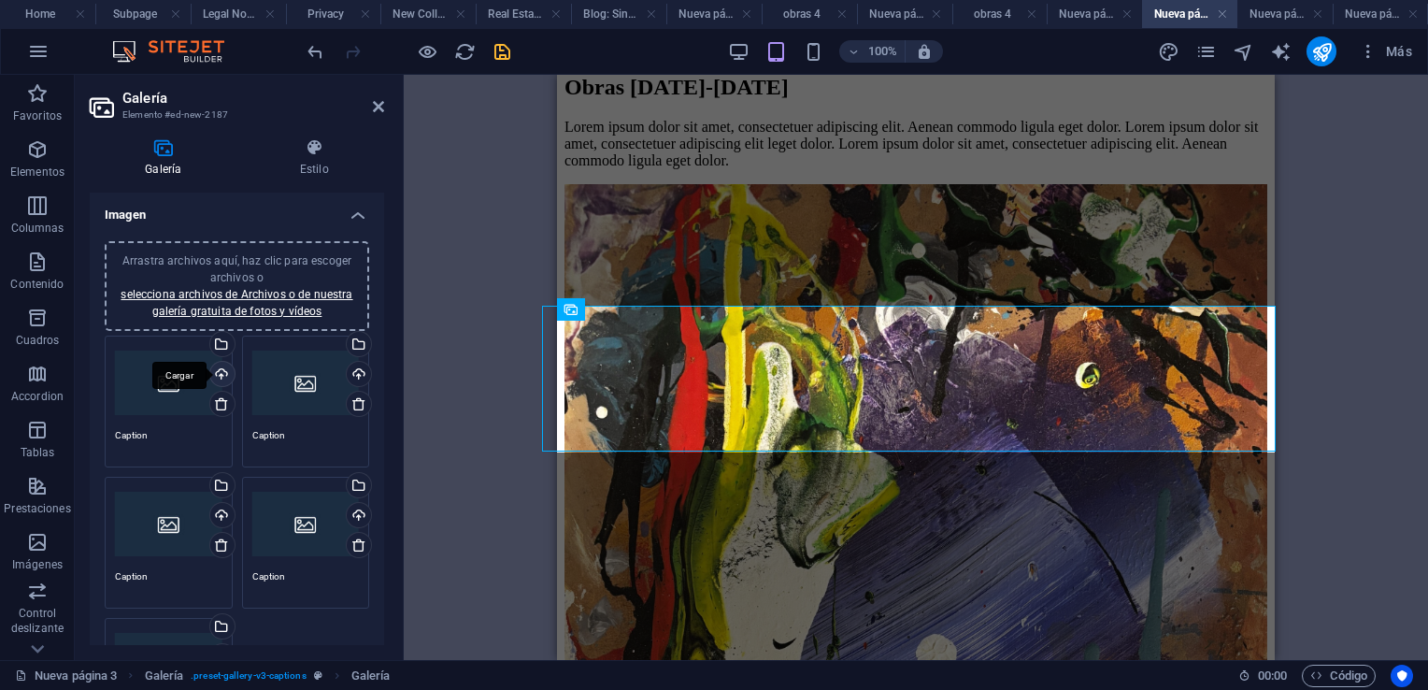
click at [221, 371] on div "Cargar" at bounding box center [221, 376] width 28 height 28
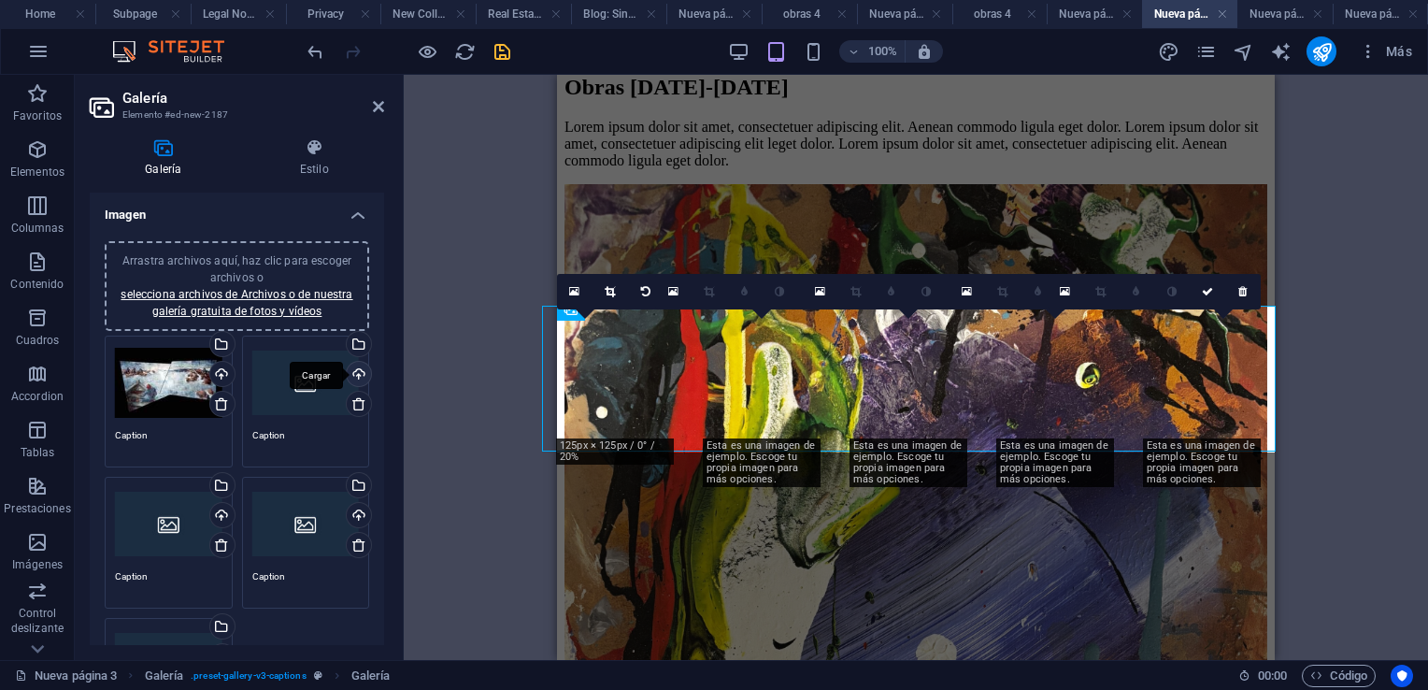
click at [357, 372] on div "Cargar" at bounding box center [357, 376] width 28 height 28
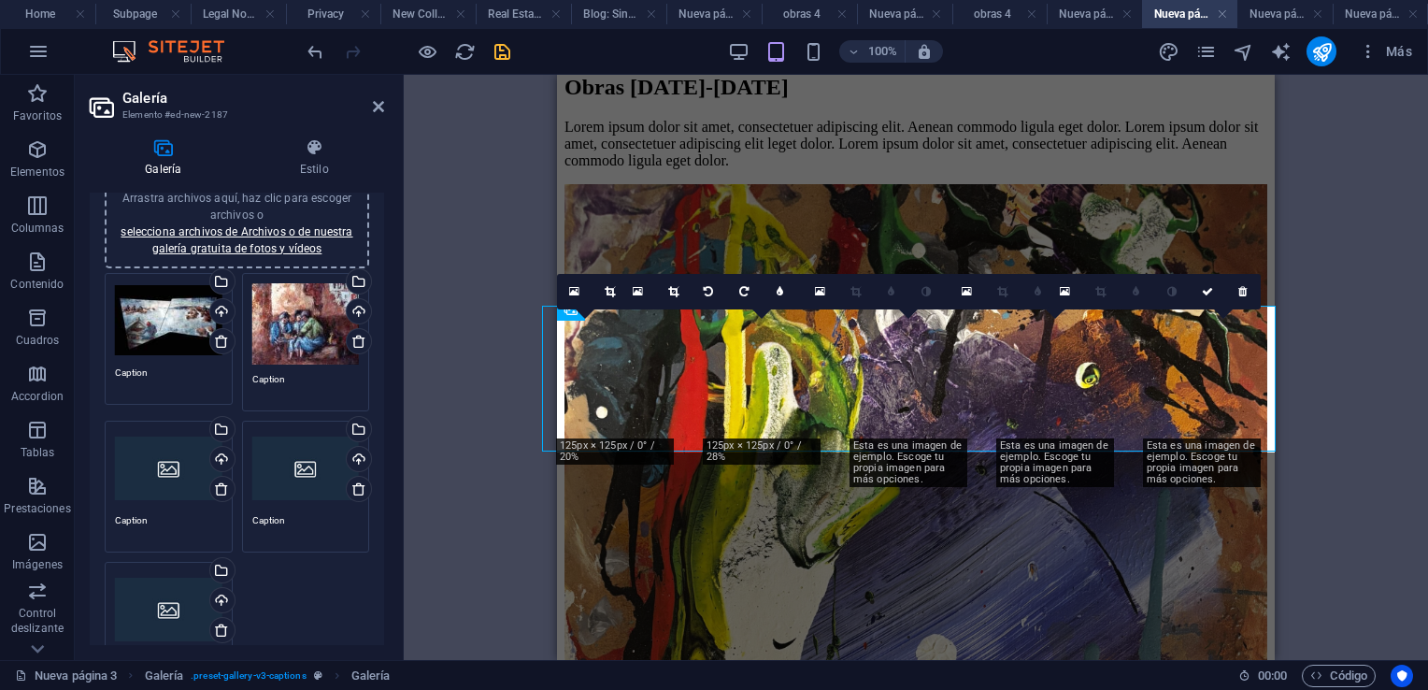
scroll to position [93, 0]
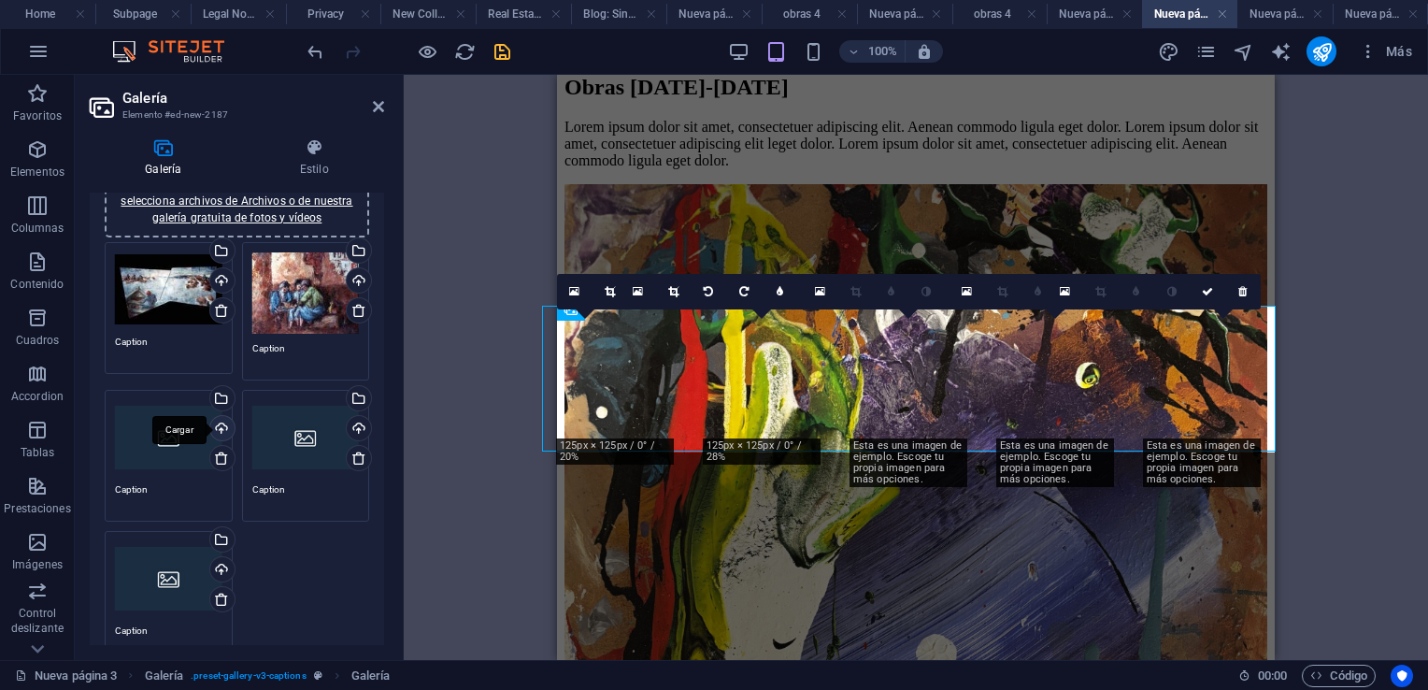
click at [221, 422] on div "Cargar" at bounding box center [221, 430] width 28 height 28
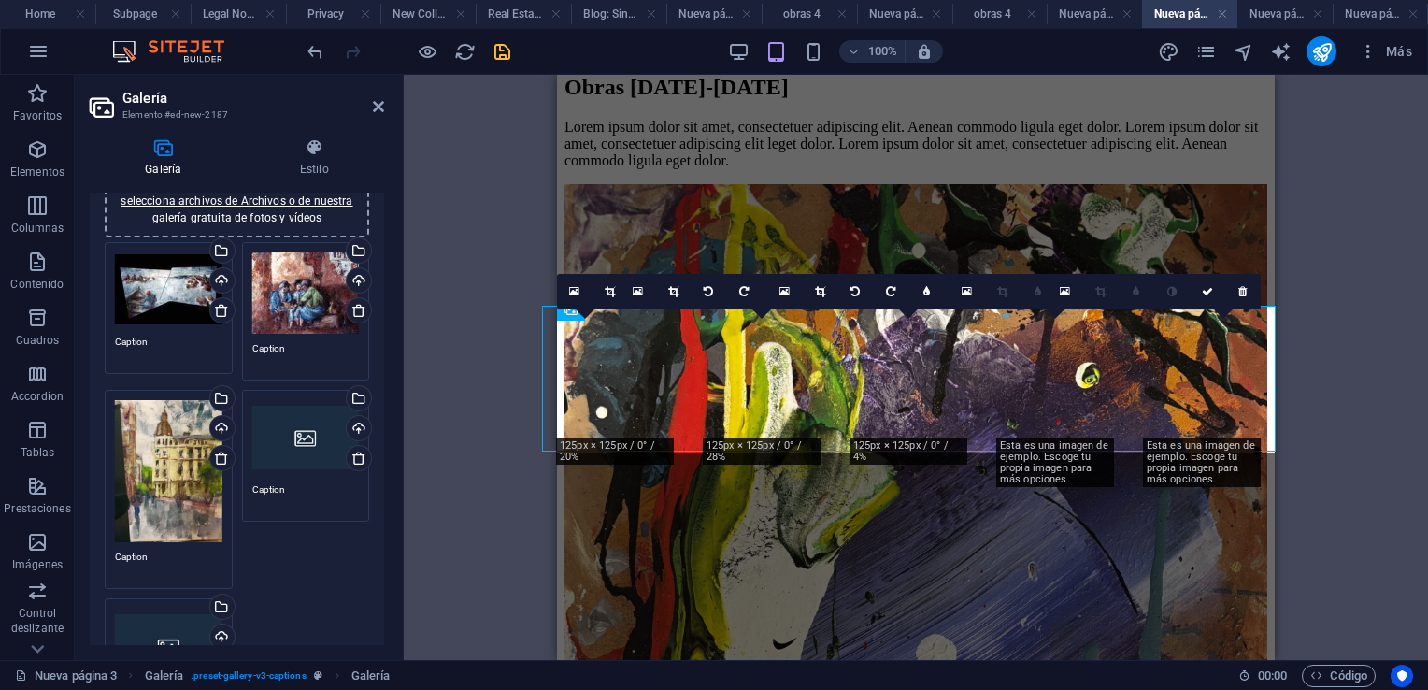
scroll to position [187, 0]
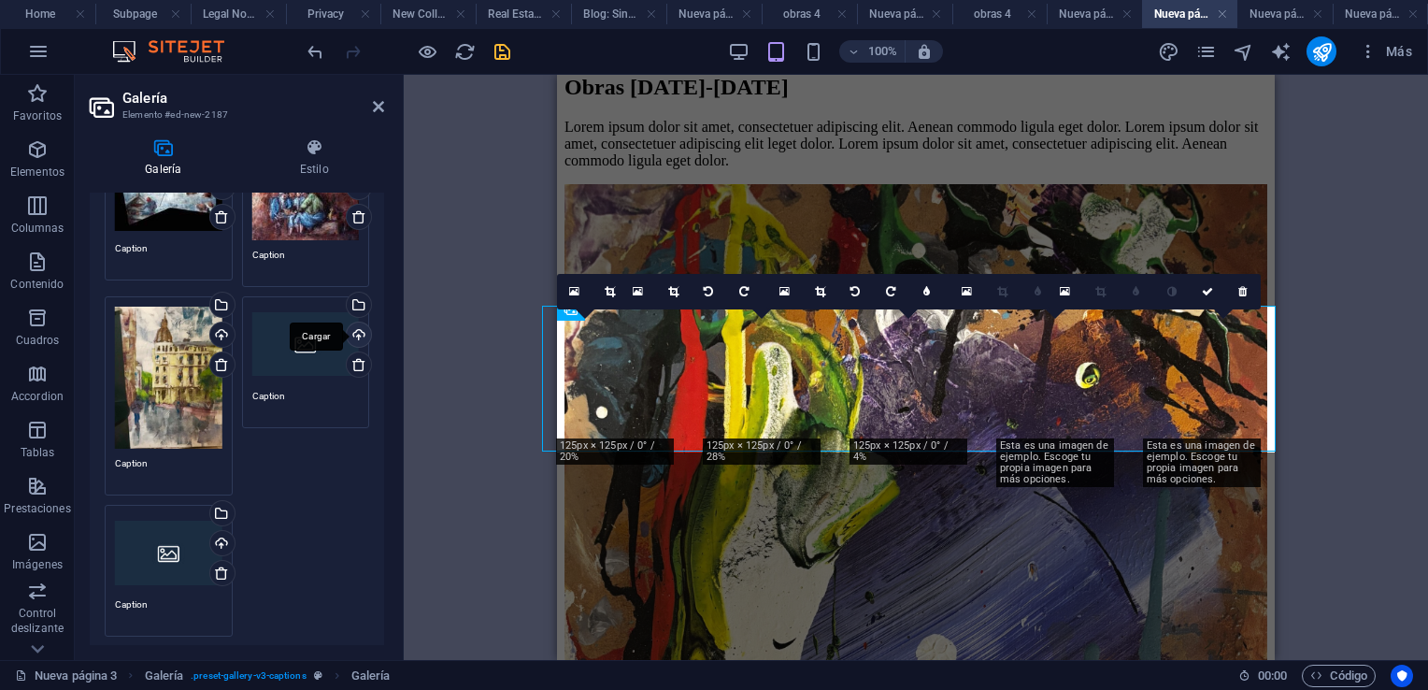
click at [356, 335] on div "Cargar" at bounding box center [357, 336] width 28 height 28
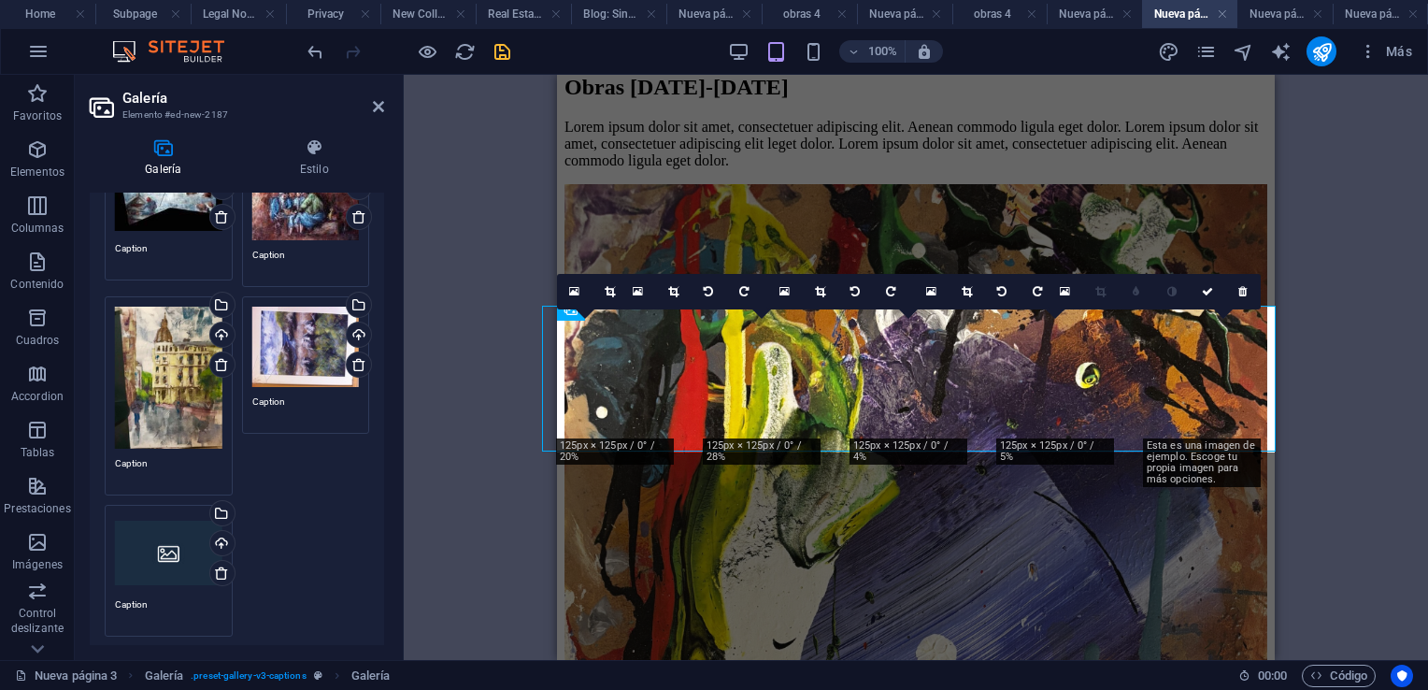
scroll to position [374, 0]
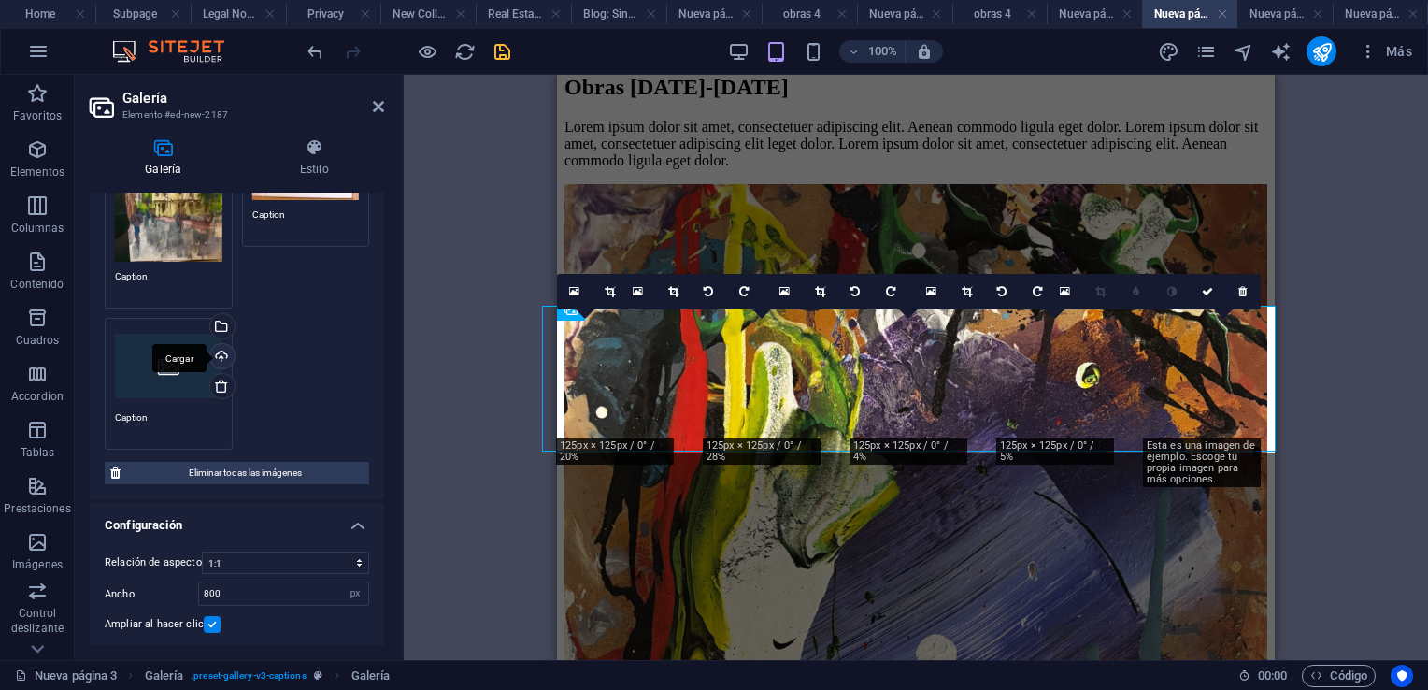
click at [219, 353] on div "Cargar" at bounding box center [221, 358] width 28 height 28
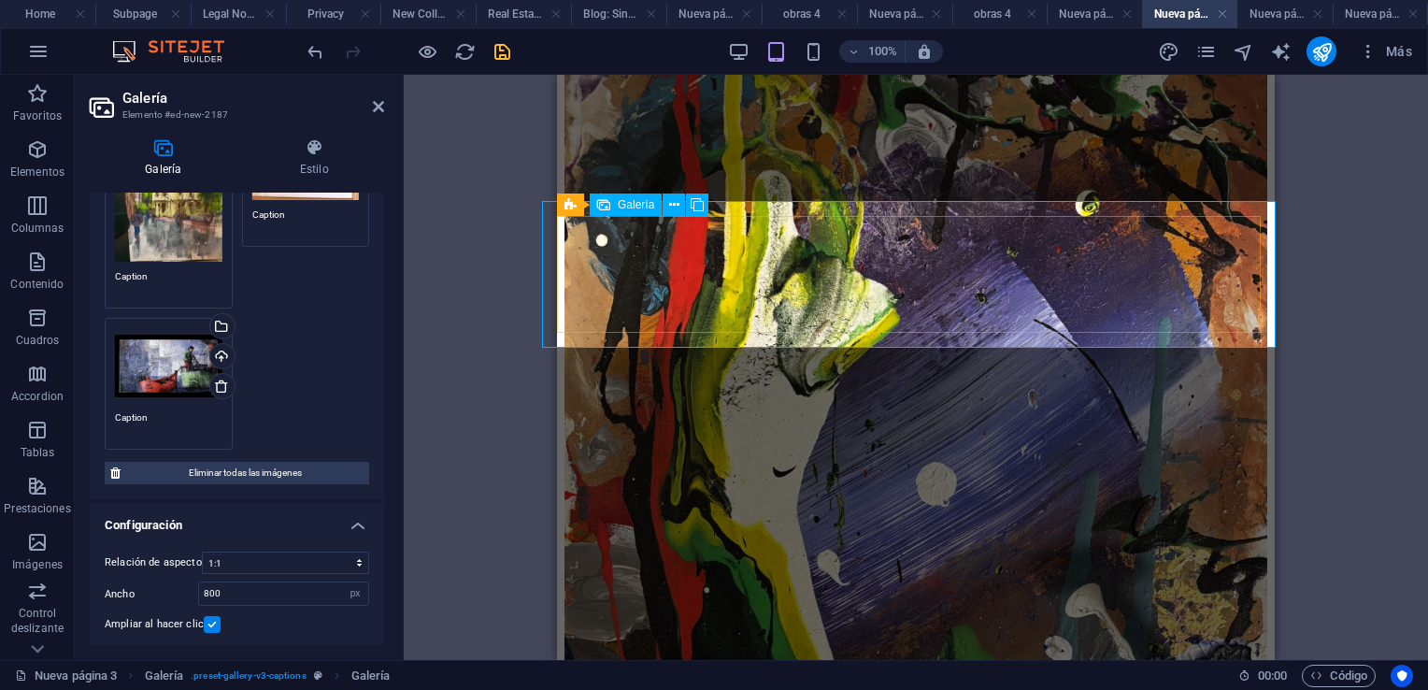
scroll to position [1402, 0]
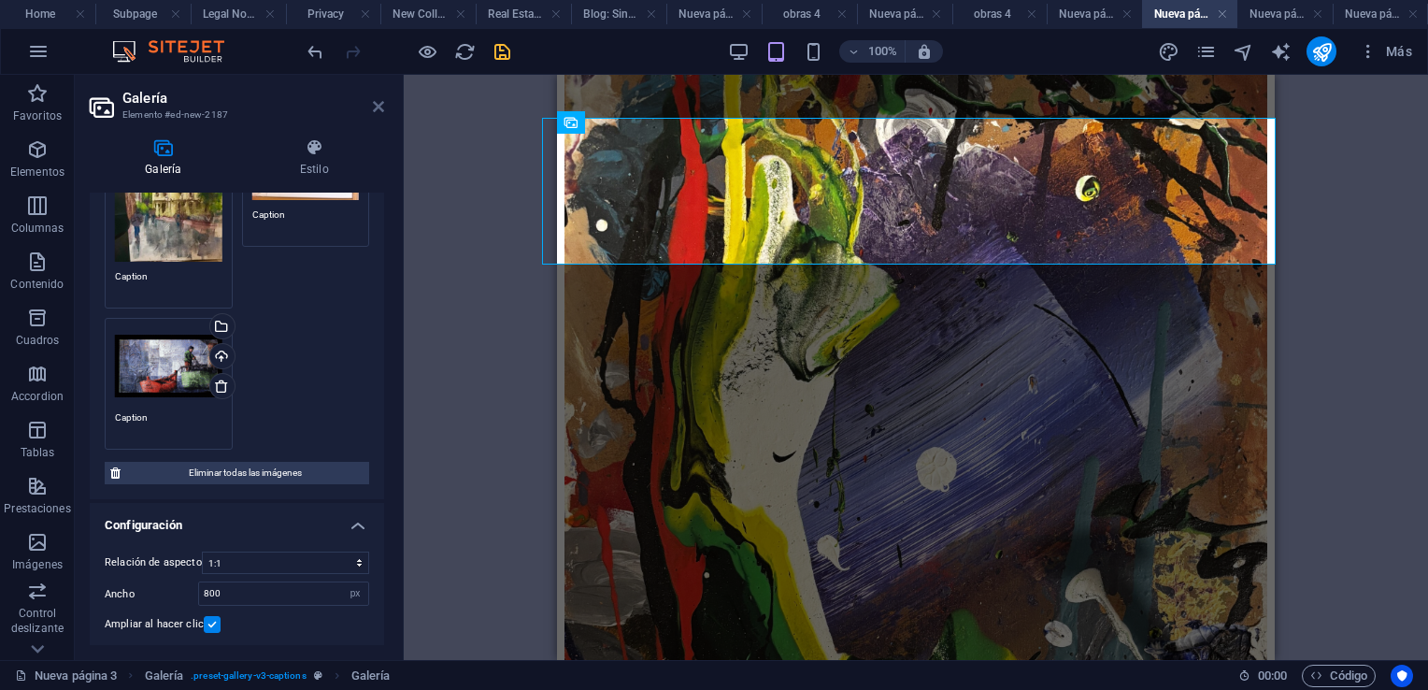
click at [381, 107] on icon at bounding box center [378, 106] width 11 height 15
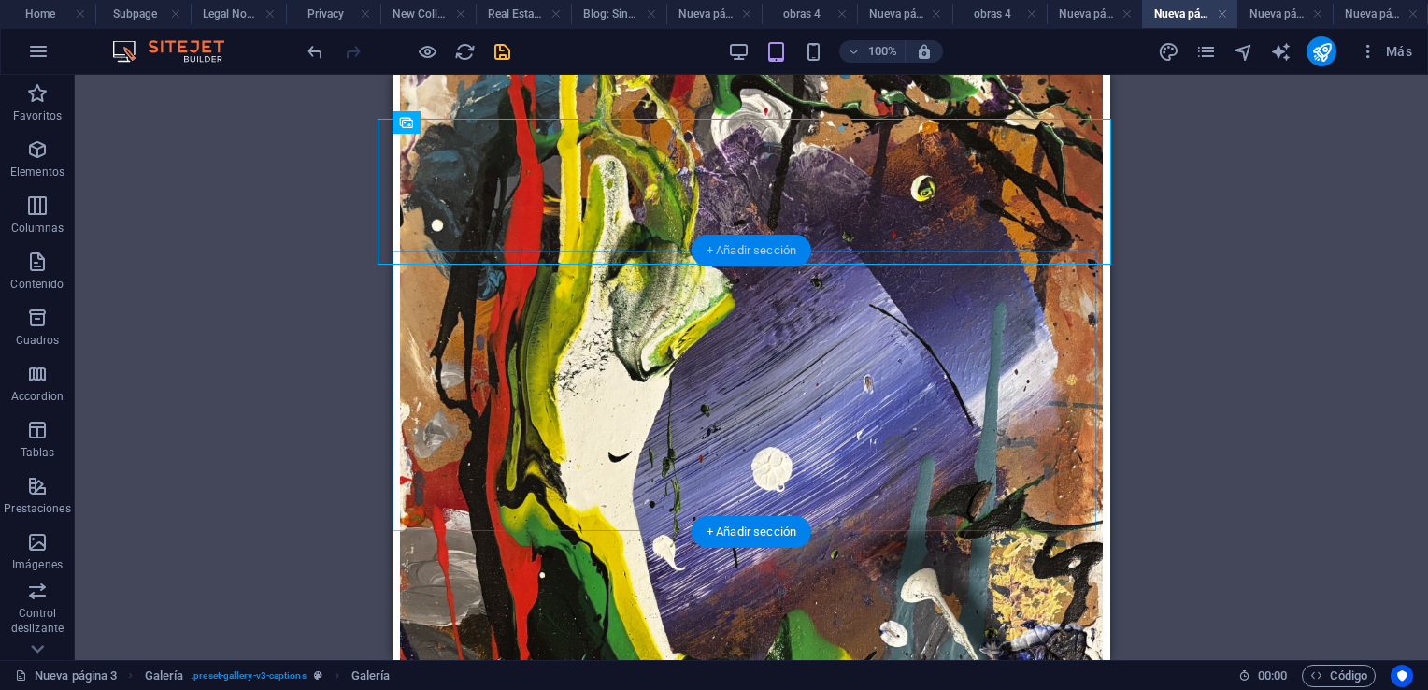
click at [759, 254] on div "+ Añadir sección" at bounding box center [752, 251] width 120 height 32
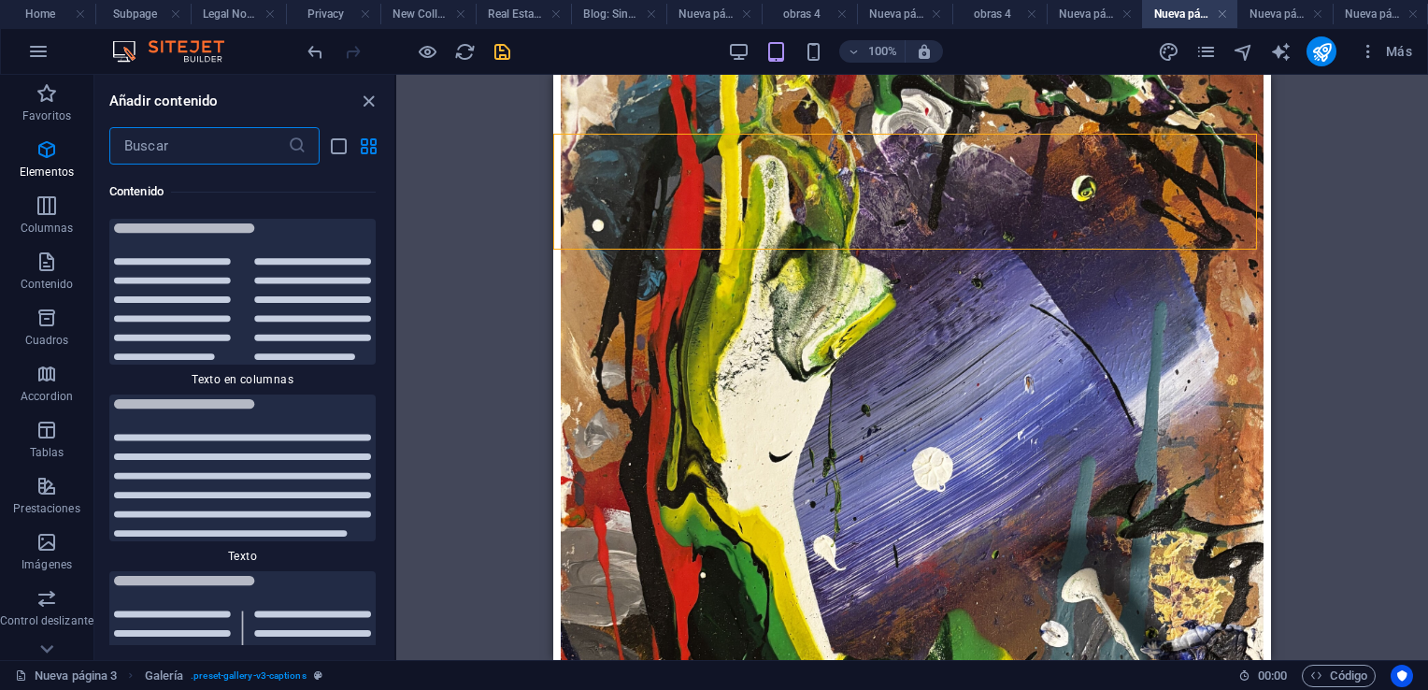
scroll to position [6358, 0]
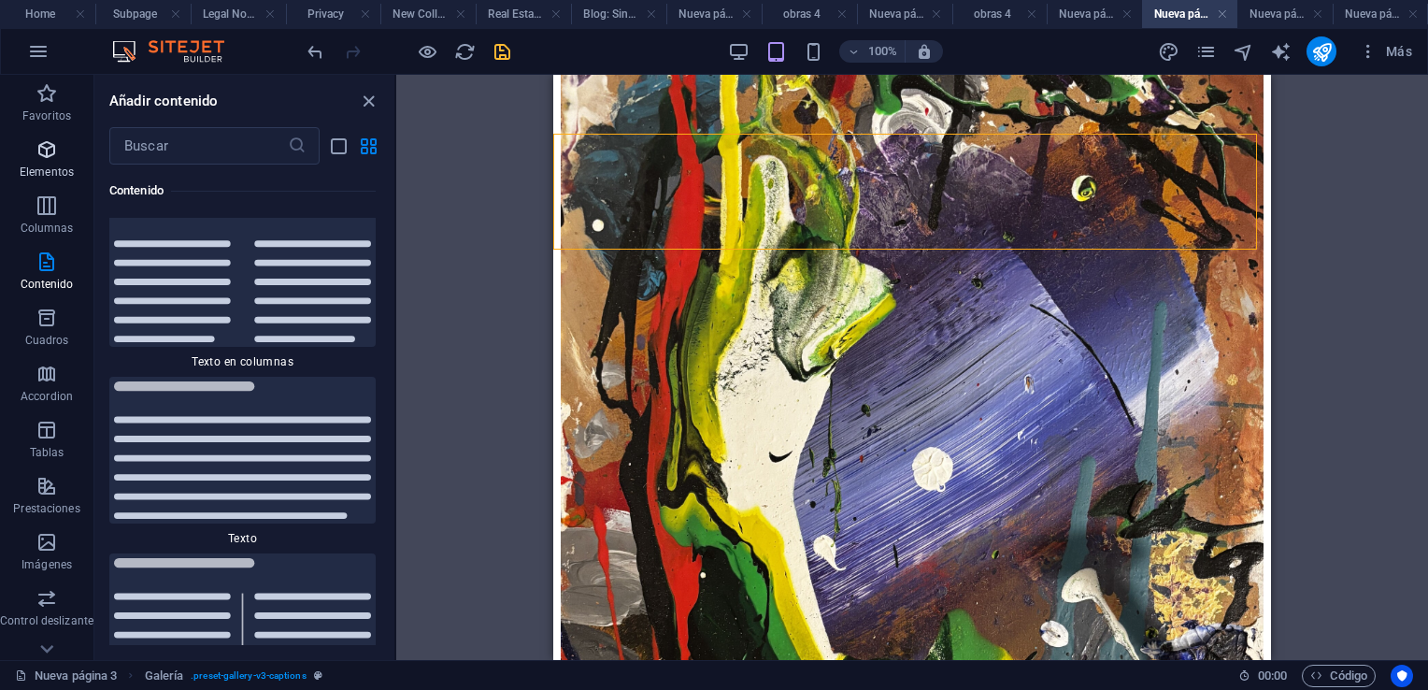
click at [39, 150] on icon "button" at bounding box center [47, 149] width 22 height 22
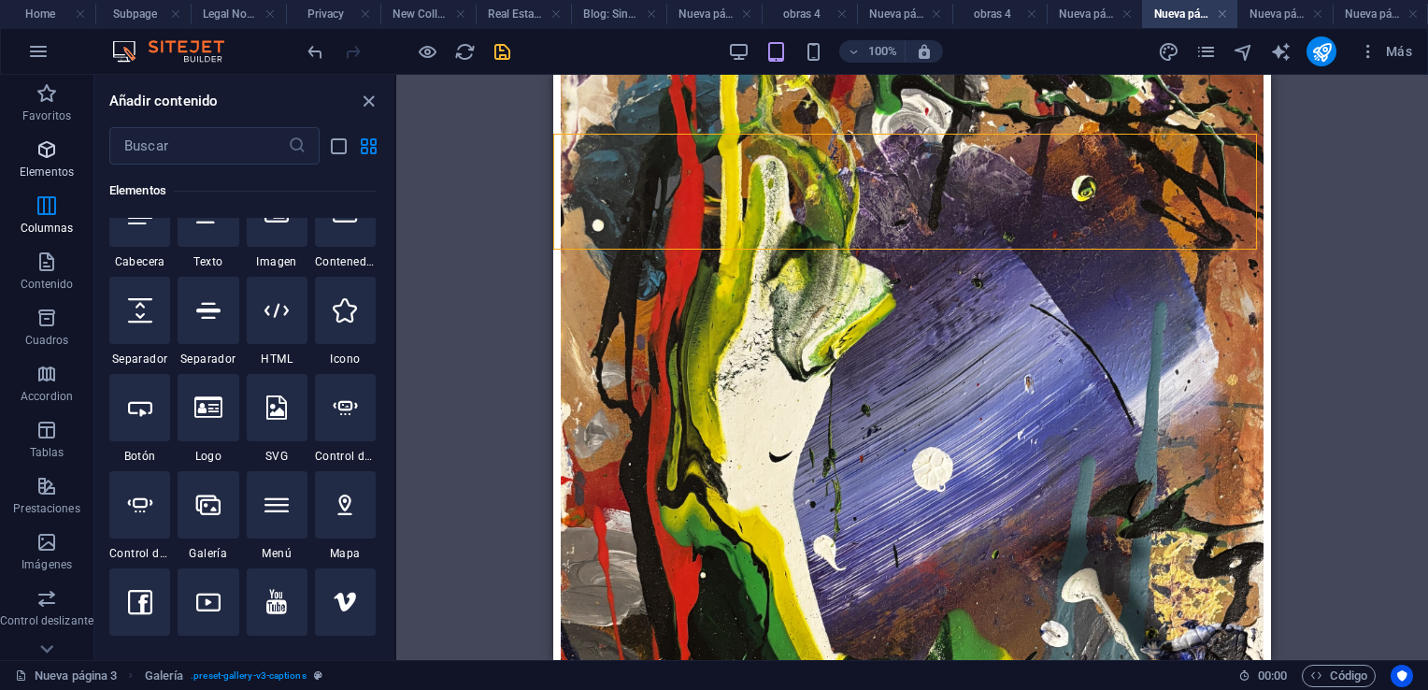
scroll to position [352, 0]
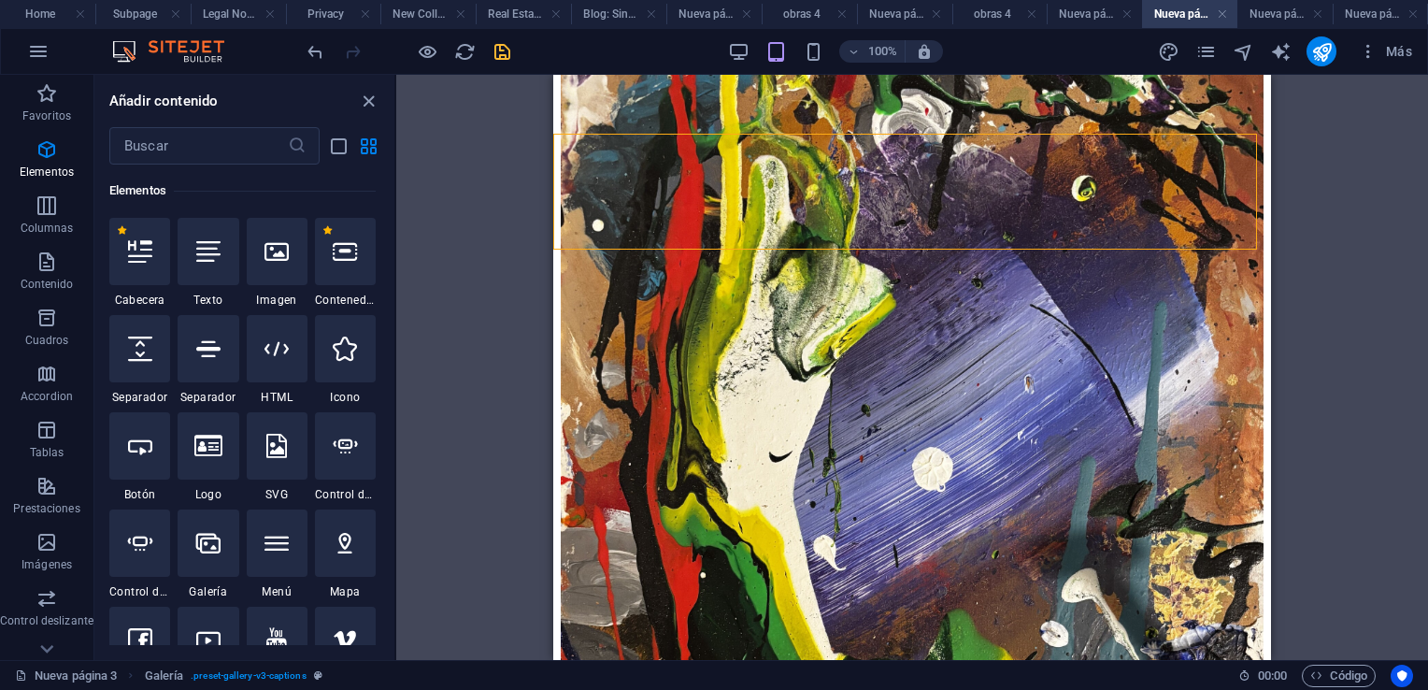
click at [150, 360] on icon at bounding box center [140, 348] width 24 height 24
click at [396, 360] on div "Arrastra y suelta un archivo para añadirlo H2 Superposición de imagen de texto …" at bounding box center [912, 367] width 1032 height 585
select select "px"
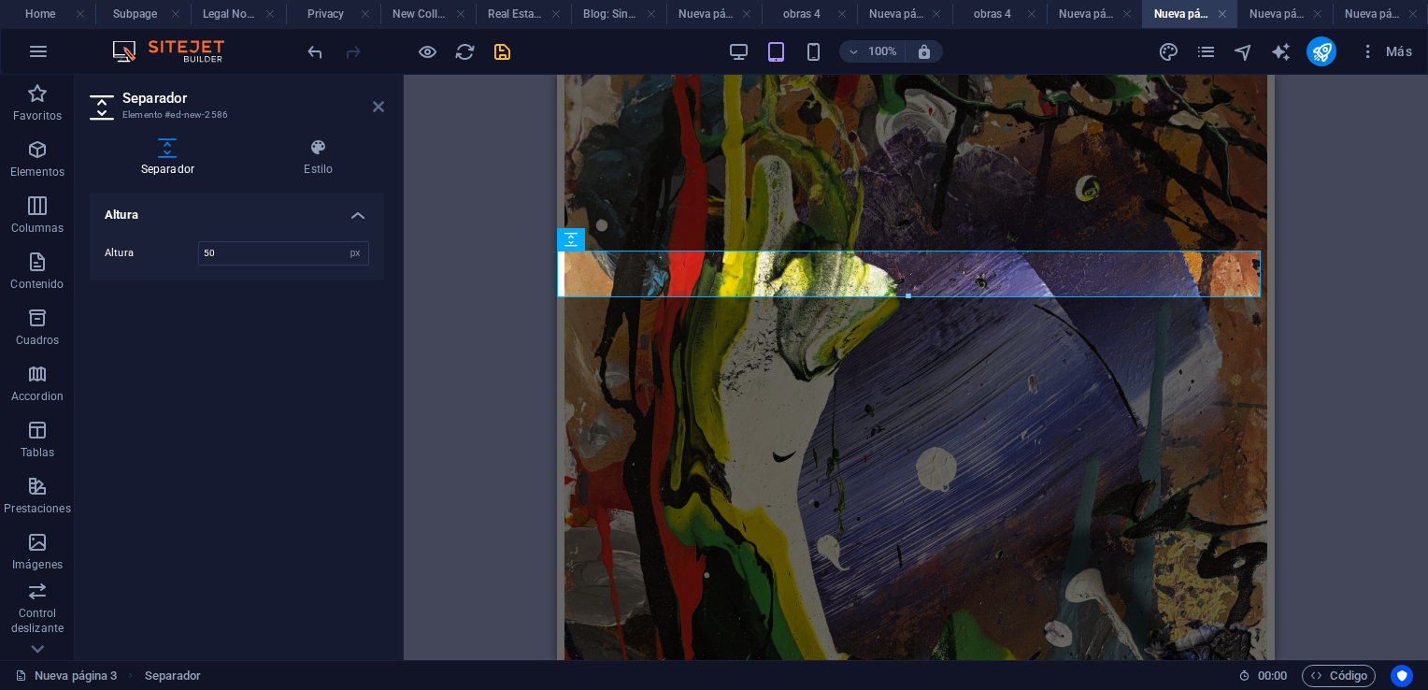
click at [382, 110] on icon at bounding box center [378, 106] width 11 height 15
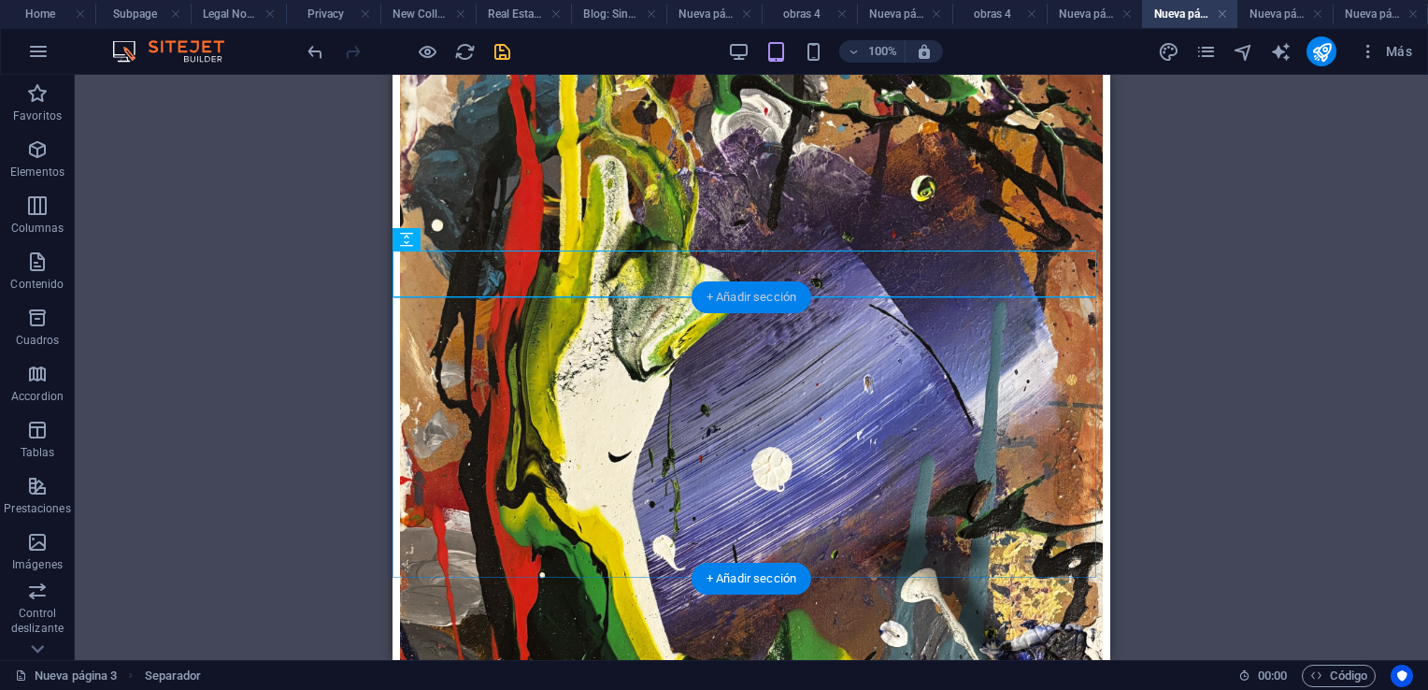
click at [729, 302] on div "+ Añadir sección" at bounding box center [752, 297] width 120 height 32
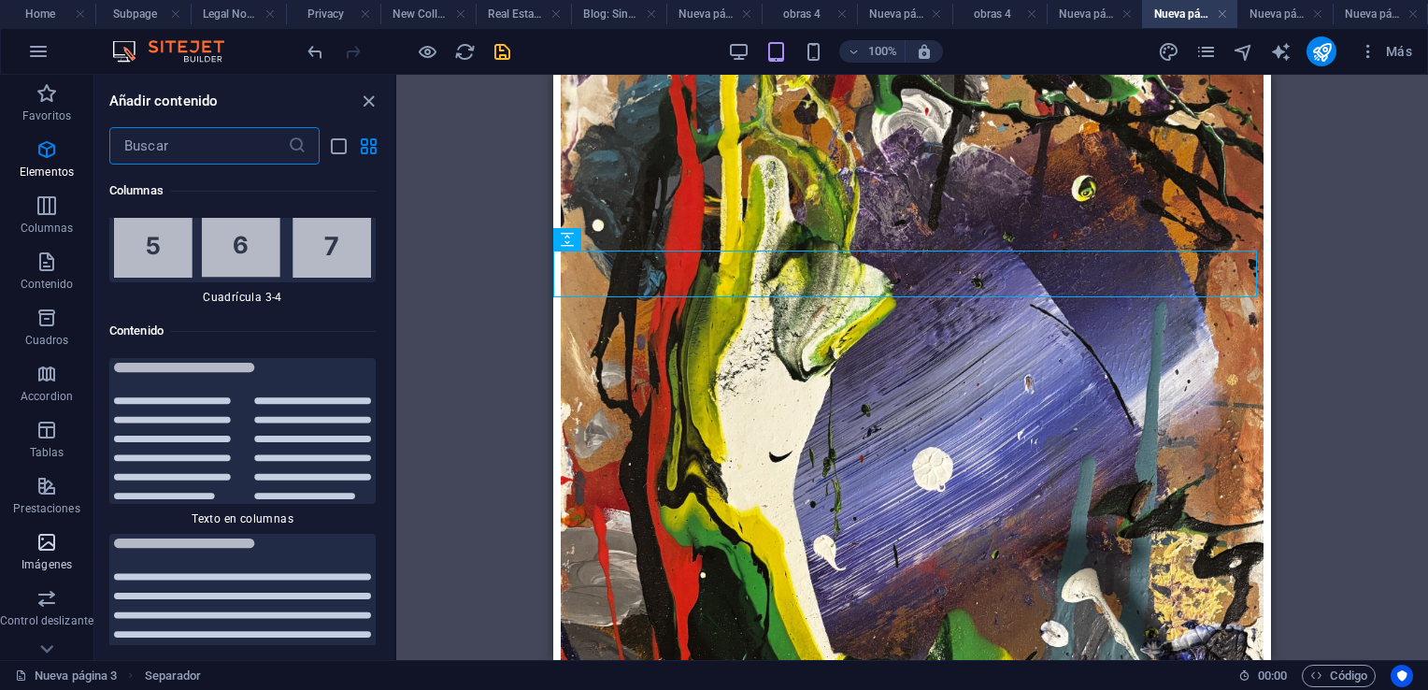
scroll to position [6358, 0]
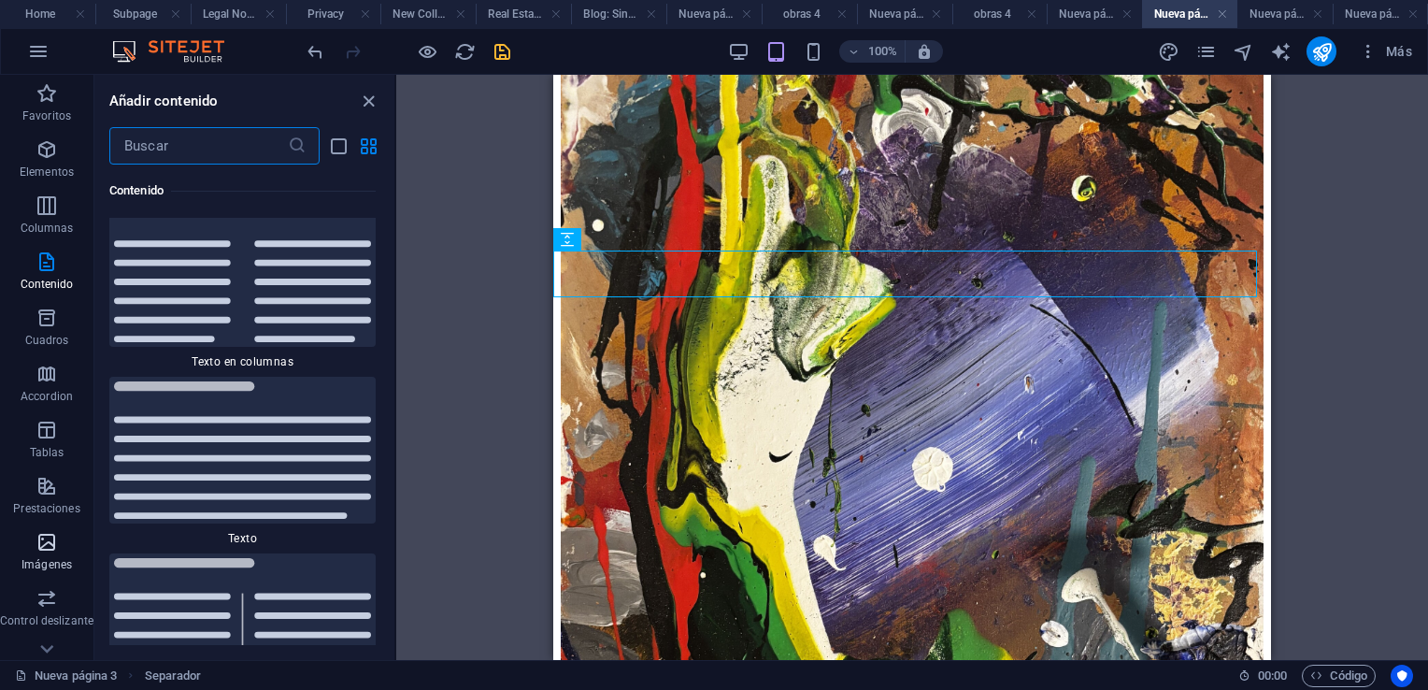
click at [46, 544] on icon "button" at bounding box center [47, 542] width 22 height 22
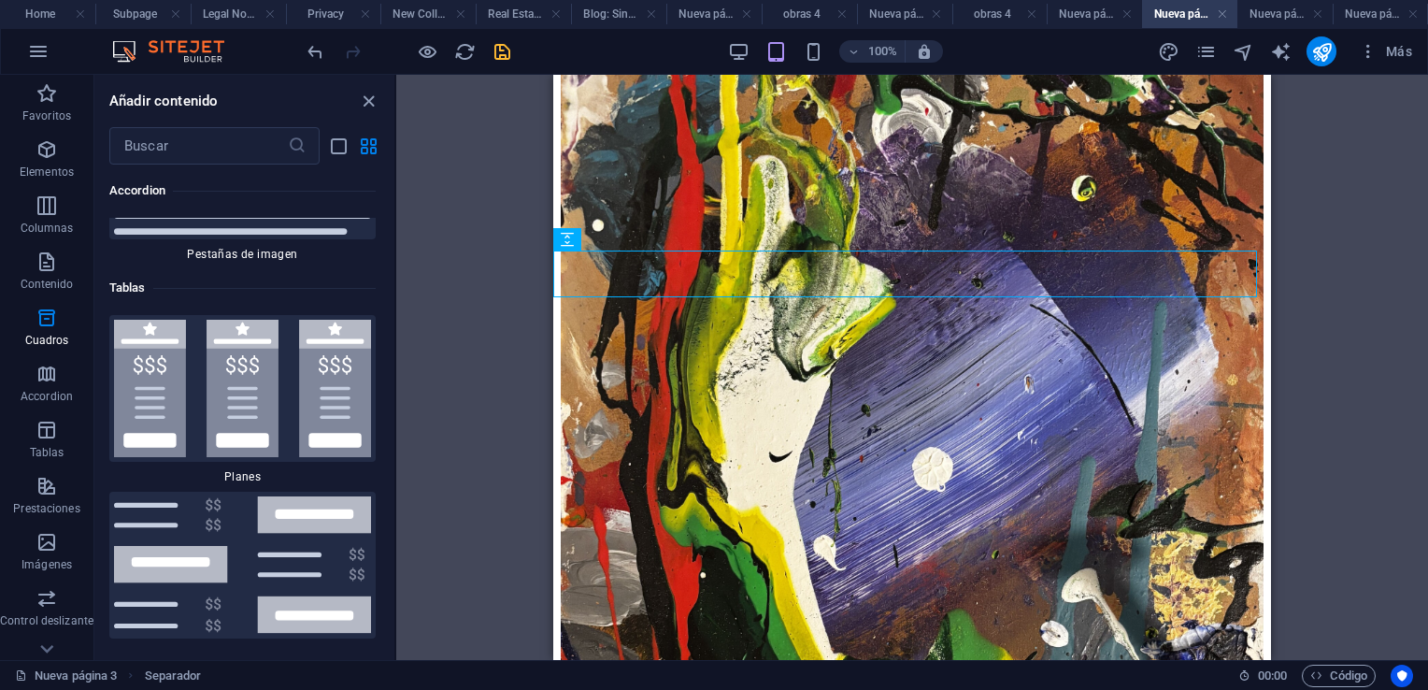
scroll to position [18806, 0]
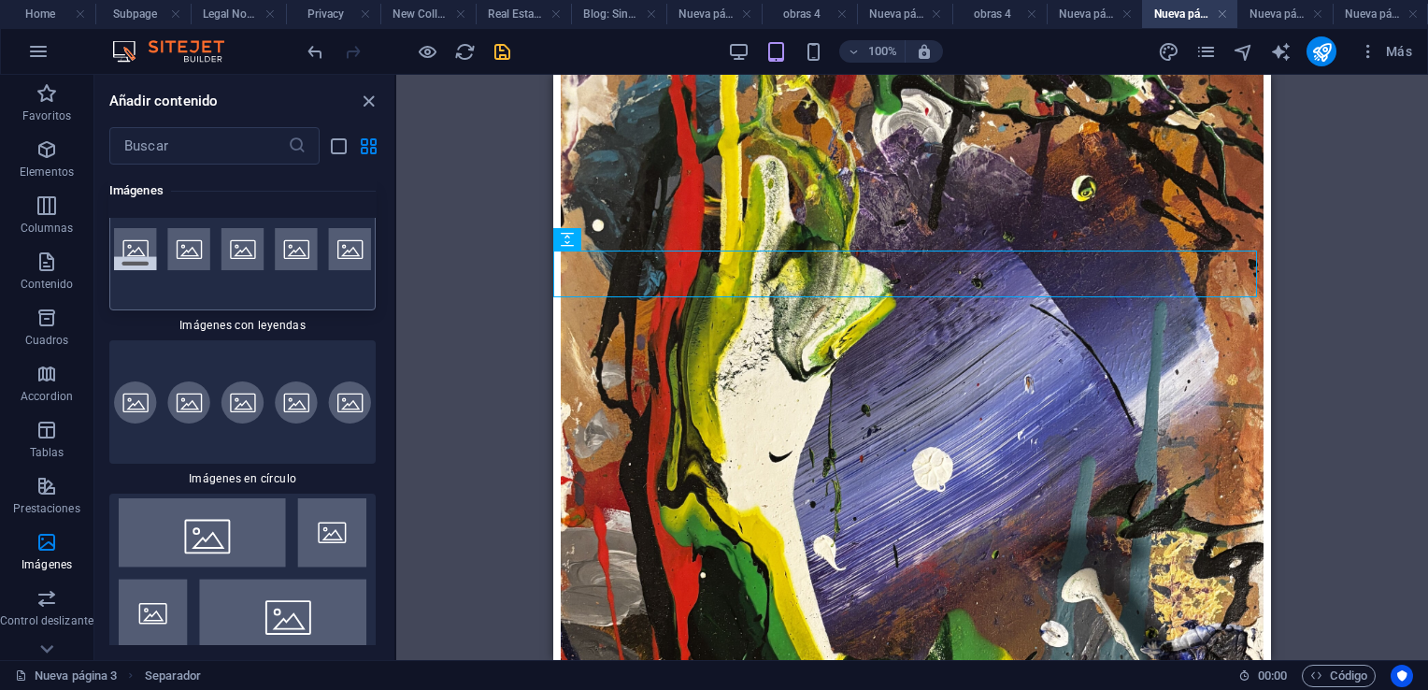
click at [262, 310] on div at bounding box center [242, 248] width 266 height 123
click at [396, 317] on div "H2 Superposición de imagen de texto Contenedor Referencia Separador Imagen Sepa…" at bounding box center [912, 367] width 1032 height 585
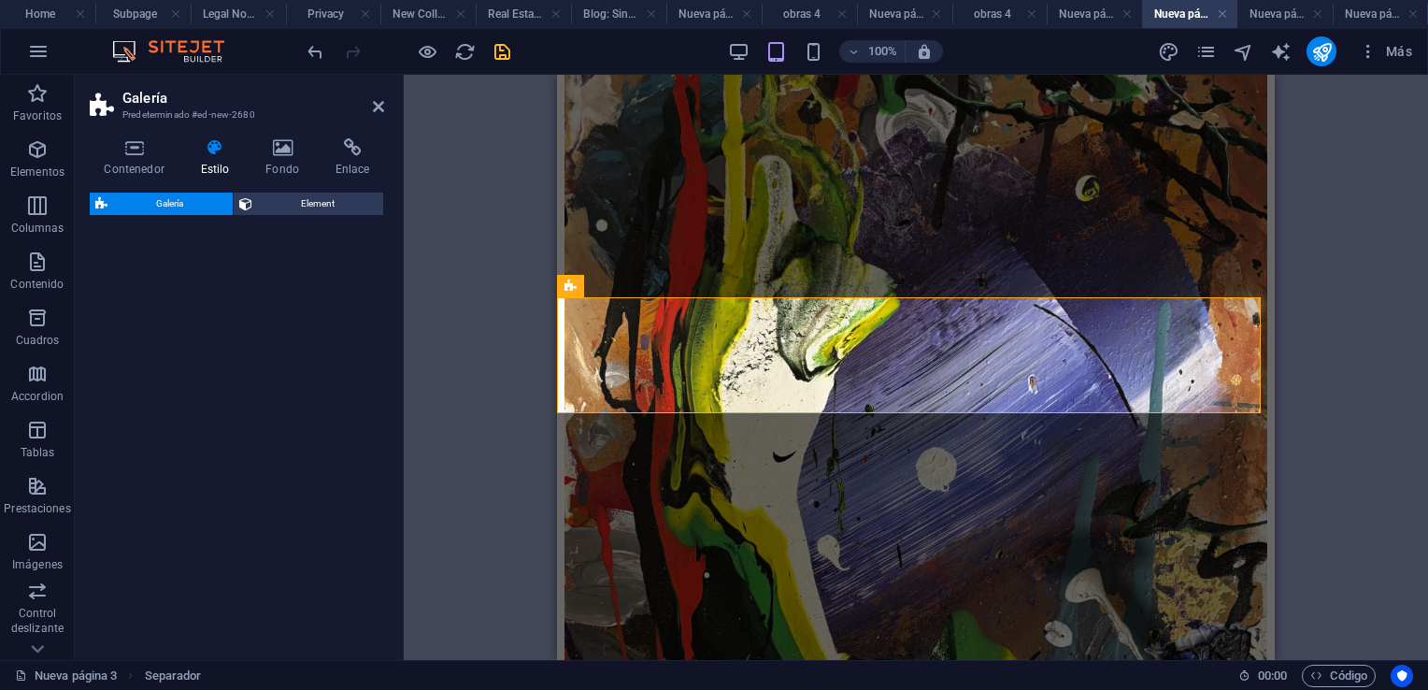
select select "rem"
select select "preset-gallery-v3-captions"
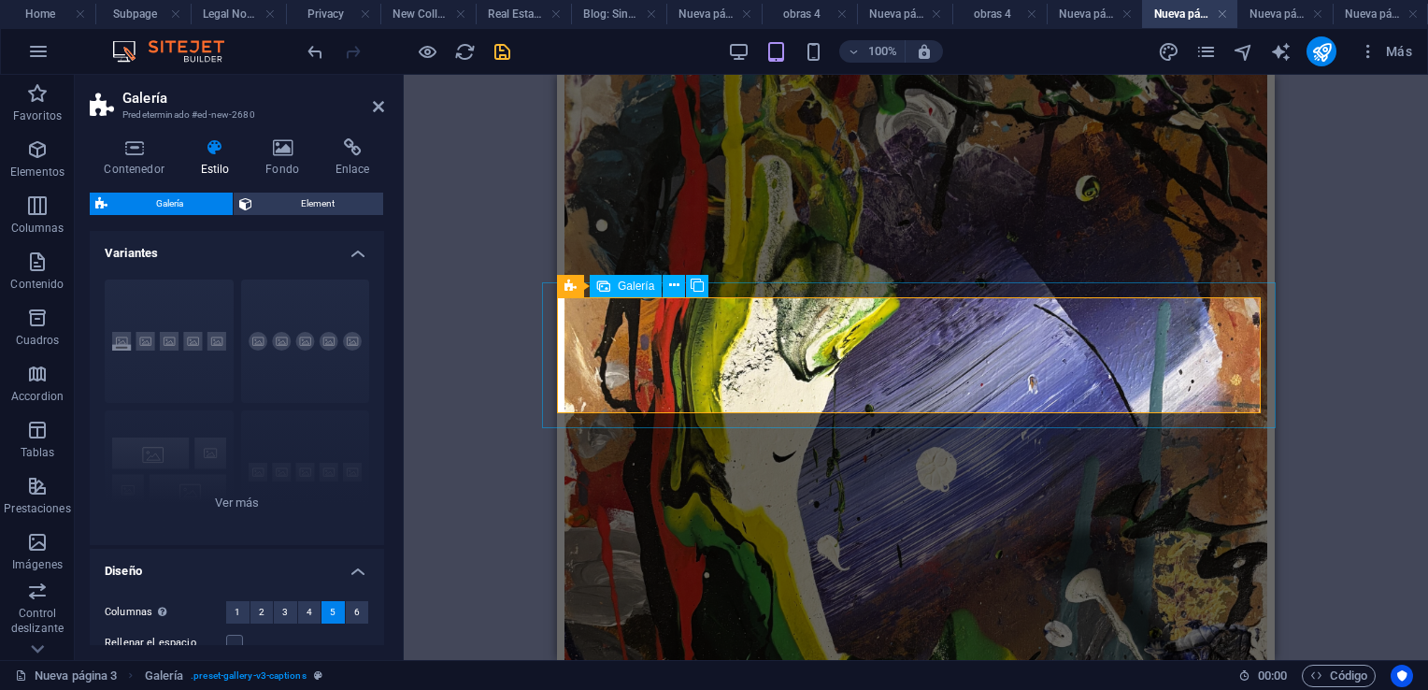
select select "4"
select select "px"
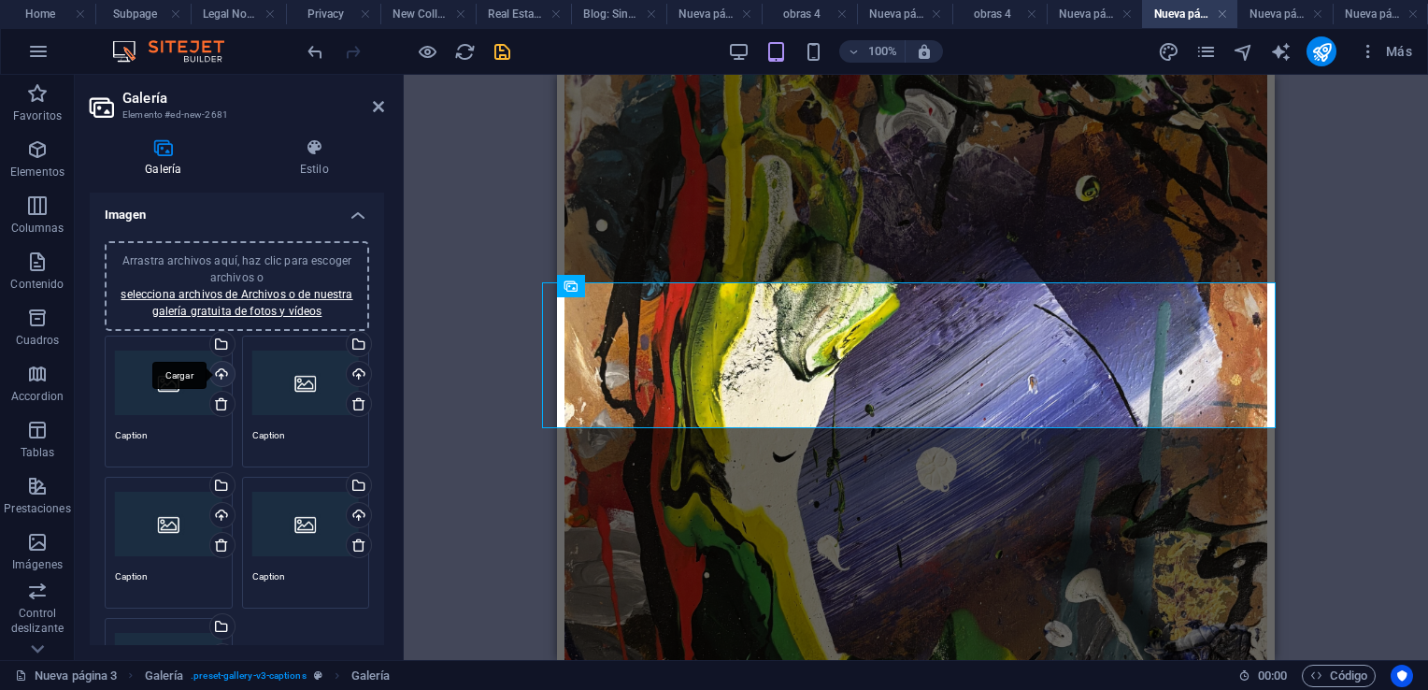
click at [221, 372] on div "Cargar" at bounding box center [221, 376] width 28 height 28
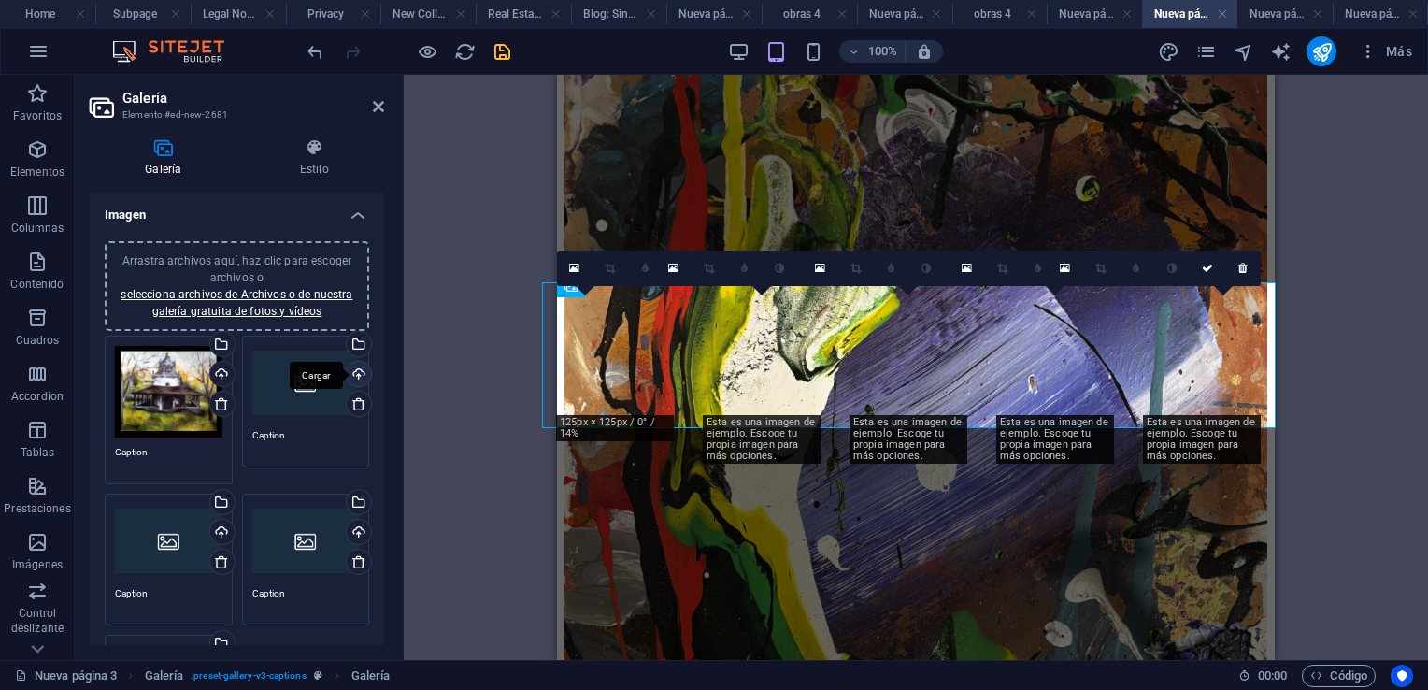
click at [353, 368] on div "Cargar" at bounding box center [357, 376] width 28 height 28
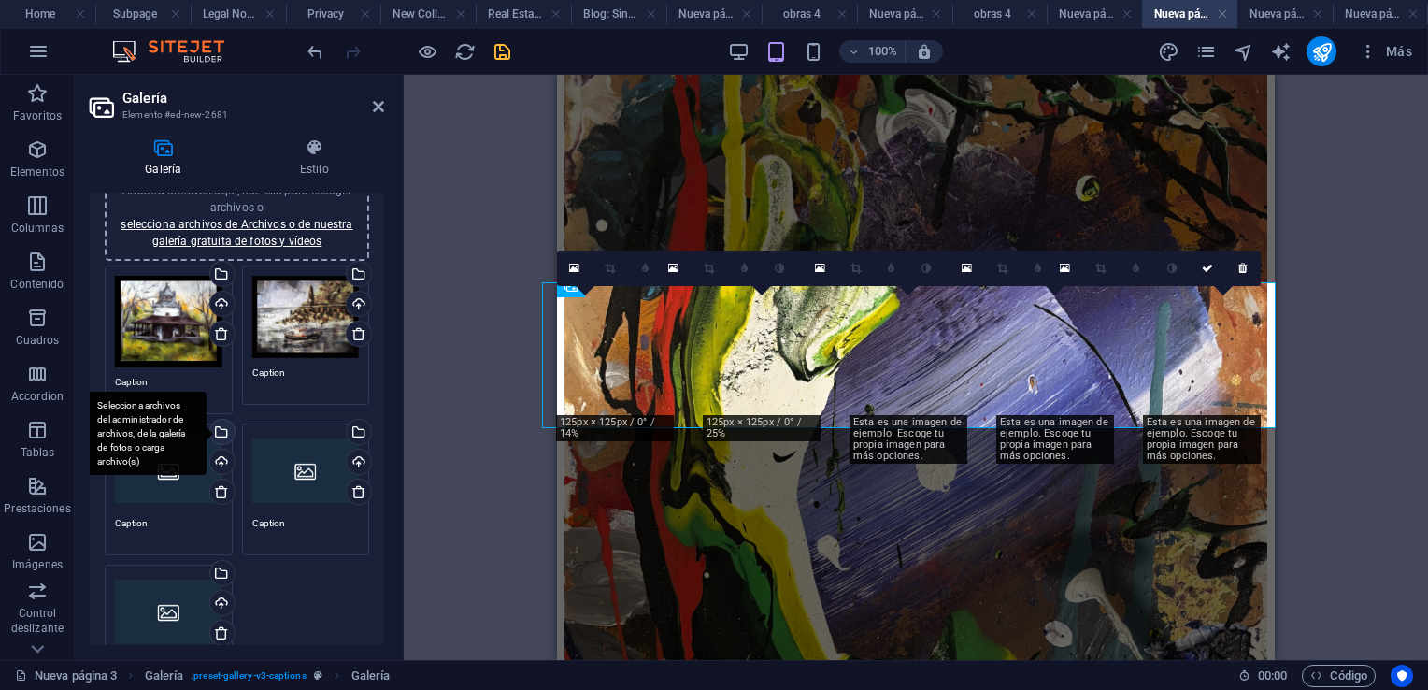
scroll to position [93, 0]
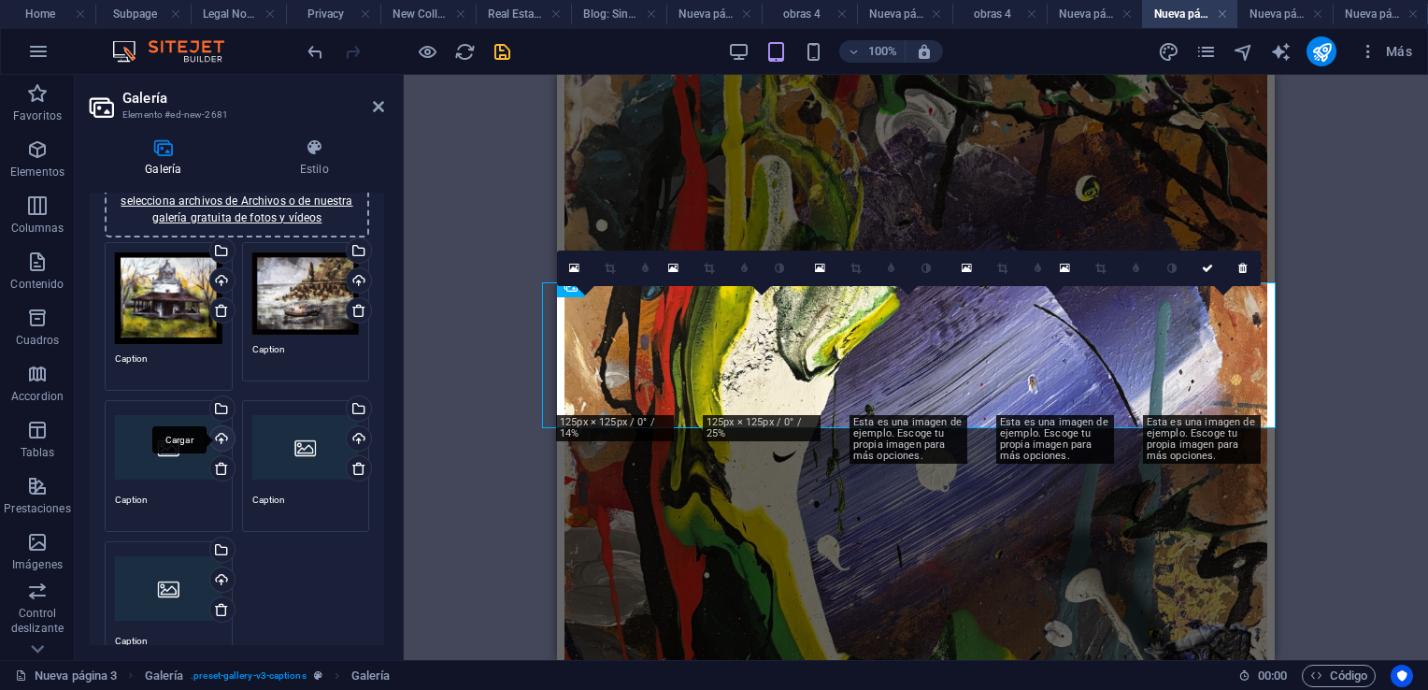
click at [222, 442] on div "Cargar" at bounding box center [221, 440] width 28 height 28
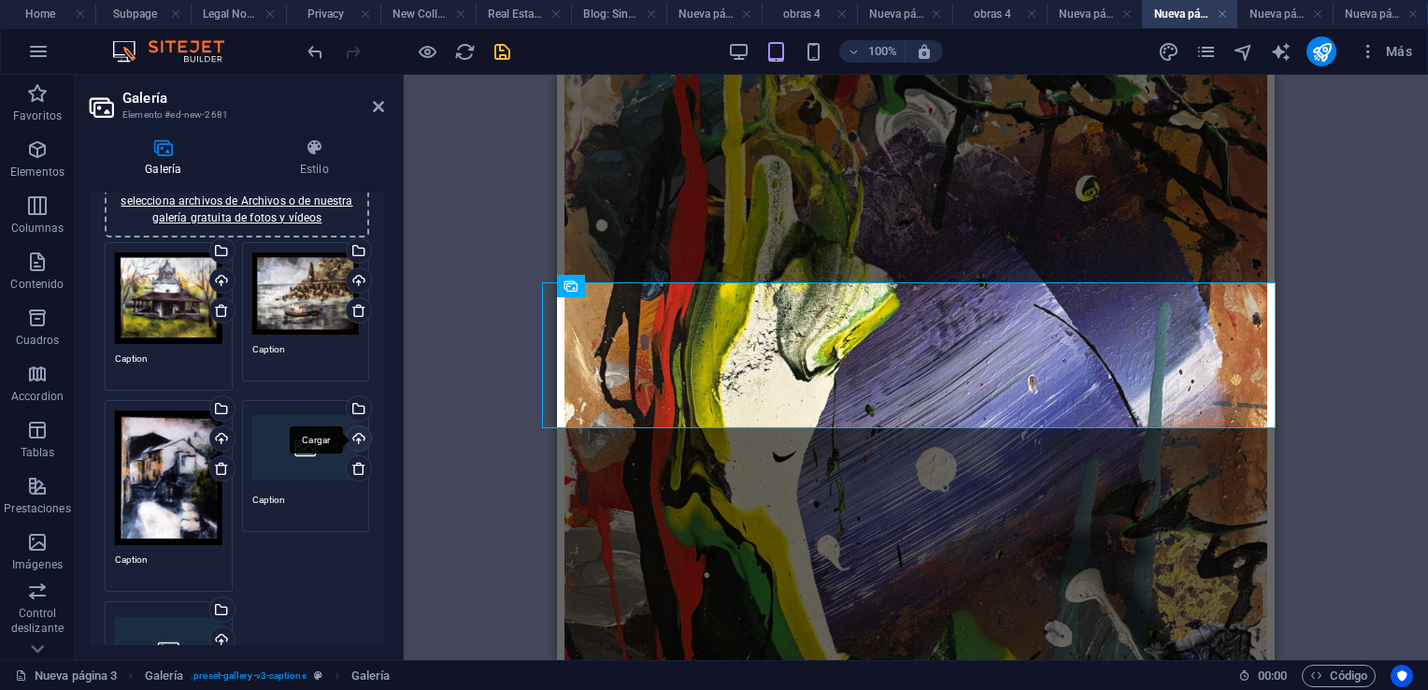
click at [353, 439] on div "Cargar" at bounding box center [357, 440] width 28 height 28
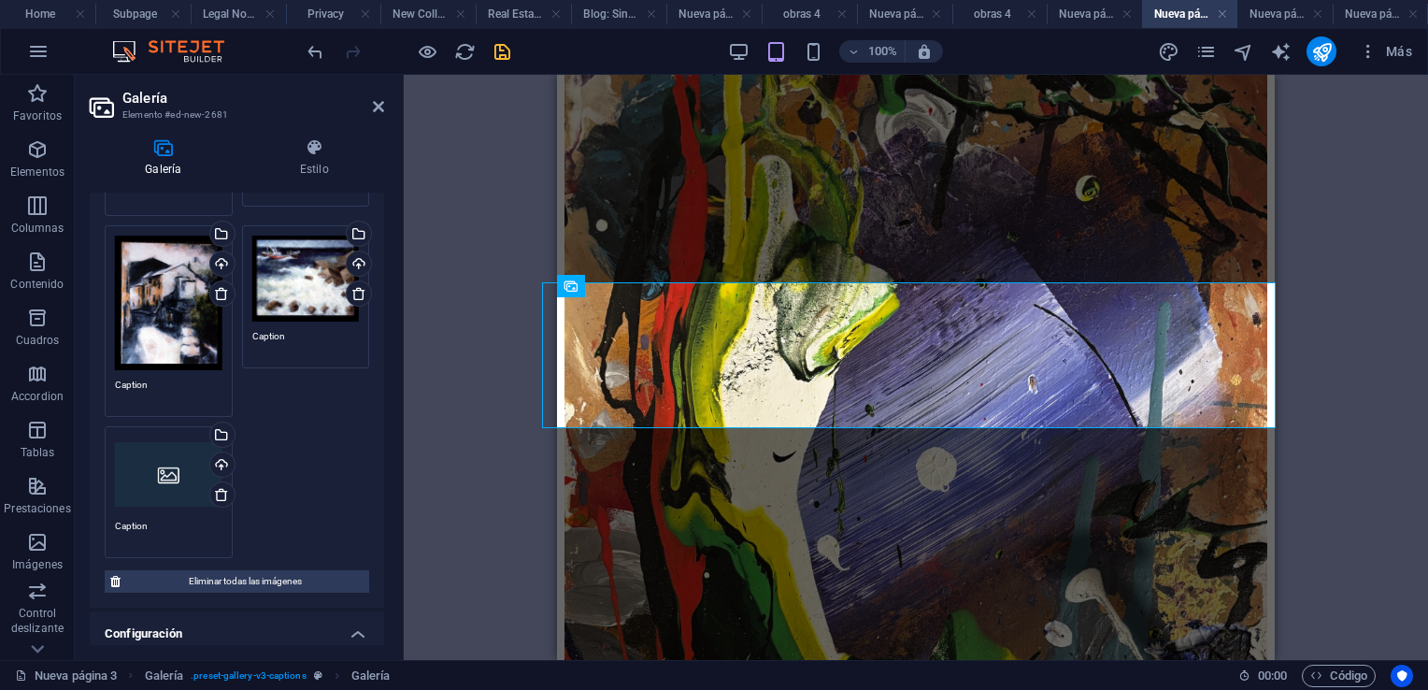
scroll to position [280, 0]
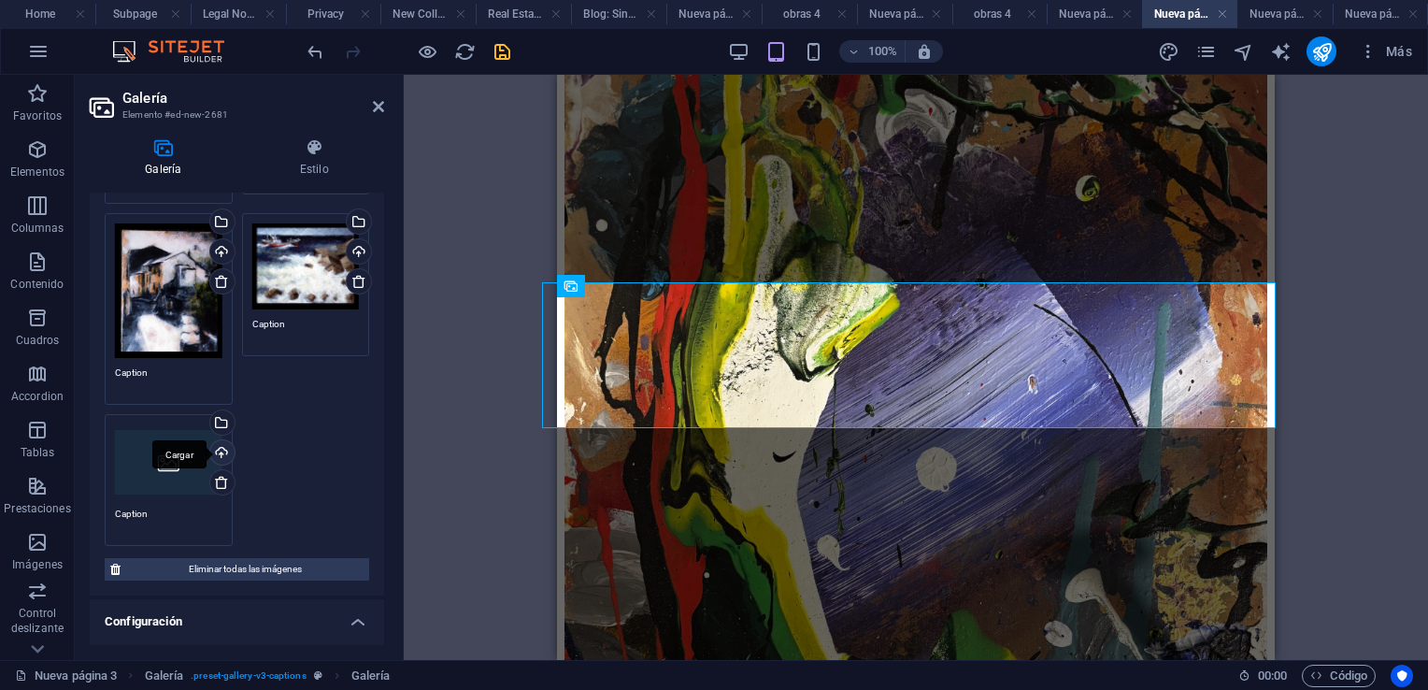
click at [218, 447] on div "Cargar" at bounding box center [221, 454] width 28 height 28
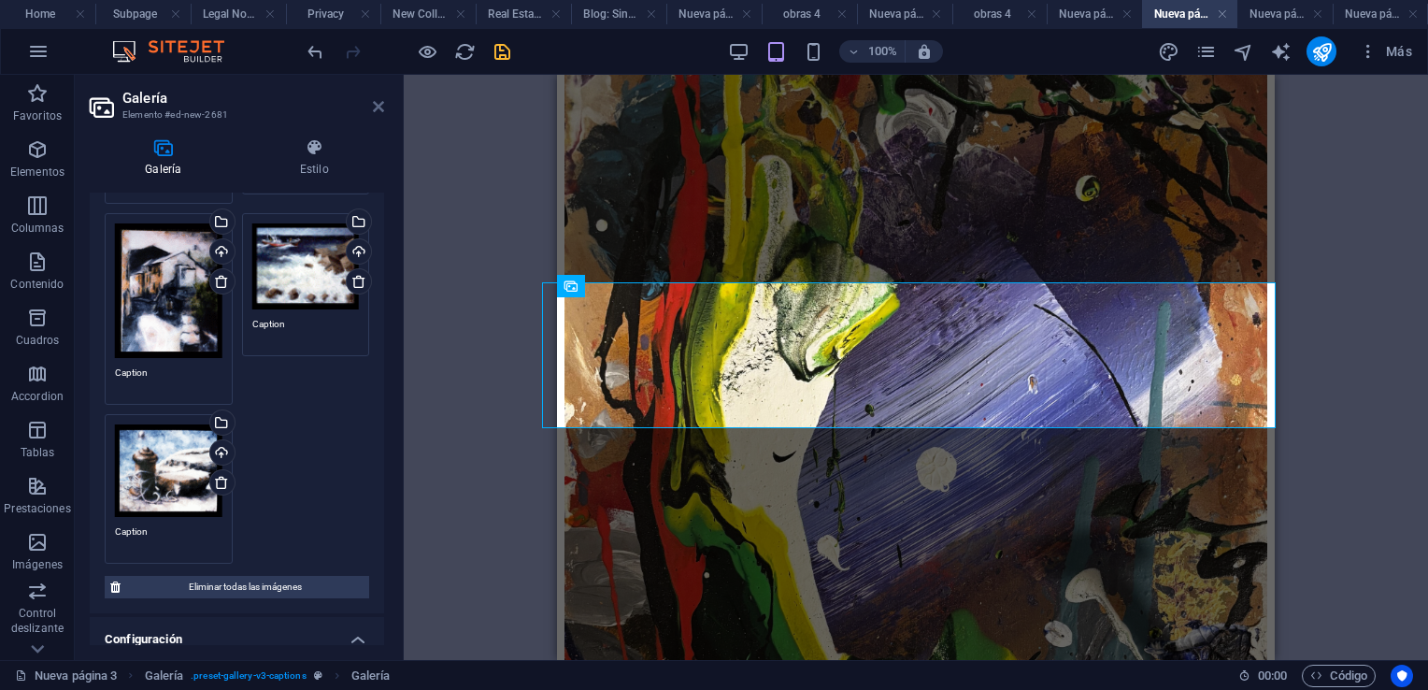
click at [381, 108] on icon at bounding box center [378, 106] width 11 height 15
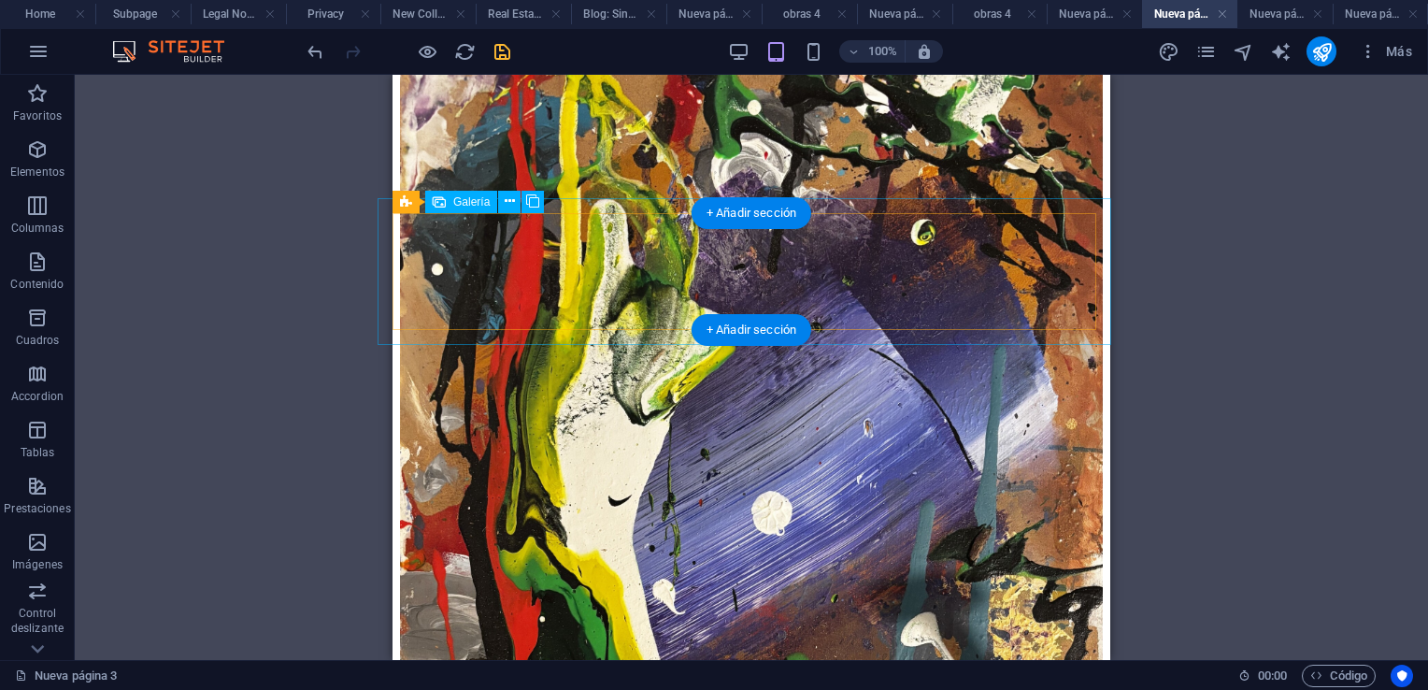
scroll to position [1402, 0]
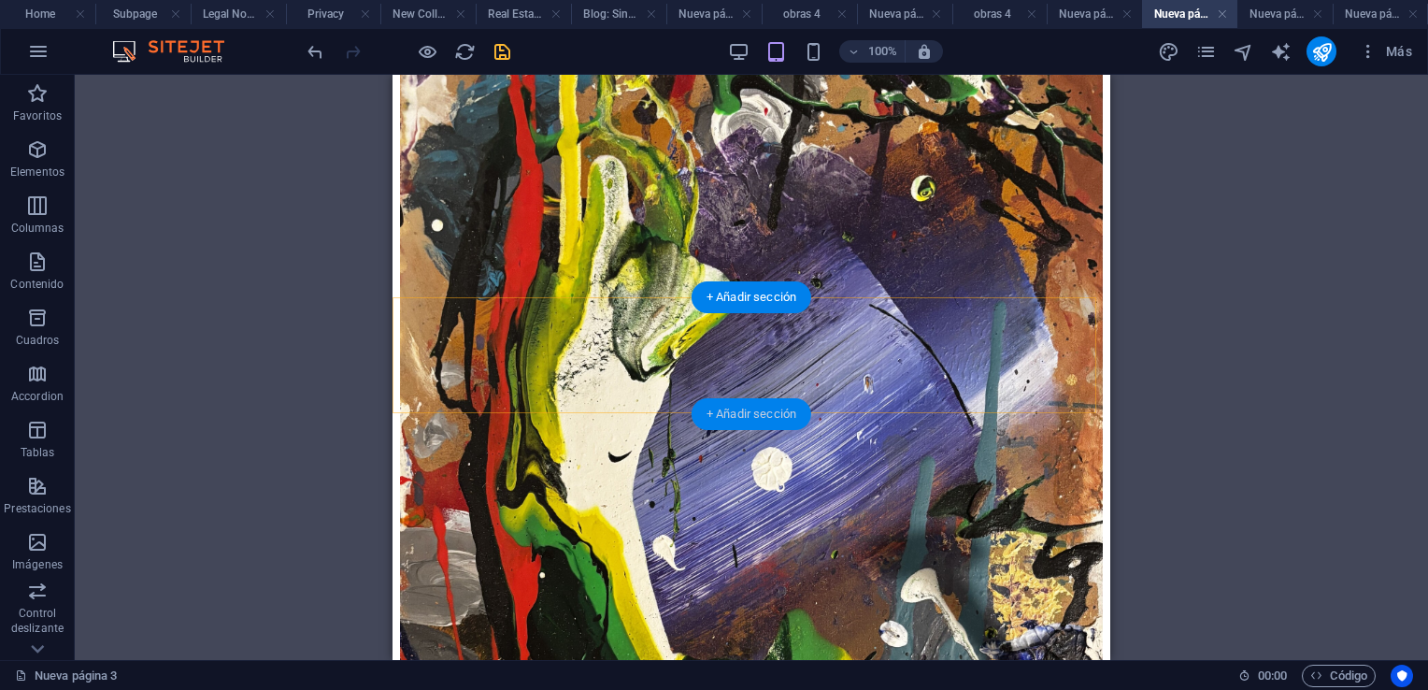
click at [750, 427] on div "+ Añadir sección" at bounding box center [752, 414] width 120 height 32
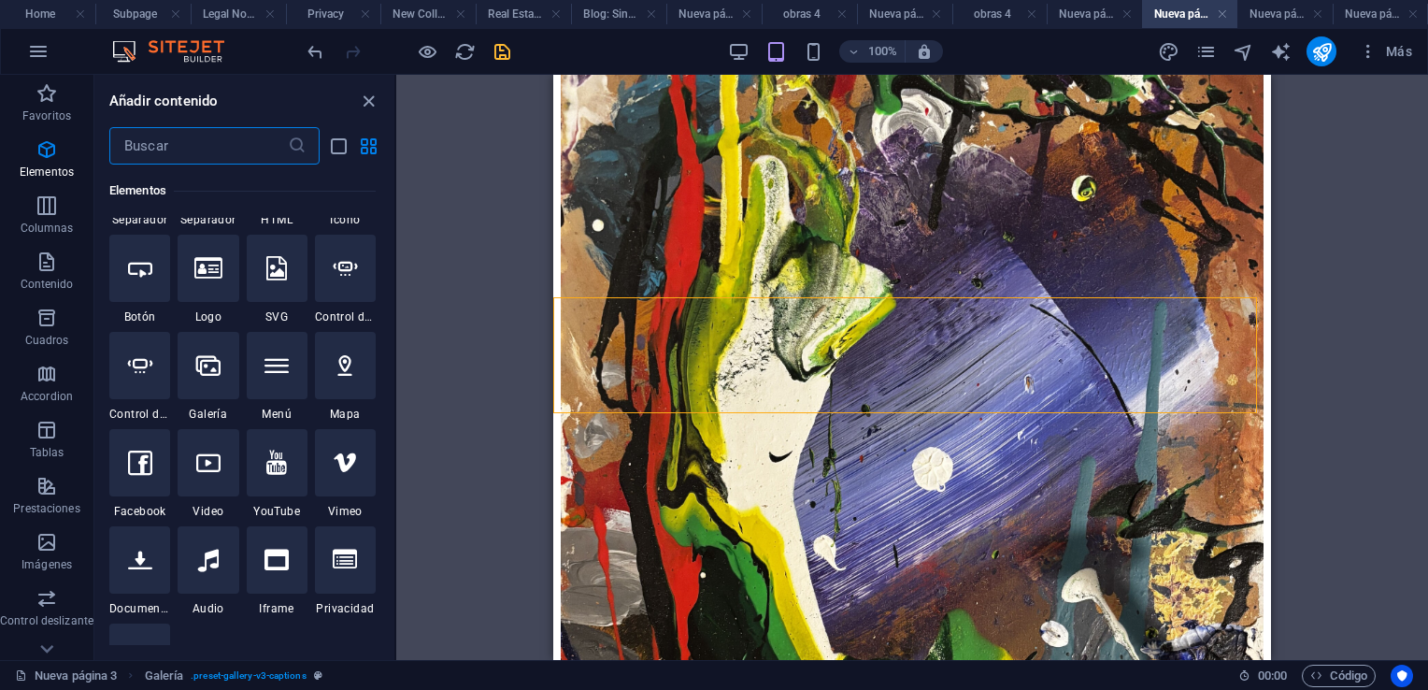
scroll to position [6358, 0]
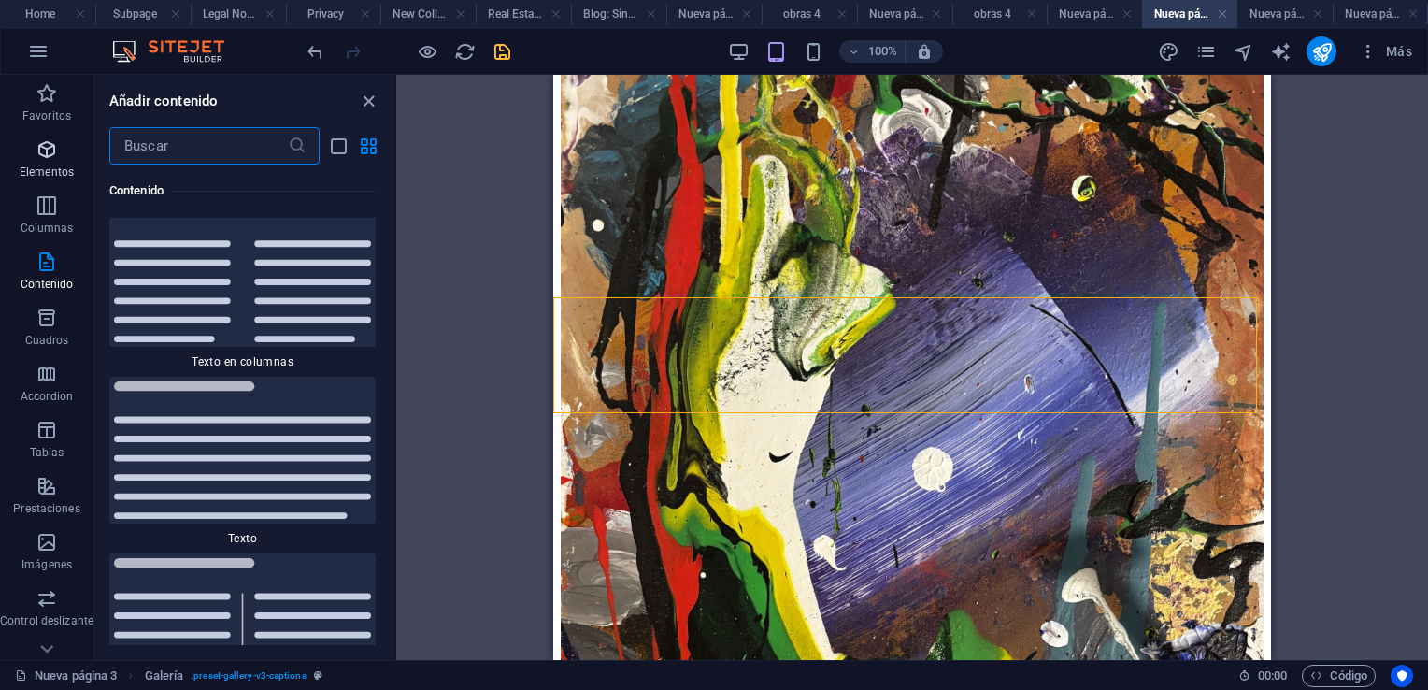
click at [46, 150] on icon "button" at bounding box center [47, 149] width 22 height 22
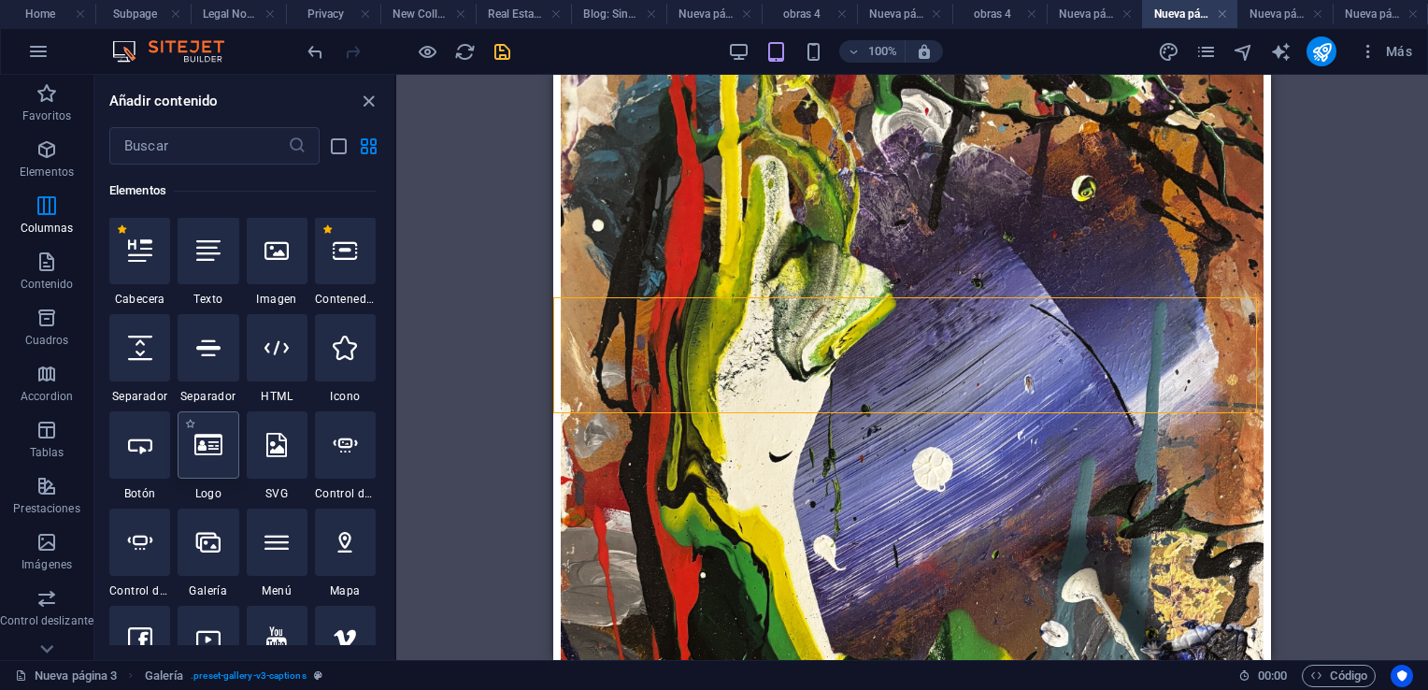
scroll to position [352, 0]
click at [129, 359] on icon at bounding box center [140, 348] width 24 height 24
click at [396, 359] on div "Arrastra y suelta un archivo para añadirlo H2 Superposición de imagen de texto …" at bounding box center [912, 367] width 1032 height 585
select select "px"
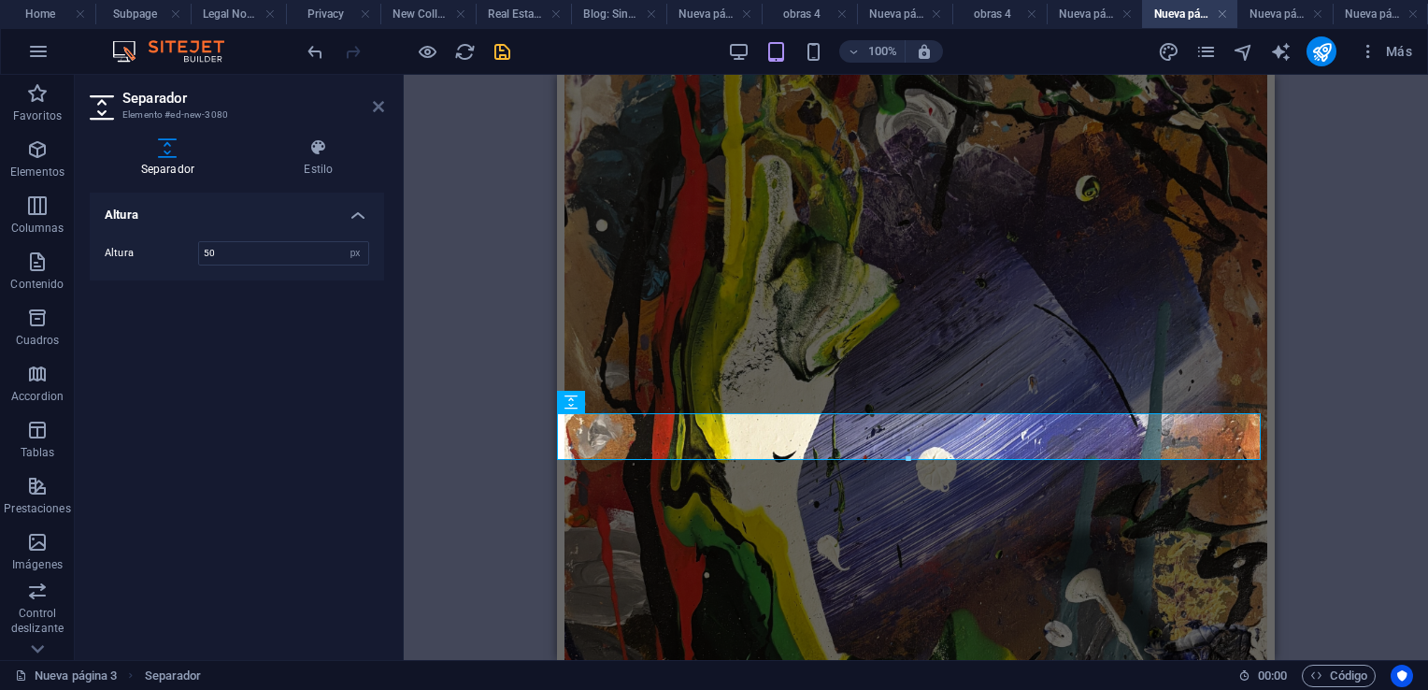
click at [379, 108] on icon at bounding box center [378, 106] width 11 height 15
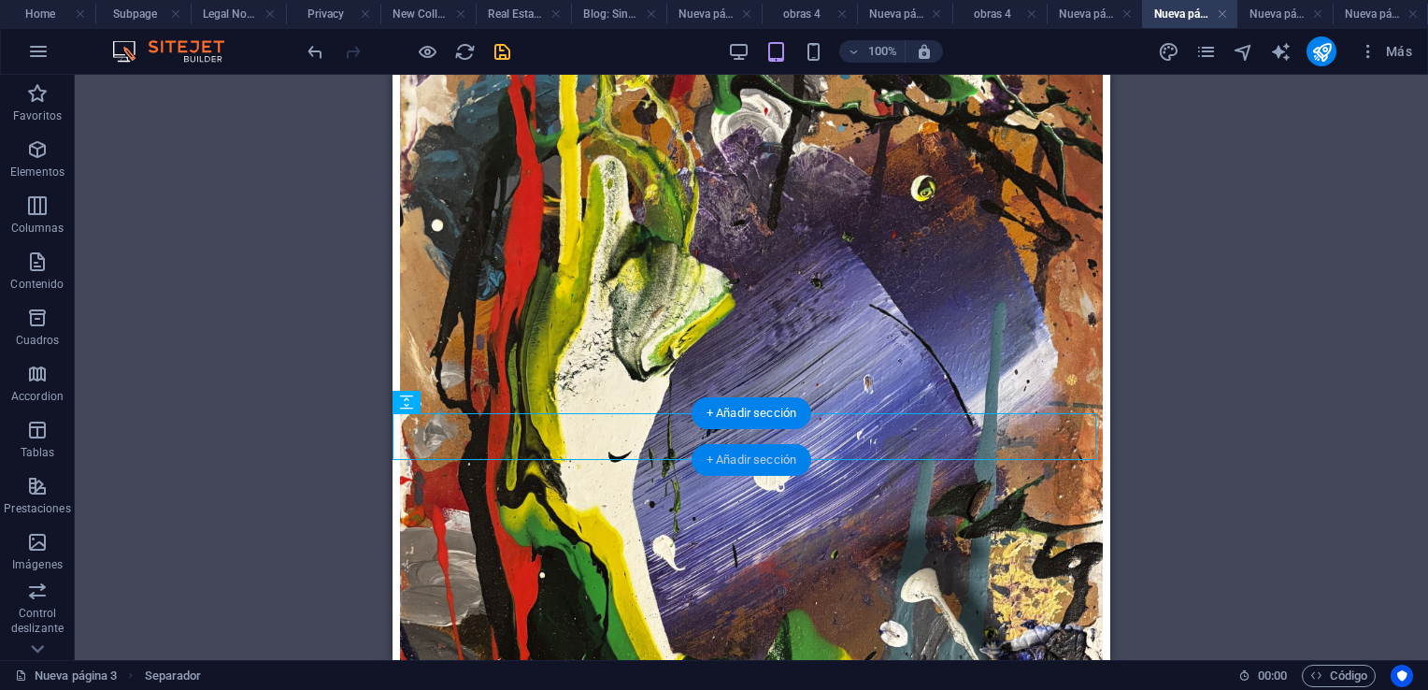
click at [743, 461] on div "+ Añadir sección" at bounding box center [752, 460] width 120 height 32
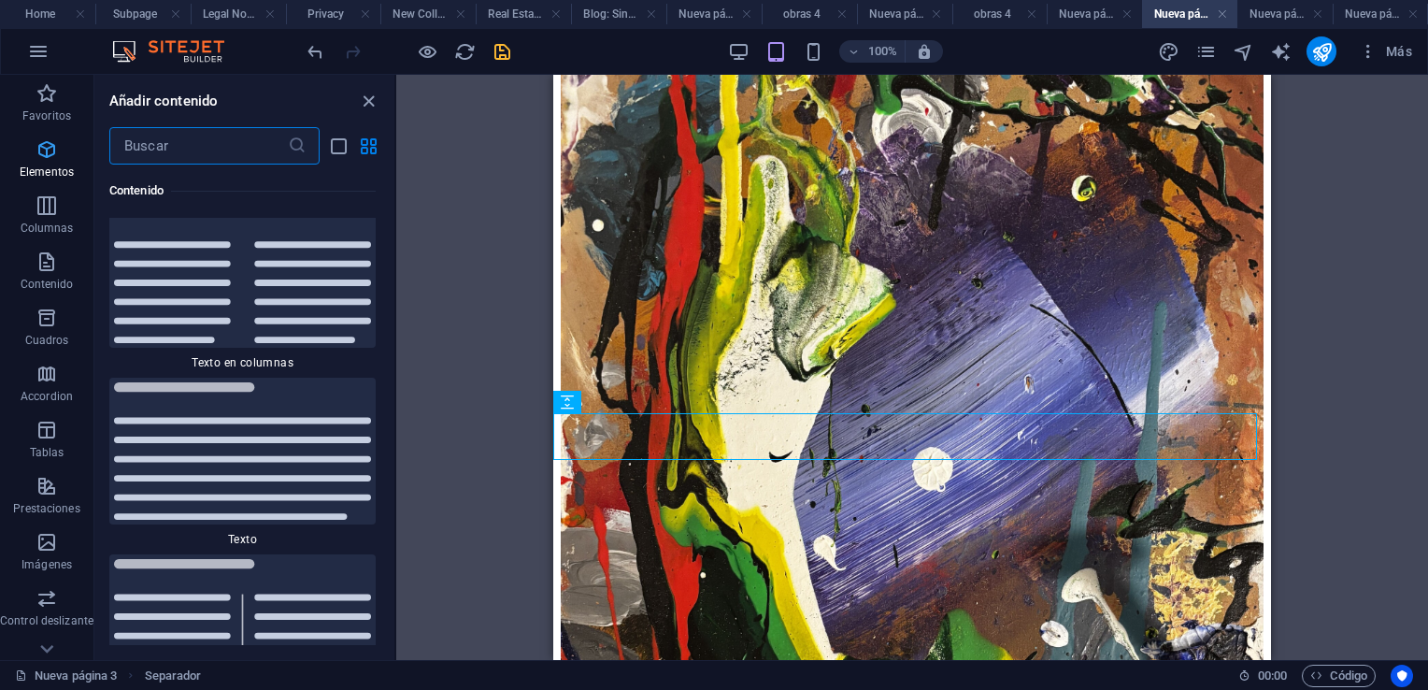
scroll to position [6358, 0]
click at [45, 539] on icon "button" at bounding box center [47, 542] width 22 height 22
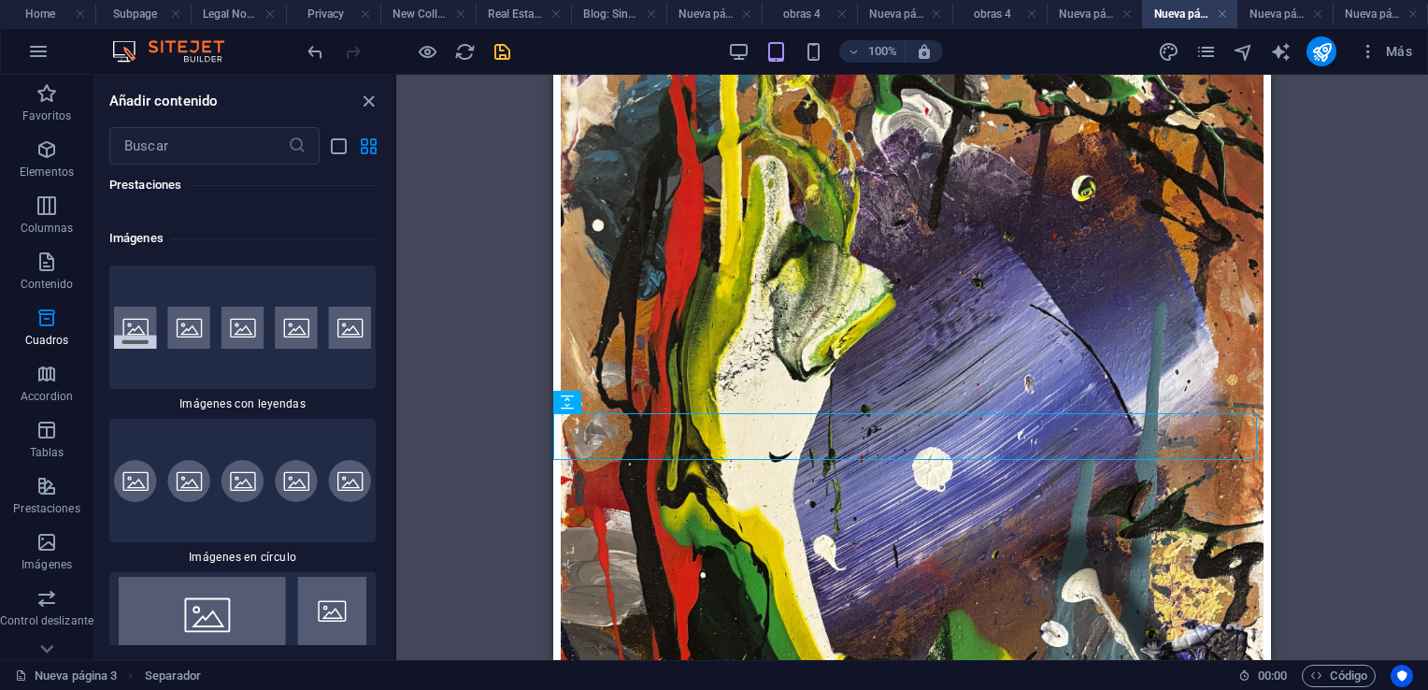
scroll to position [18806, 0]
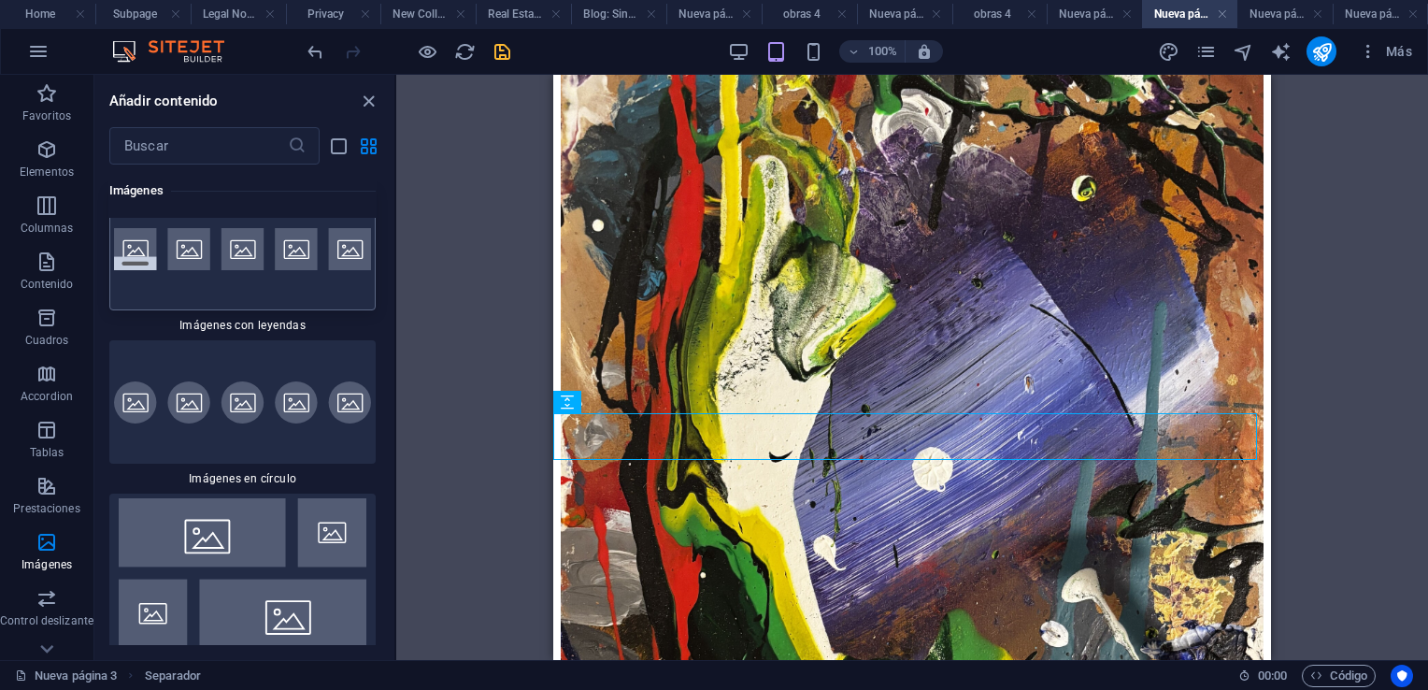
click at [179, 310] on div at bounding box center [242, 248] width 266 height 123
click at [396, 320] on div "H2 Superposición de imagen de texto Contenedor Referencia Separador Imagen Sepa…" at bounding box center [912, 367] width 1032 height 585
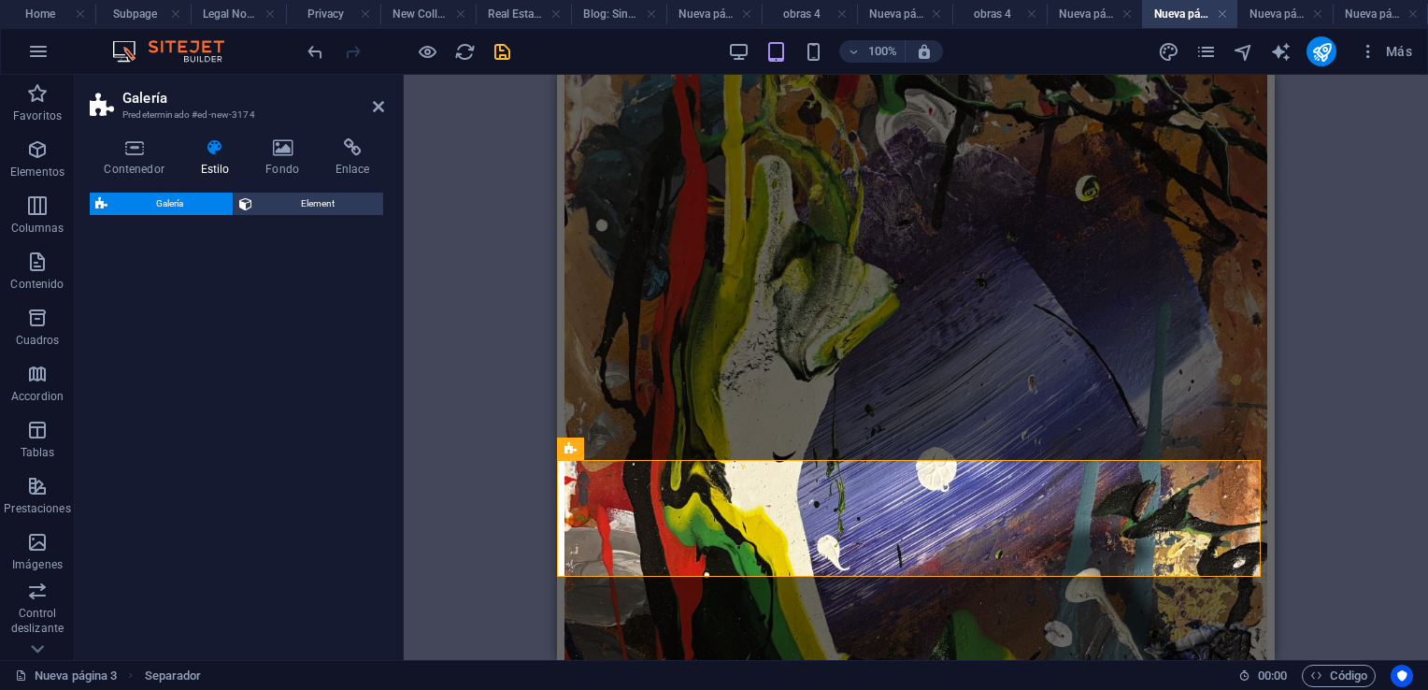
select select "rem"
select select "preset-gallery-v3-captions"
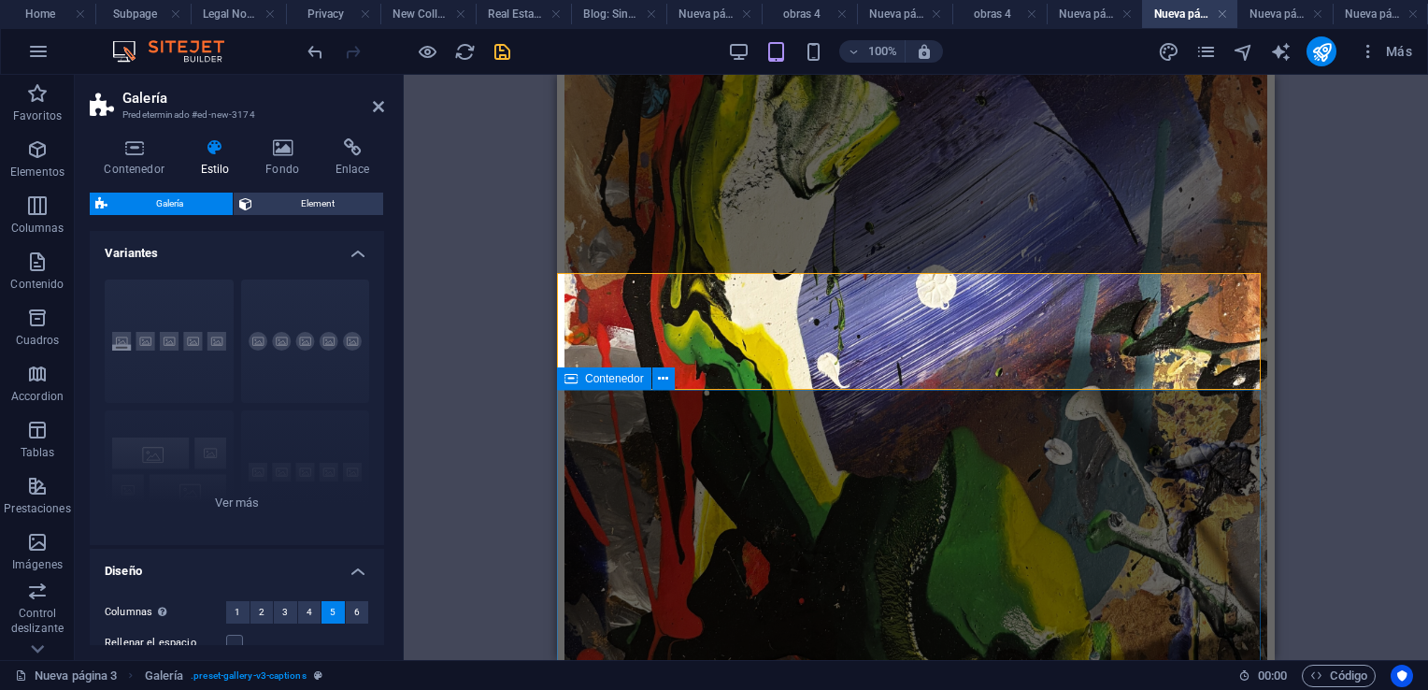
scroll to position [1589, 0]
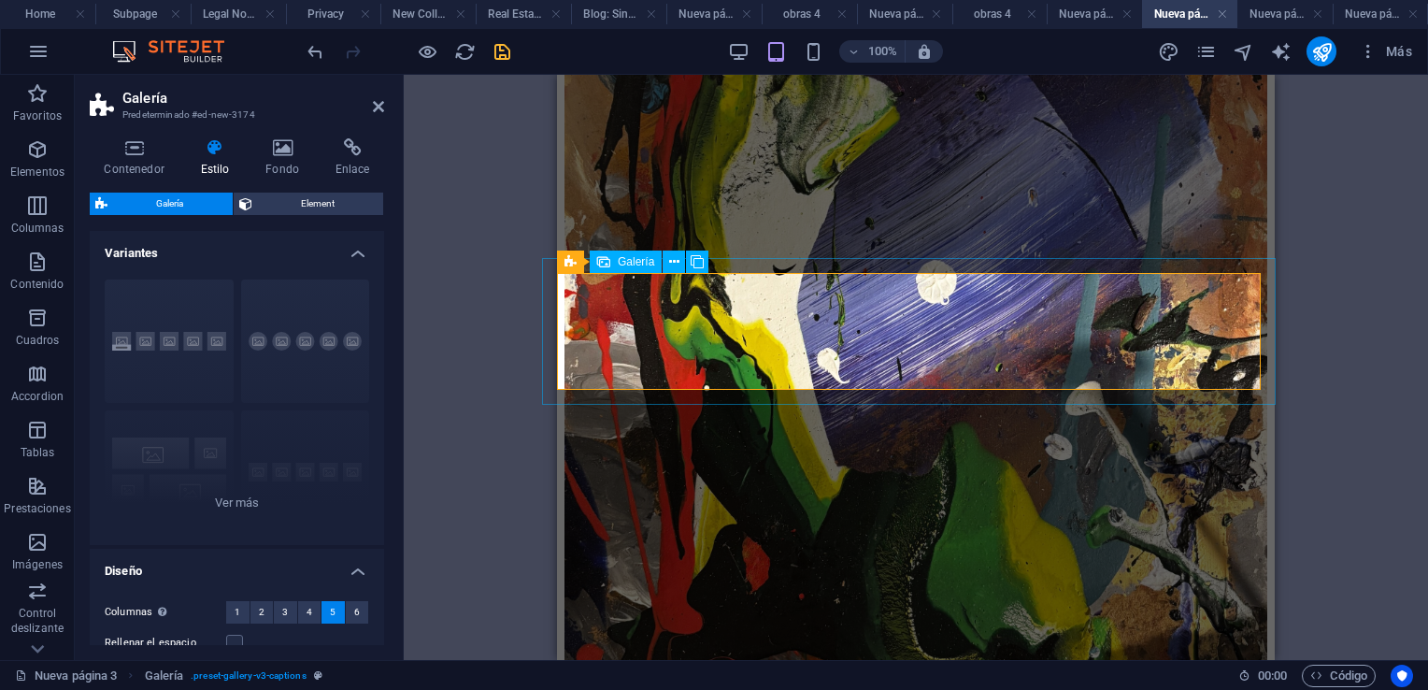
select select "4"
select select "px"
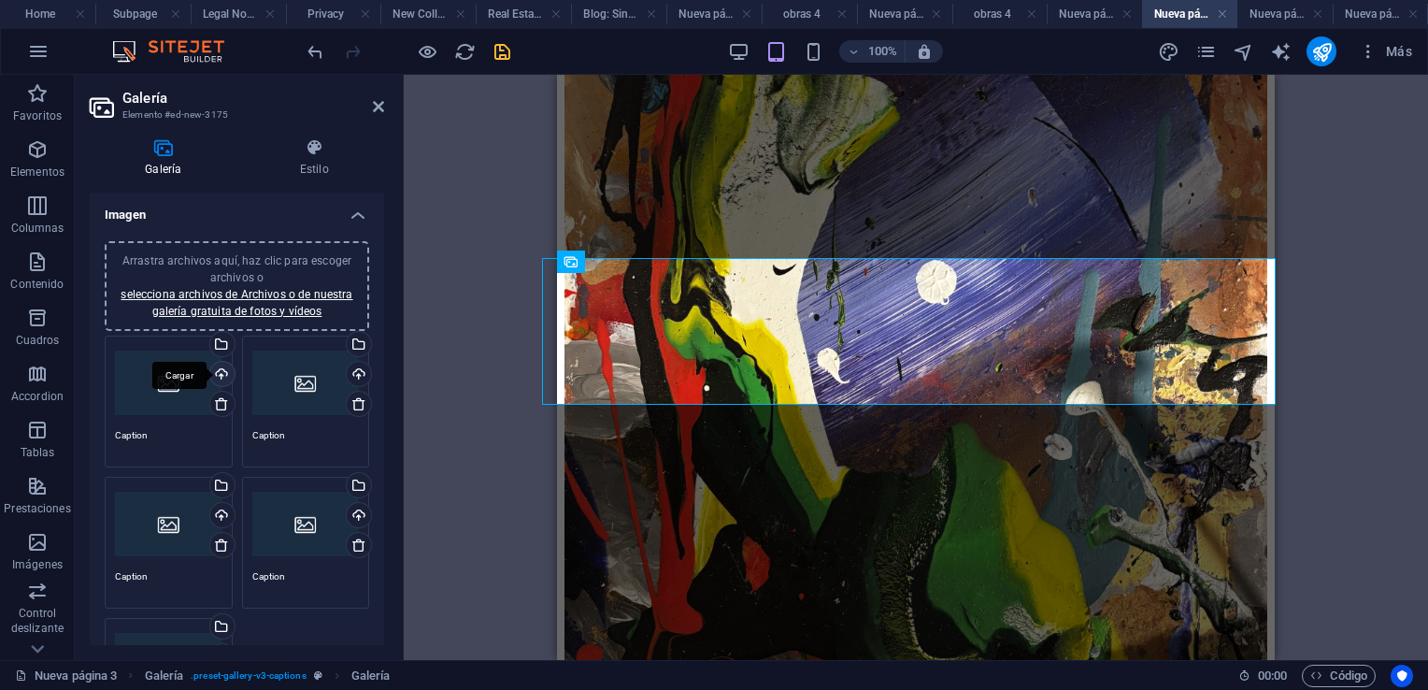
click at [221, 374] on div "Cargar" at bounding box center [221, 376] width 28 height 28
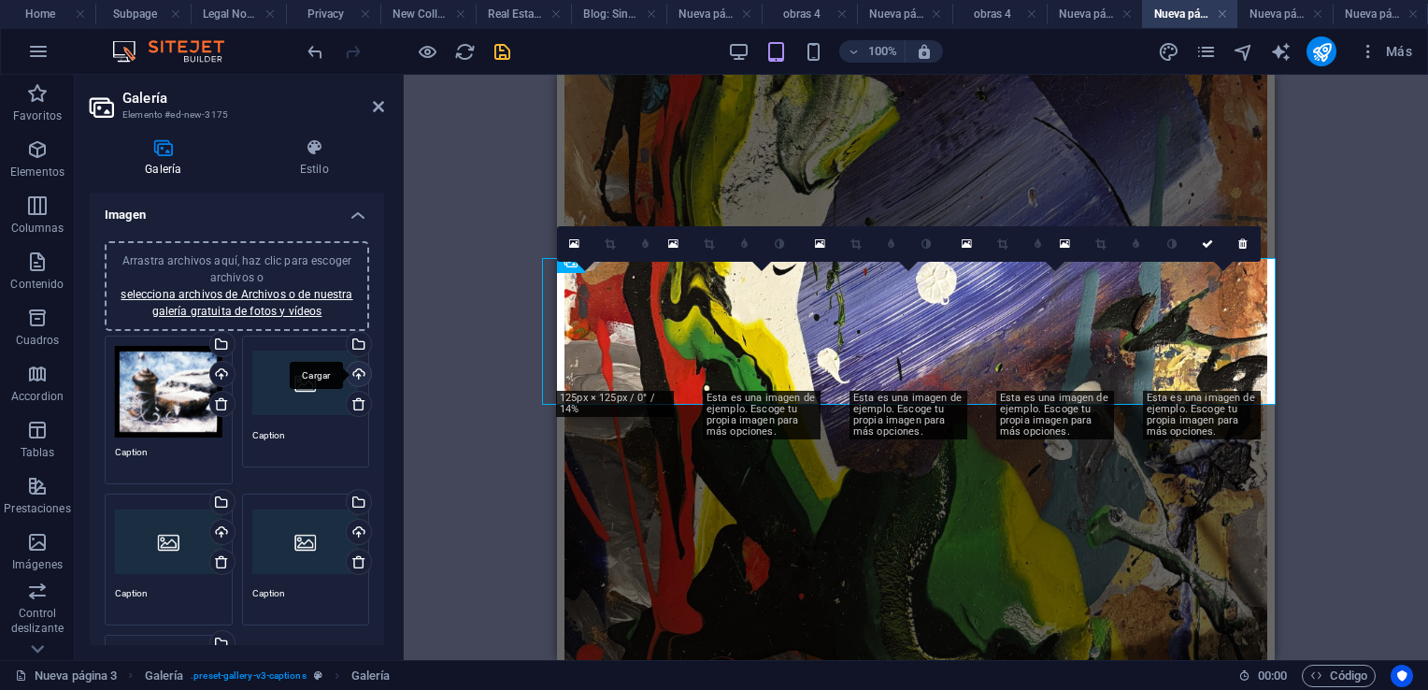
click at [351, 374] on div "Cargar" at bounding box center [357, 376] width 28 height 28
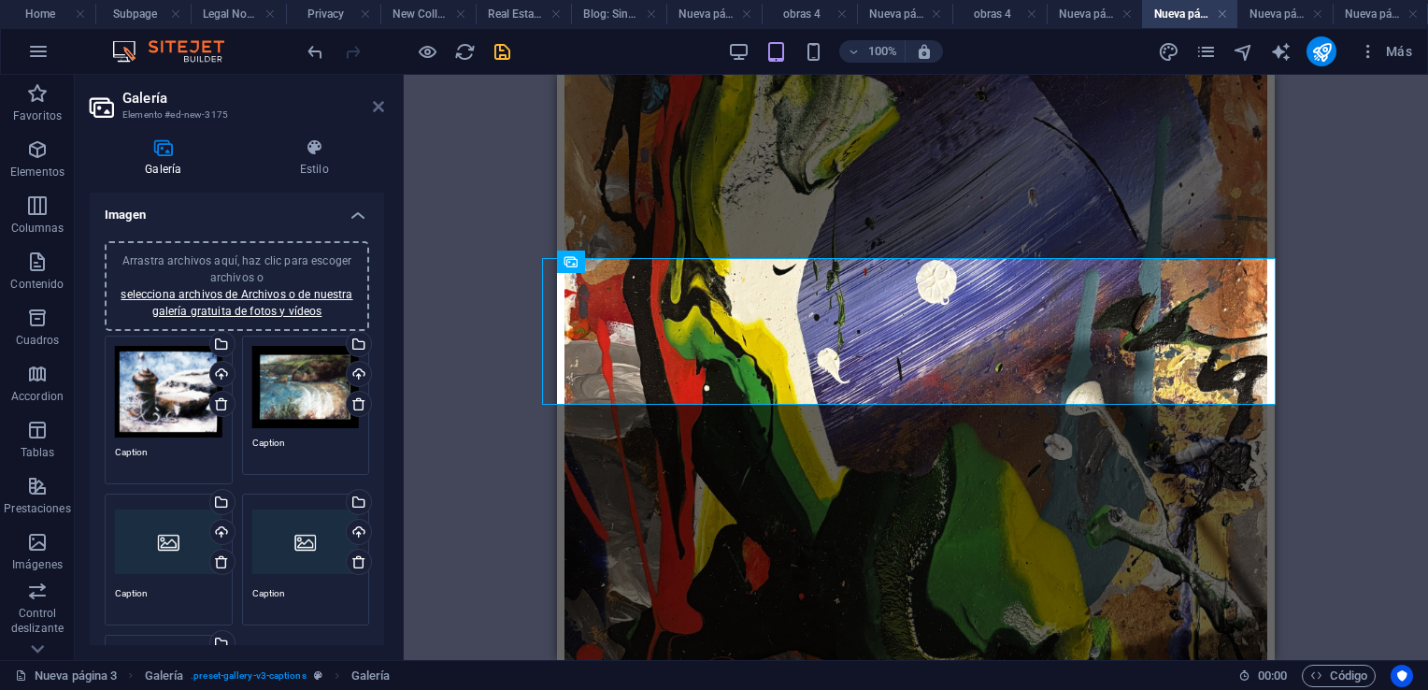
click at [374, 107] on icon at bounding box center [378, 106] width 11 height 15
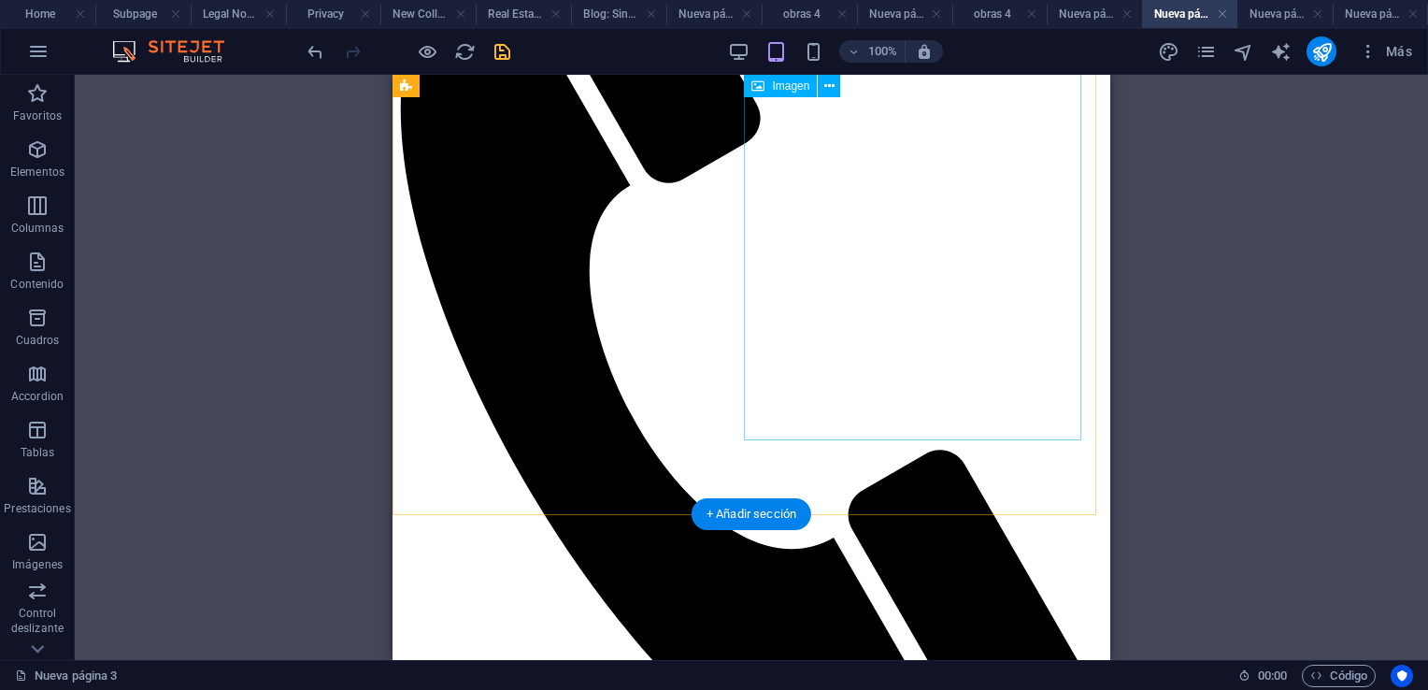
scroll to position [280, 0]
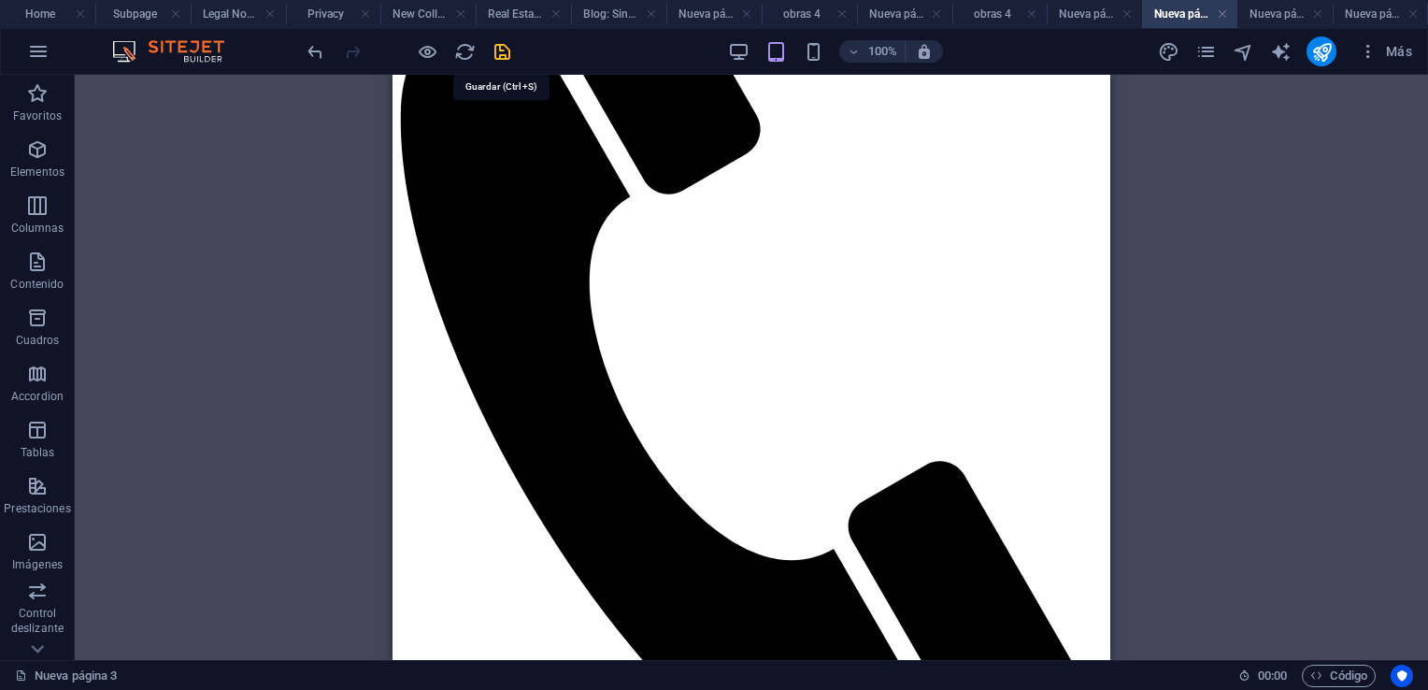
click at [501, 50] on icon "save" at bounding box center [502, 51] width 21 height 21
click at [1323, 49] on icon "publish" at bounding box center [1321, 51] width 21 height 21
